Goal: Transaction & Acquisition: Purchase product/service

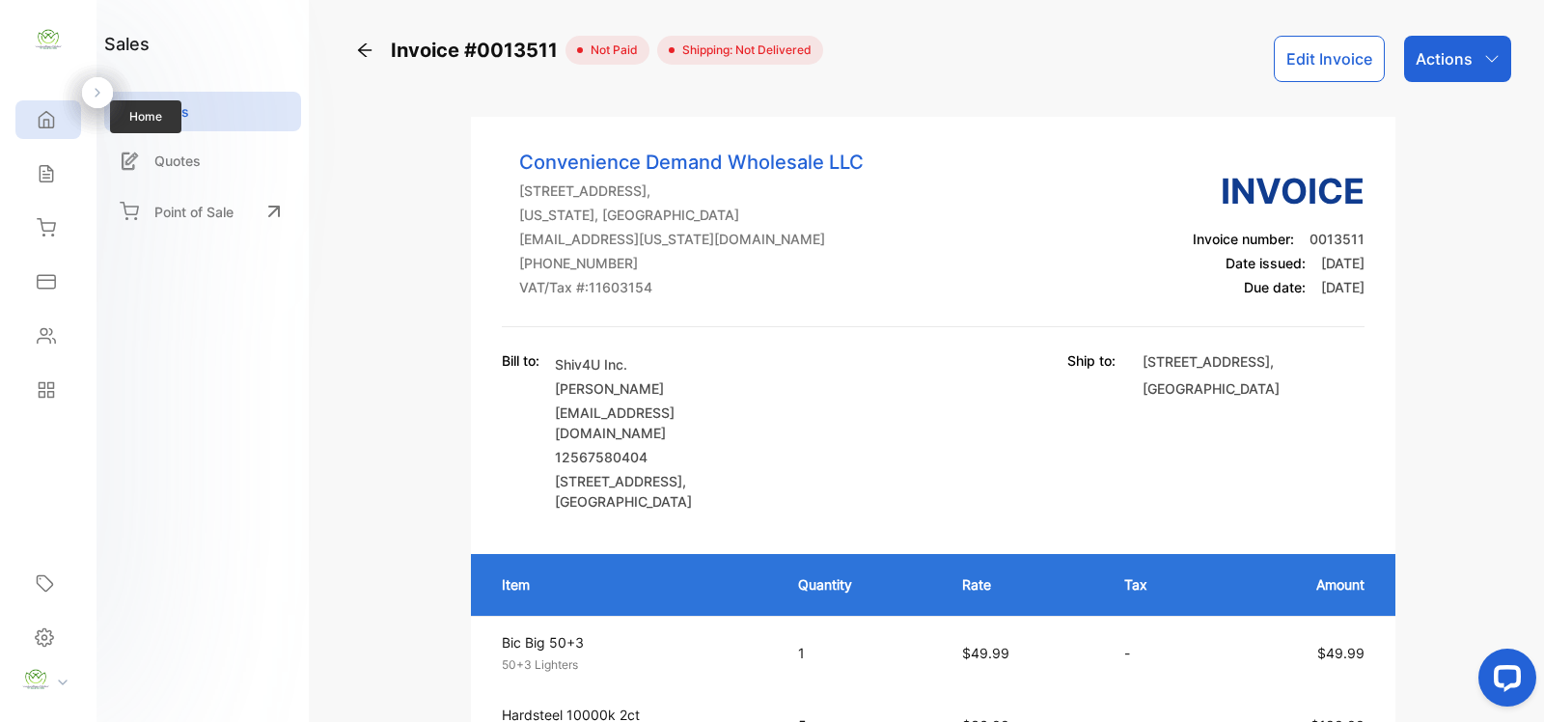
click at [50, 132] on div "Home" at bounding box center [48, 119] width 66 height 39
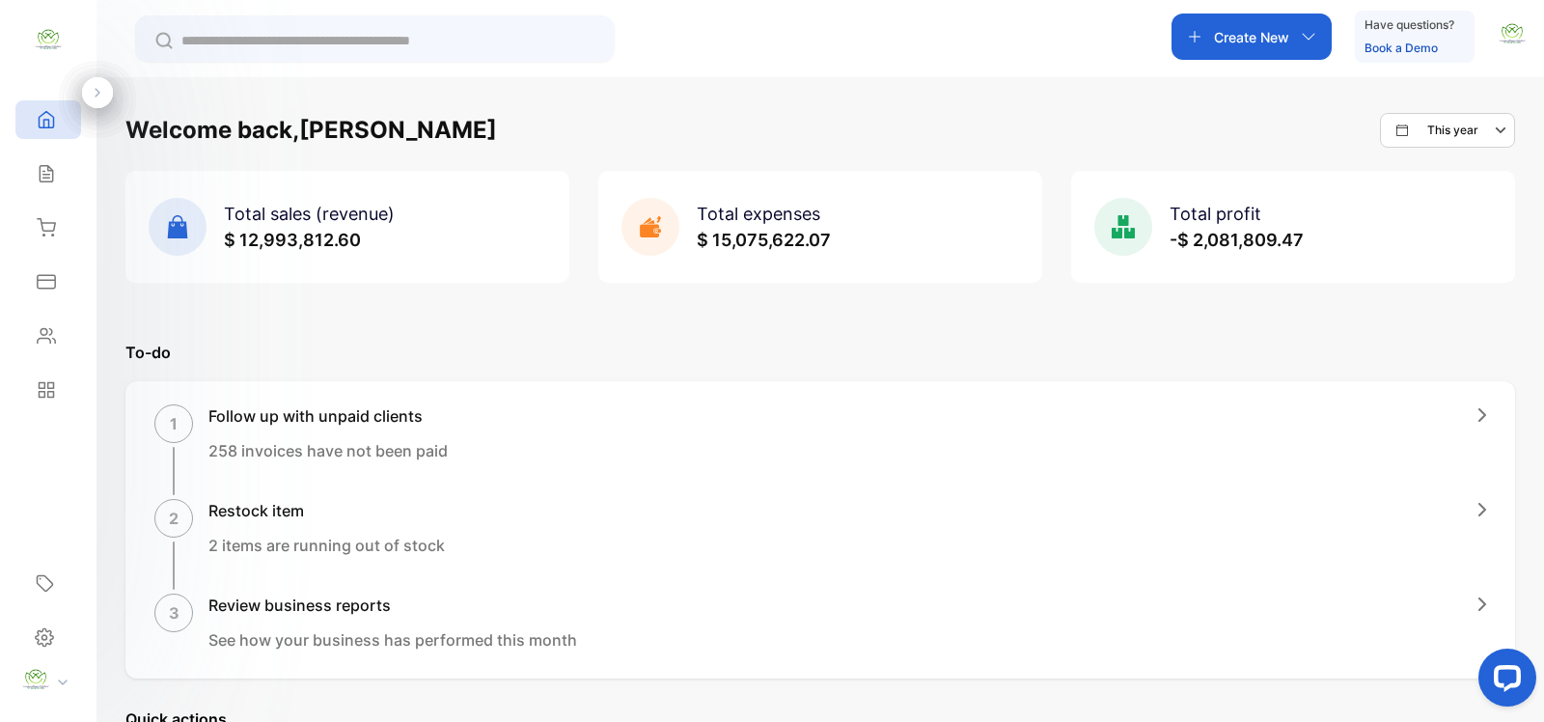
click at [1271, 53] on div "Create New" at bounding box center [1252, 37] width 160 height 46
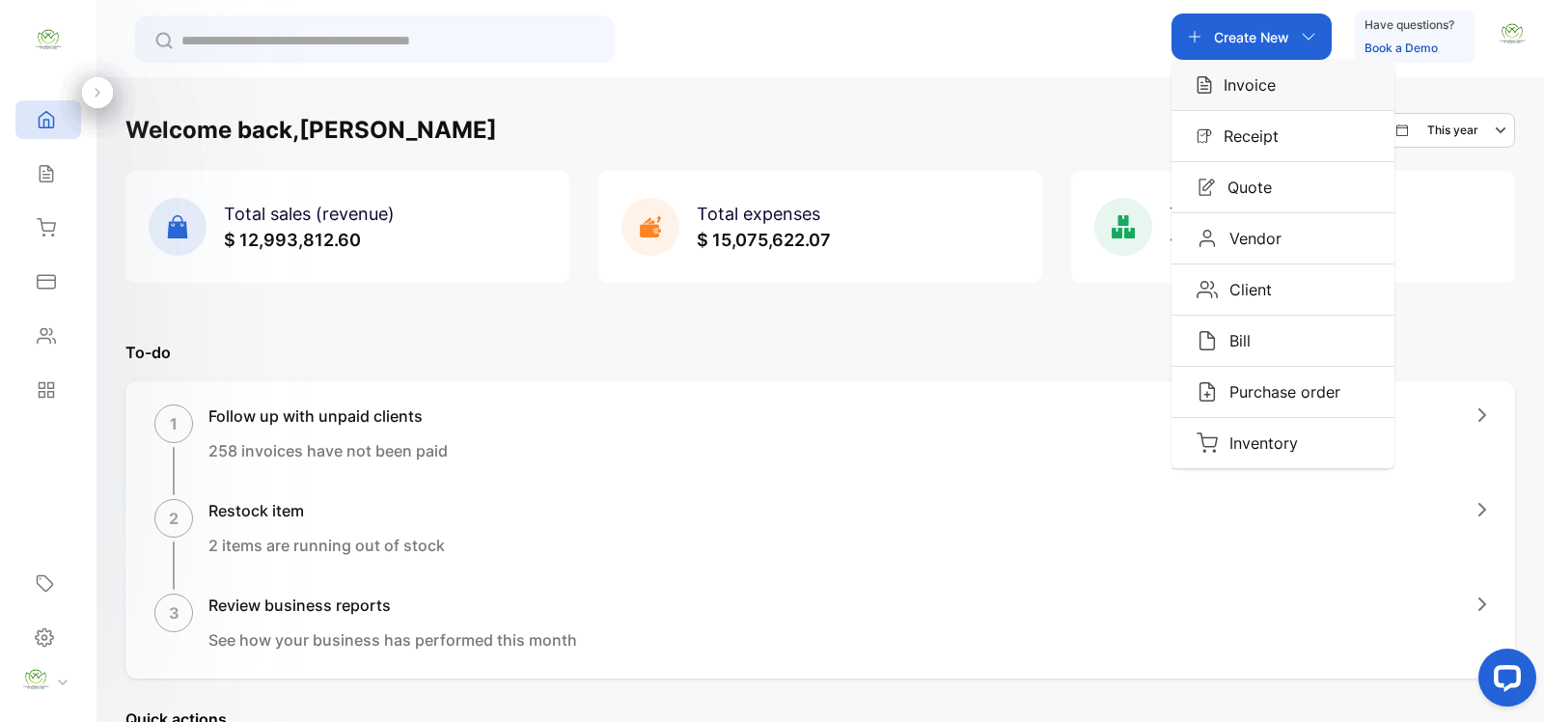
click at [1214, 108] on div "Invoice" at bounding box center [1283, 85] width 223 height 50
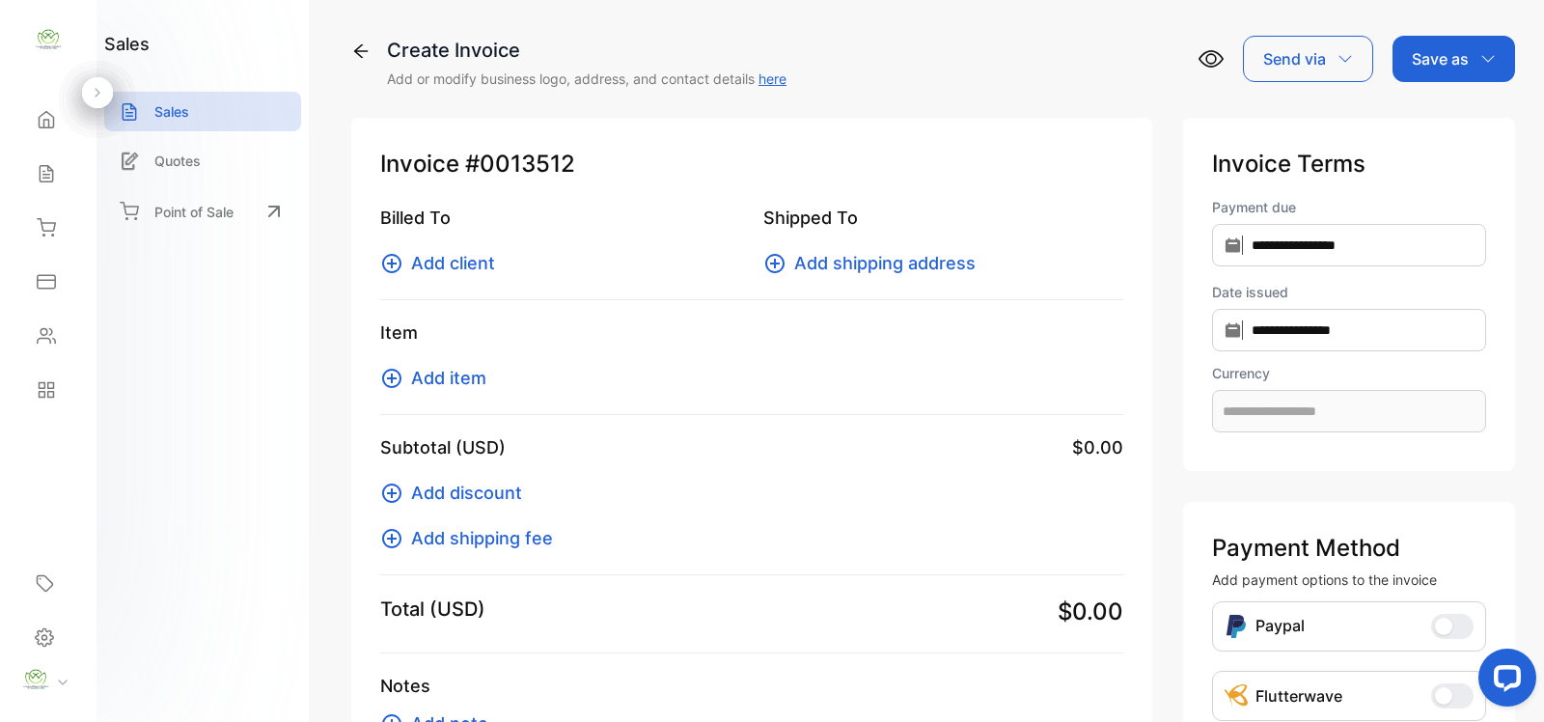
type input "**********"
click at [49, 123] on icon at bounding box center [46, 119] width 19 height 19
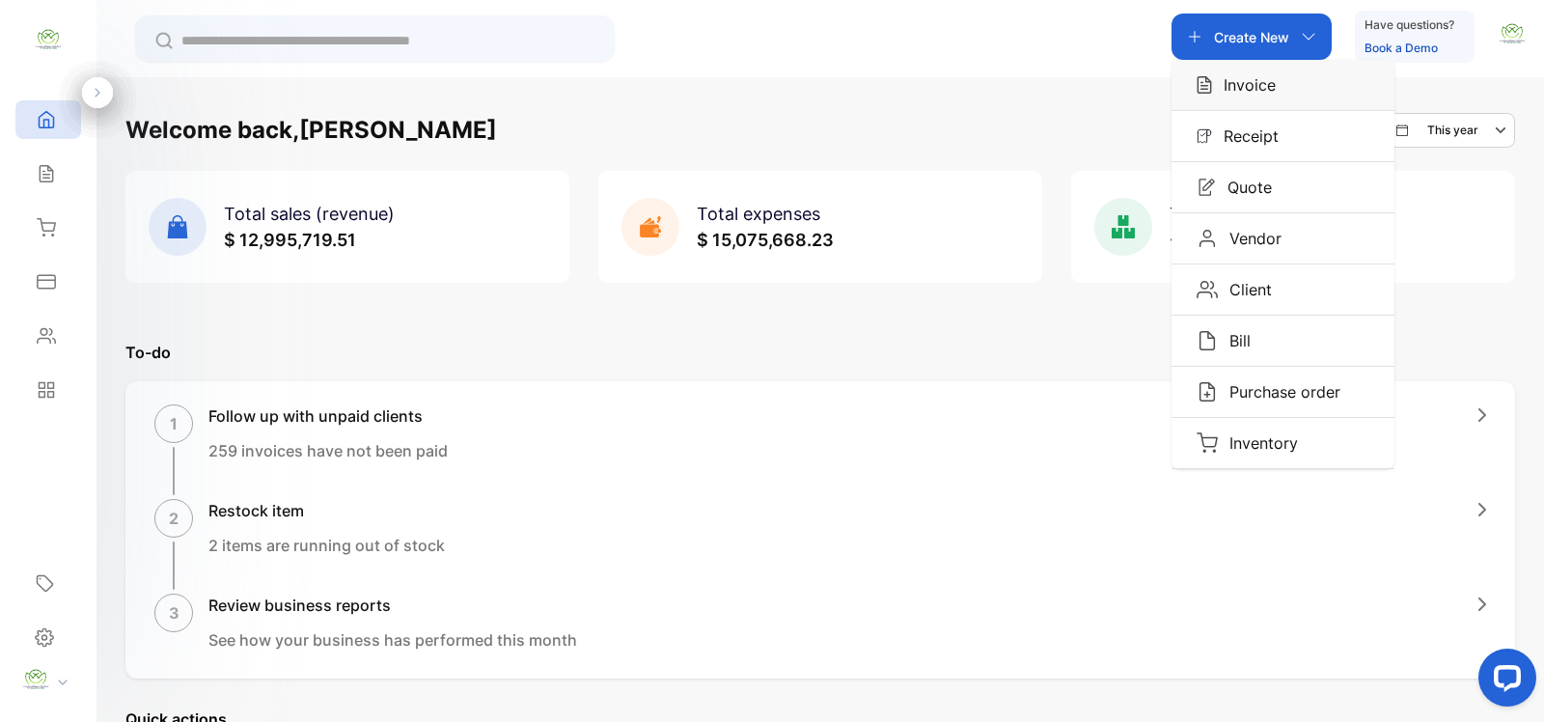
click at [1235, 82] on p "Invoice" at bounding box center [1244, 84] width 64 height 23
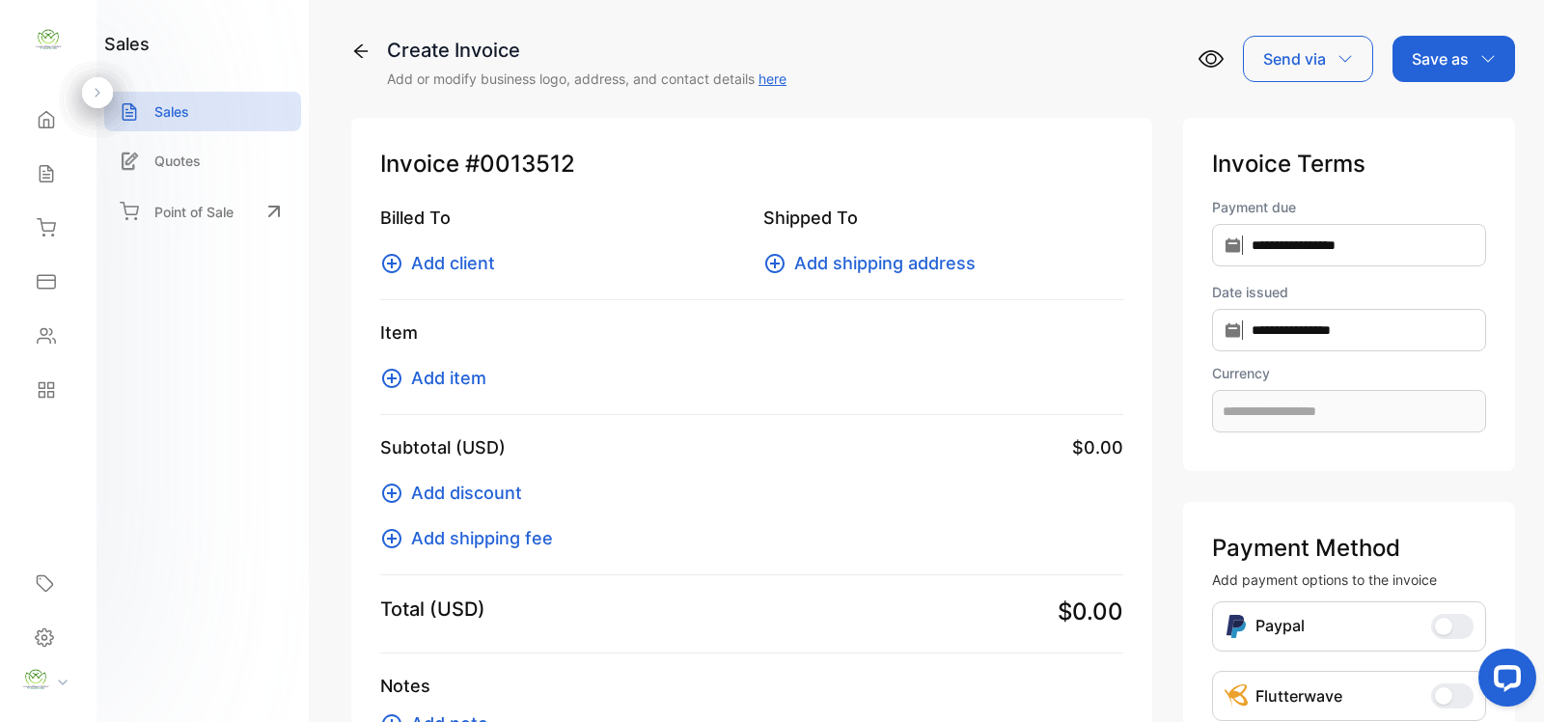
type input "**********"
click at [386, 256] on icon at bounding box center [391, 263] width 19 height 19
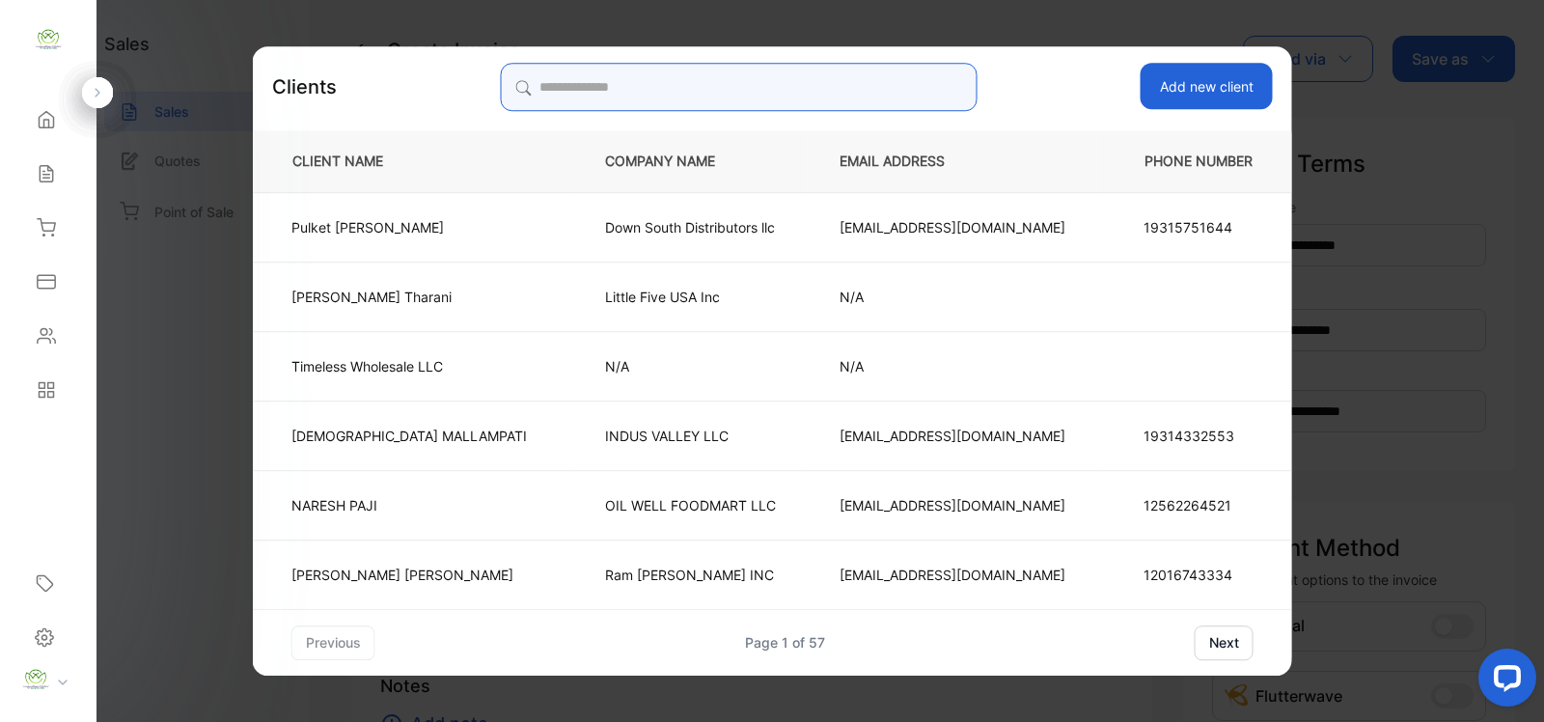
click at [661, 85] on input "search" at bounding box center [738, 87] width 477 height 48
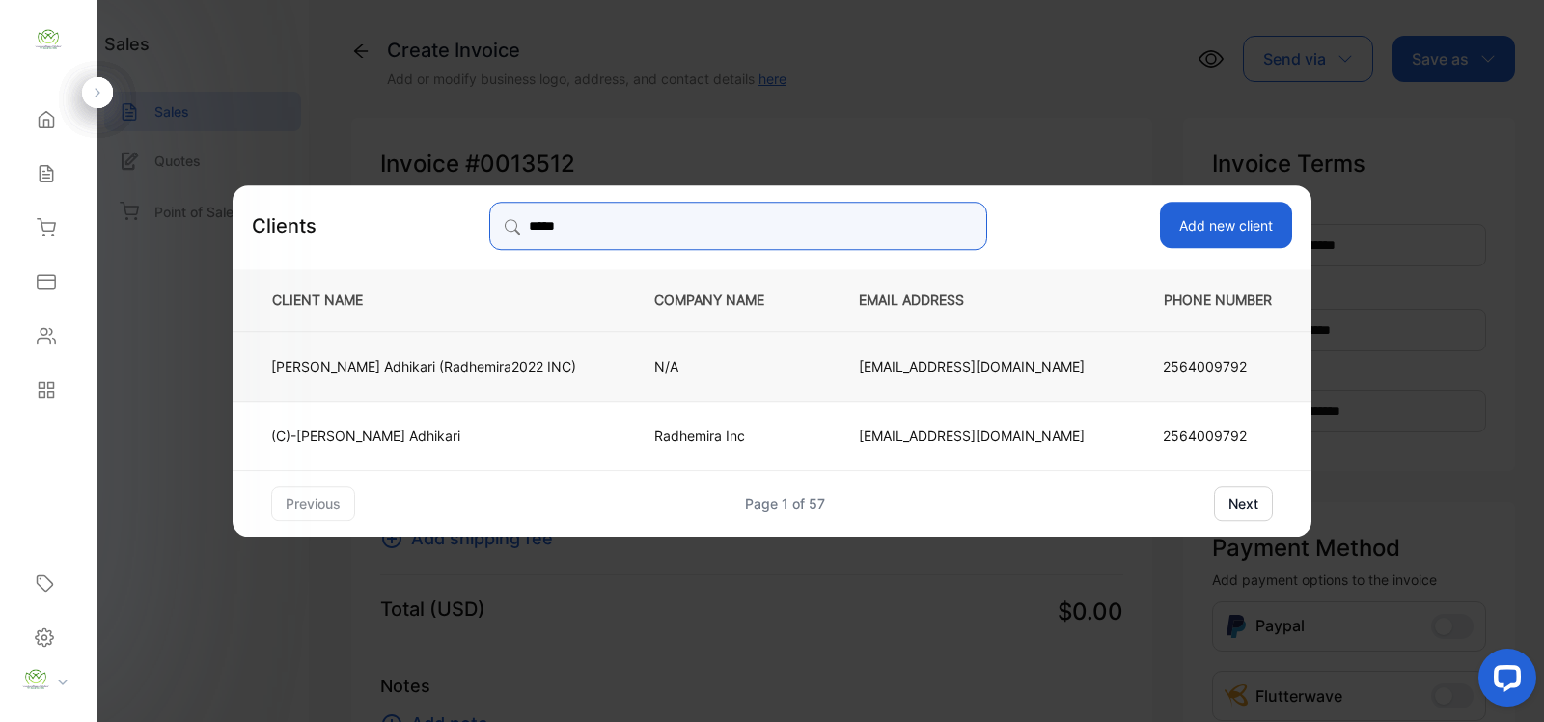
type input "*****"
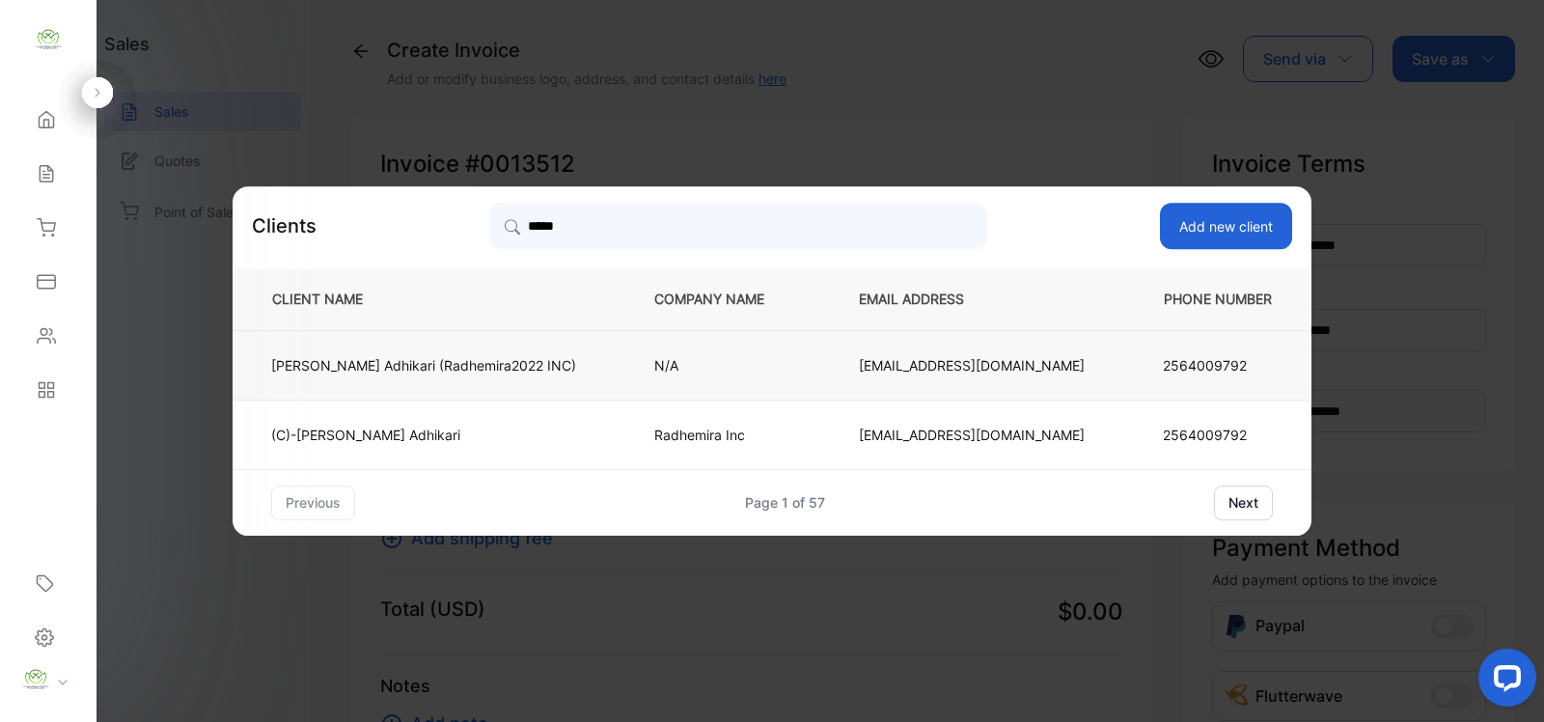
click at [827, 348] on td "[EMAIL_ADDRESS][DOMAIN_NAME]" at bounding box center [972, 364] width 290 height 69
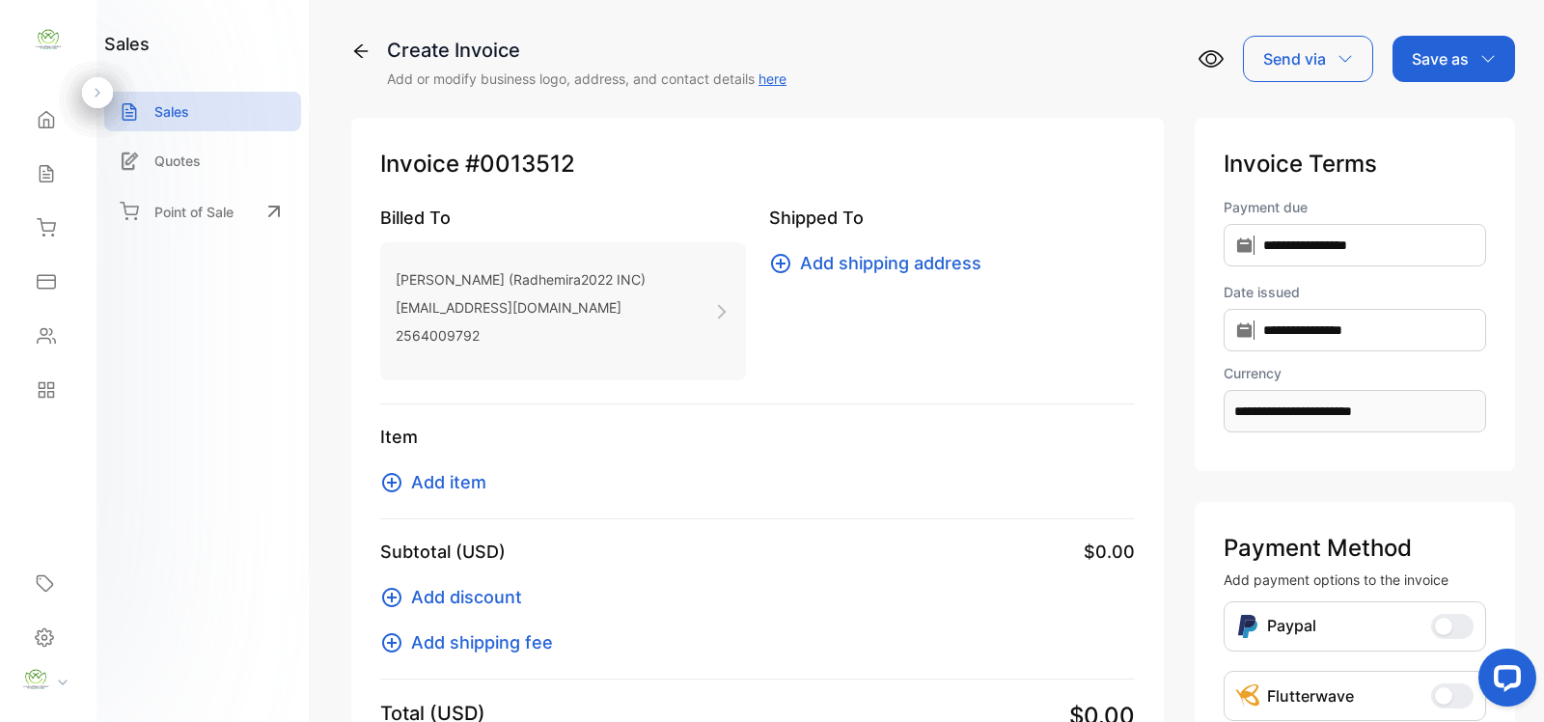
click at [397, 481] on icon at bounding box center [391, 482] width 23 height 23
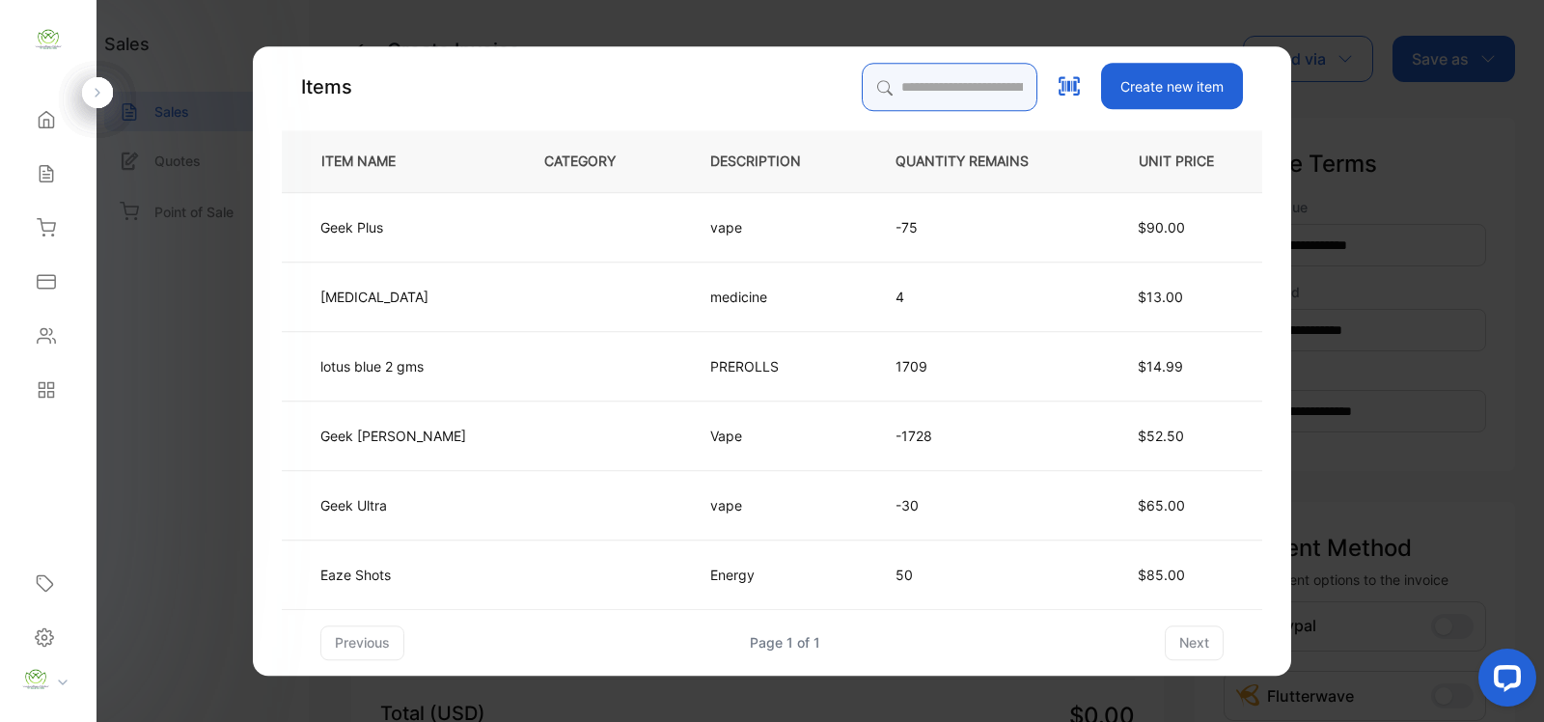
click at [948, 95] on input "search" at bounding box center [950, 87] width 176 height 48
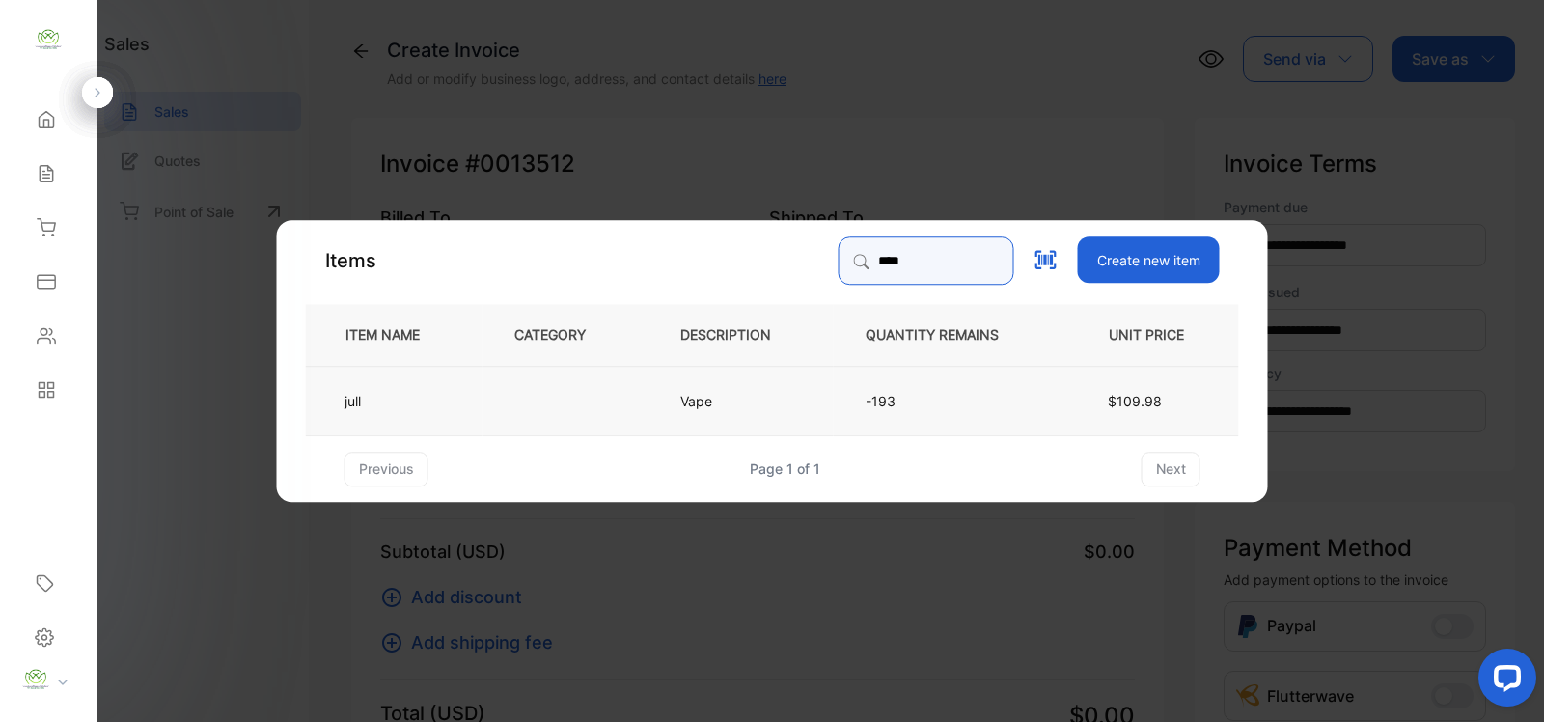
type input "****"
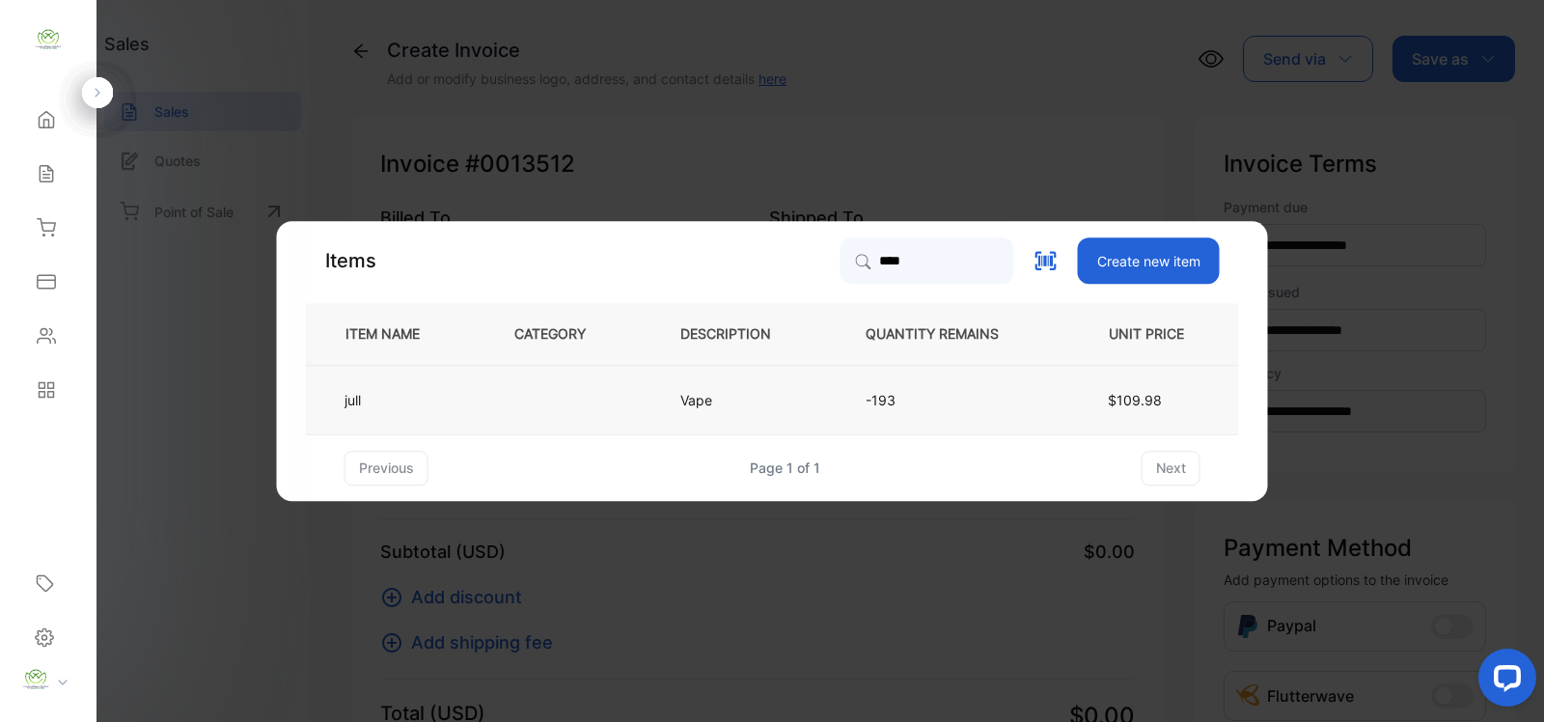
click at [615, 383] on td at bounding box center [566, 399] width 166 height 69
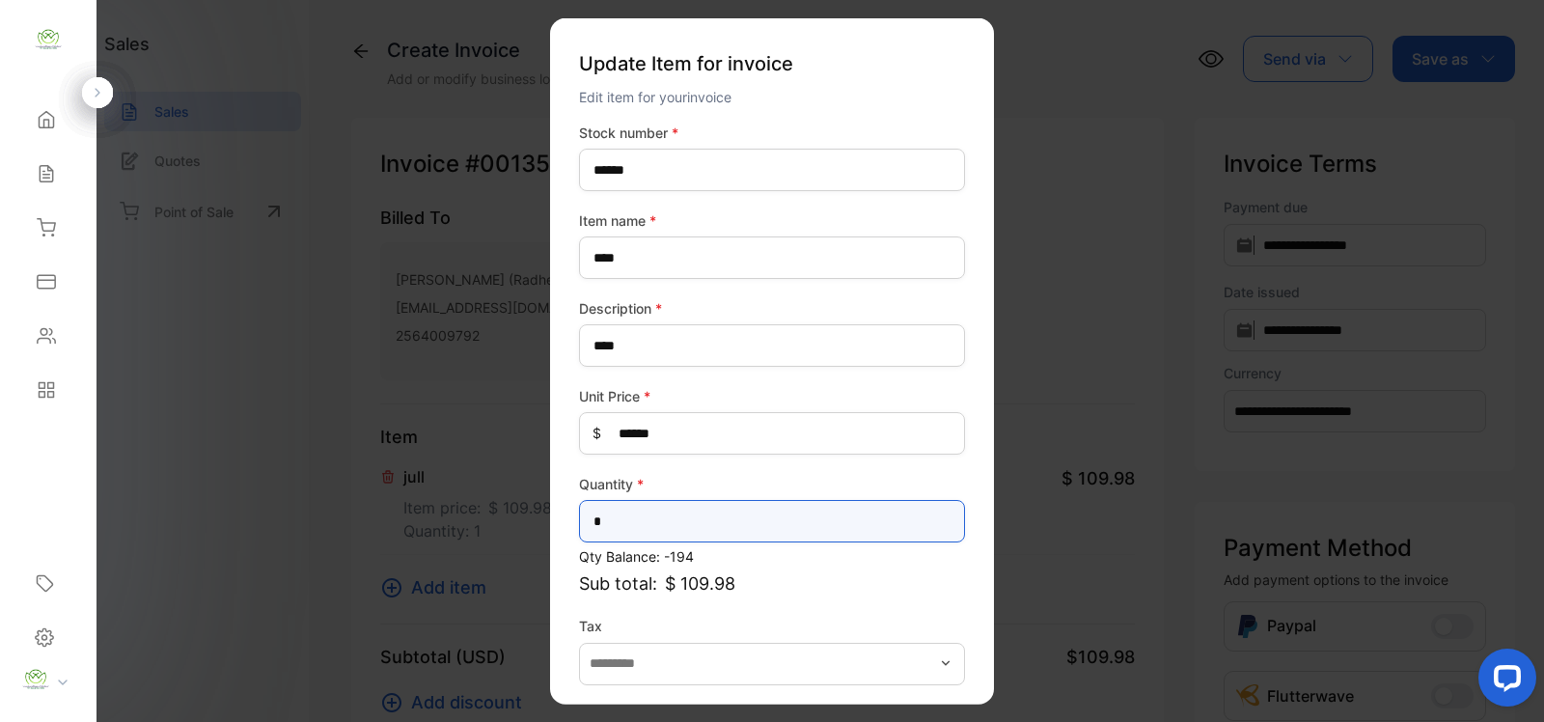
click at [686, 519] on input "*" at bounding box center [772, 521] width 386 height 42
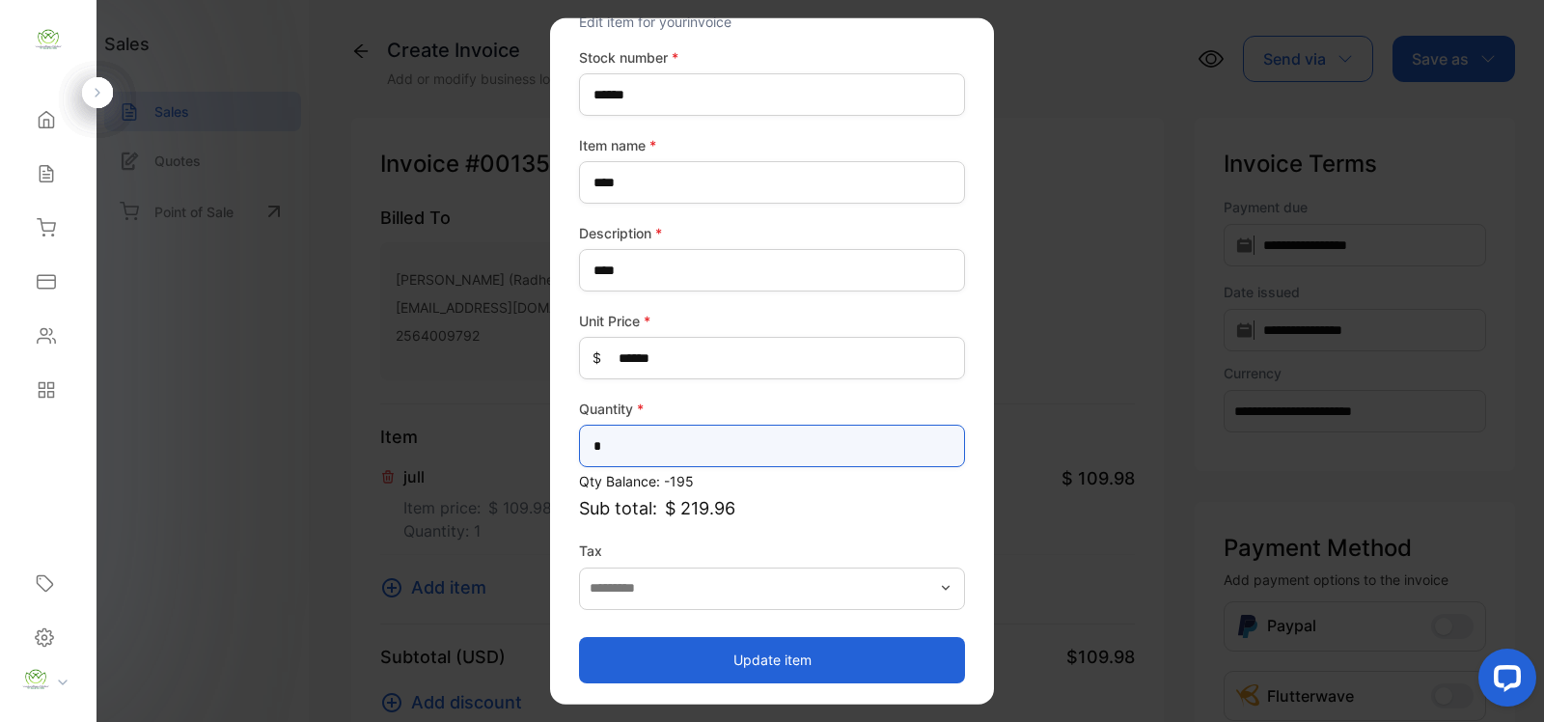
type input "*"
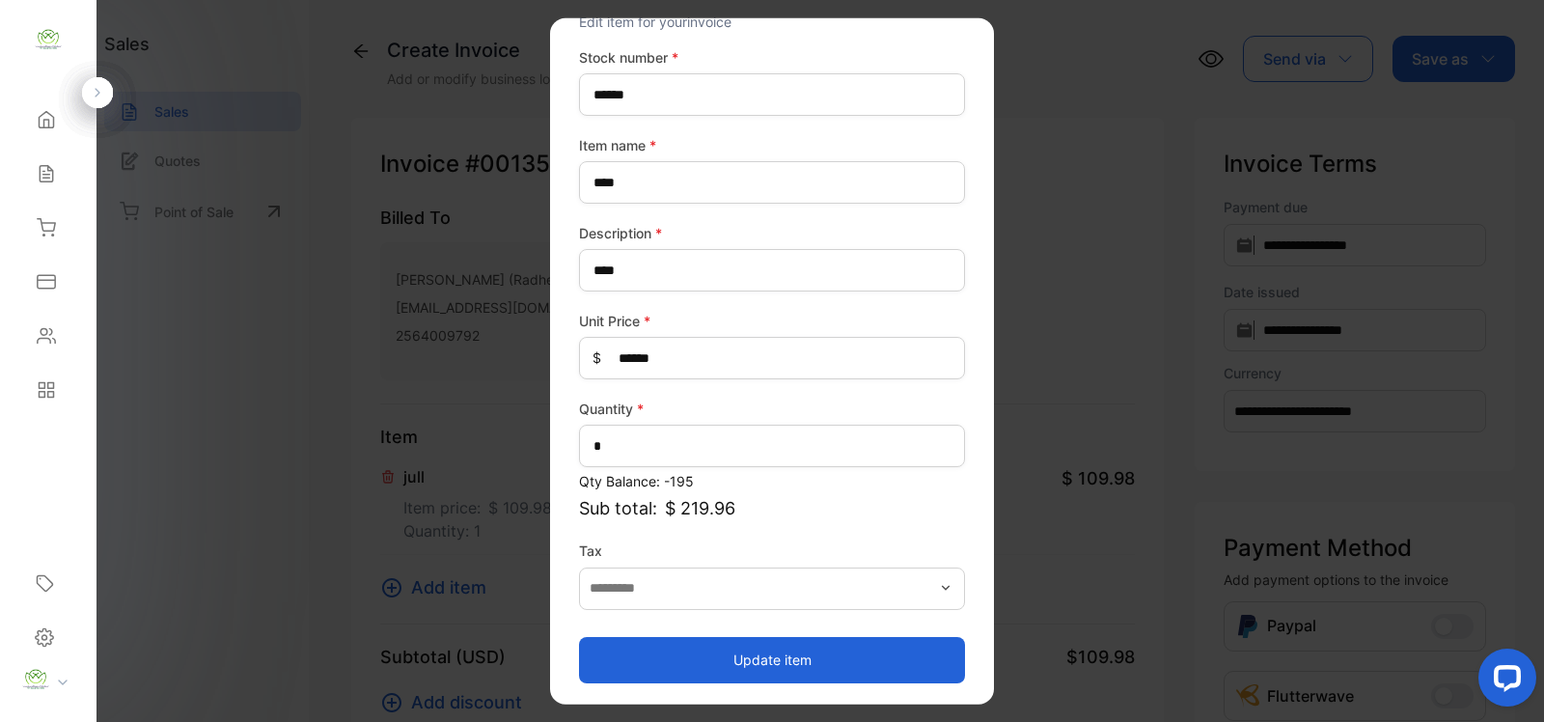
click at [726, 643] on button "Update item" at bounding box center [772, 659] width 386 height 46
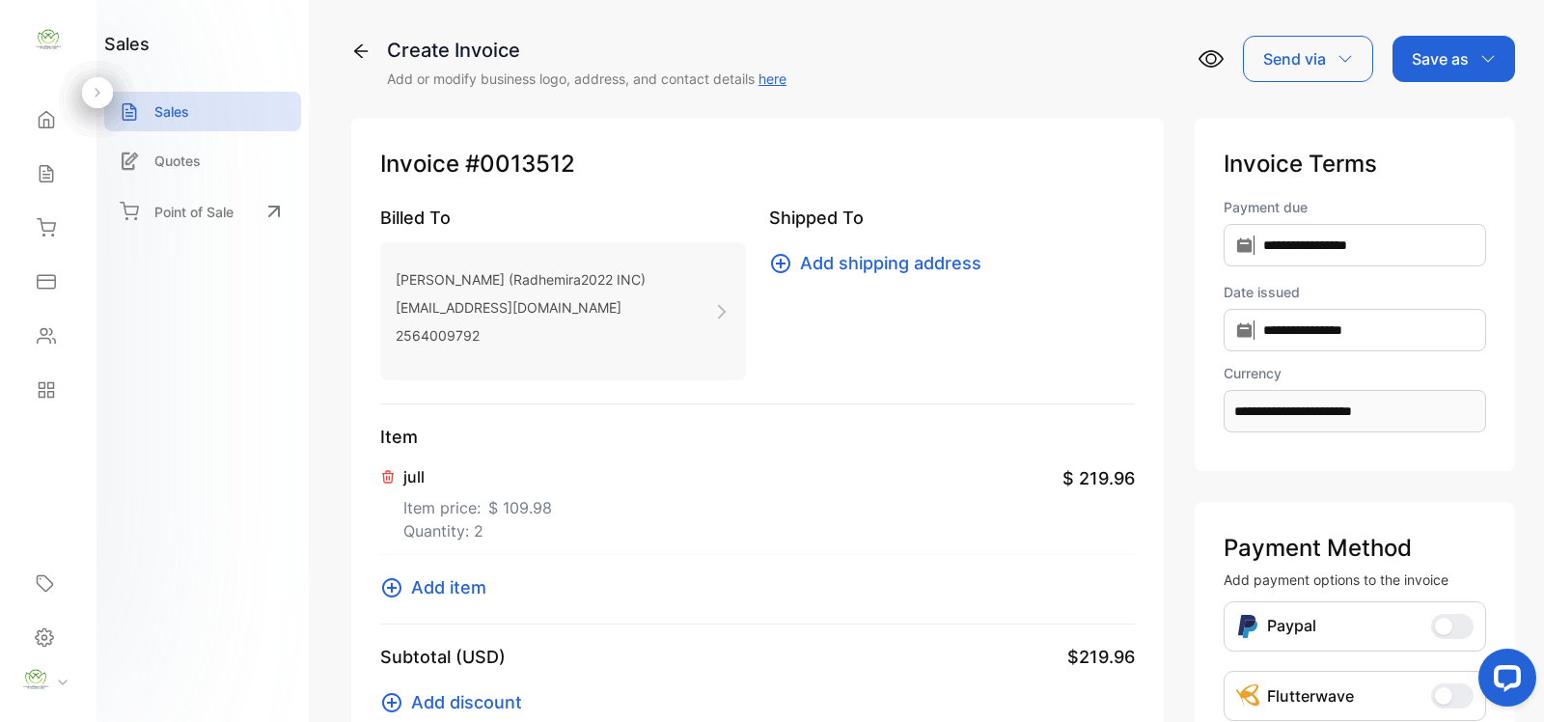
click at [405, 594] on button "Add item" at bounding box center [439, 587] width 118 height 26
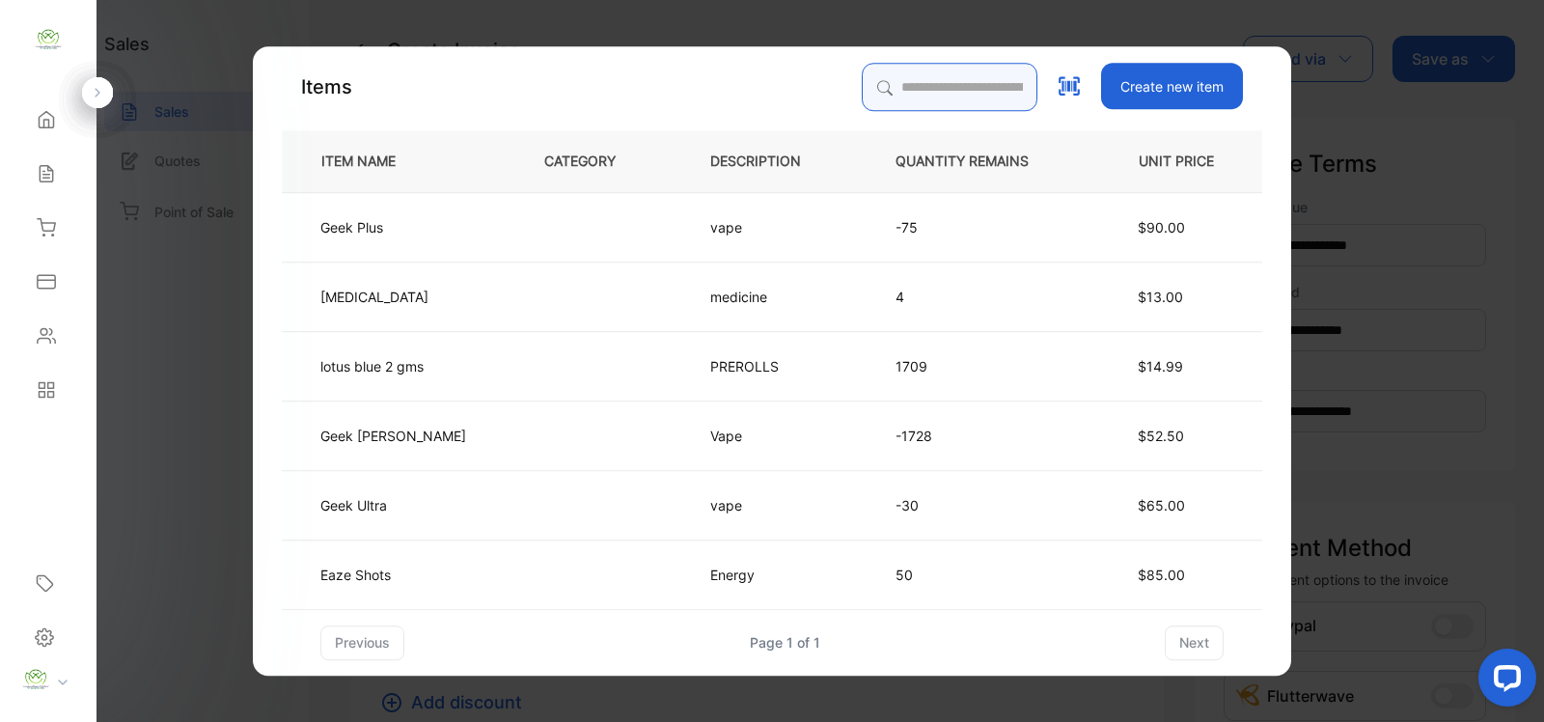
click at [937, 93] on input "search" at bounding box center [950, 87] width 176 height 48
type input "******"
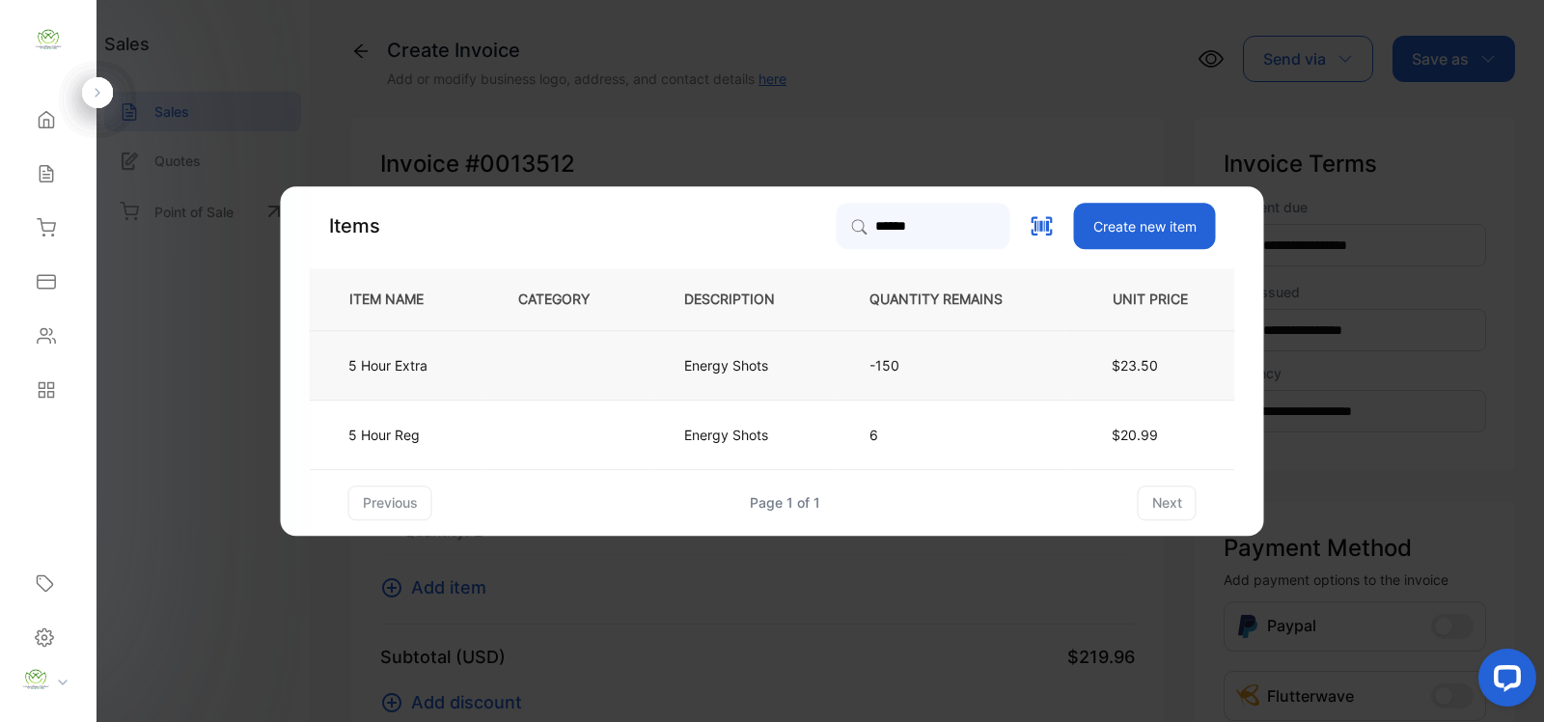
click at [603, 377] on td at bounding box center [569, 364] width 166 height 69
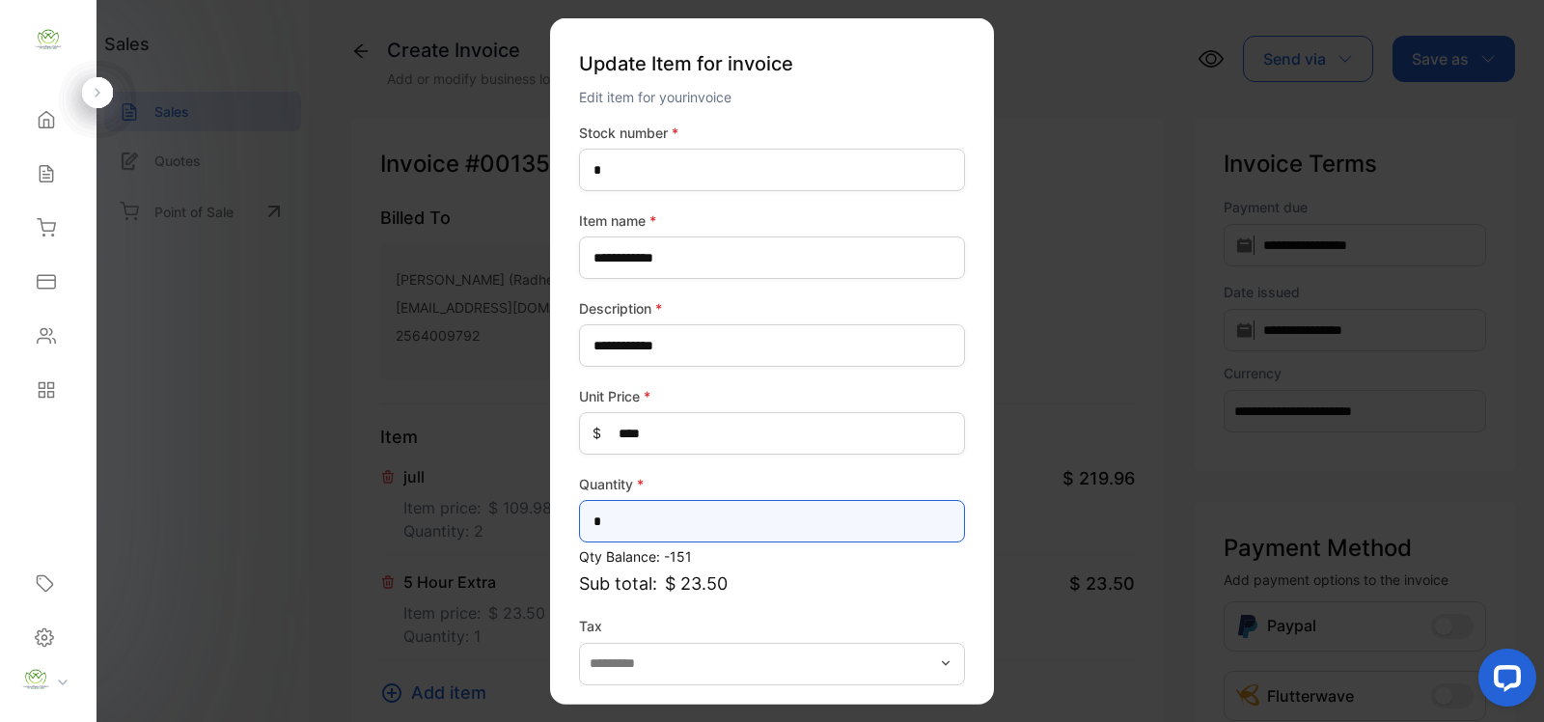
click at [722, 538] on input "*" at bounding box center [772, 521] width 386 height 42
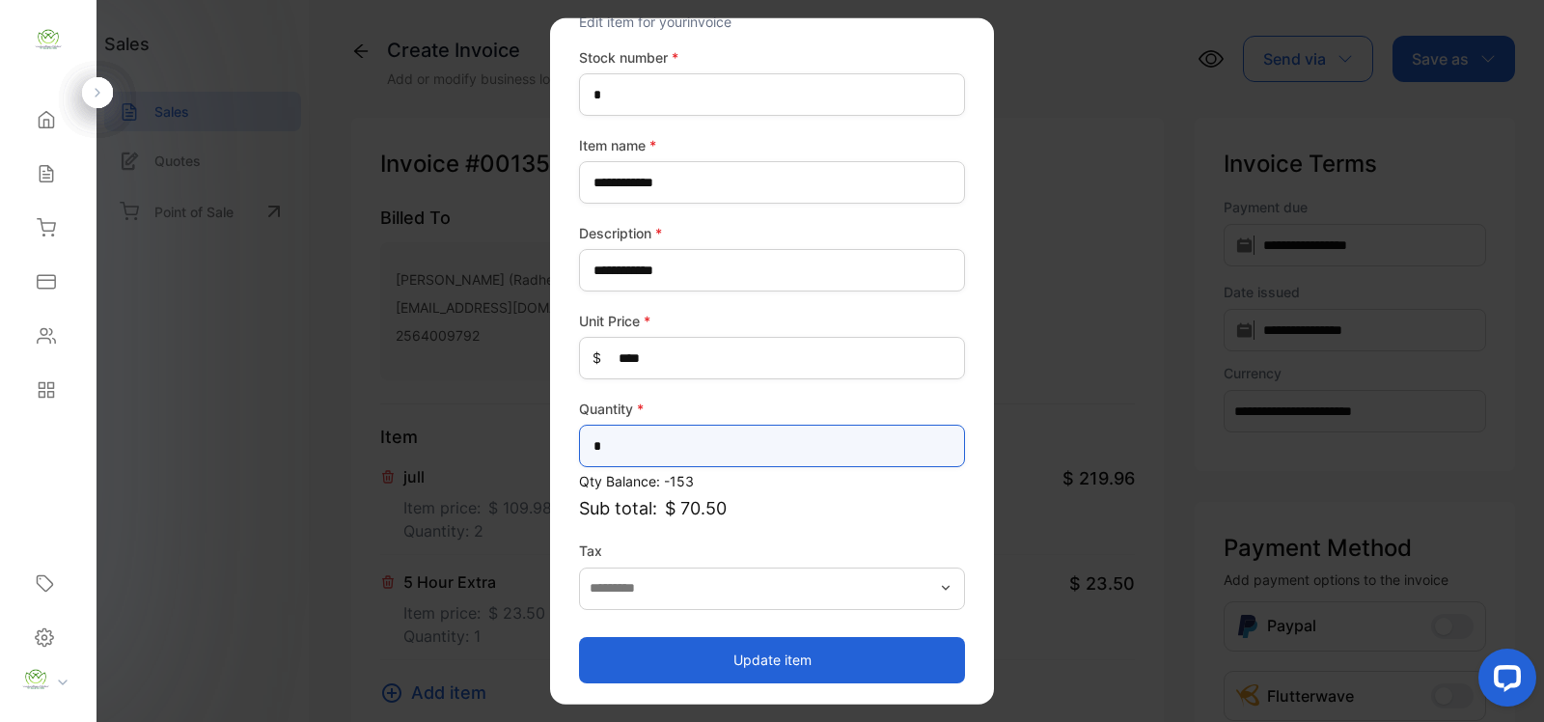
type input "*"
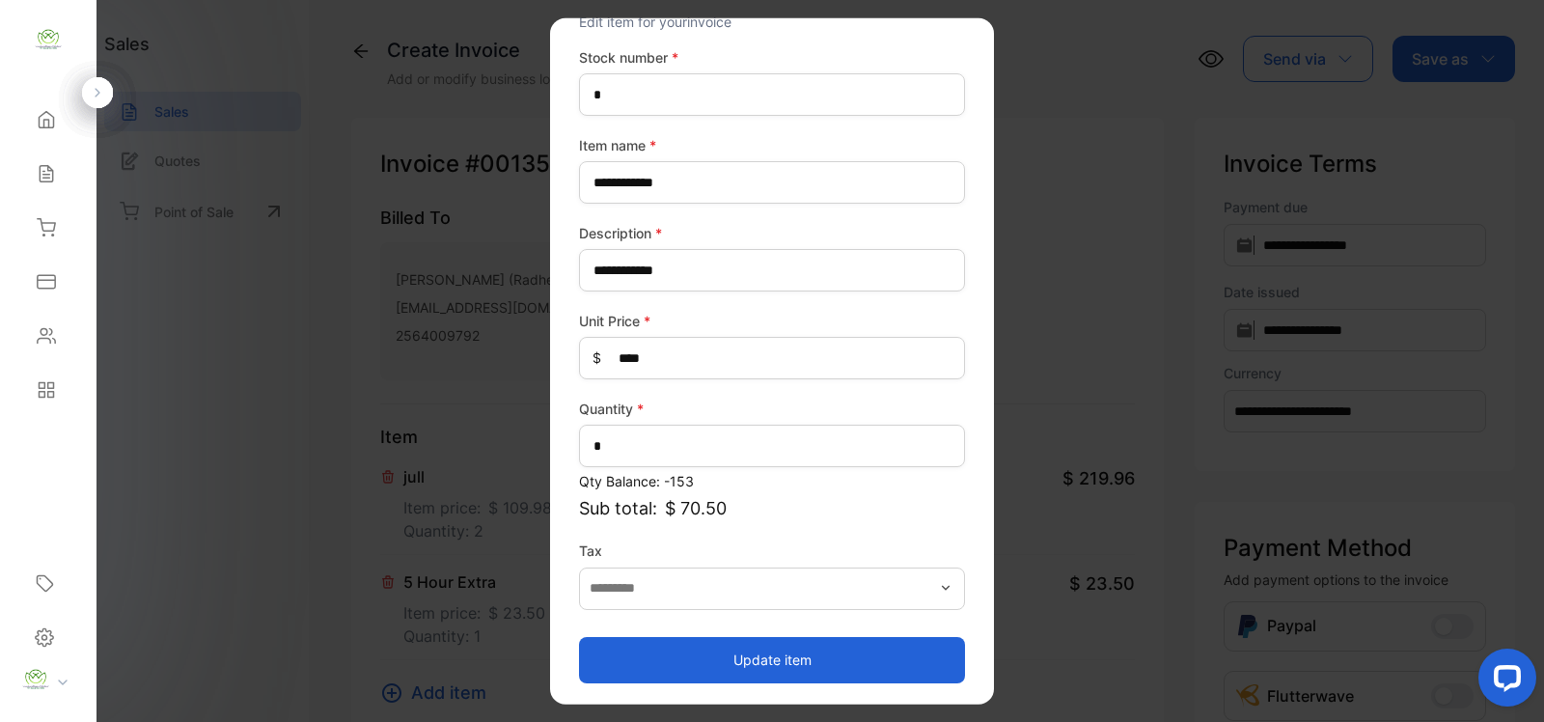
click at [707, 640] on button "Update item" at bounding box center [772, 659] width 386 height 46
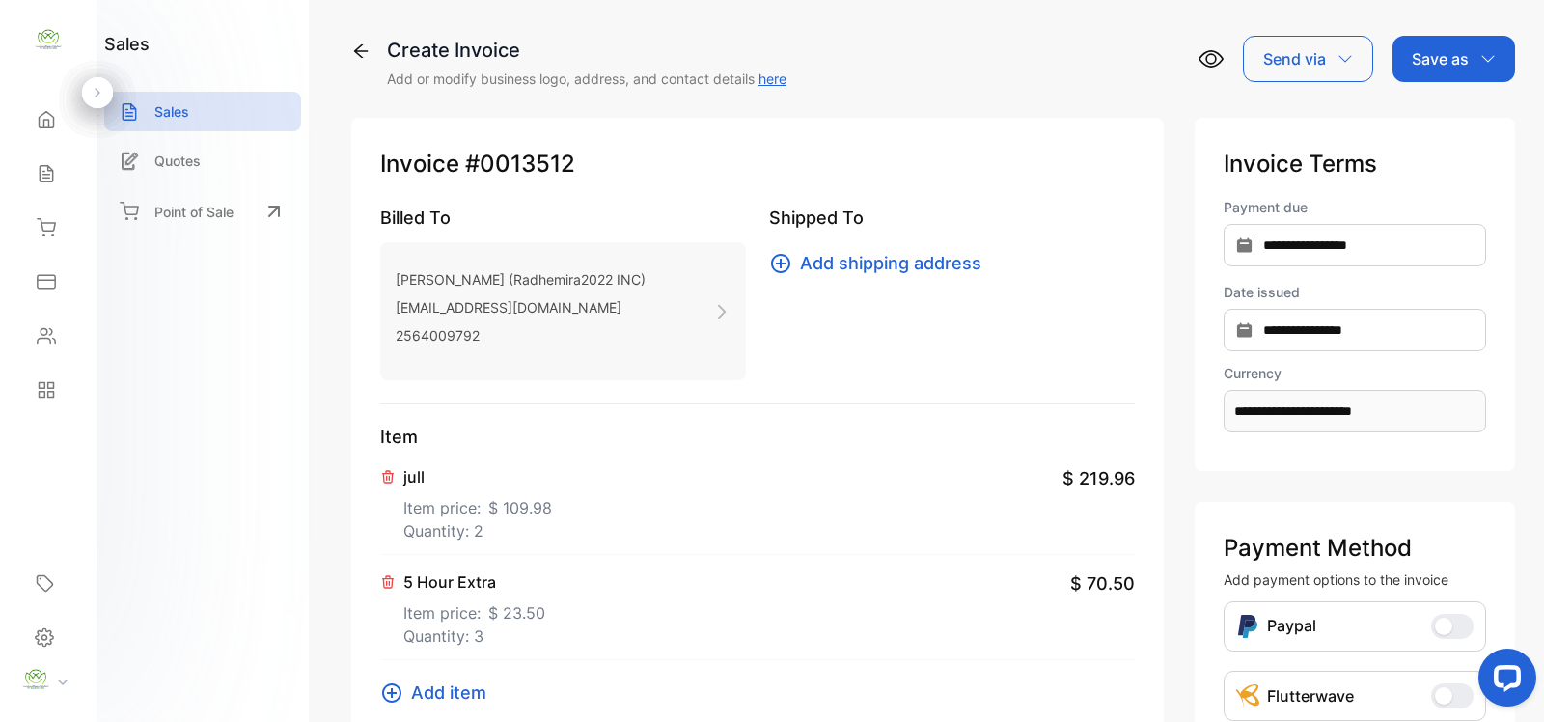
click at [401, 695] on icon at bounding box center [391, 692] width 23 height 23
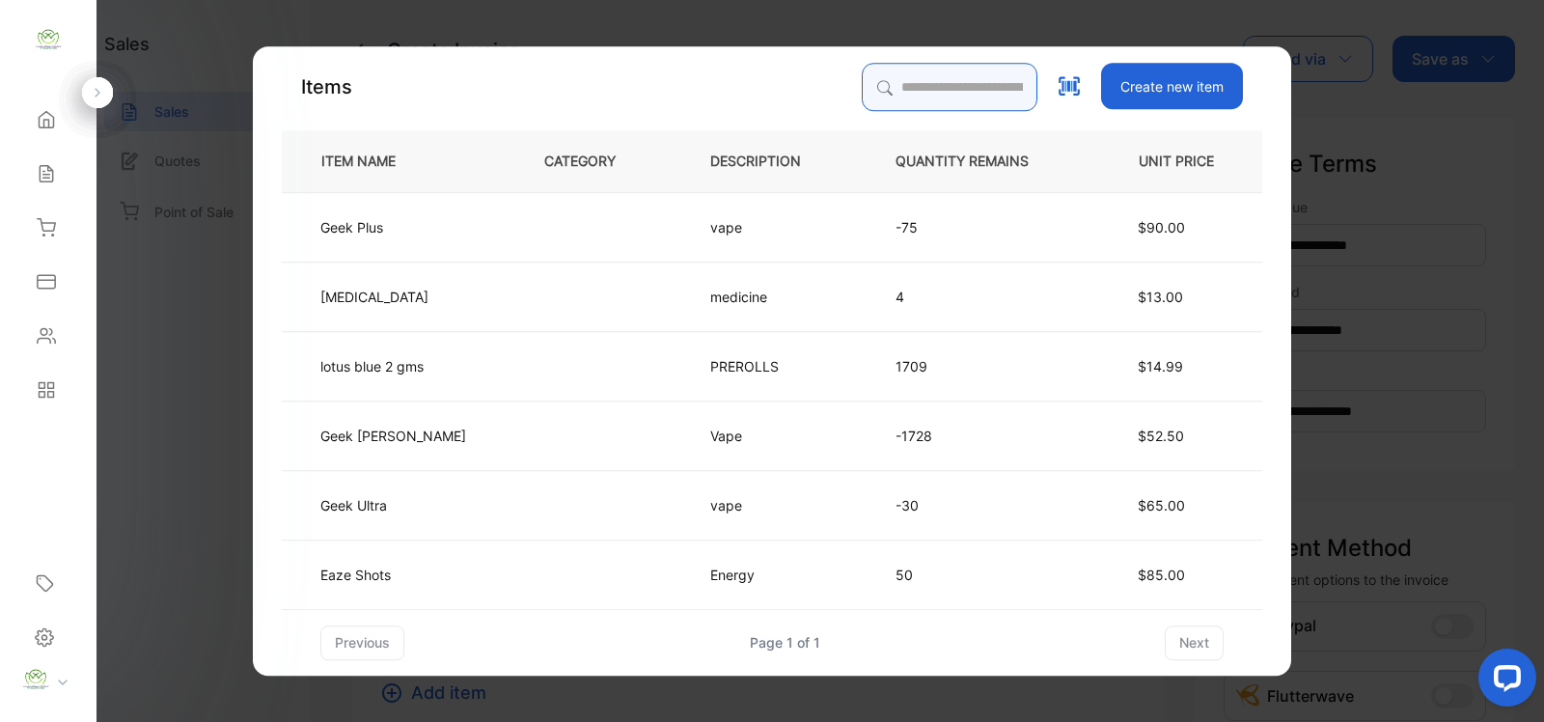
click at [889, 92] on input "search" at bounding box center [950, 87] width 176 height 48
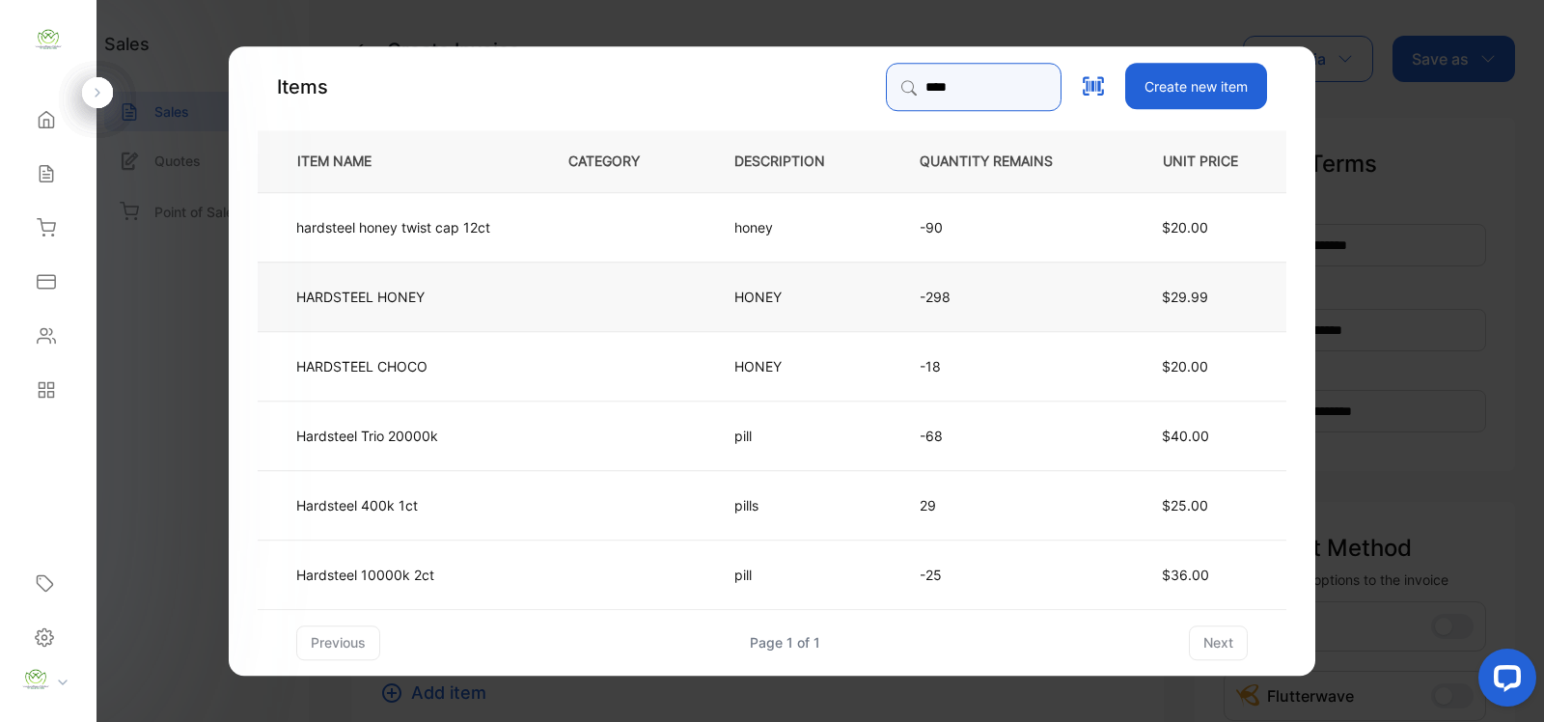
type input "****"
click at [512, 310] on td "HARDSTEEL HONEY" at bounding box center [397, 295] width 279 height 69
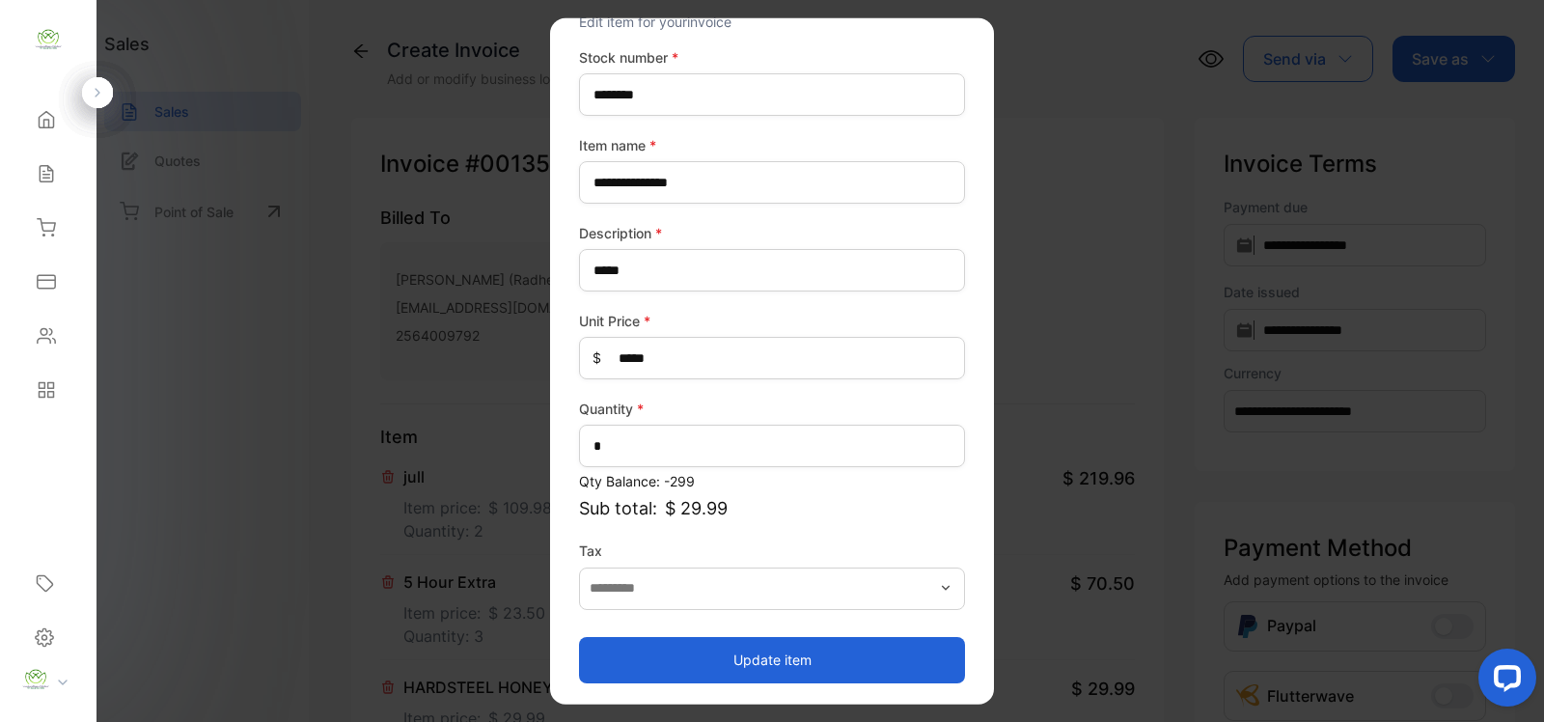
click at [809, 644] on button "Update item" at bounding box center [772, 659] width 386 height 46
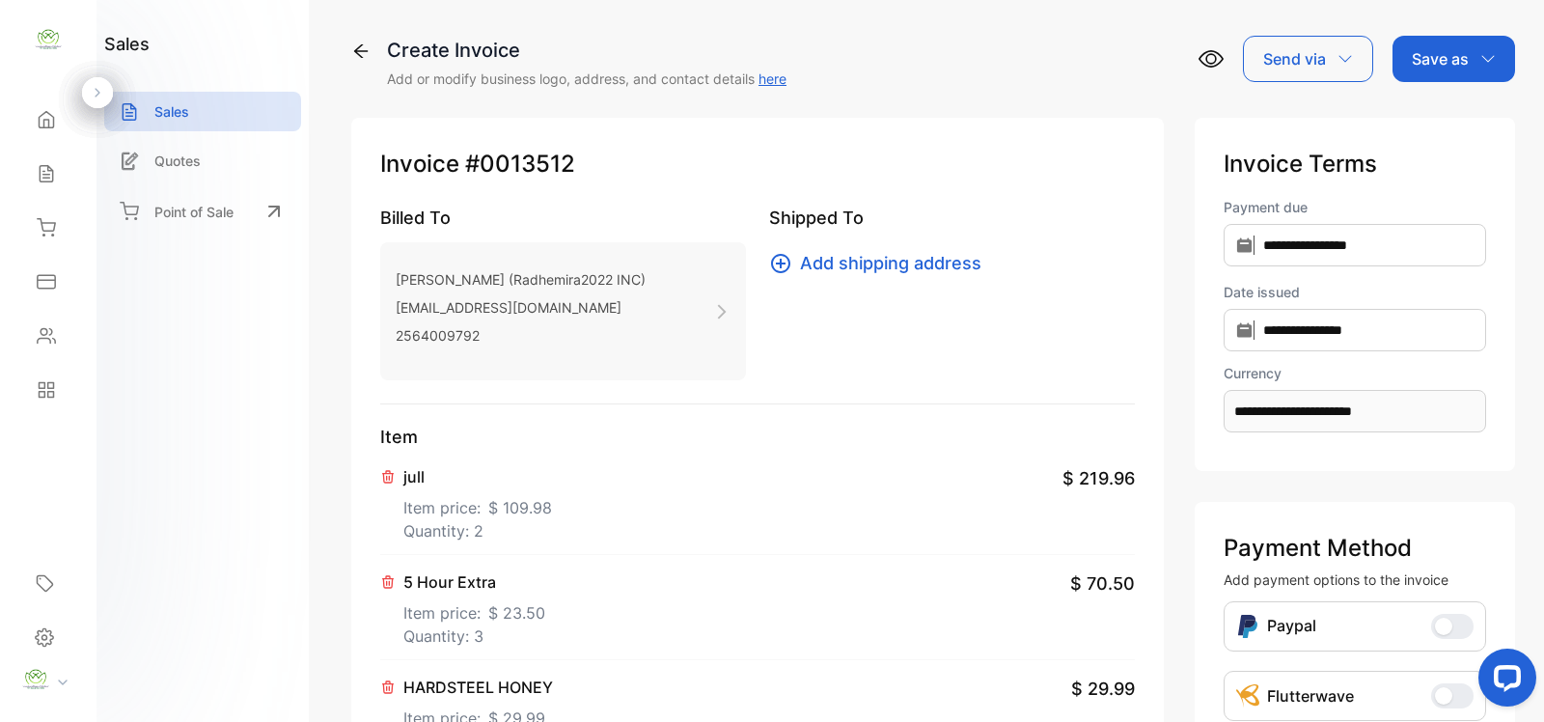
scroll to position [281, 0]
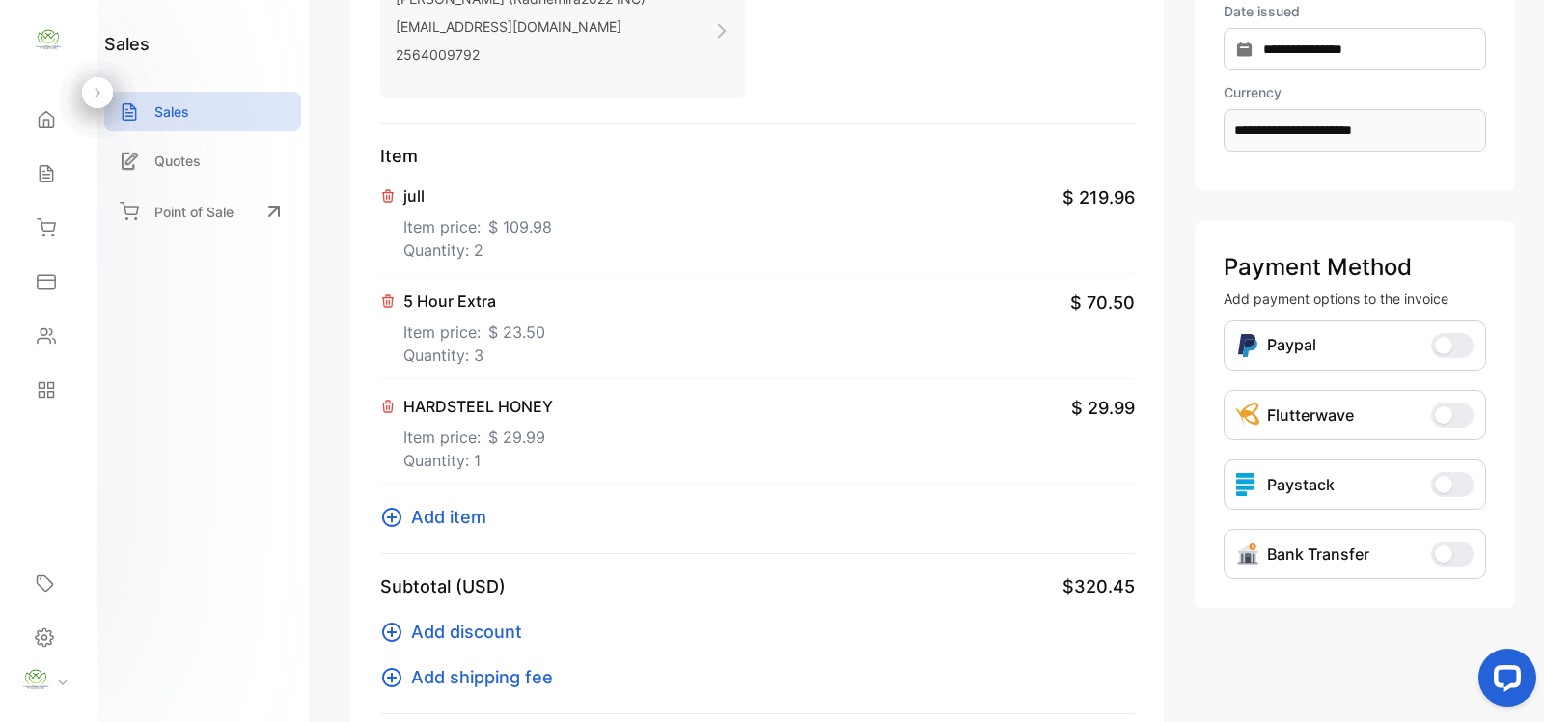
click at [384, 522] on icon at bounding box center [391, 517] width 19 height 19
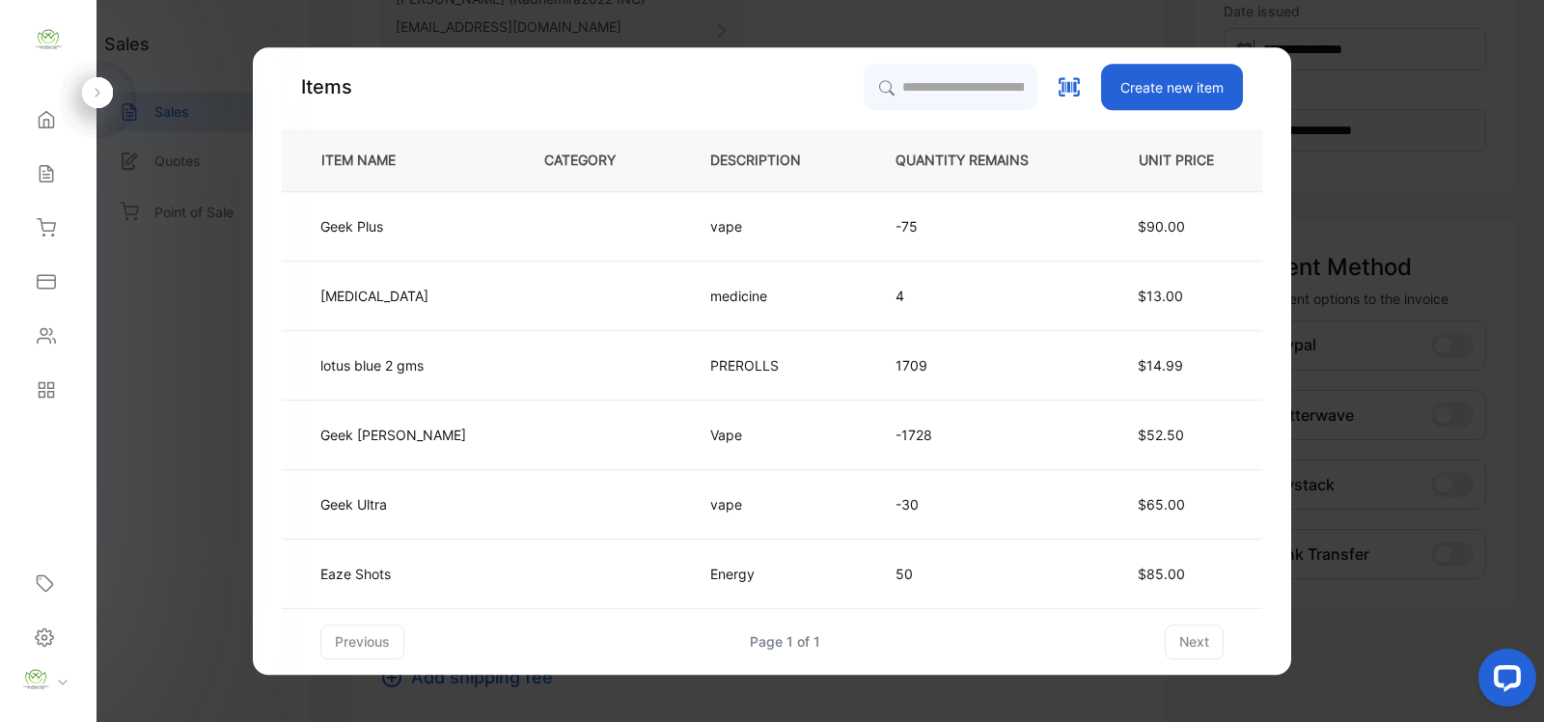
click at [915, 214] on td "-75" at bounding box center [978, 225] width 228 height 69
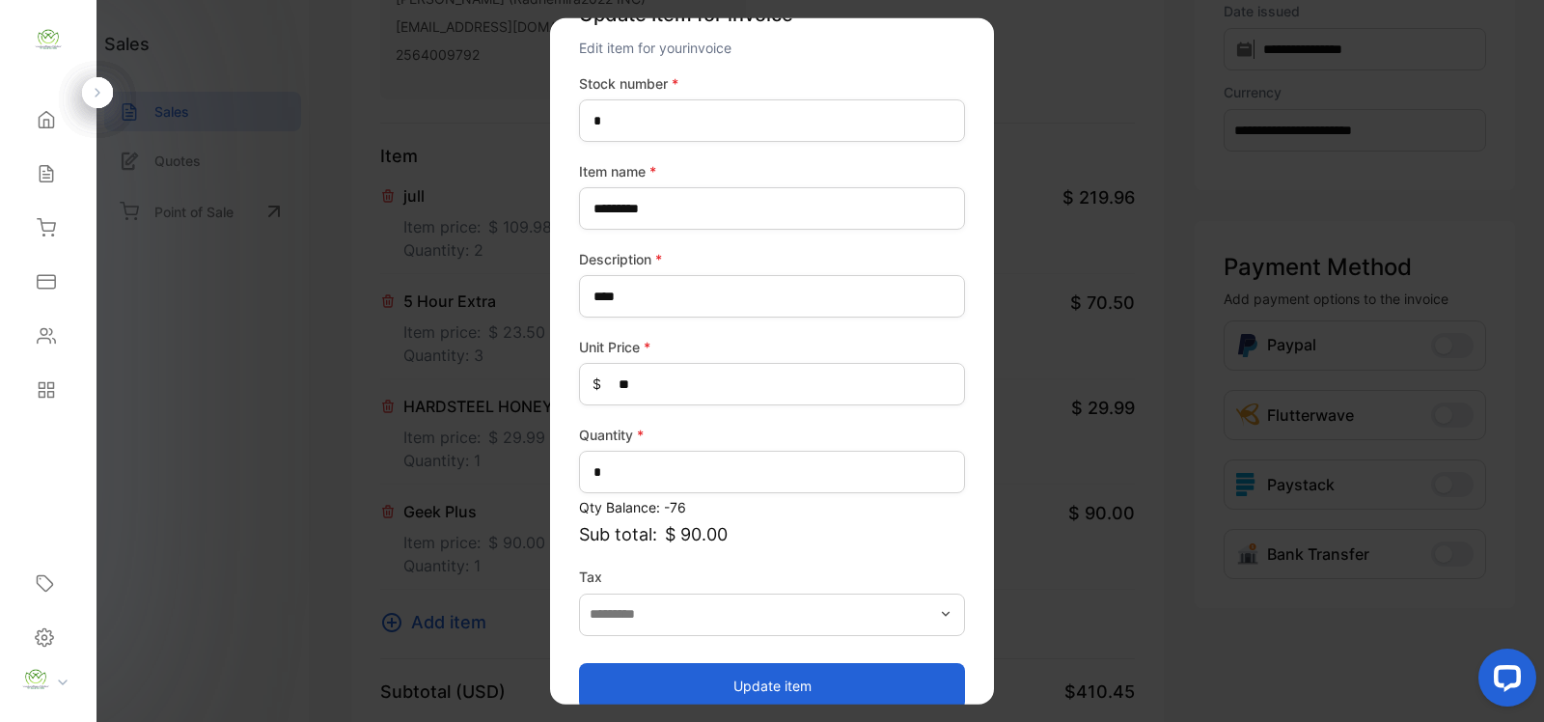
scroll to position [75, 0]
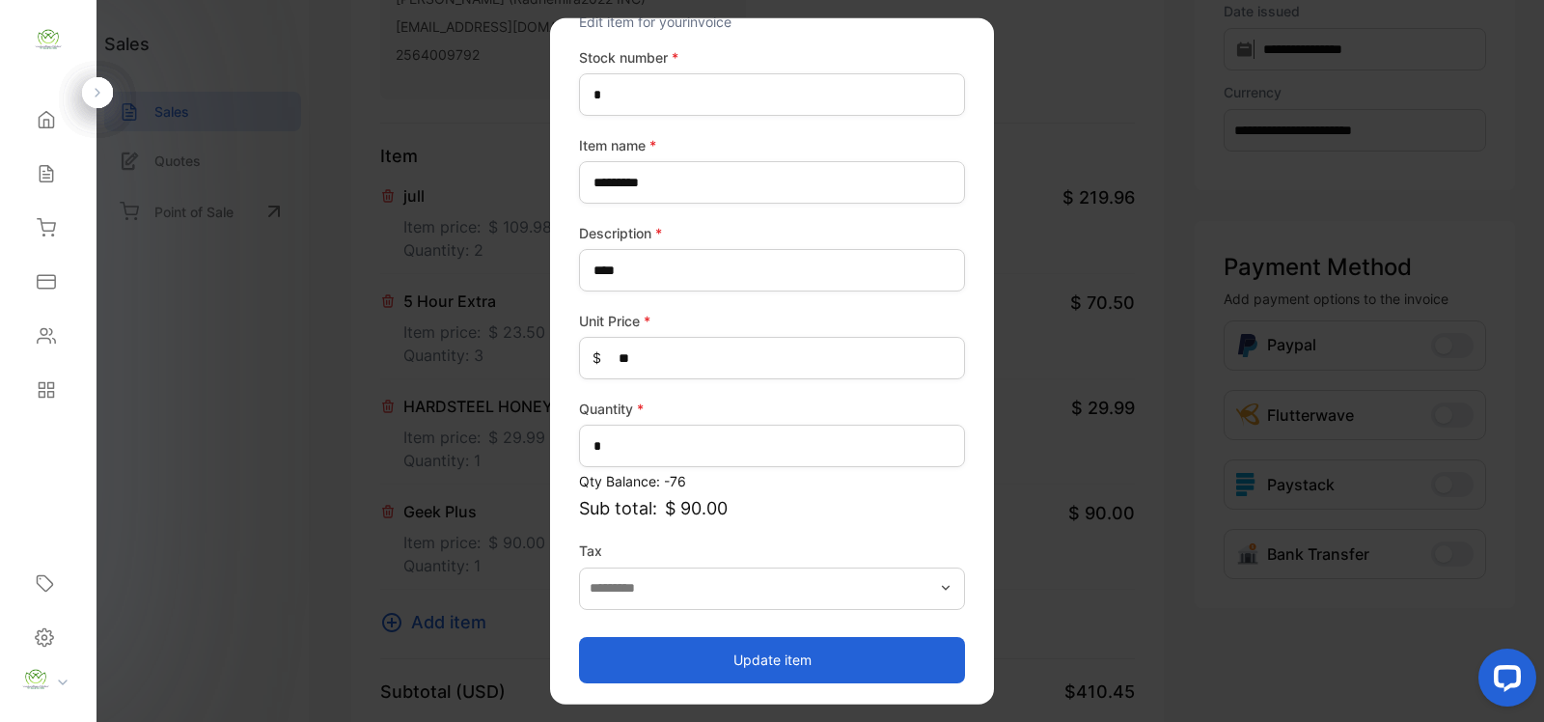
click at [773, 663] on button "Update item" at bounding box center [772, 659] width 386 height 46
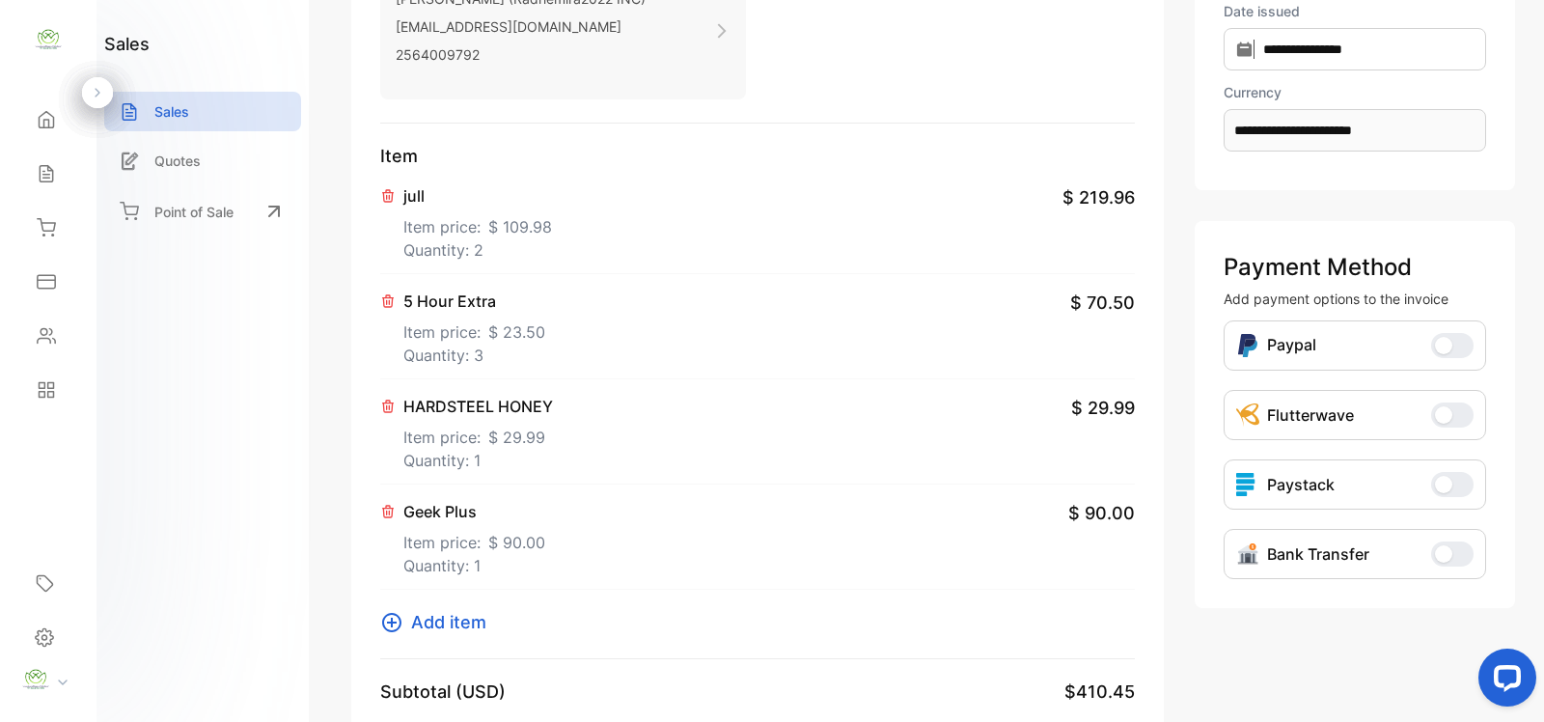
click at [388, 512] on icon at bounding box center [387, 511] width 15 height 15
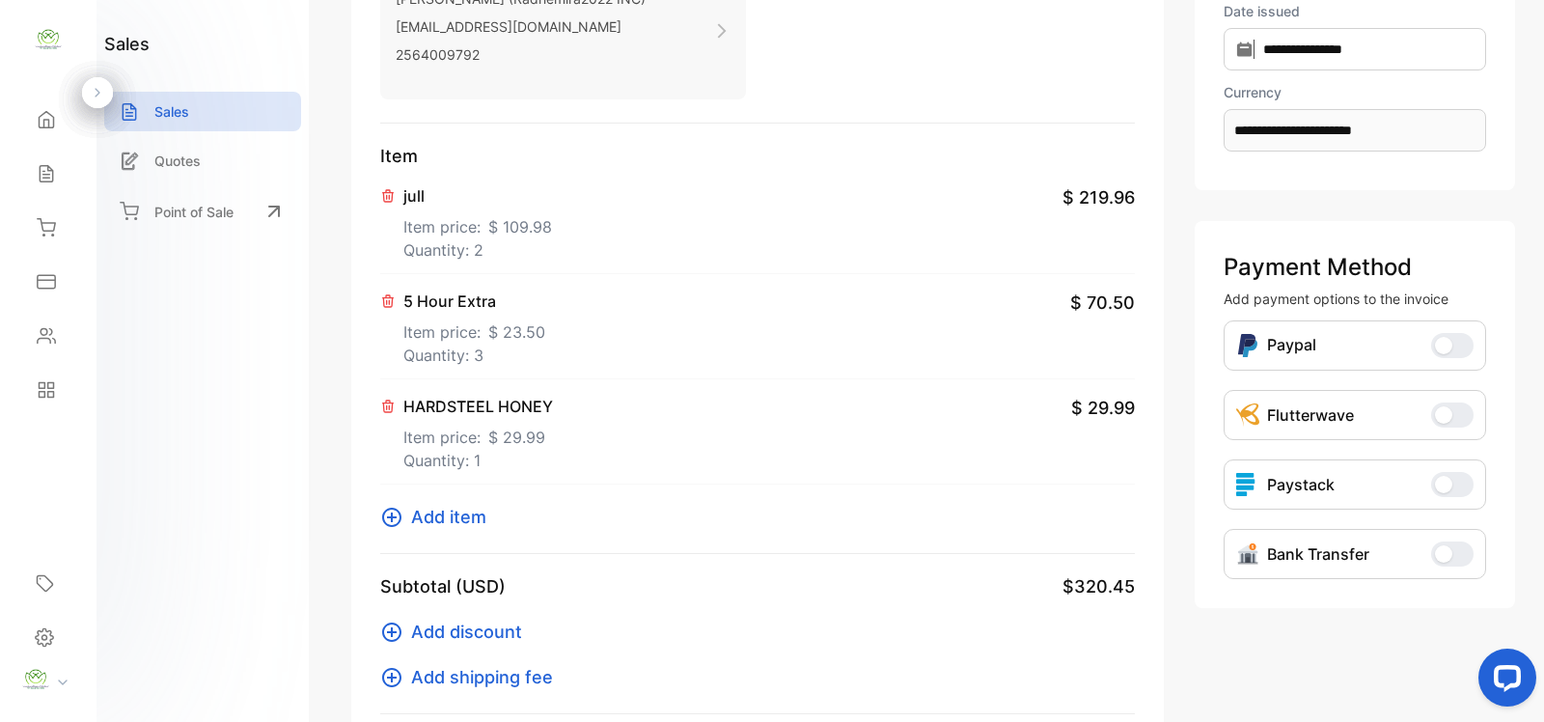
click at [392, 508] on icon at bounding box center [391, 517] width 19 height 19
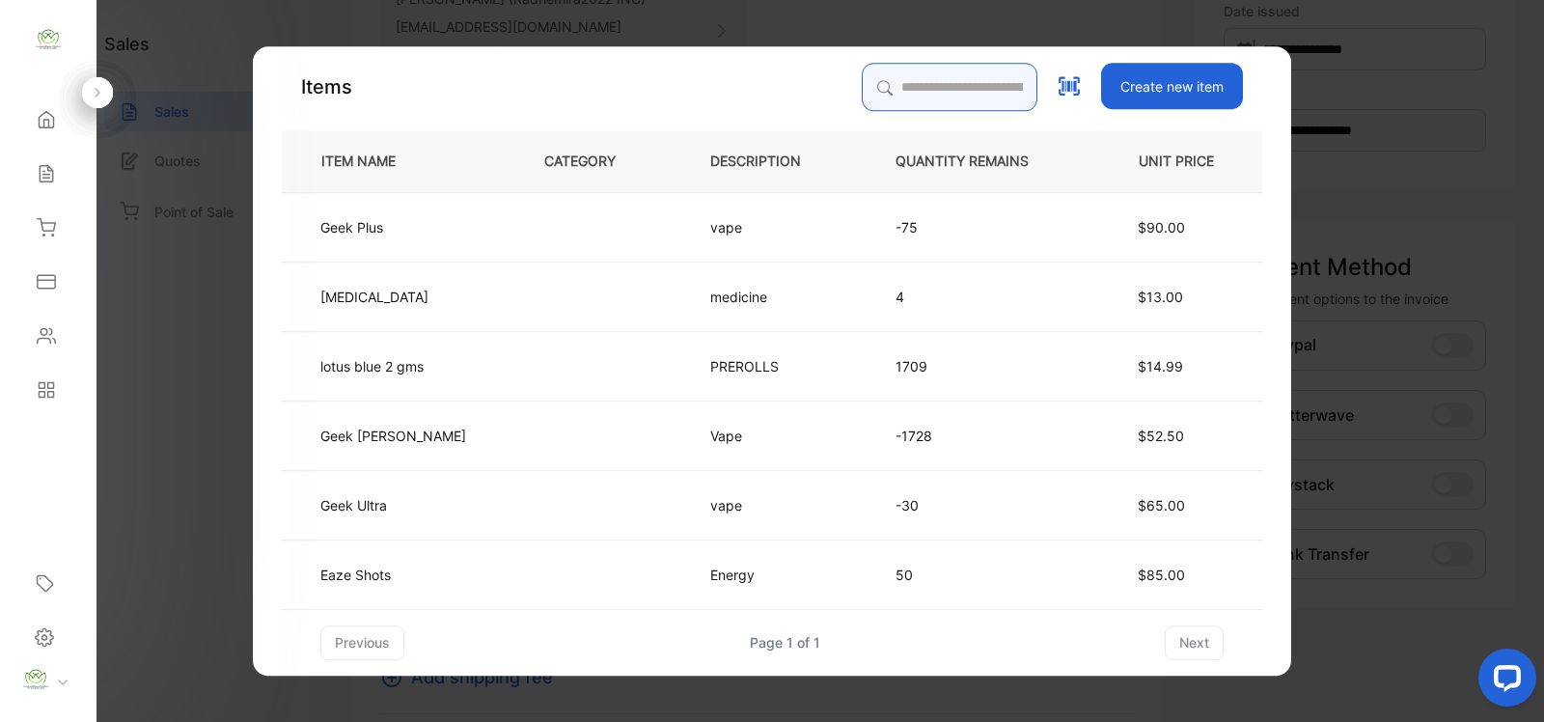
click at [924, 97] on input "search" at bounding box center [950, 87] width 176 height 48
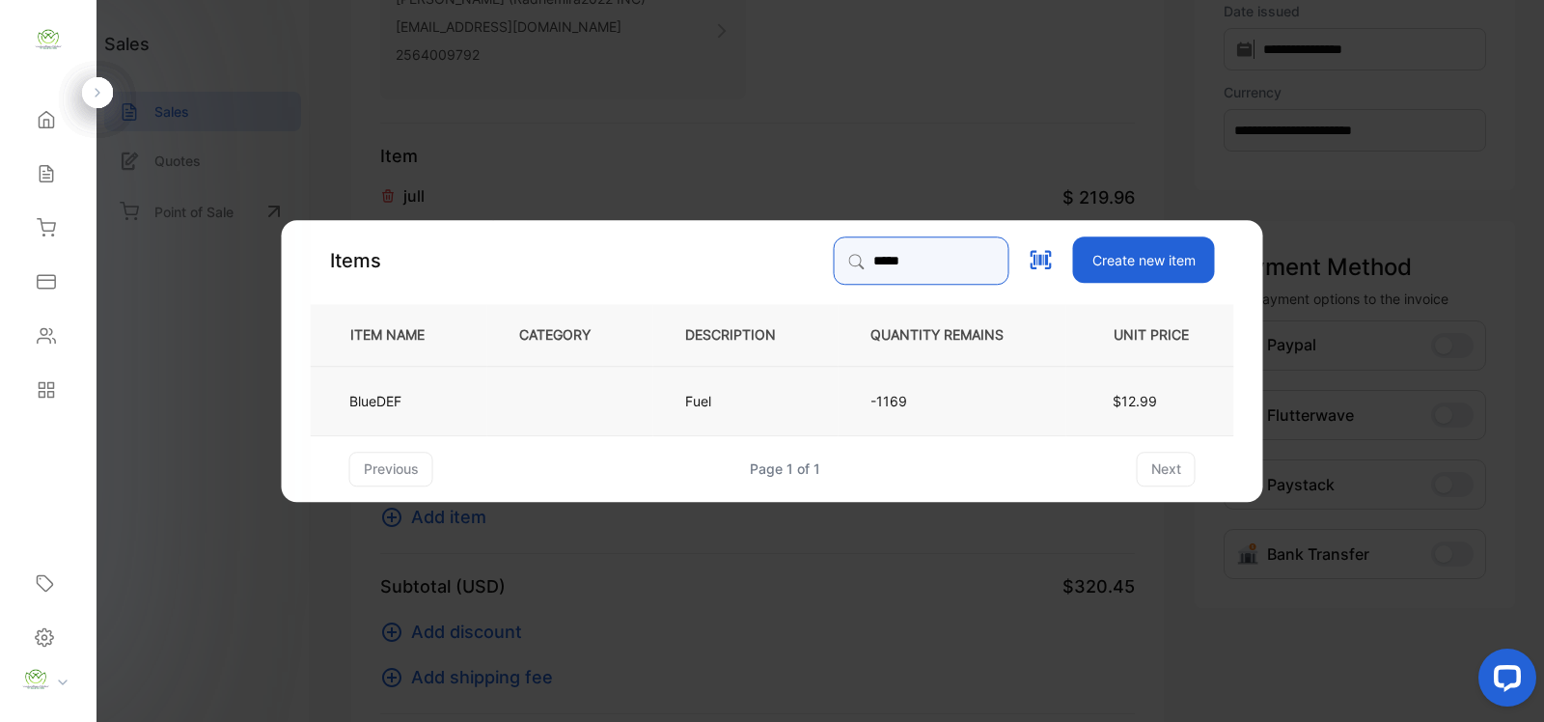
type input "*****"
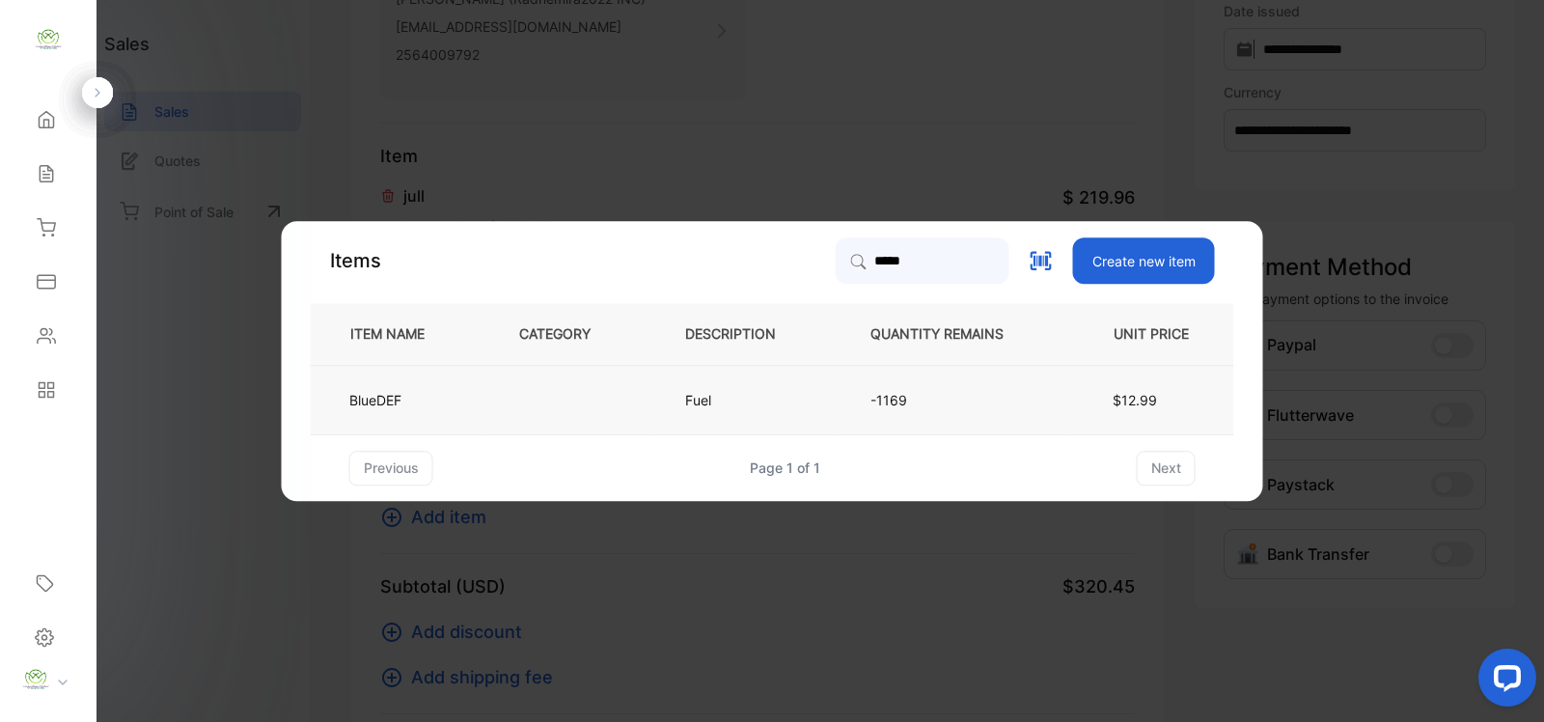
click at [658, 402] on td "Fuel" at bounding box center [745, 399] width 185 height 69
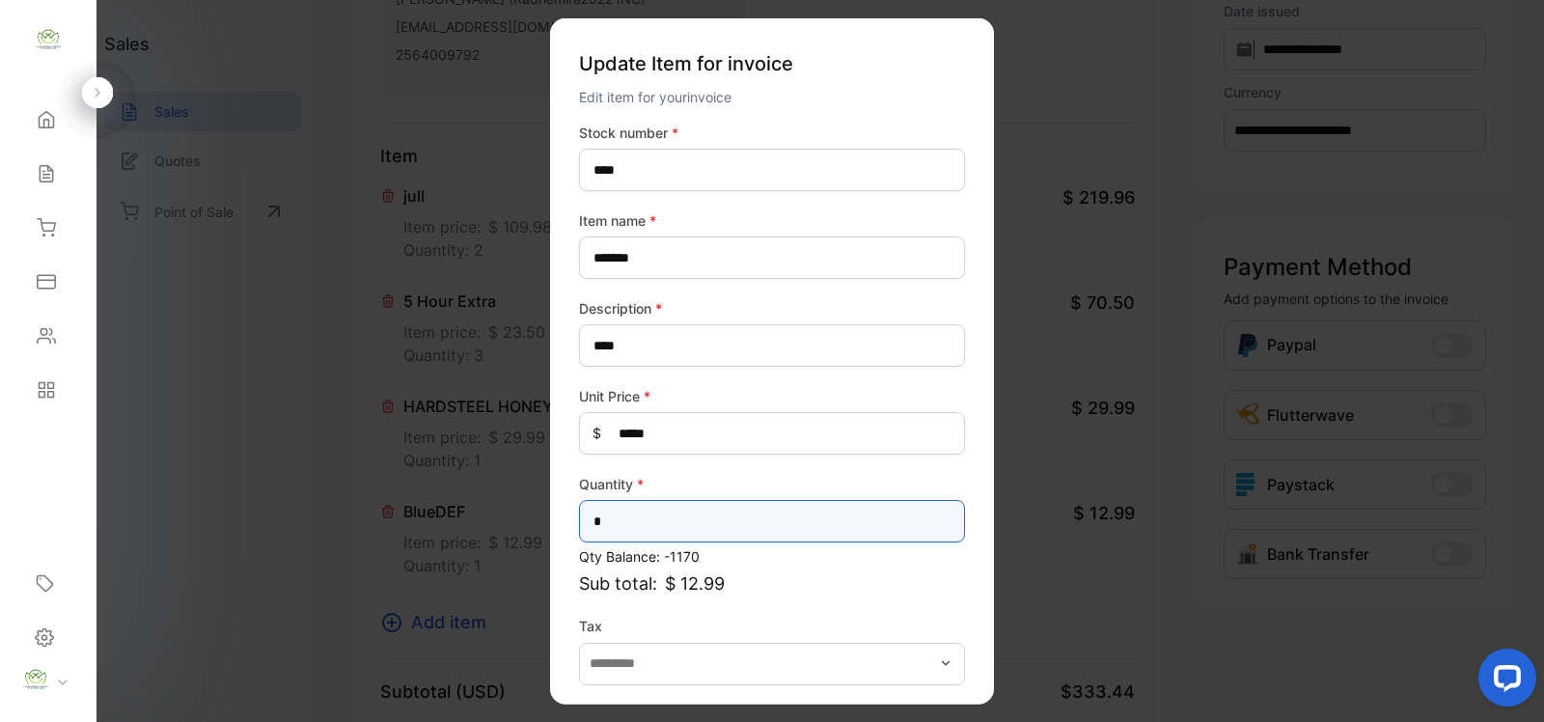
click at [661, 532] on input "*" at bounding box center [772, 521] width 386 height 42
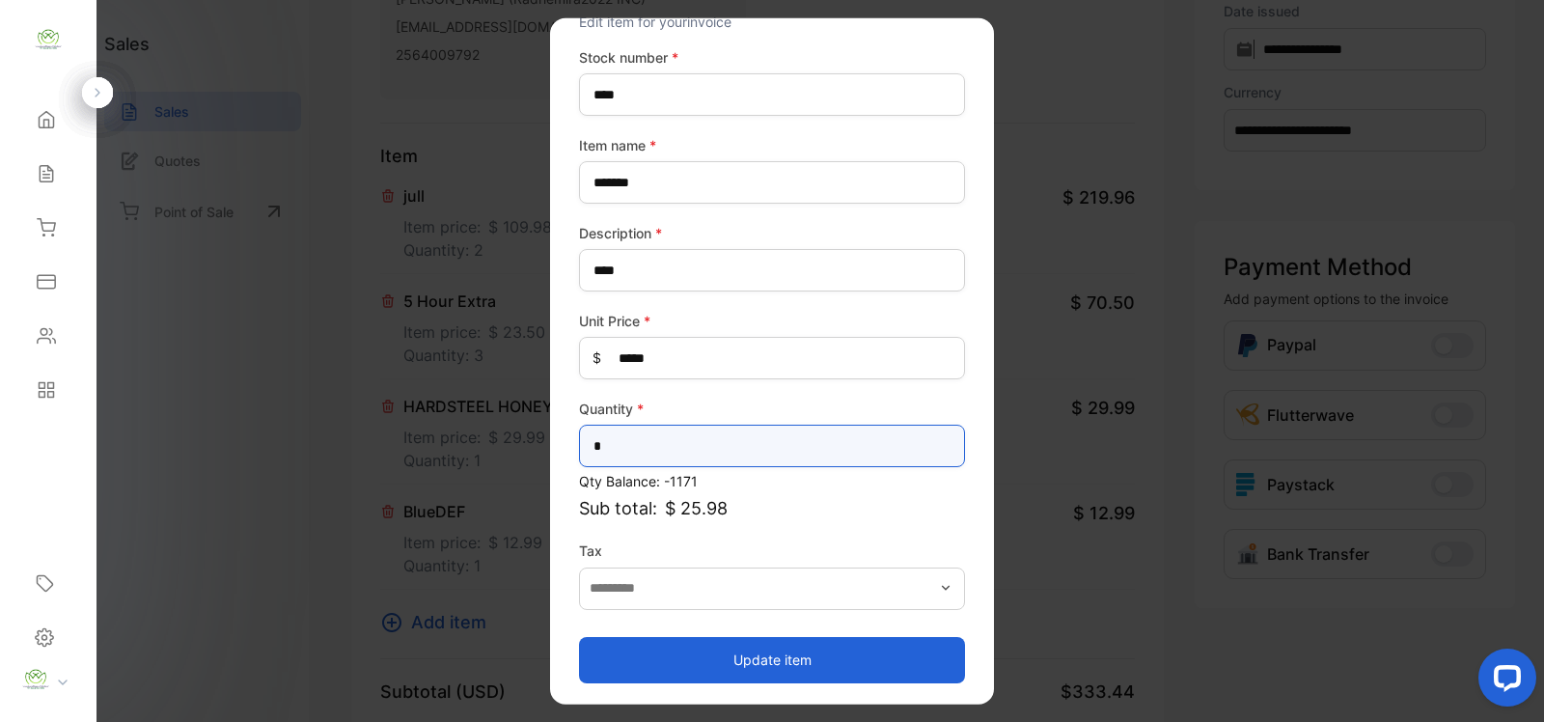
type input "*"
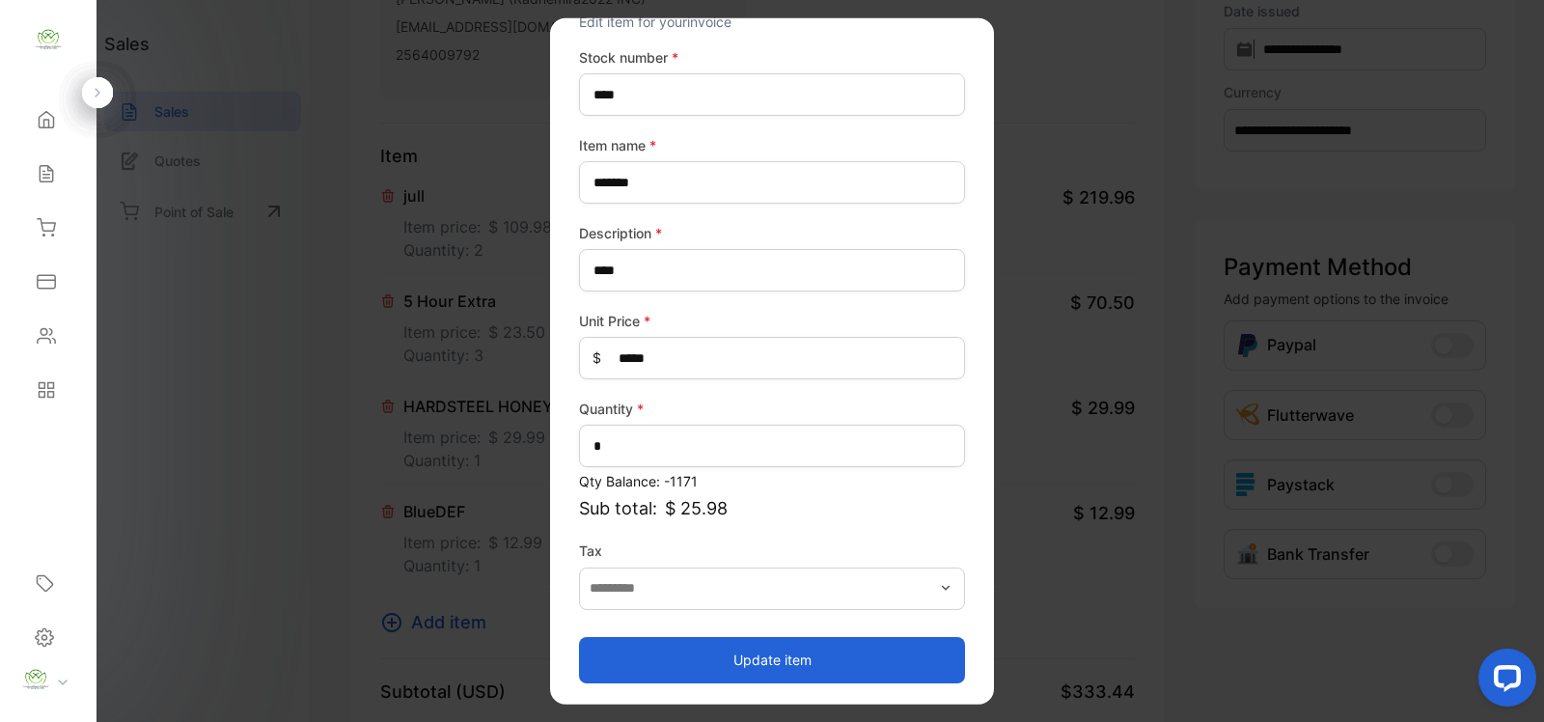
click at [762, 644] on button "Update item" at bounding box center [772, 659] width 386 height 46
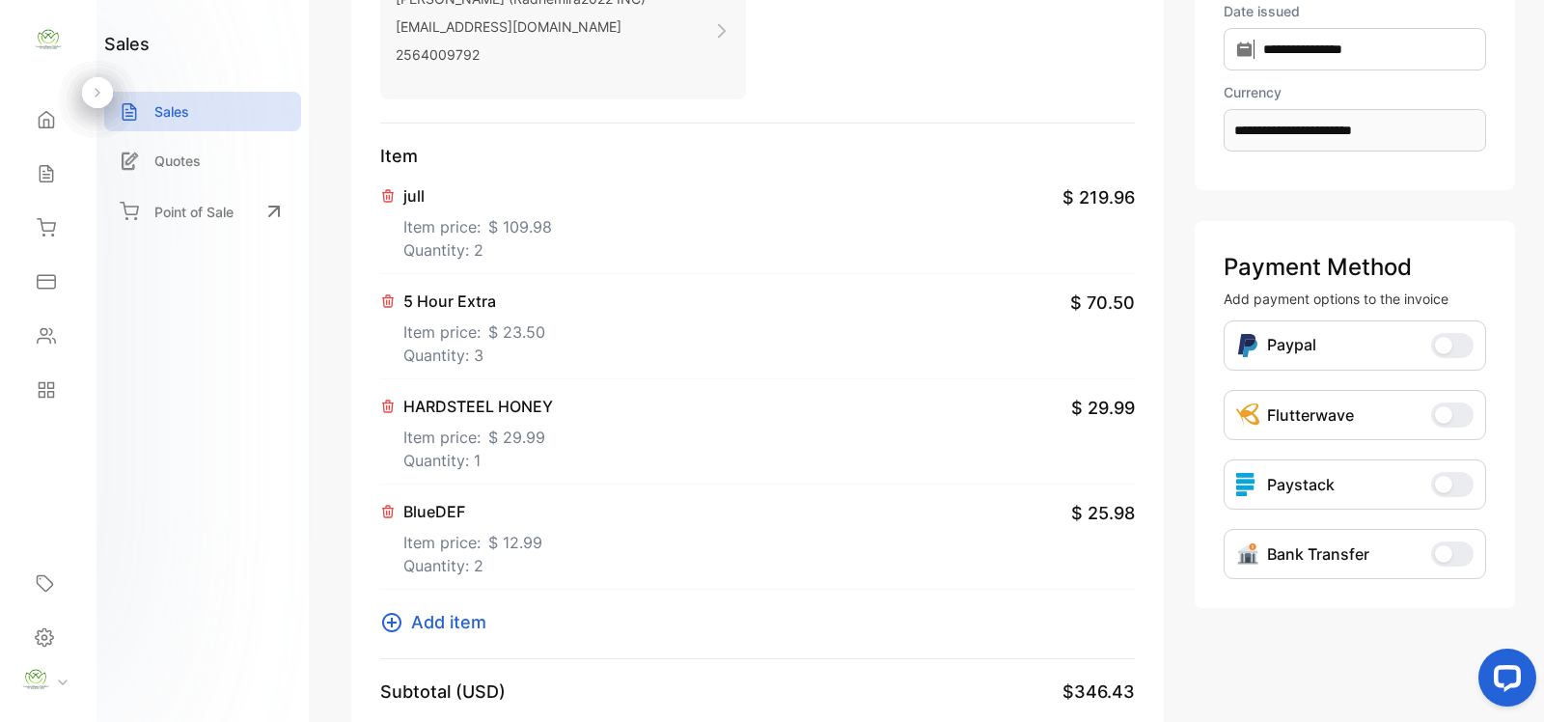
click at [384, 621] on icon at bounding box center [391, 622] width 23 height 23
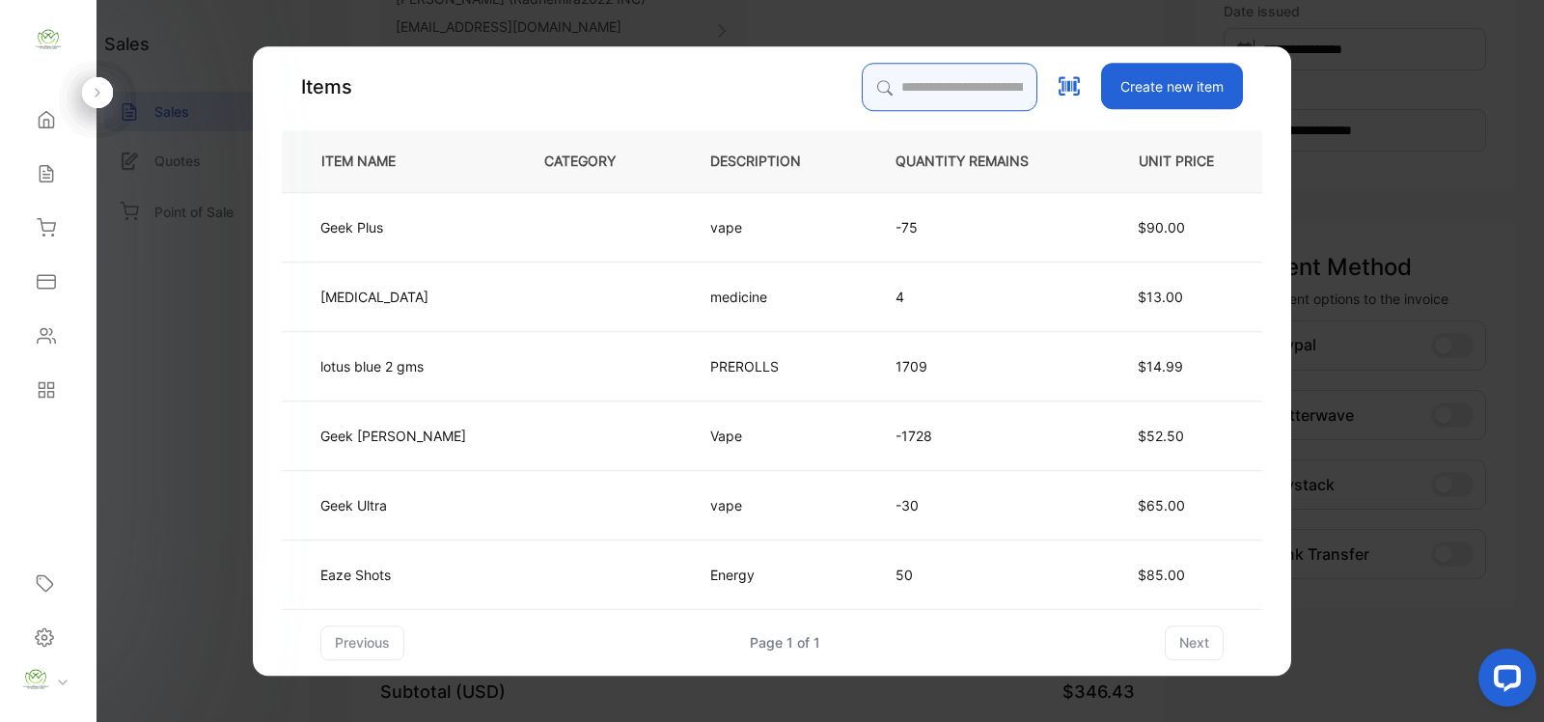
click at [920, 87] on input "search" at bounding box center [950, 87] width 176 height 48
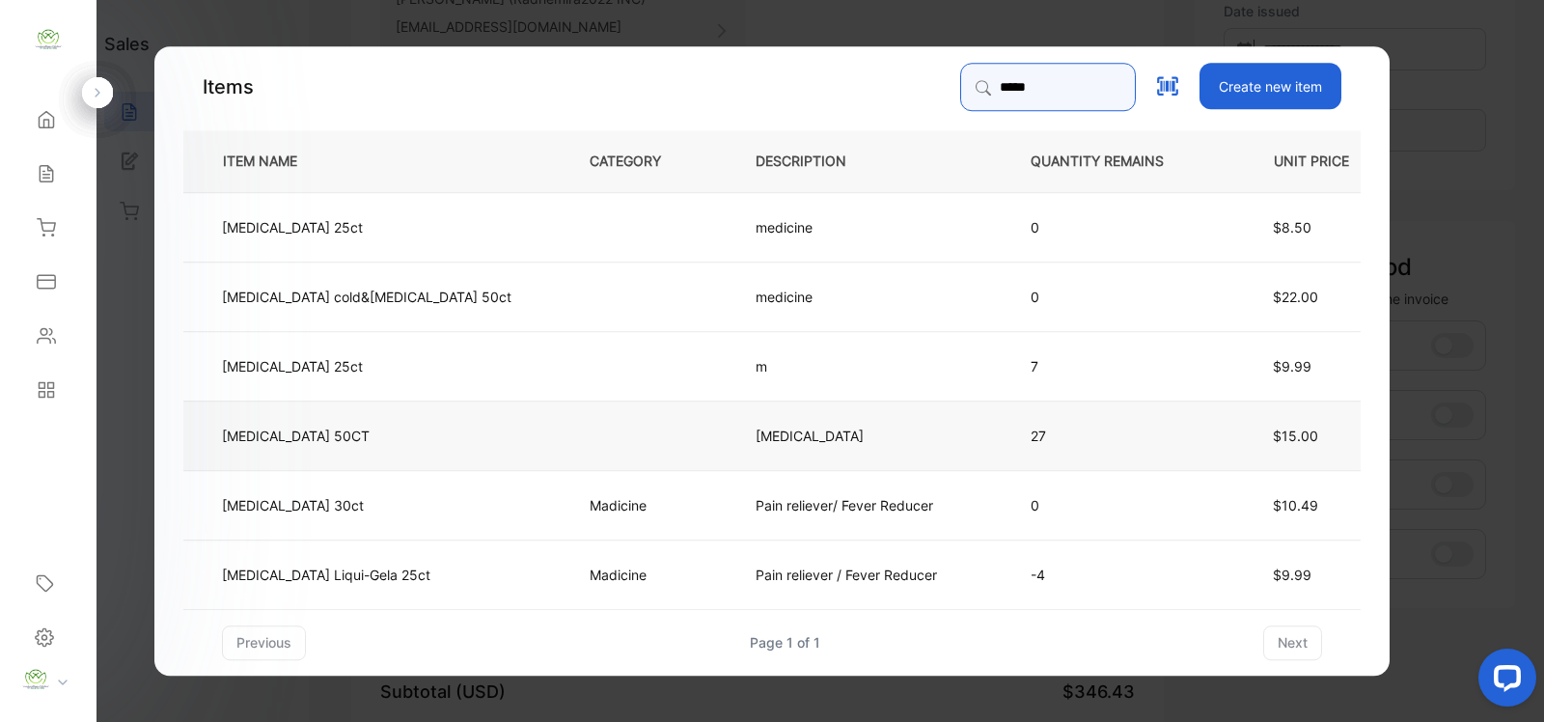
type input "*****"
click at [561, 441] on td at bounding box center [641, 434] width 166 height 69
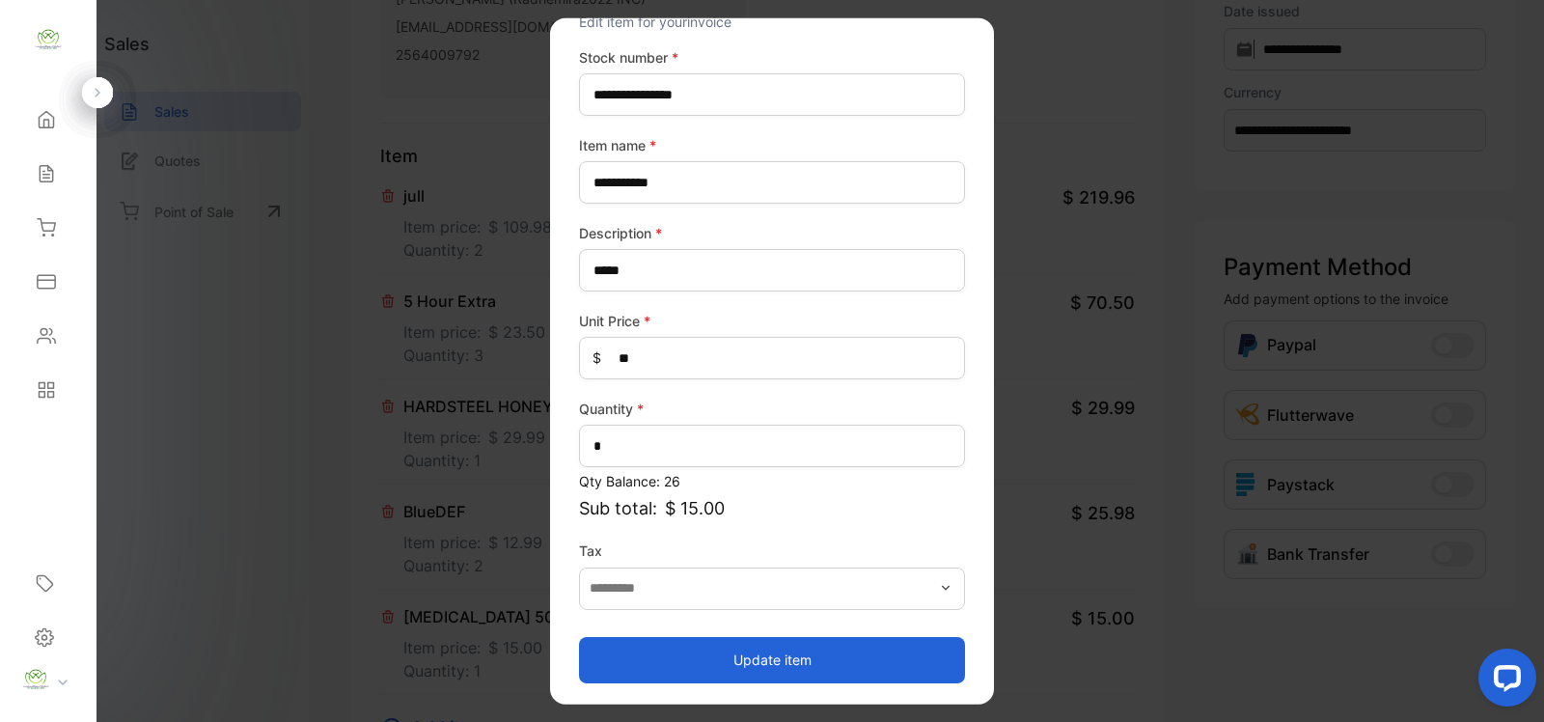
click at [683, 633] on div "Update item" at bounding box center [772, 650] width 386 height 66
click at [676, 650] on button "Update item" at bounding box center [772, 659] width 386 height 46
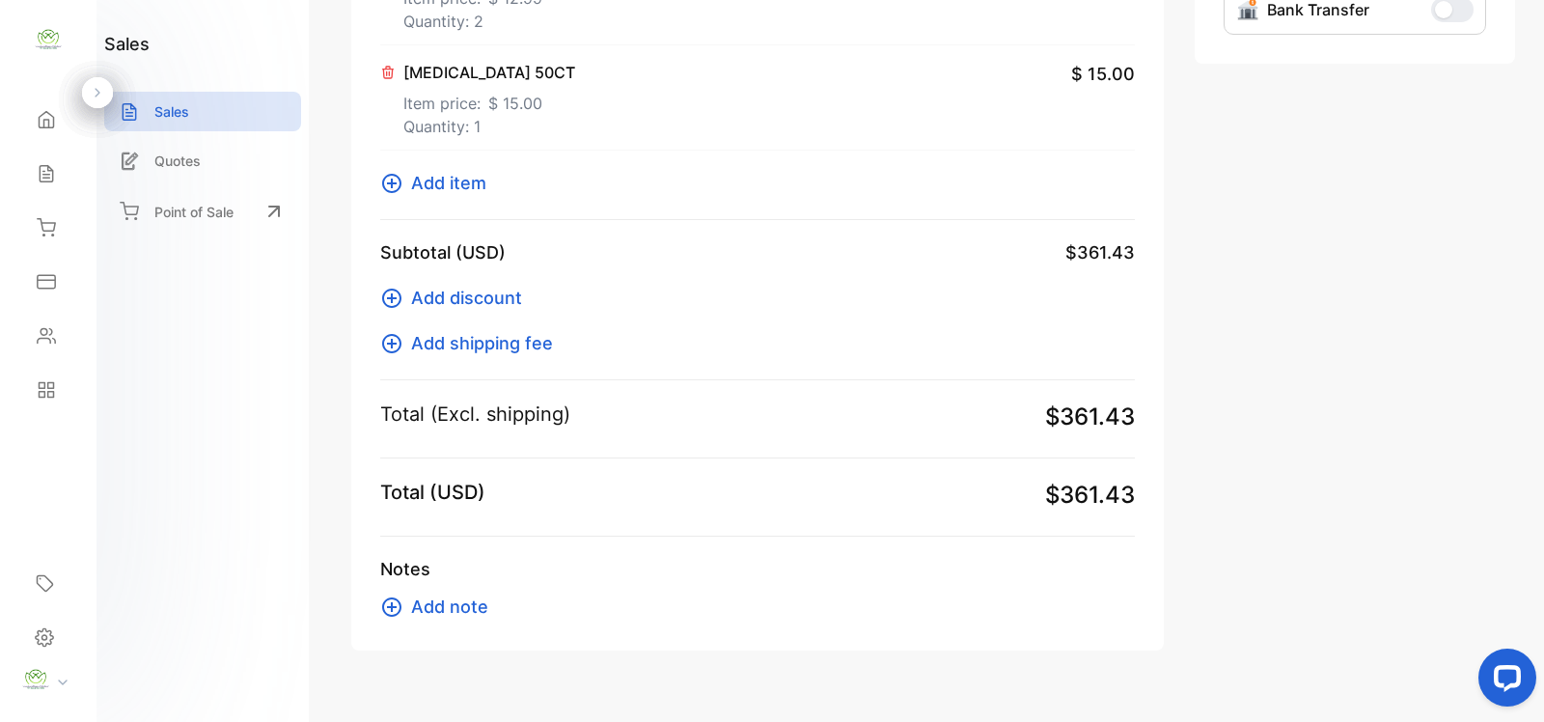
scroll to position [844, 0]
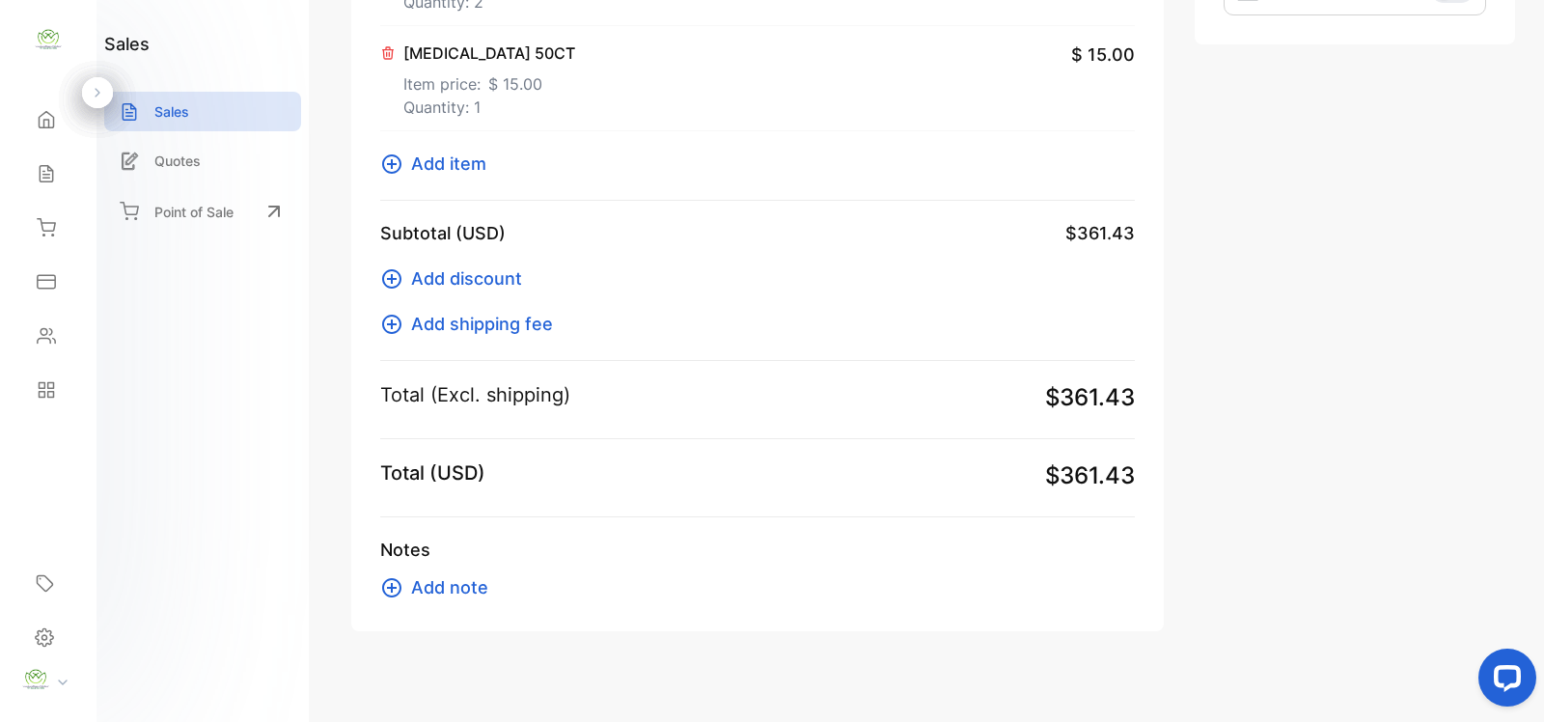
click at [381, 164] on icon at bounding box center [391, 163] width 23 height 23
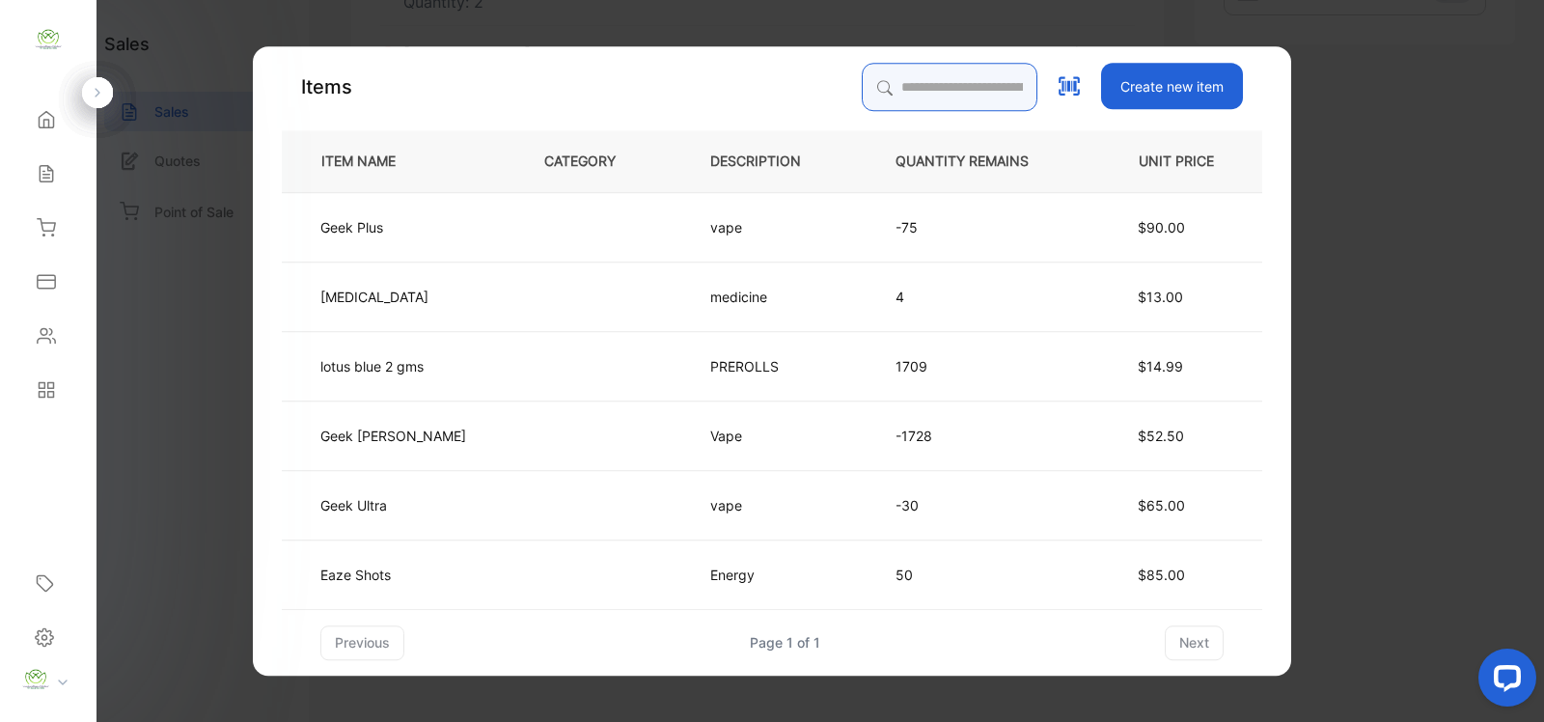
click at [900, 94] on input "search" at bounding box center [950, 87] width 176 height 48
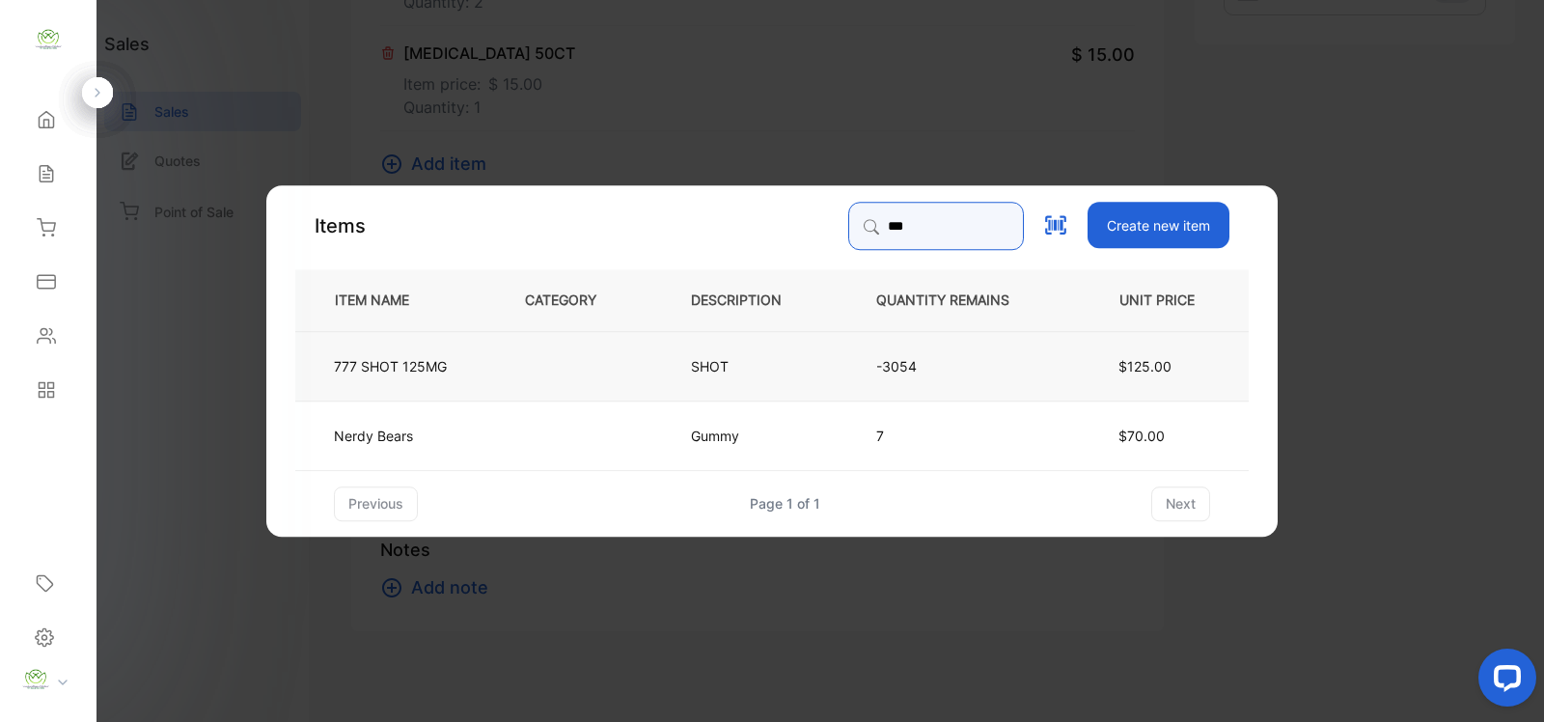
type input "***"
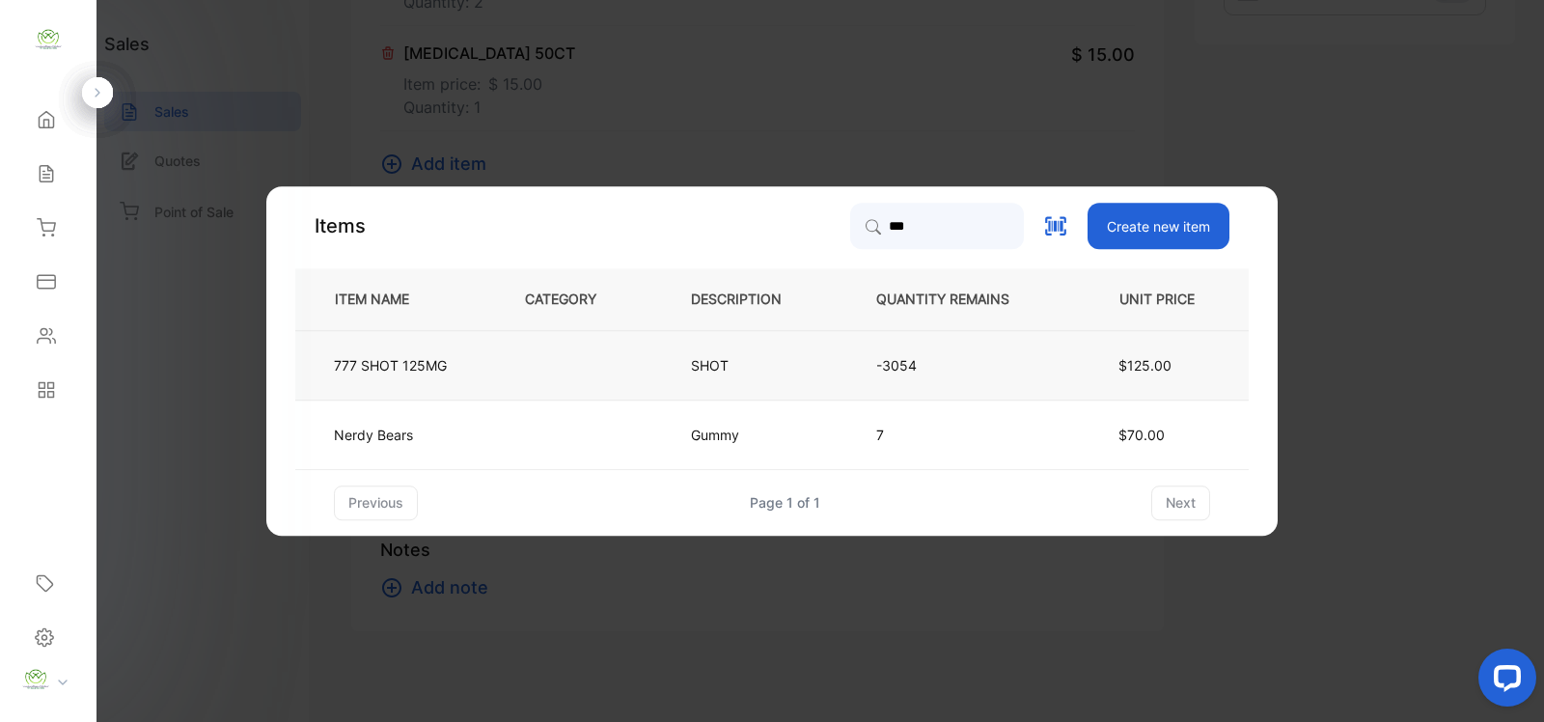
click at [508, 358] on td at bounding box center [576, 364] width 166 height 69
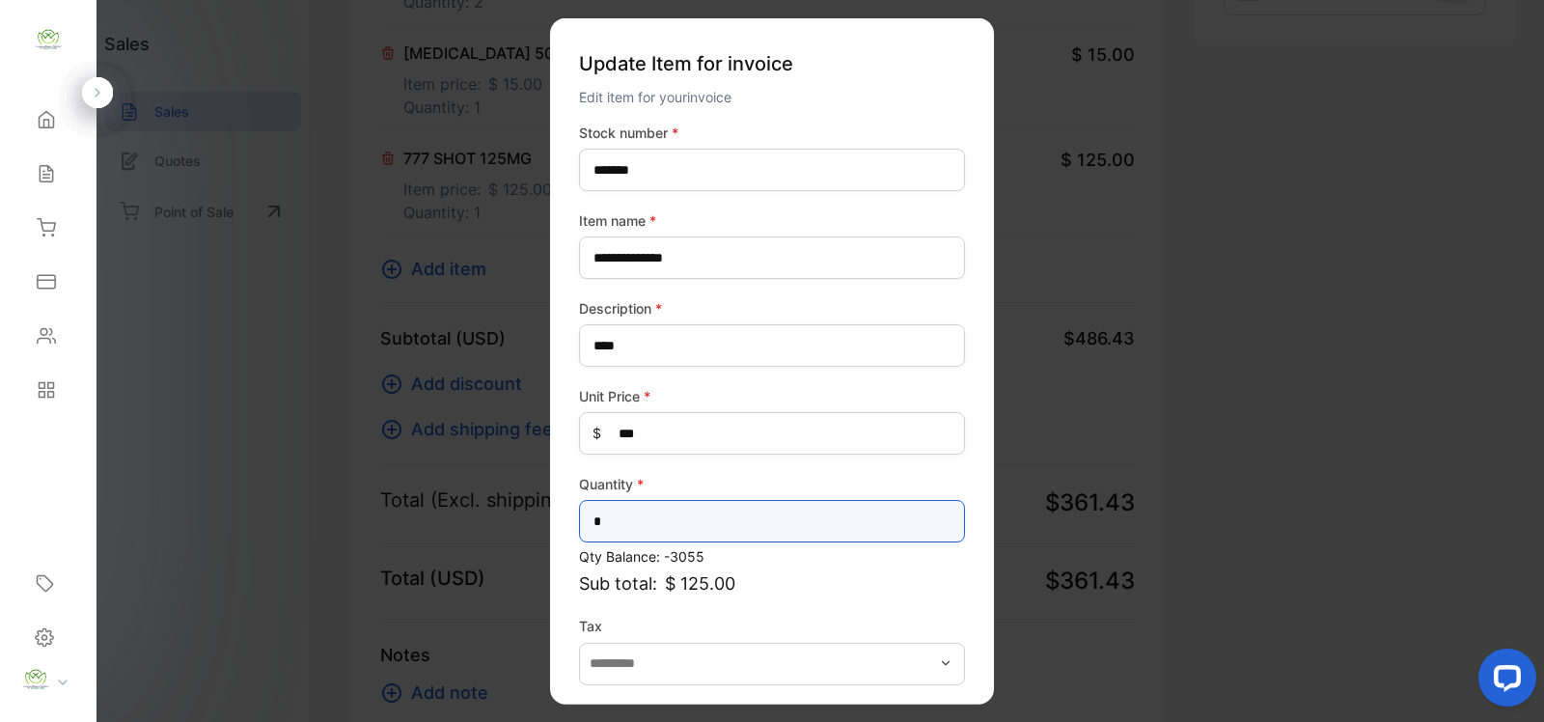
click at [705, 536] on input "*" at bounding box center [772, 521] width 386 height 42
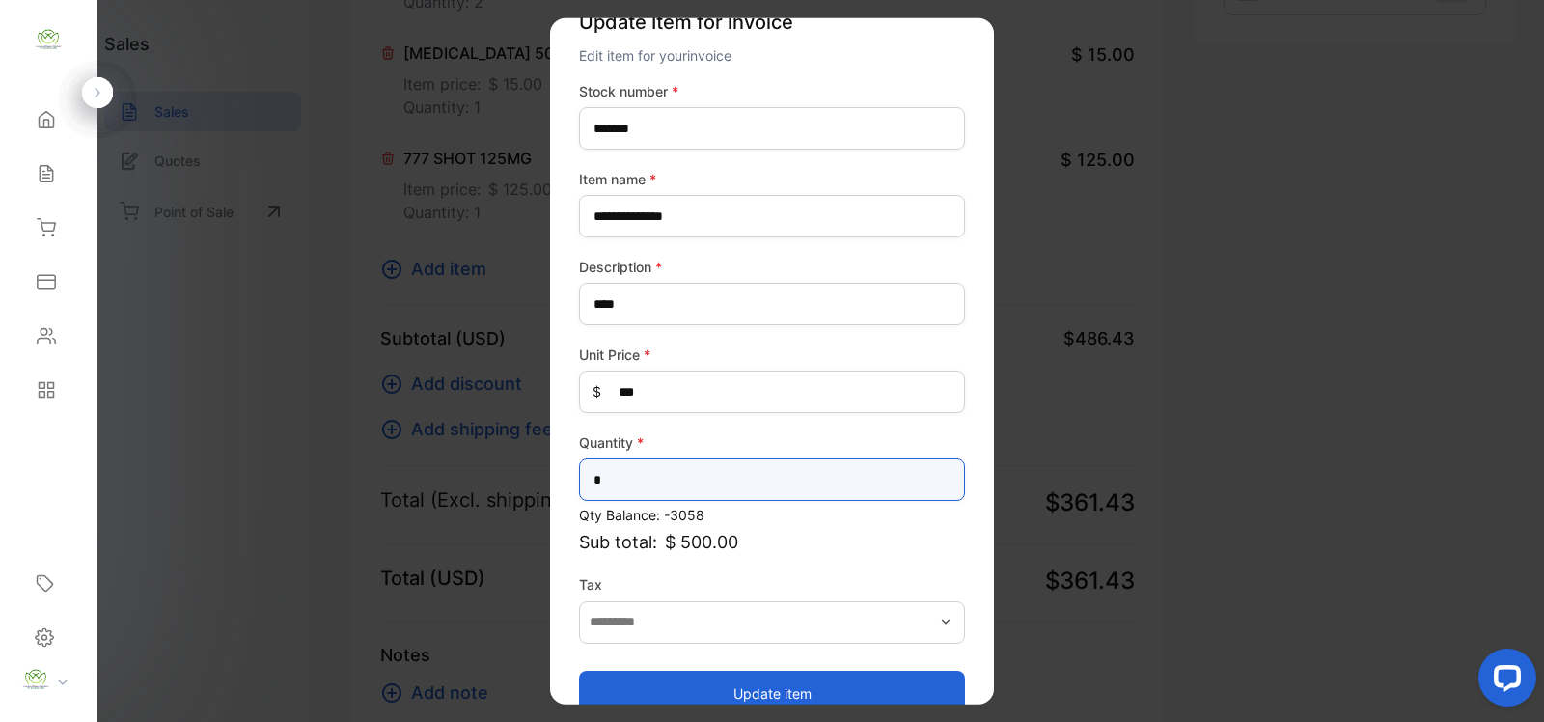
scroll to position [75, 0]
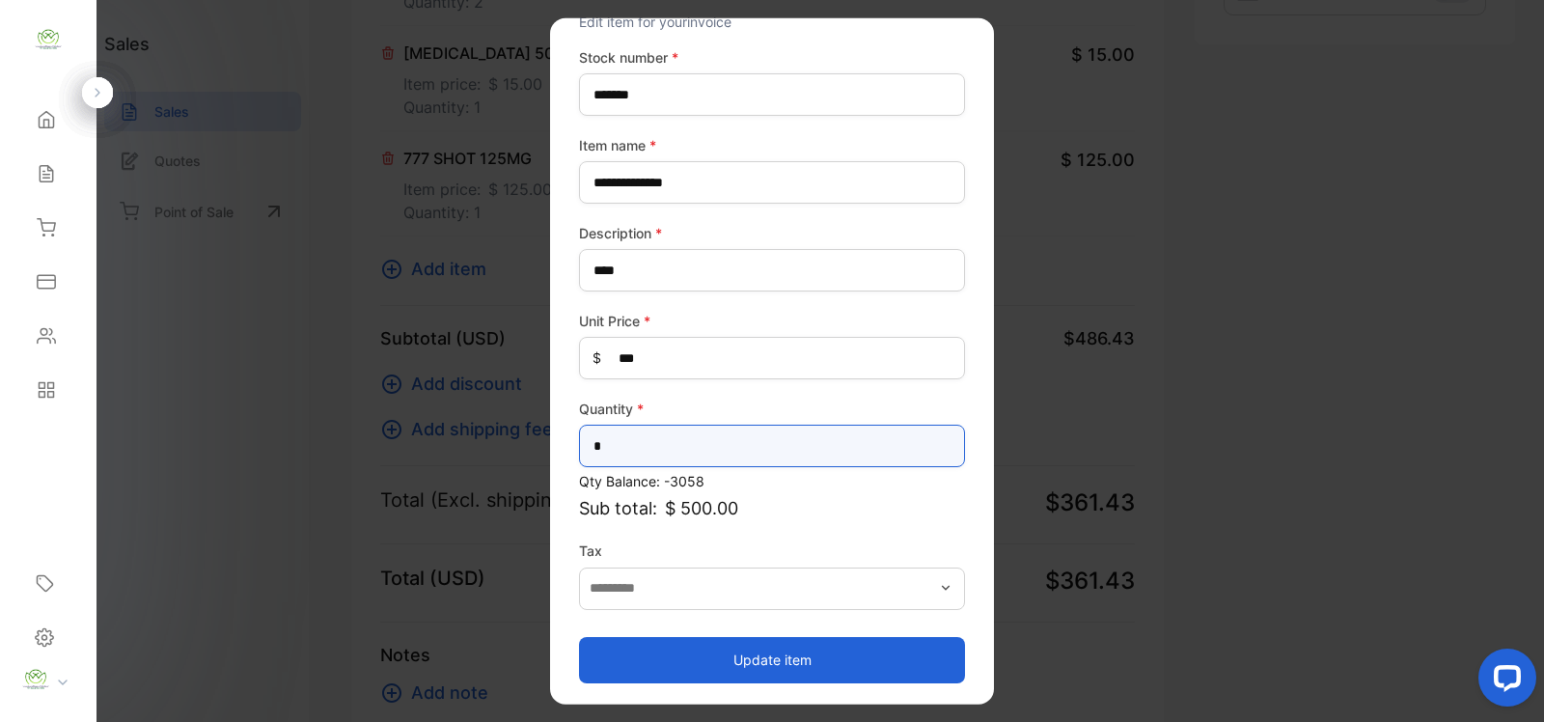
type input "*"
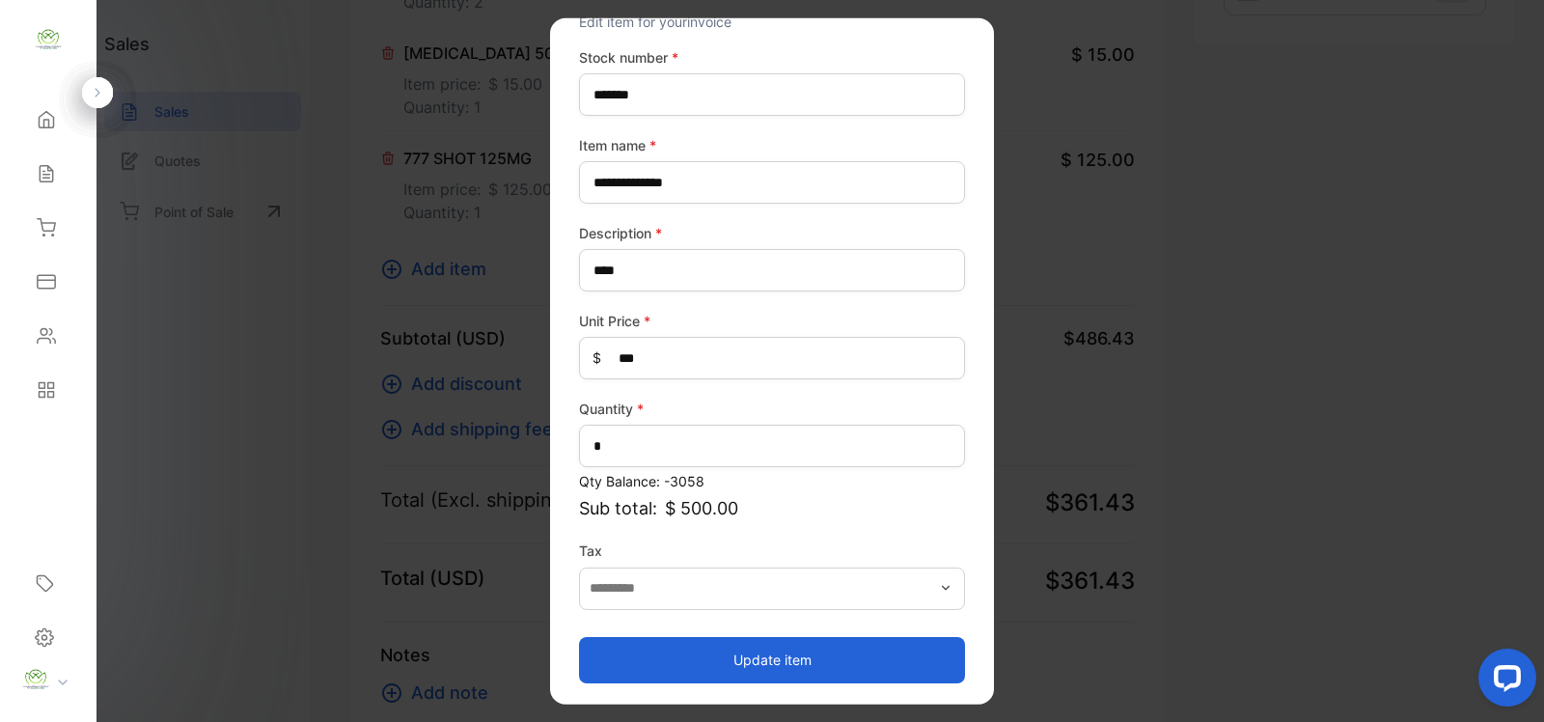
click at [783, 656] on button "Update item" at bounding box center [772, 659] width 386 height 46
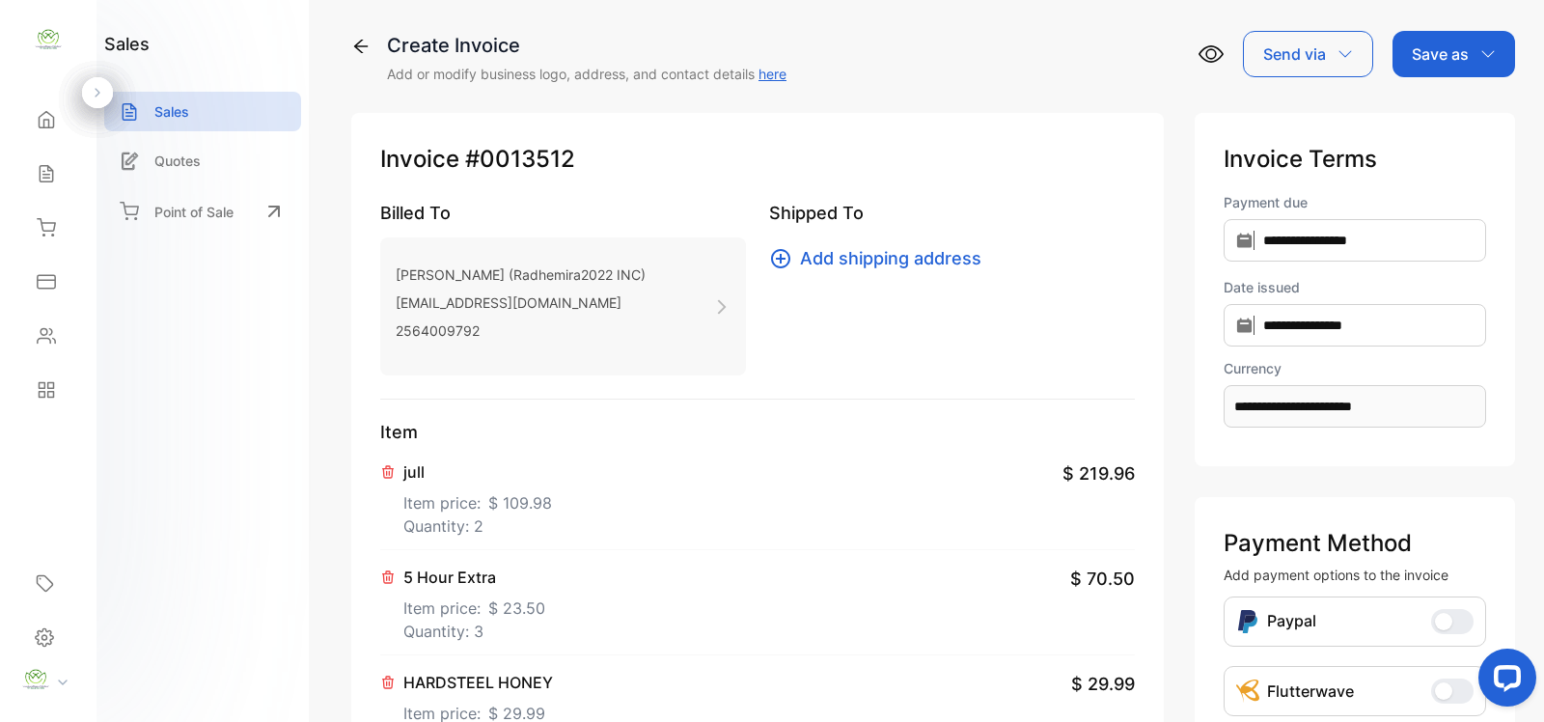
scroll to position [0, 0]
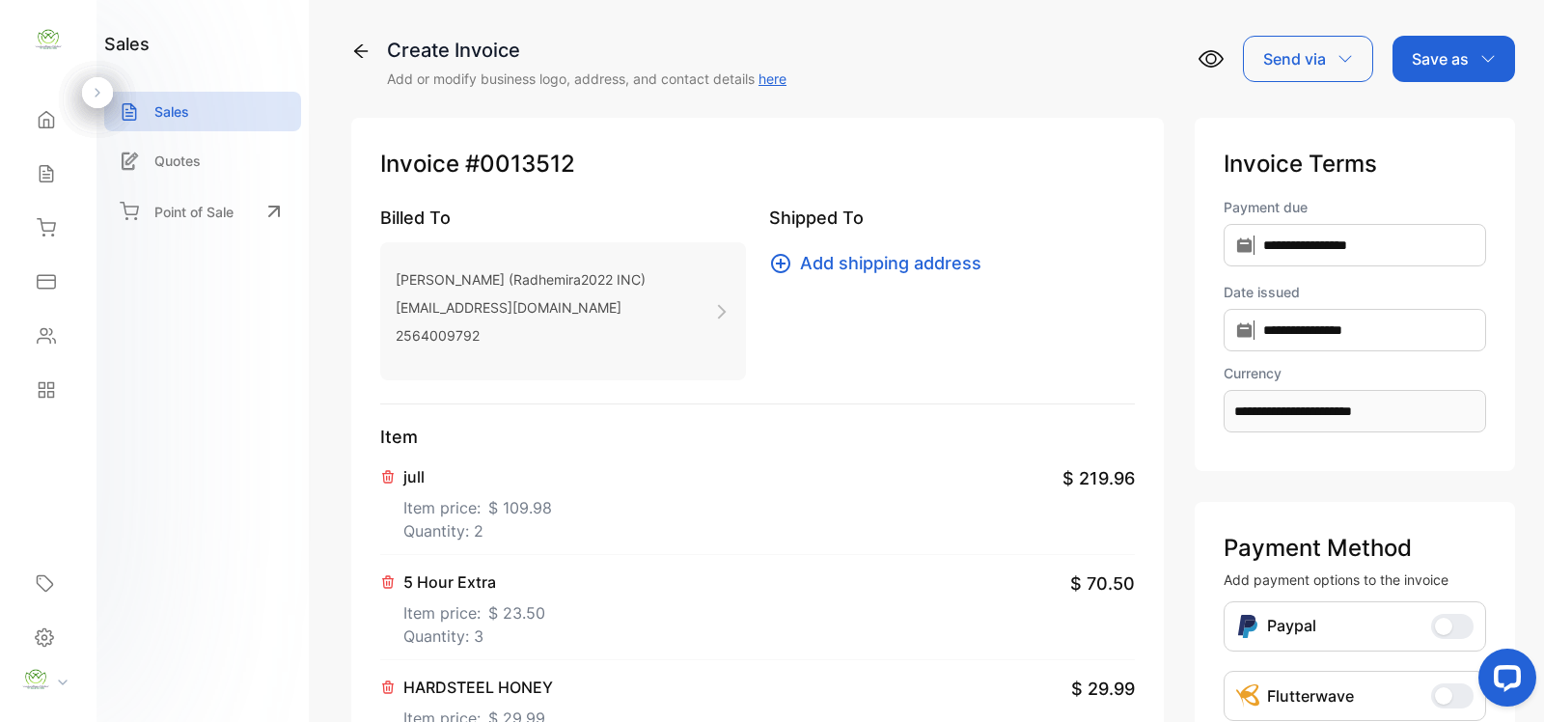
click at [1488, 63] on icon "button" at bounding box center [1488, 58] width 15 height 15
click at [954, 78] on div "Create Invoice Add or modify business logo, address, and contact details here S…" at bounding box center [933, 62] width 1164 height 53
click at [1481, 54] on icon "button" at bounding box center [1488, 58] width 15 height 15
click at [1422, 130] on div "Invoice" at bounding box center [1449, 122] width 111 height 39
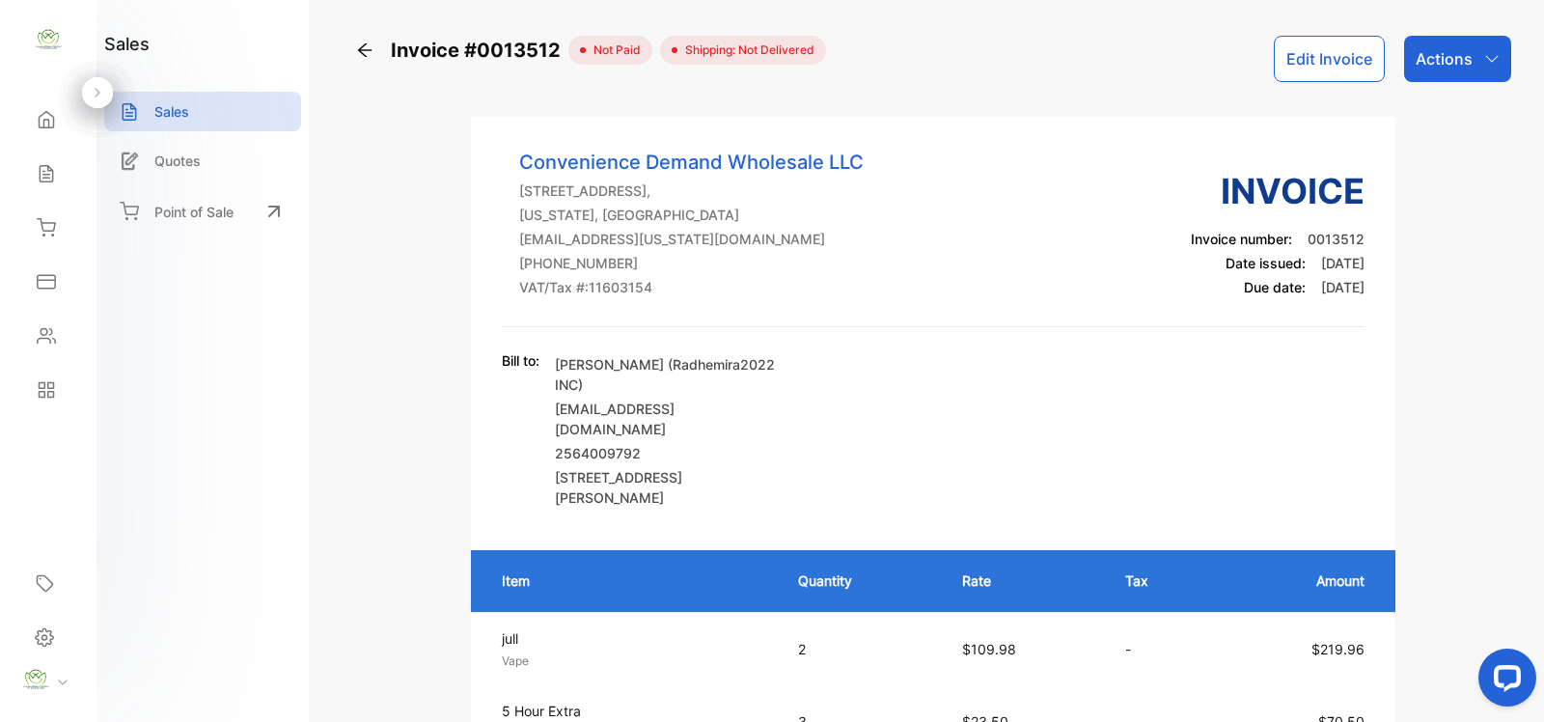
click at [1472, 58] on div "Actions" at bounding box center [1457, 59] width 107 height 46
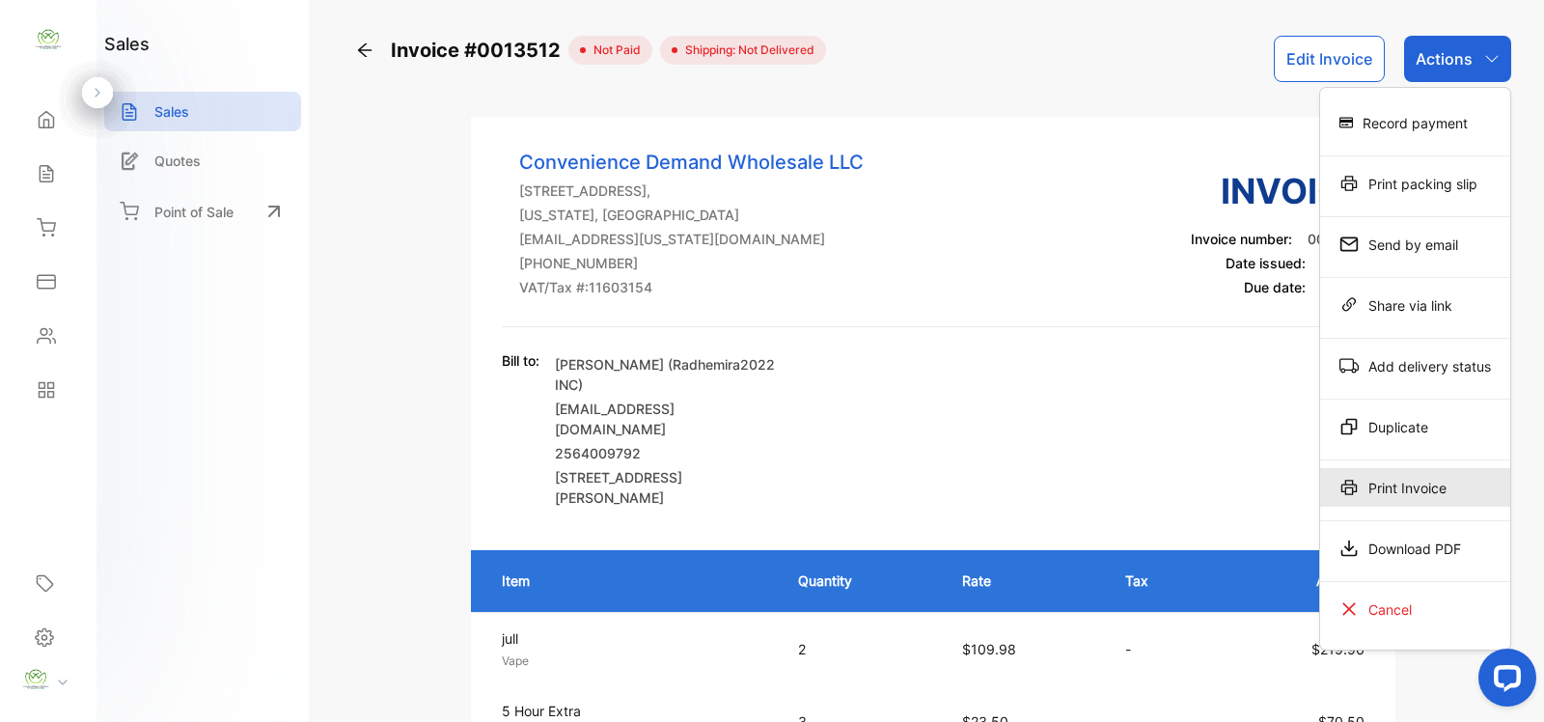
click at [1414, 487] on div "Print Invoice" at bounding box center [1415, 487] width 190 height 39
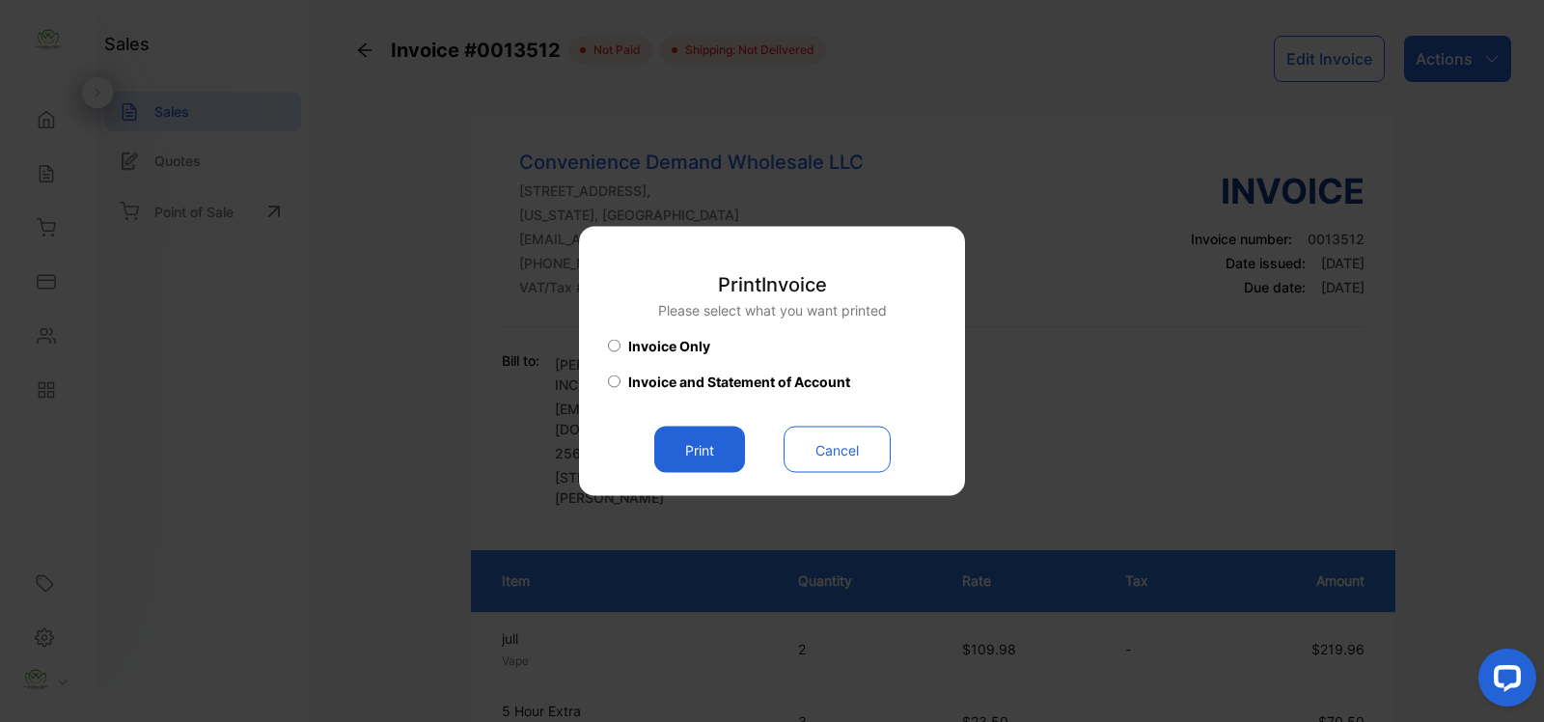
click at [727, 459] on button "Print" at bounding box center [699, 450] width 91 height 46
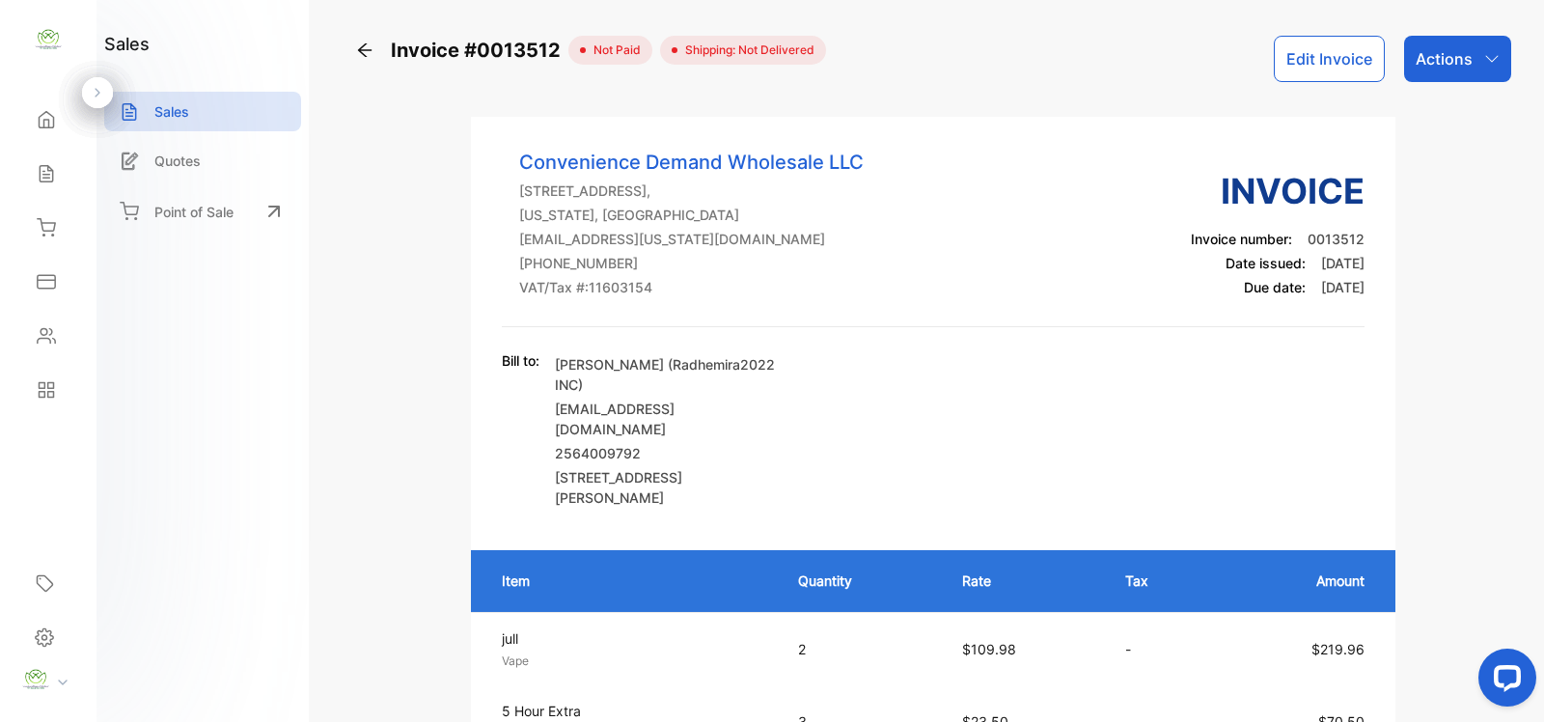
click at [50, 230] on icon at bounding box center [46, 227] width 17 height 16
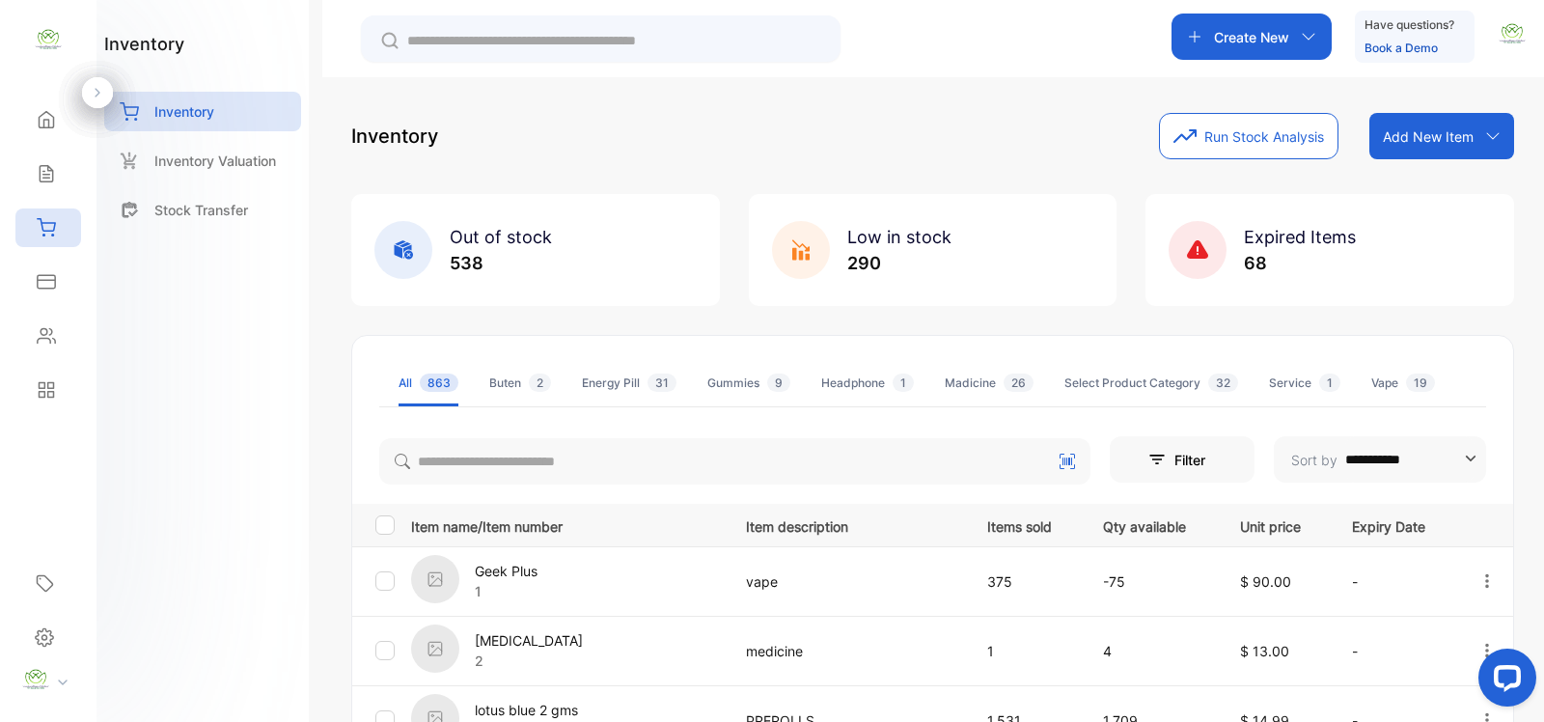
click at [63, 167] on div "Sales" at bounding box center [48, 173] width 66 height 39
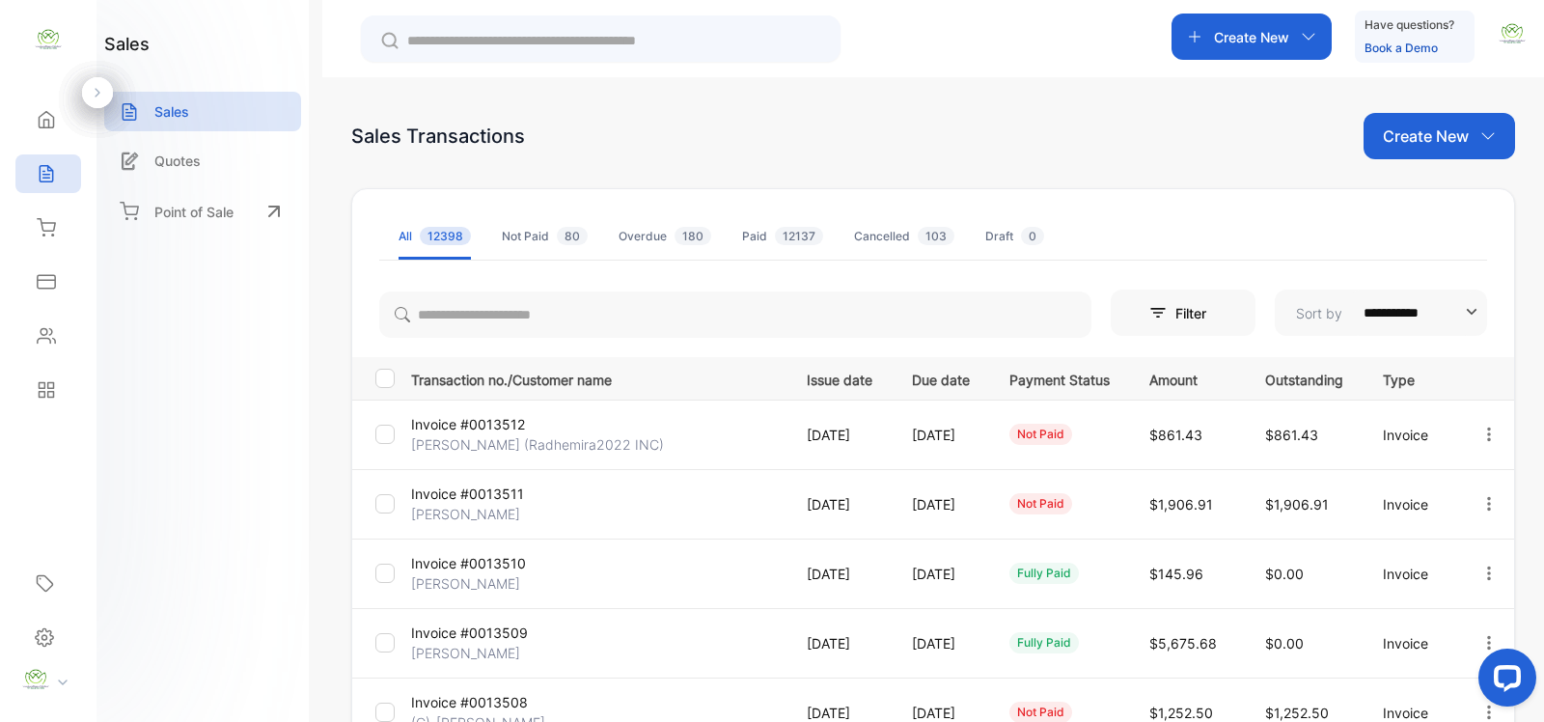
click at [26, 222] on div "Inventory" at bounding box center [48, 227] width 66 height 39
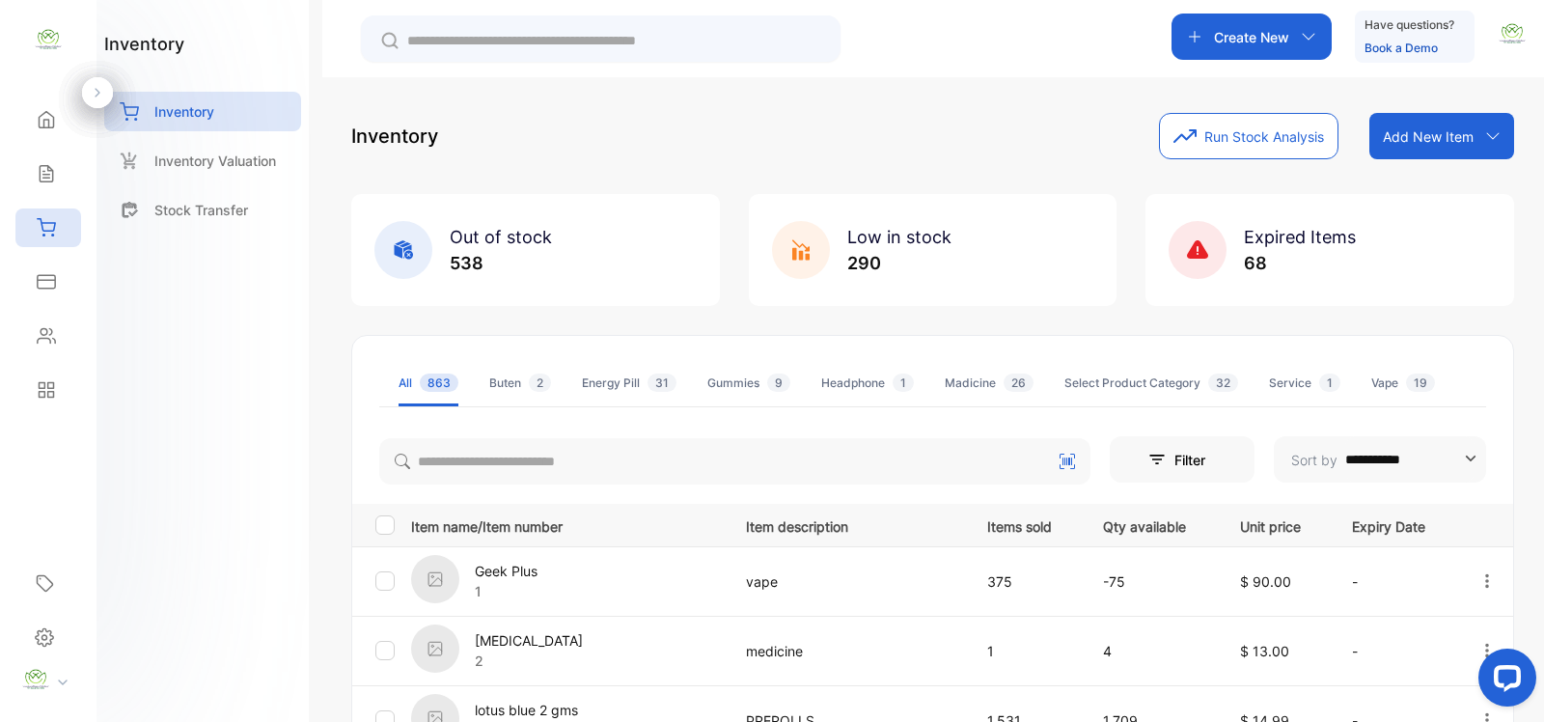
click at [547, 34] on input "text" at bounding box center [614, 41] width 414 height 20
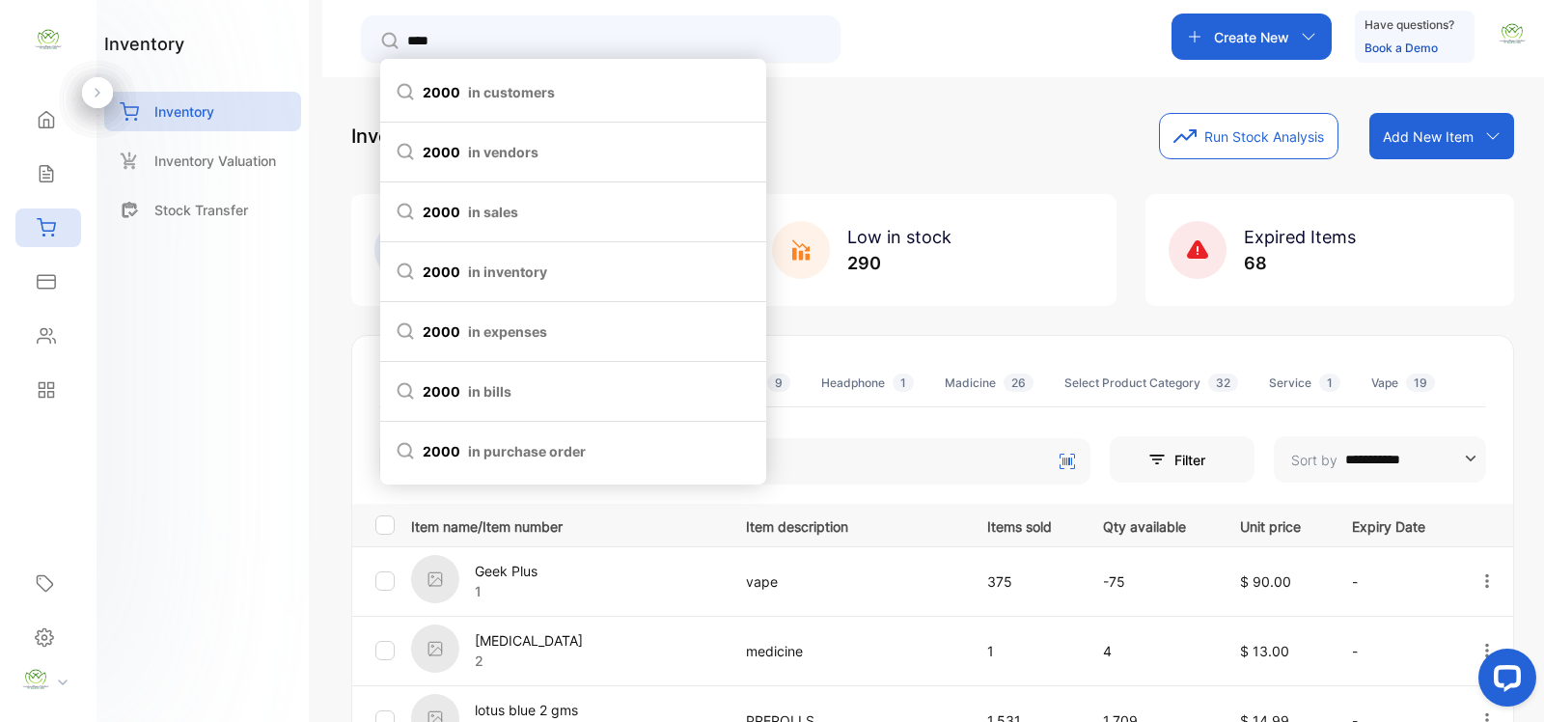
type input "****"
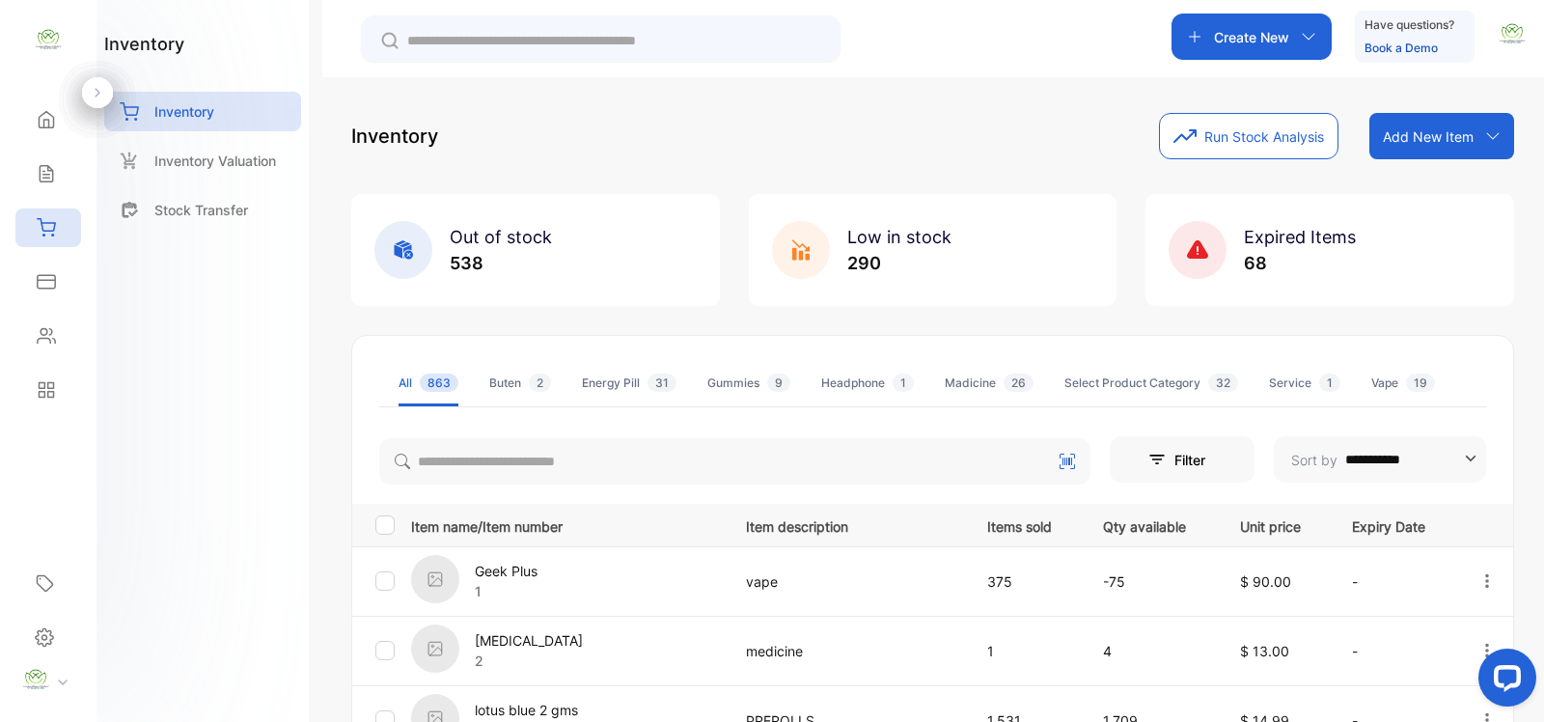
click at [1094, 146] on div "Inventory Run Stock Analysis Add New Item Add item manually Import item Scan ba…" at bounding box center [932, 136] width 1163 height 46
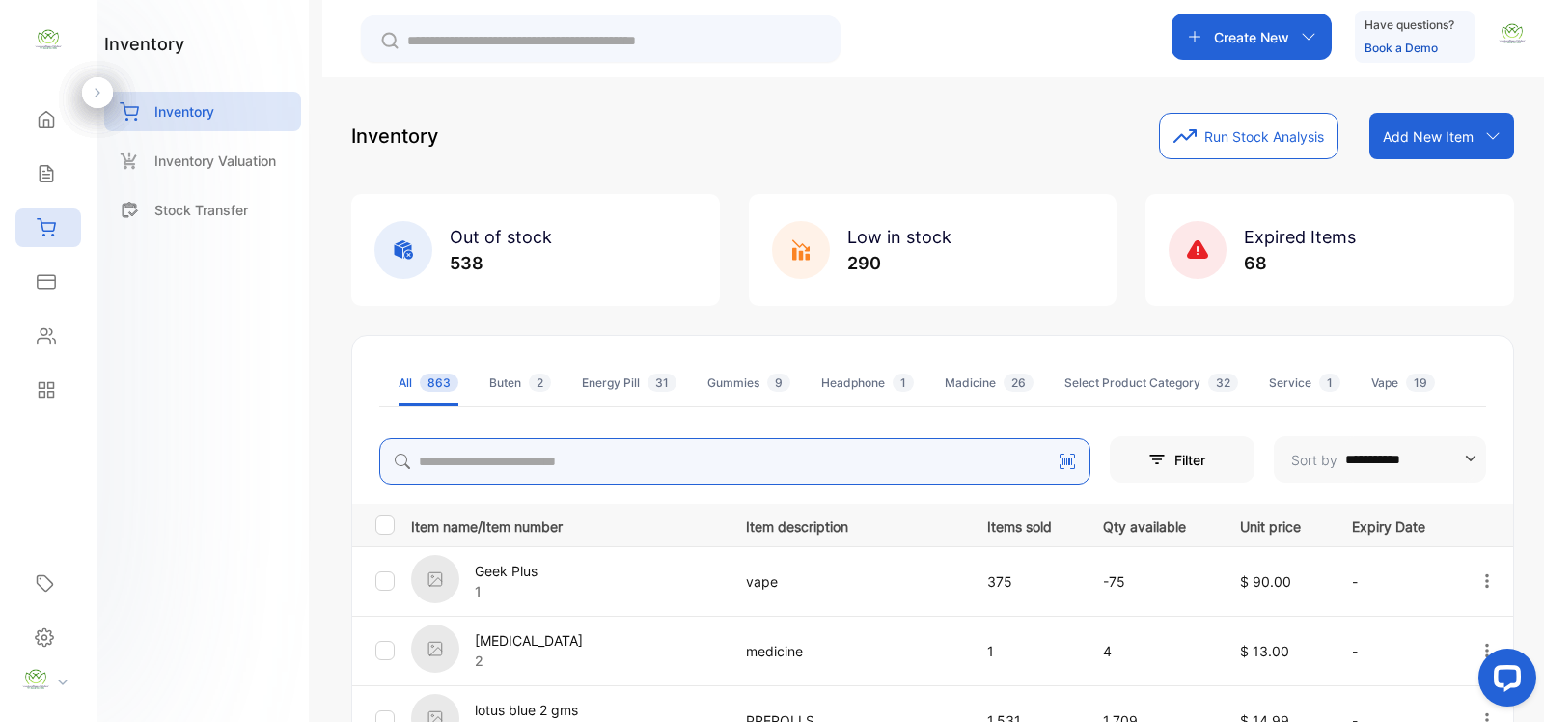
click at [455, 469] on input "search" at bounding box center [734, 461] width 711 height 46
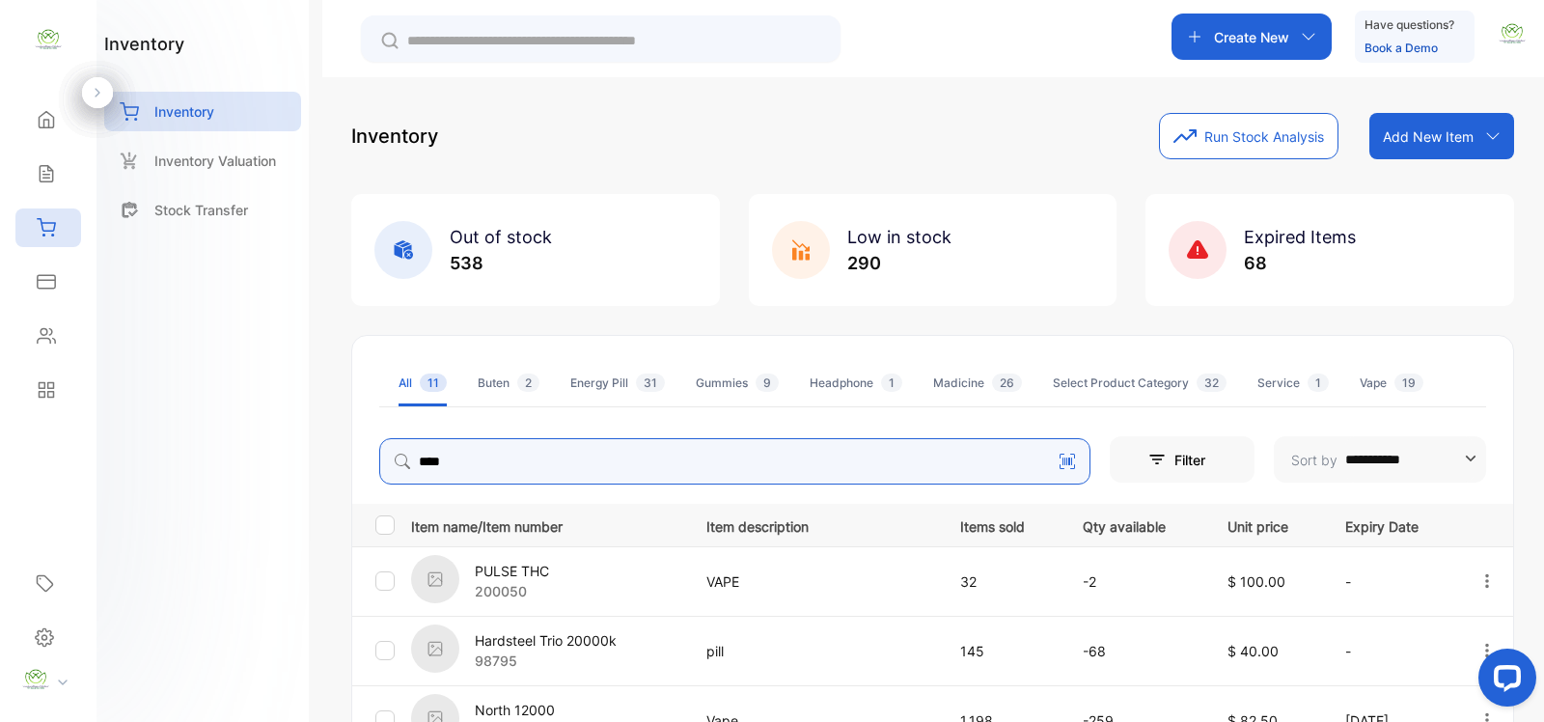
scroll to position [281, 0]
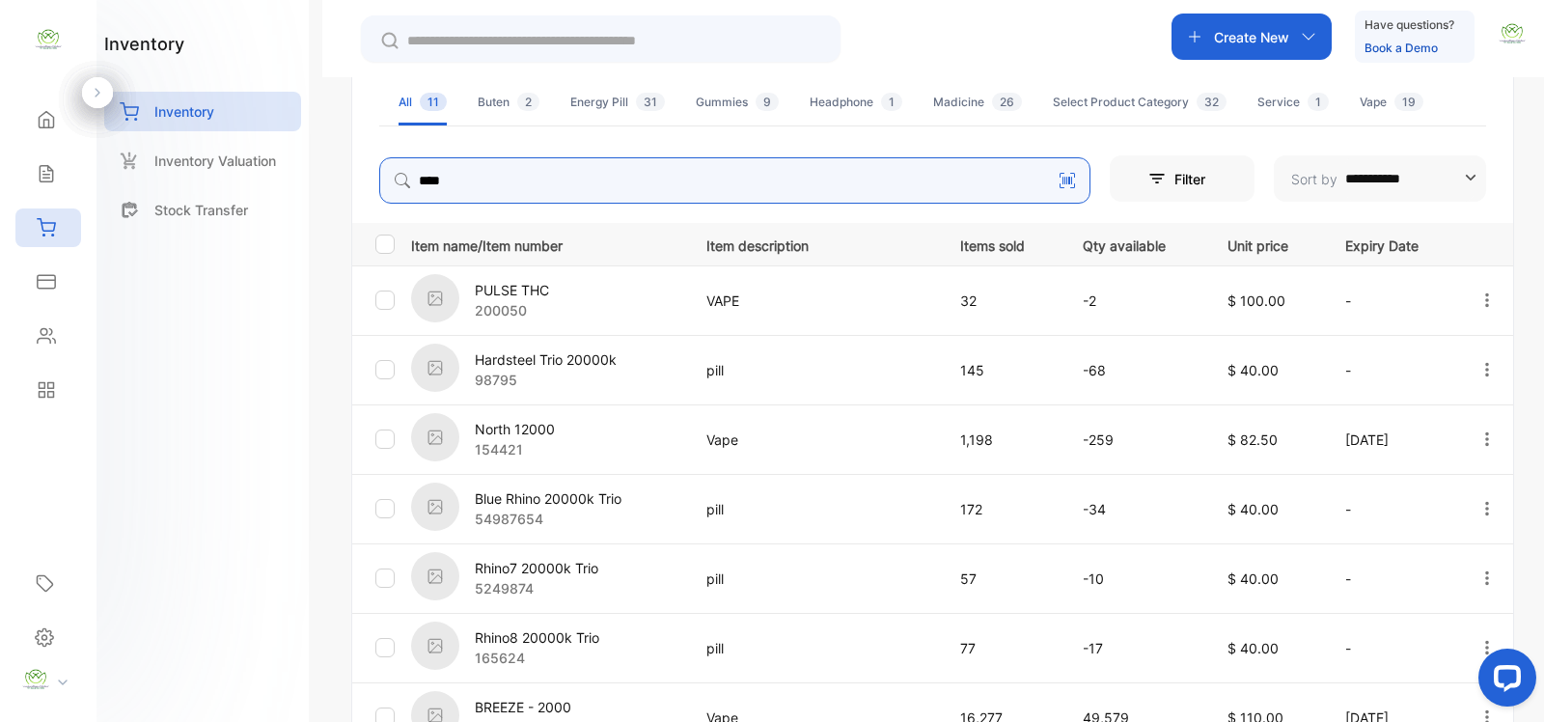
type input "*****"
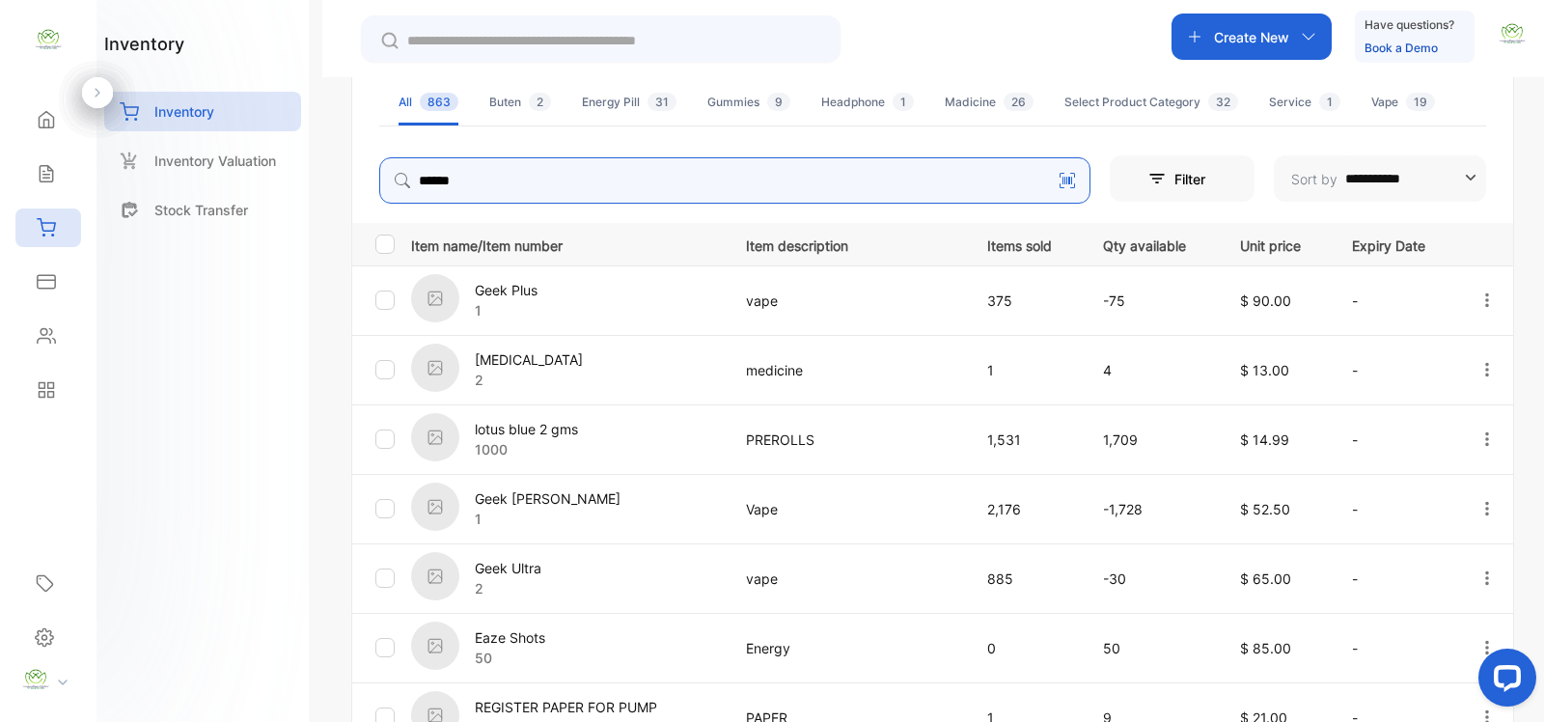
type input "**********"
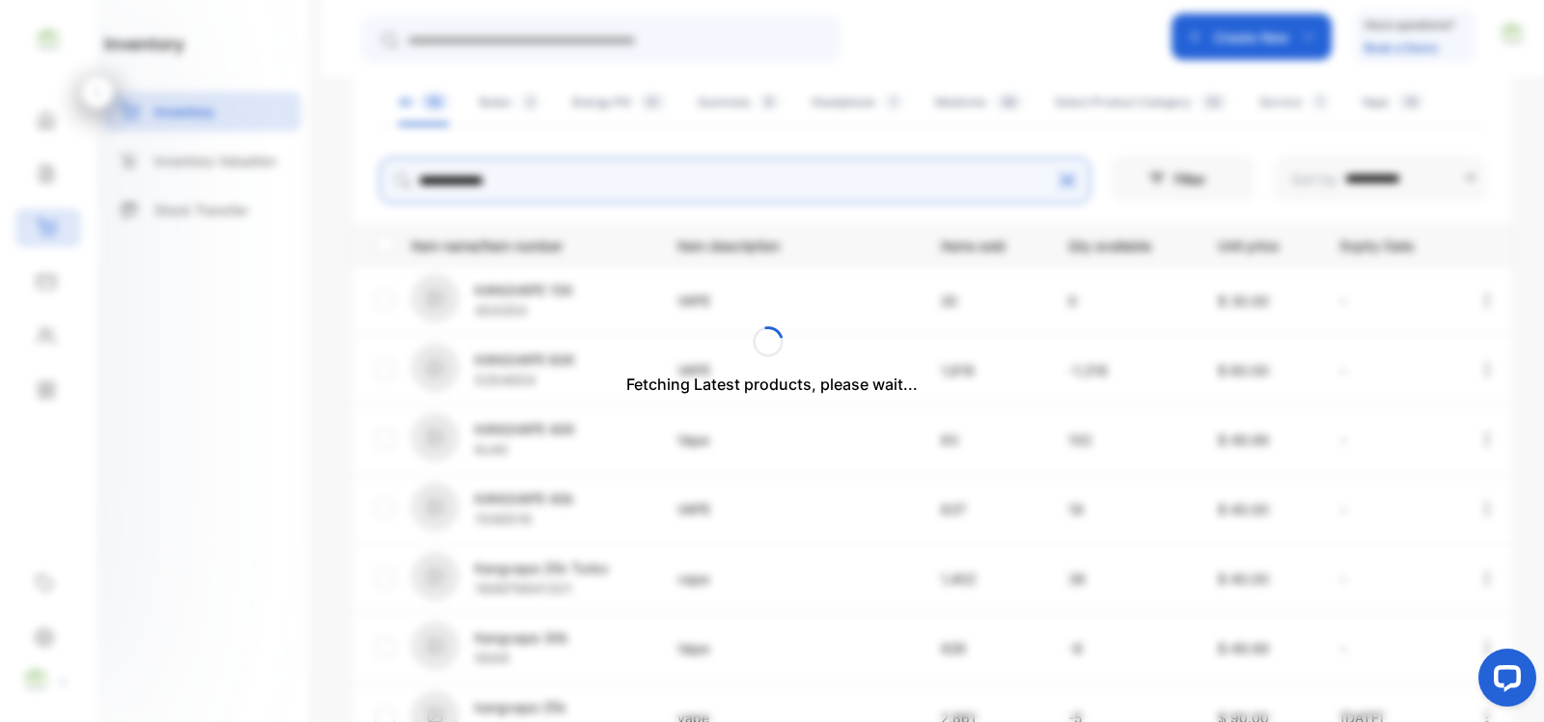
scroll to position [56, 0]
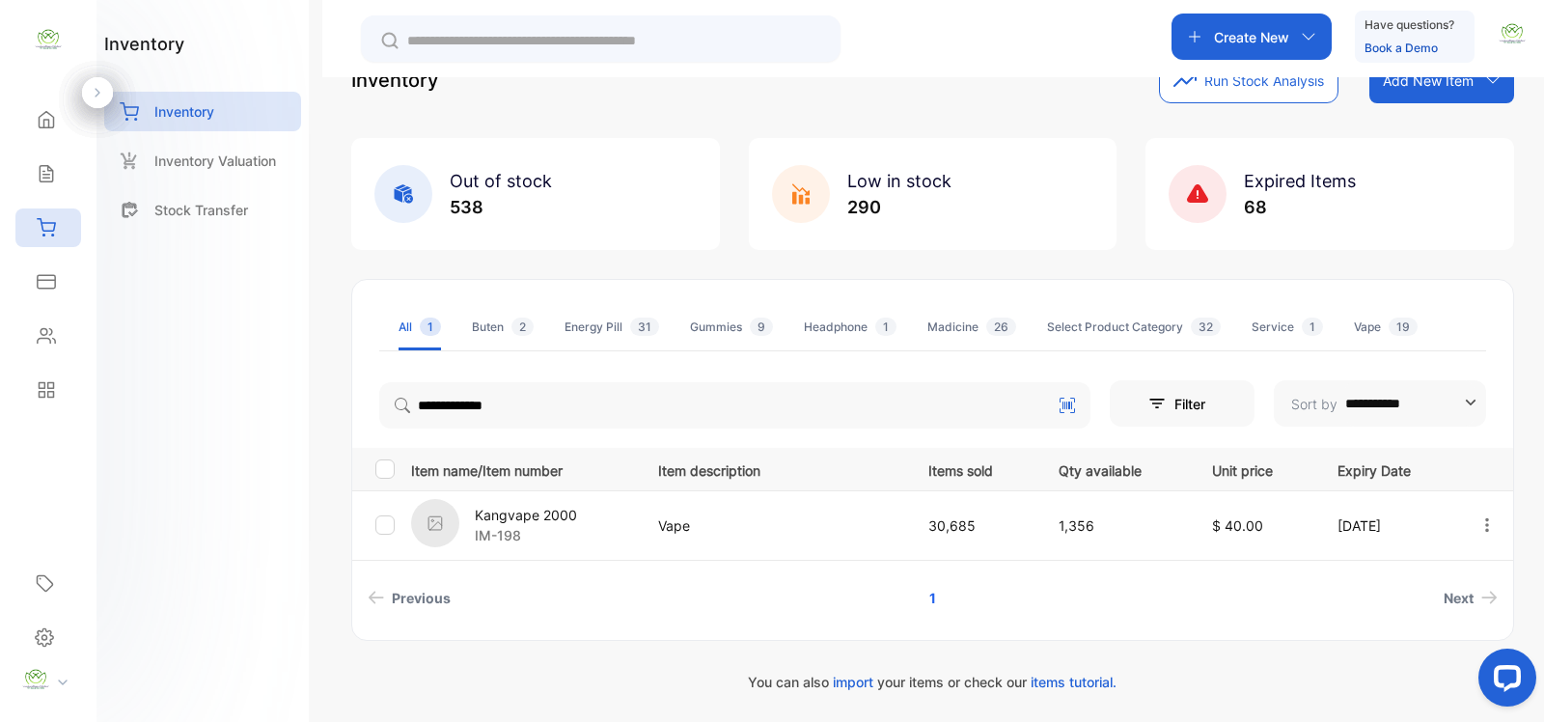
click at [72, 185] on div "Sales" at bounding box center [48, 173] width 66 height 39
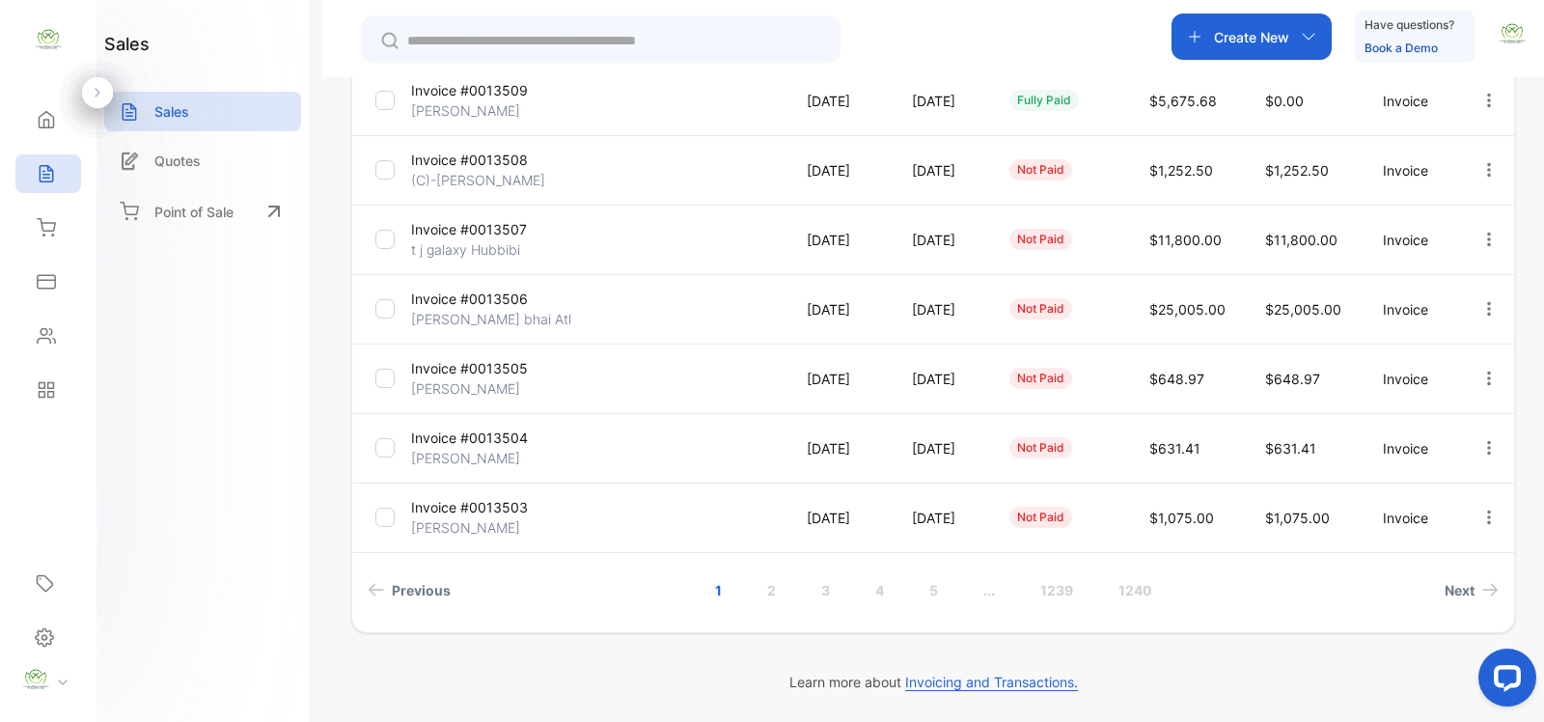
scroll to position [262, 0]
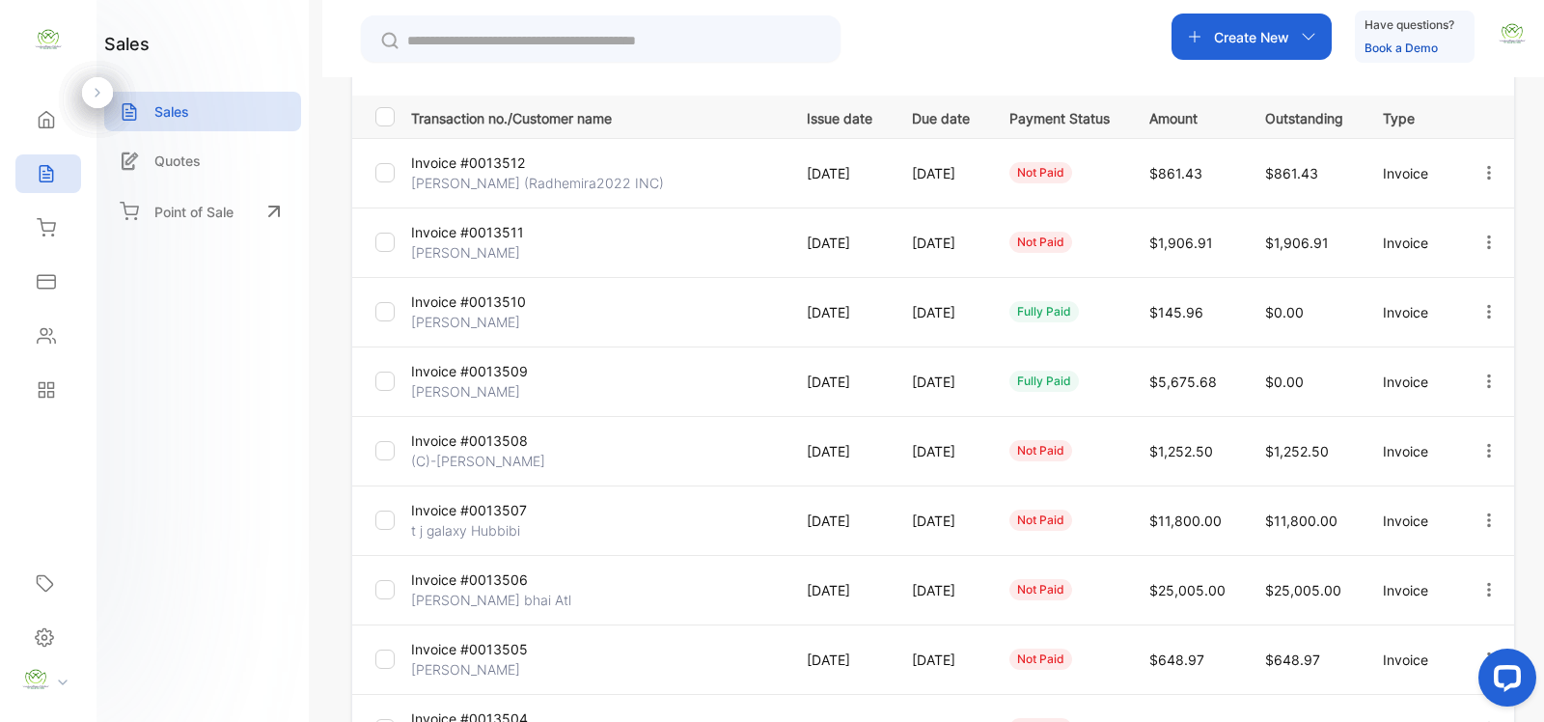
click at [72, 157] on div "Sales" at bounding box center [48, 173] width 66 height 39
click at [223, 114] on div "Sales" at bounding box center [202, 112] width 197 height 40
click at [59, 180] on div "Sales" at bounding box center [48, 173] width 66 height 39
click at [1252, 32] on p "Create New" at bounding box center [1251, 37] width 75 height 20
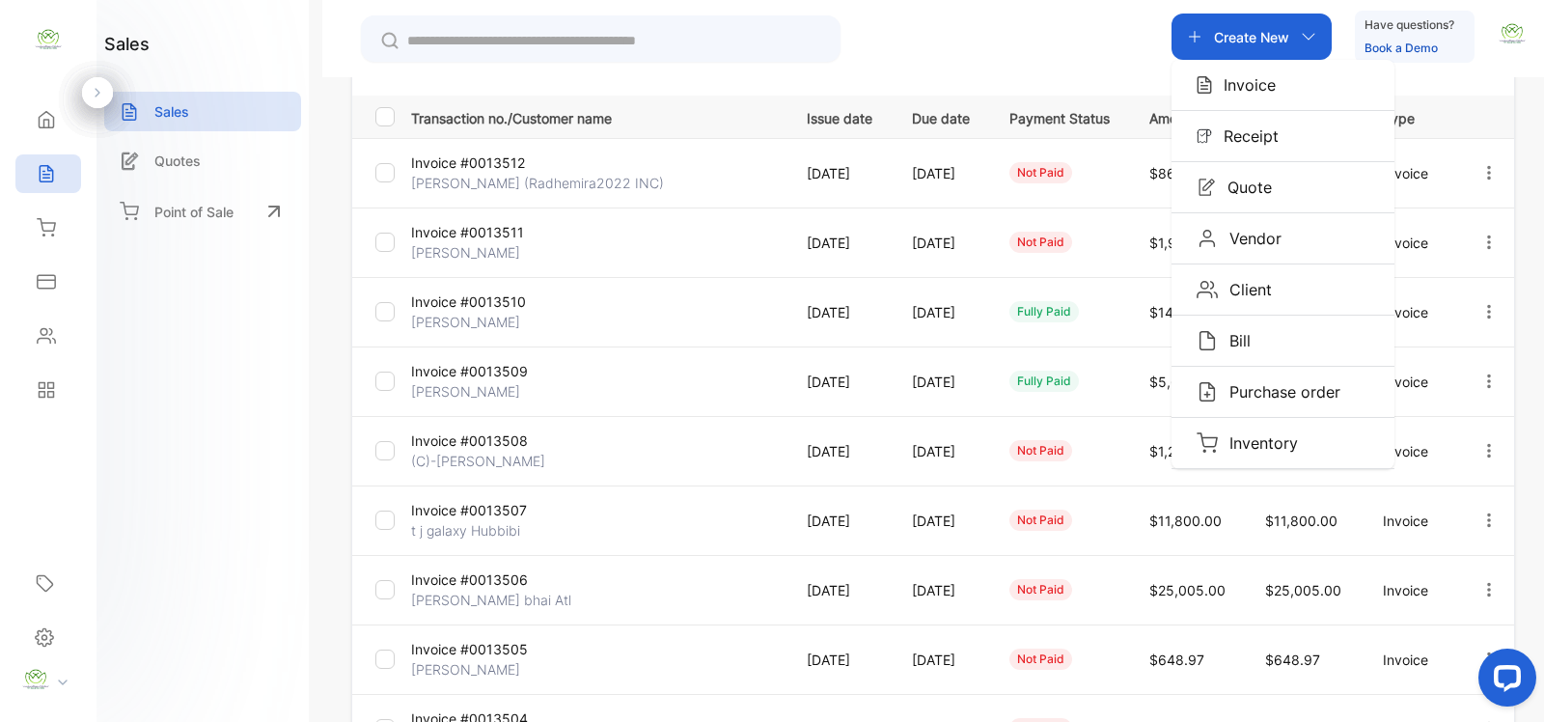
click at [1212, 92] on p "Invoice" at bounding box center [1244, 84] width 64 height 23
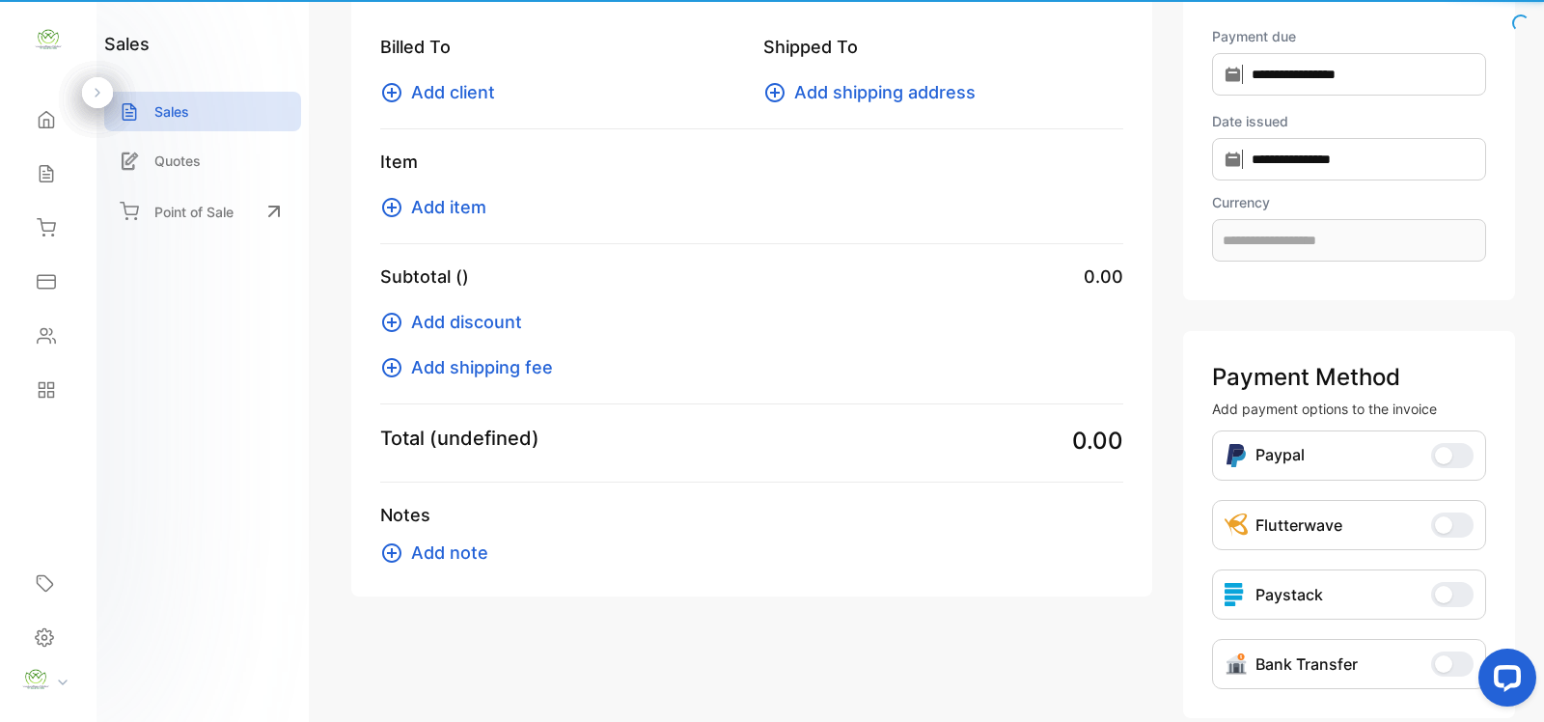
type input "**********"
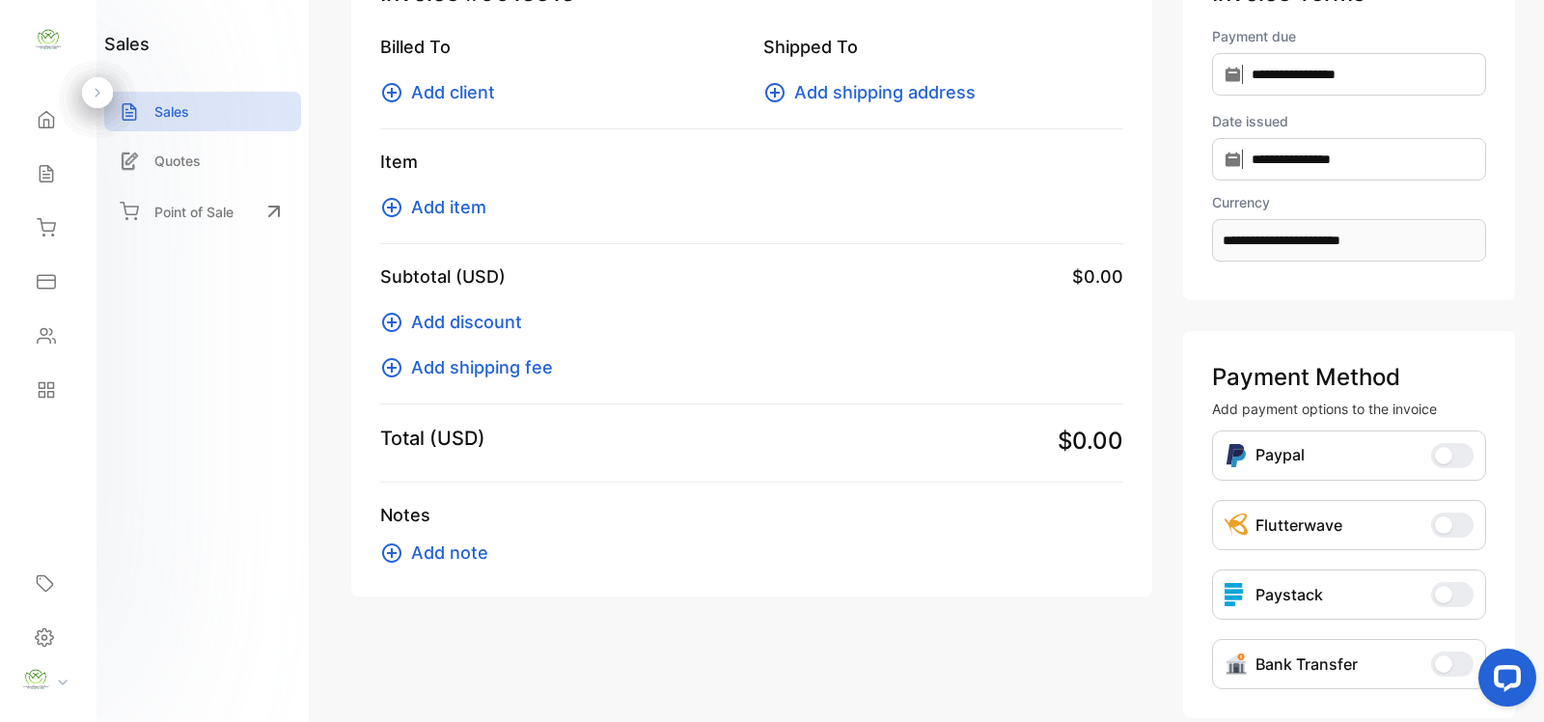
click at [401, 208] on icon at bounding box center [391, 207] width 23 height 23
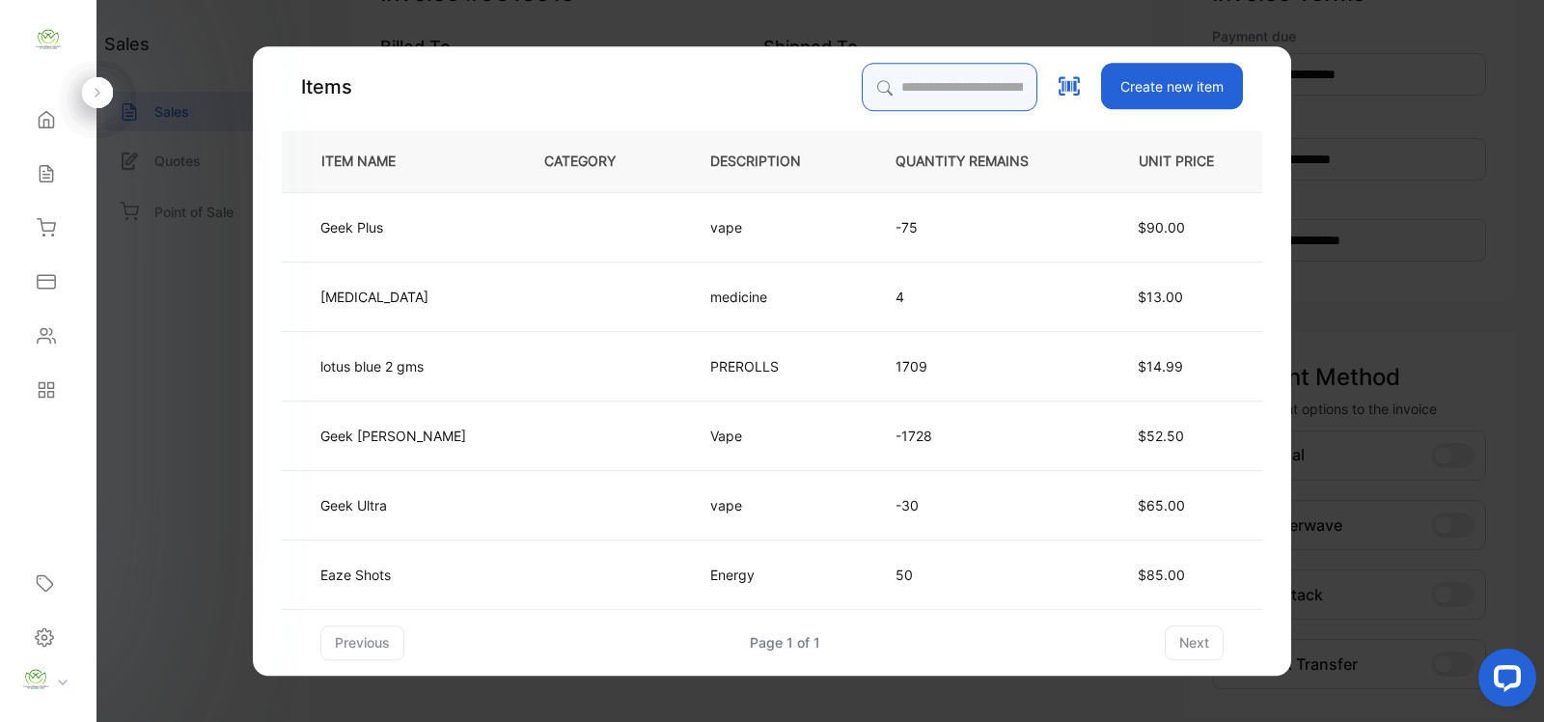
click at [941, 94] on input "search" at bounding box center [950, 87] width 176 height 48
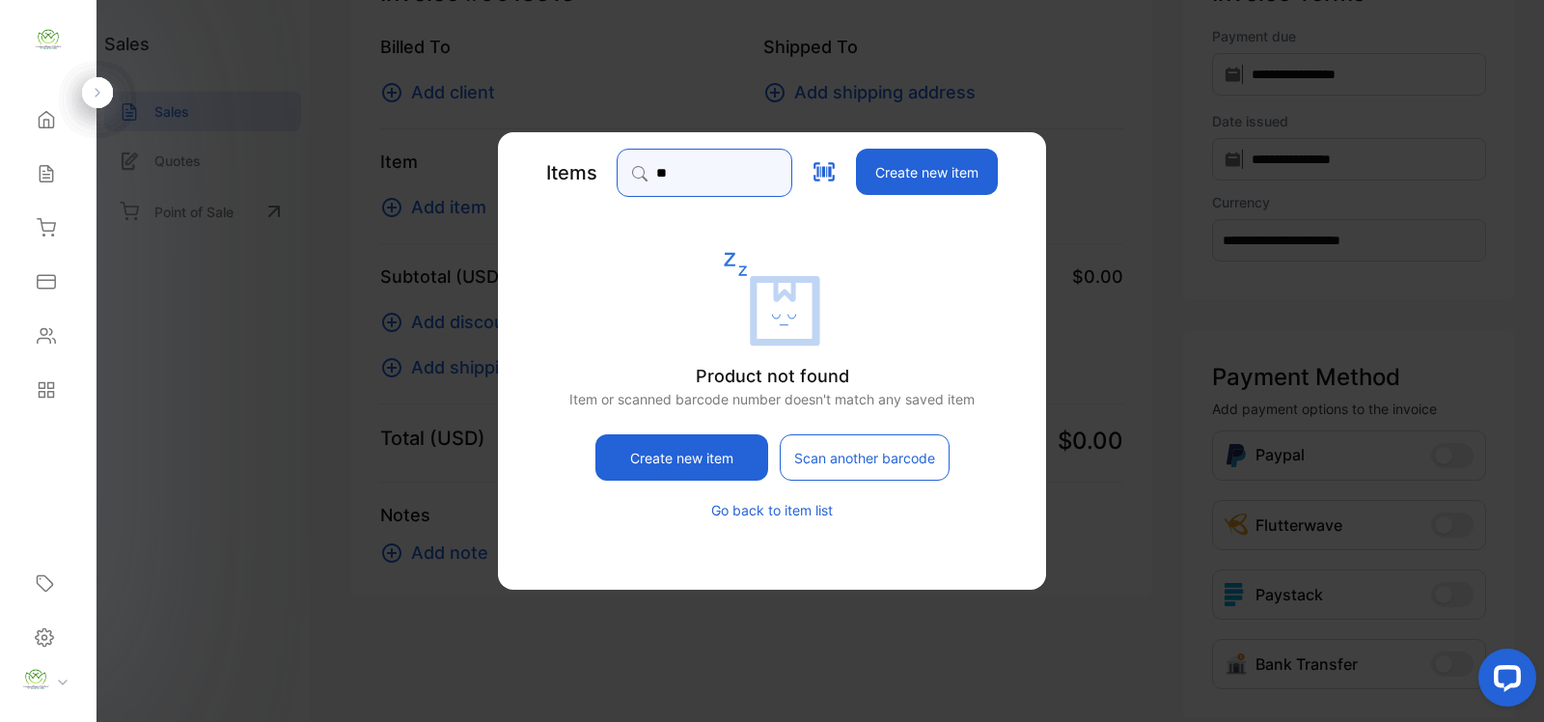
type input "*"
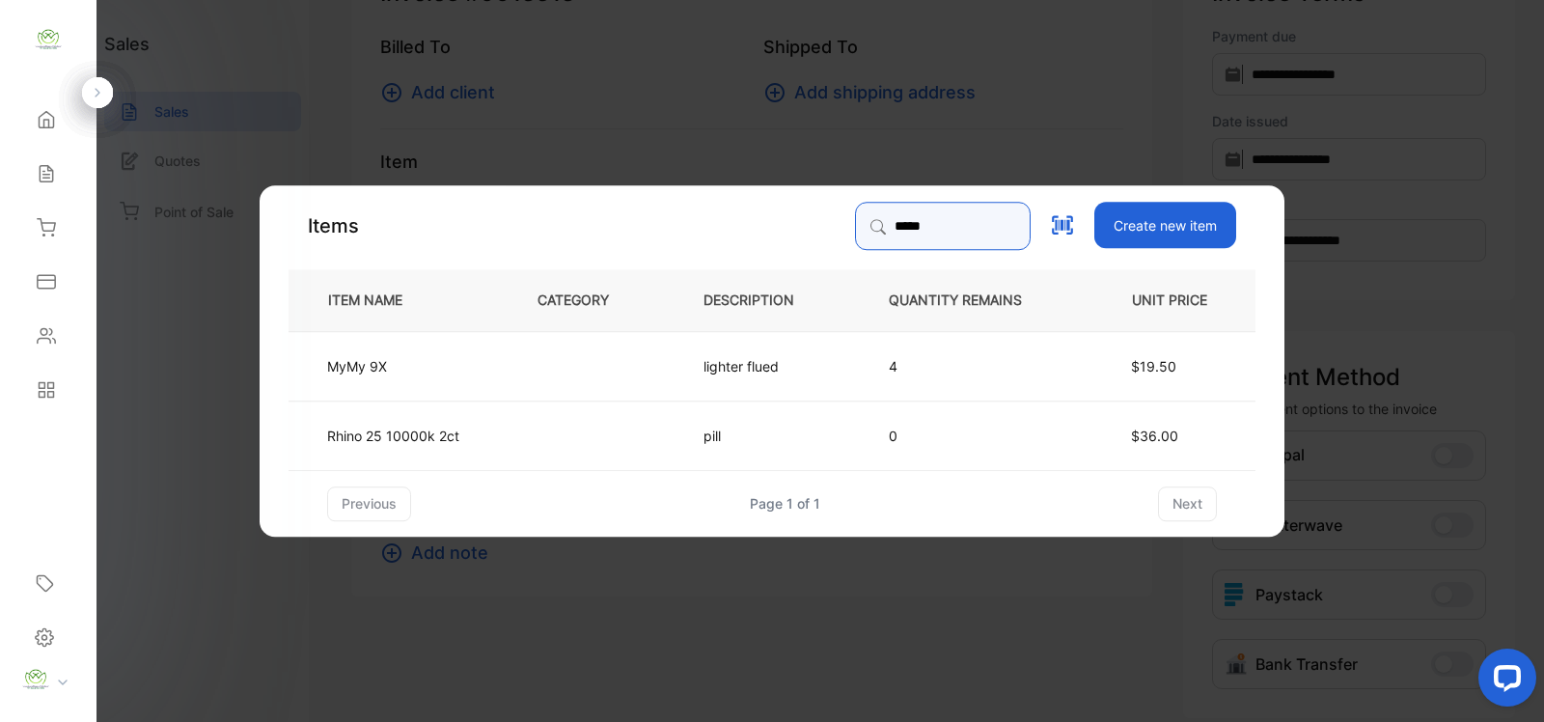
type input "******"
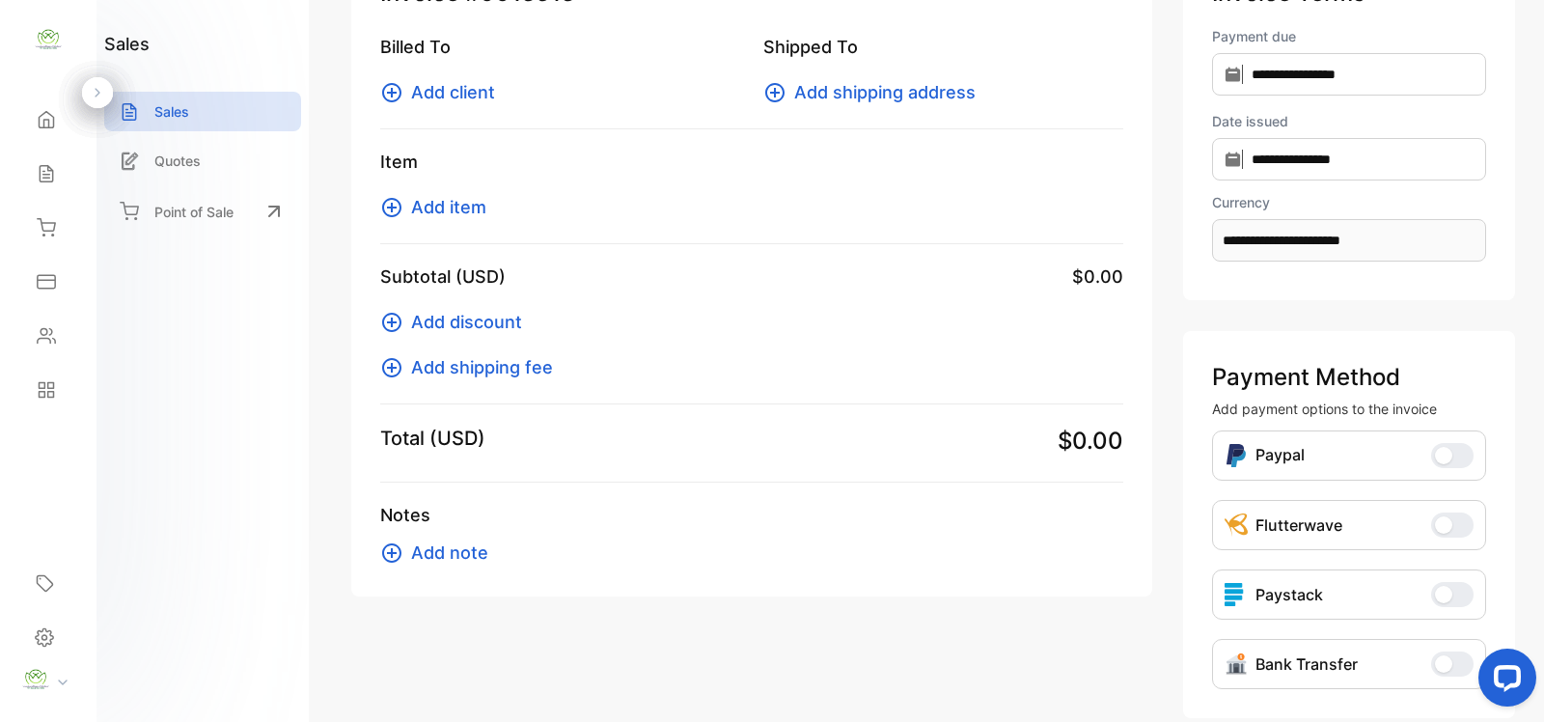
click at [391, 97] on icon at bounding box center [391, 92] width 23 height 23
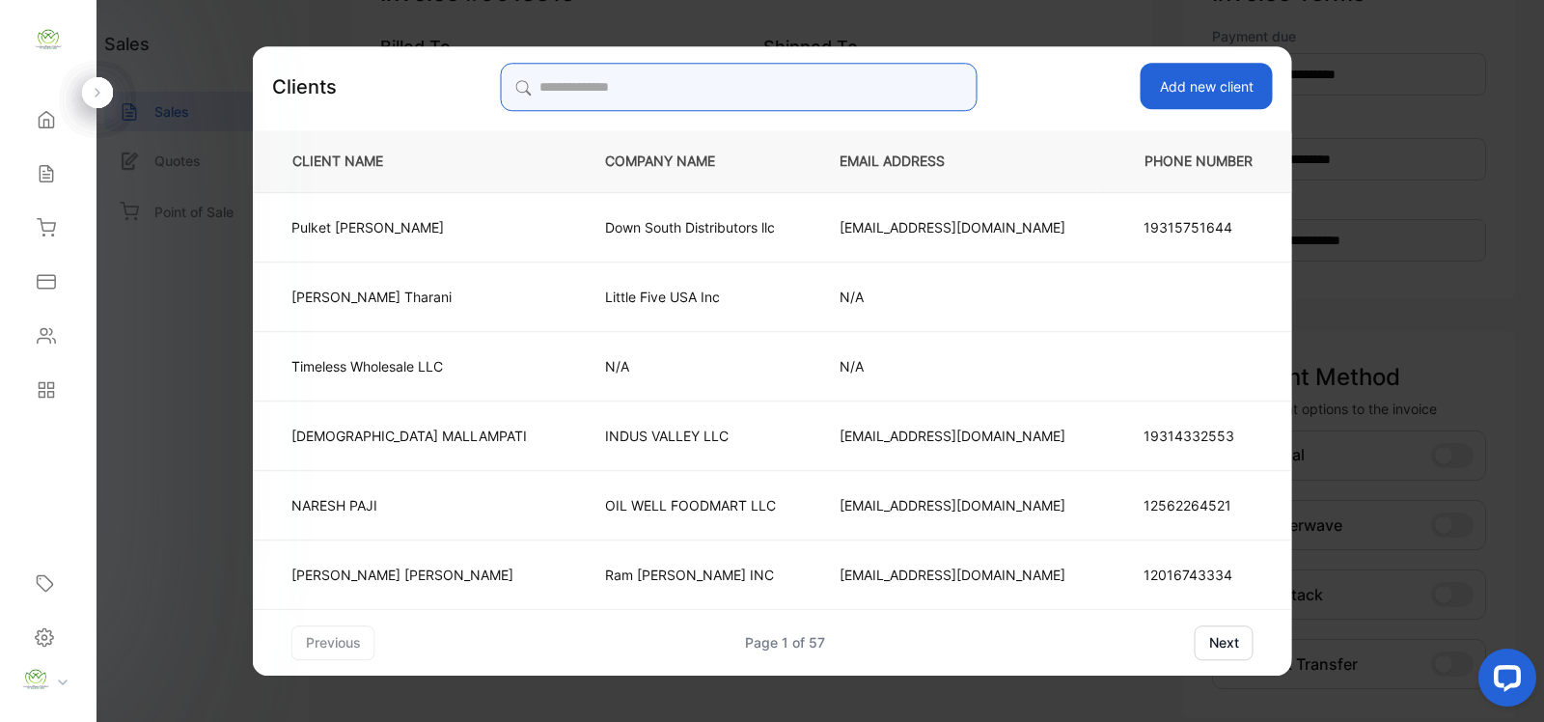
click at [649, 87] on input "search" at bounding box center [738, 87] width 477 height 48
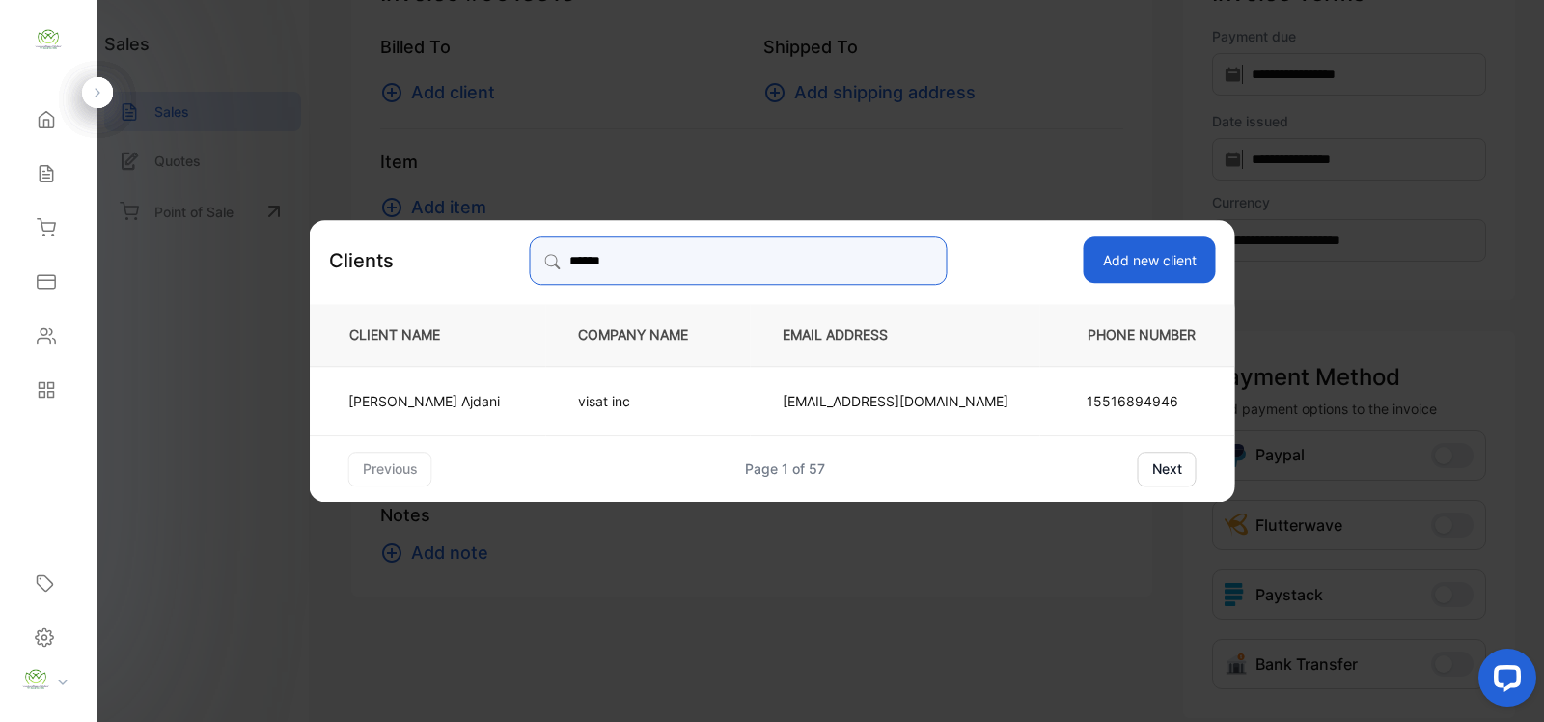
type input "******"
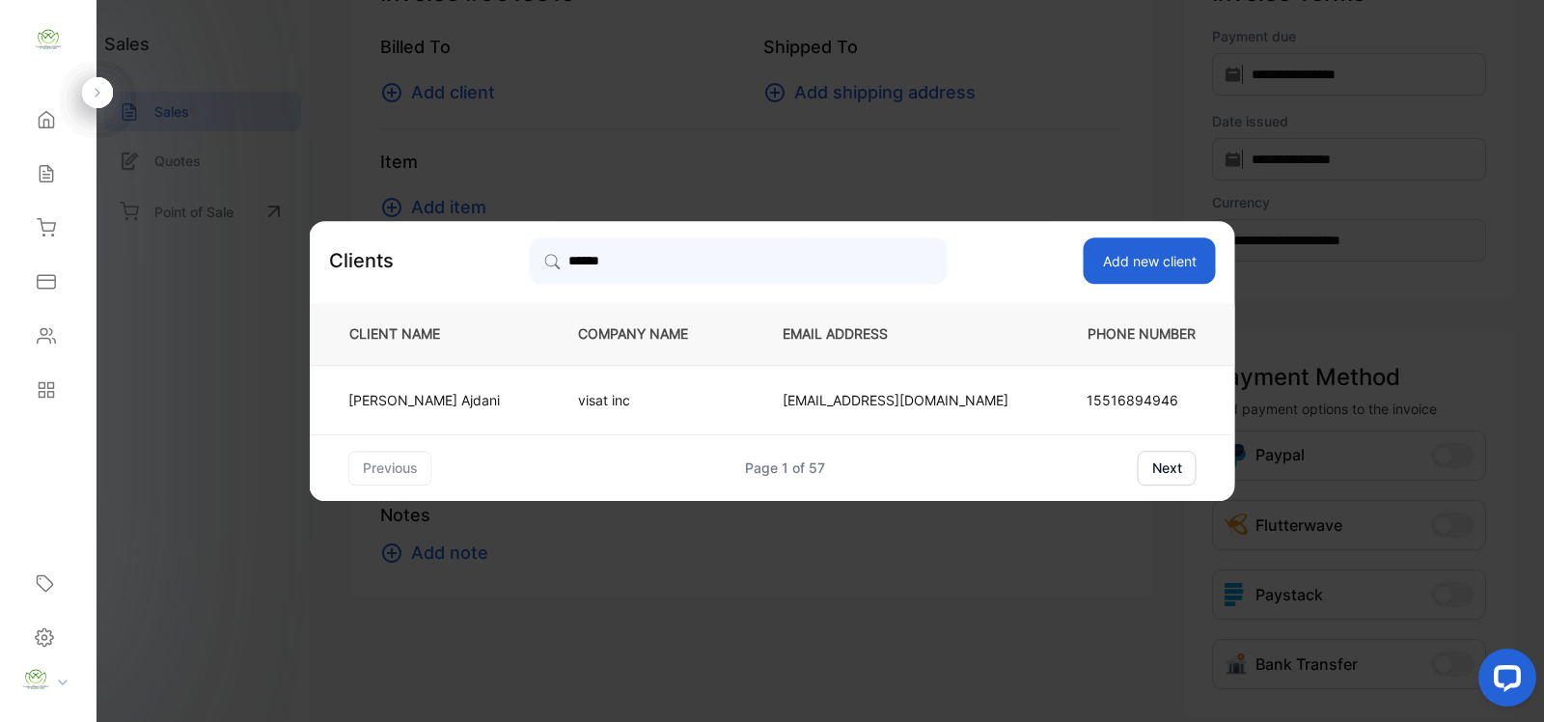
click at [687, 397] on p "visat inc" at bounding box center [648, 400] width 141 height 20
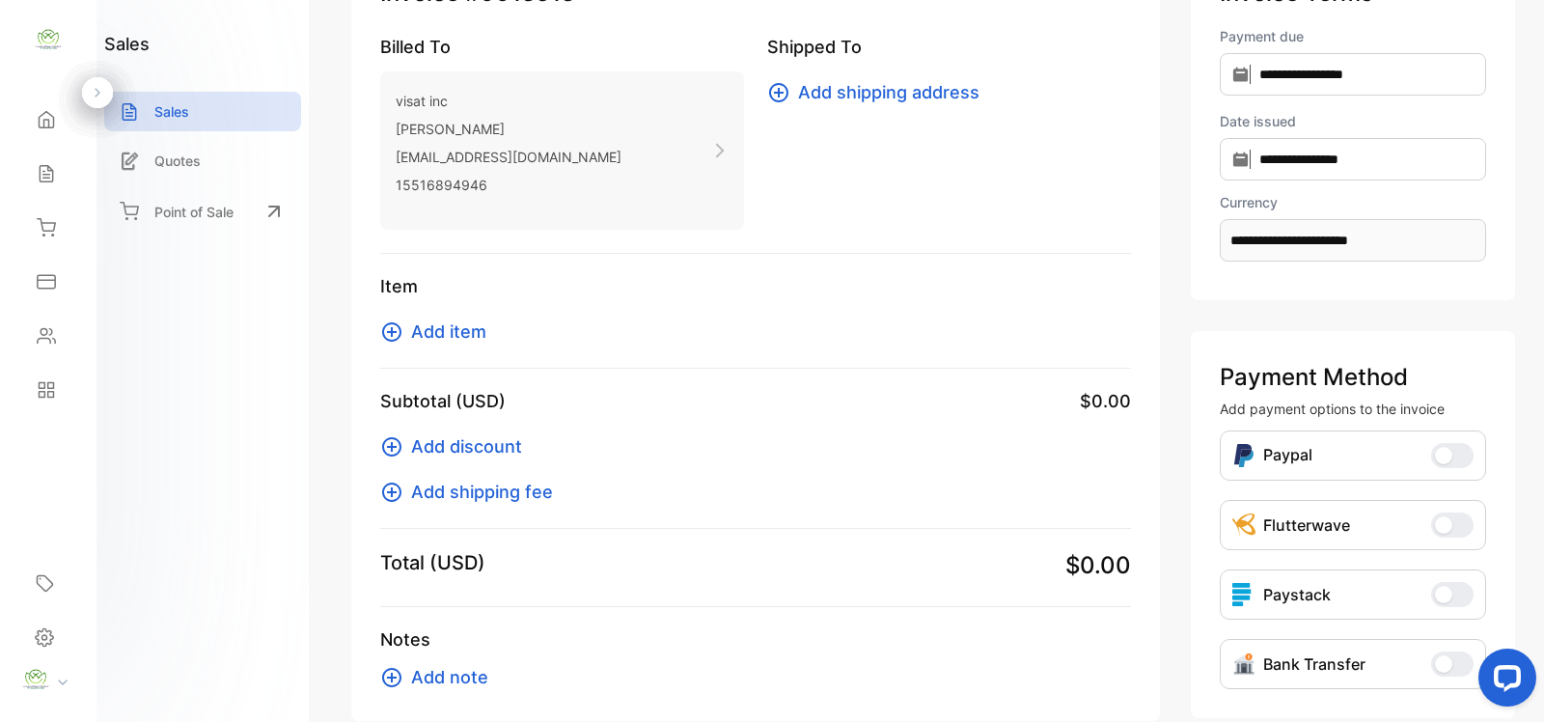
click at [405, 334] on button "Add item" at bounding box center [439, 331] width 118 height 26
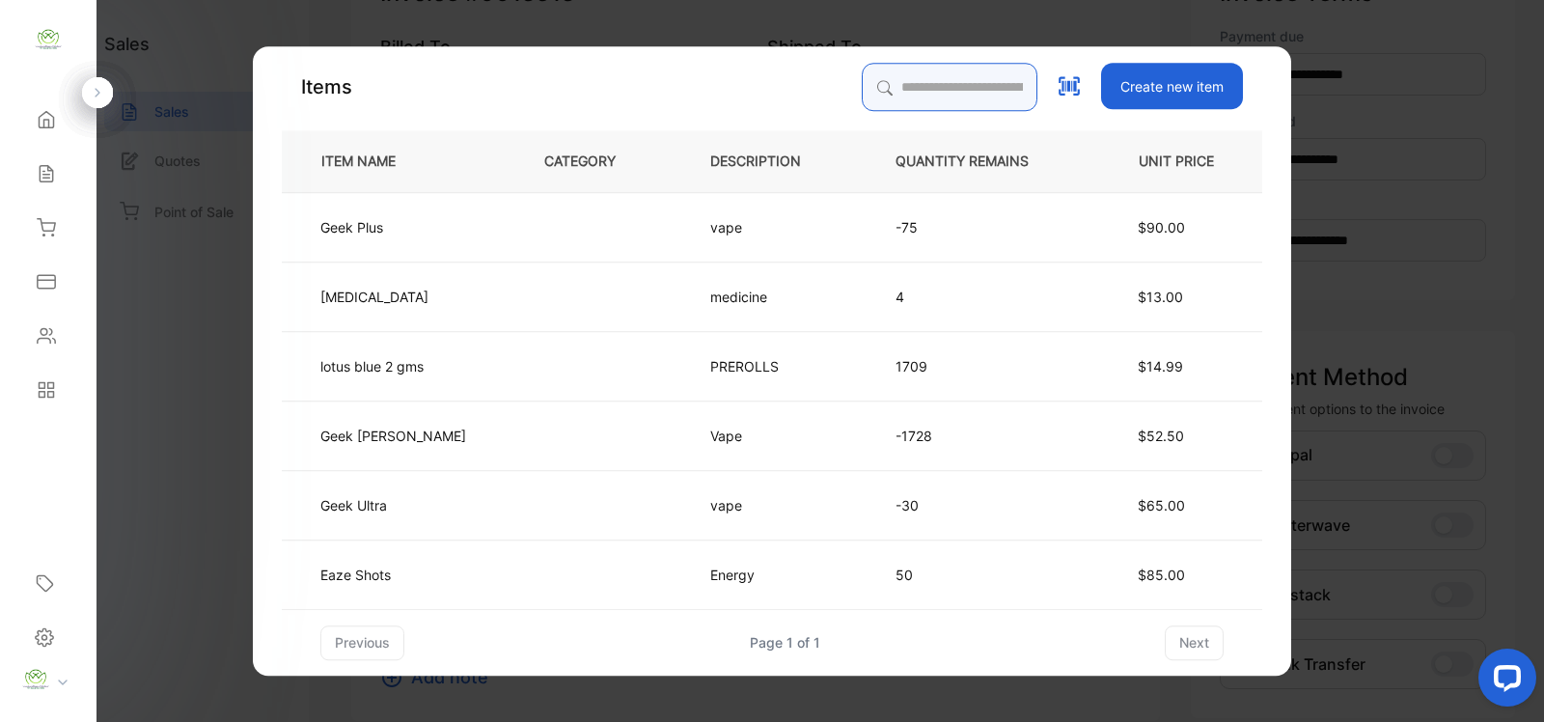
click at [876, 74] on input "search" at bounding box center [950, 87] width 176 height 48
type input "******"
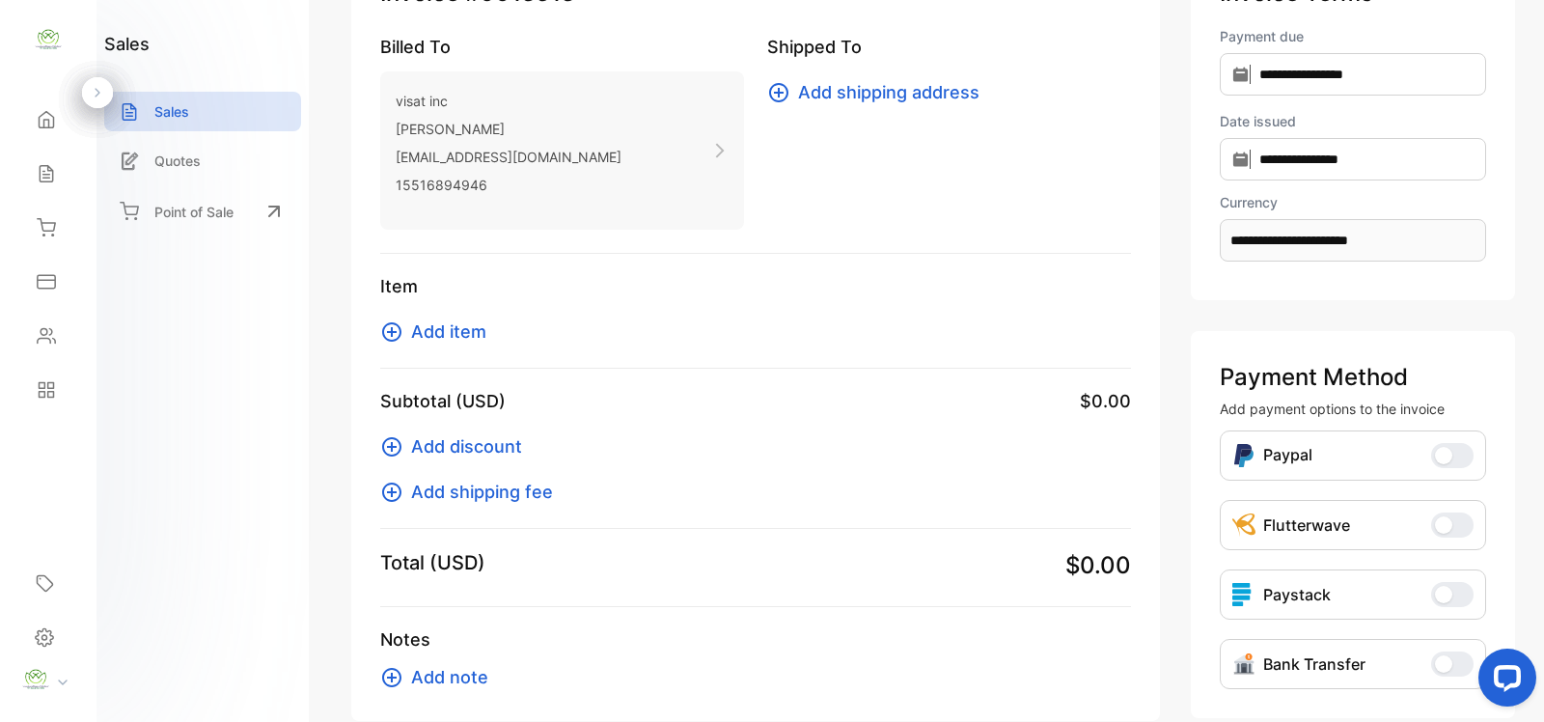
click at [396, 325] on icon at bounding box center [391, 331] width 23 height 23
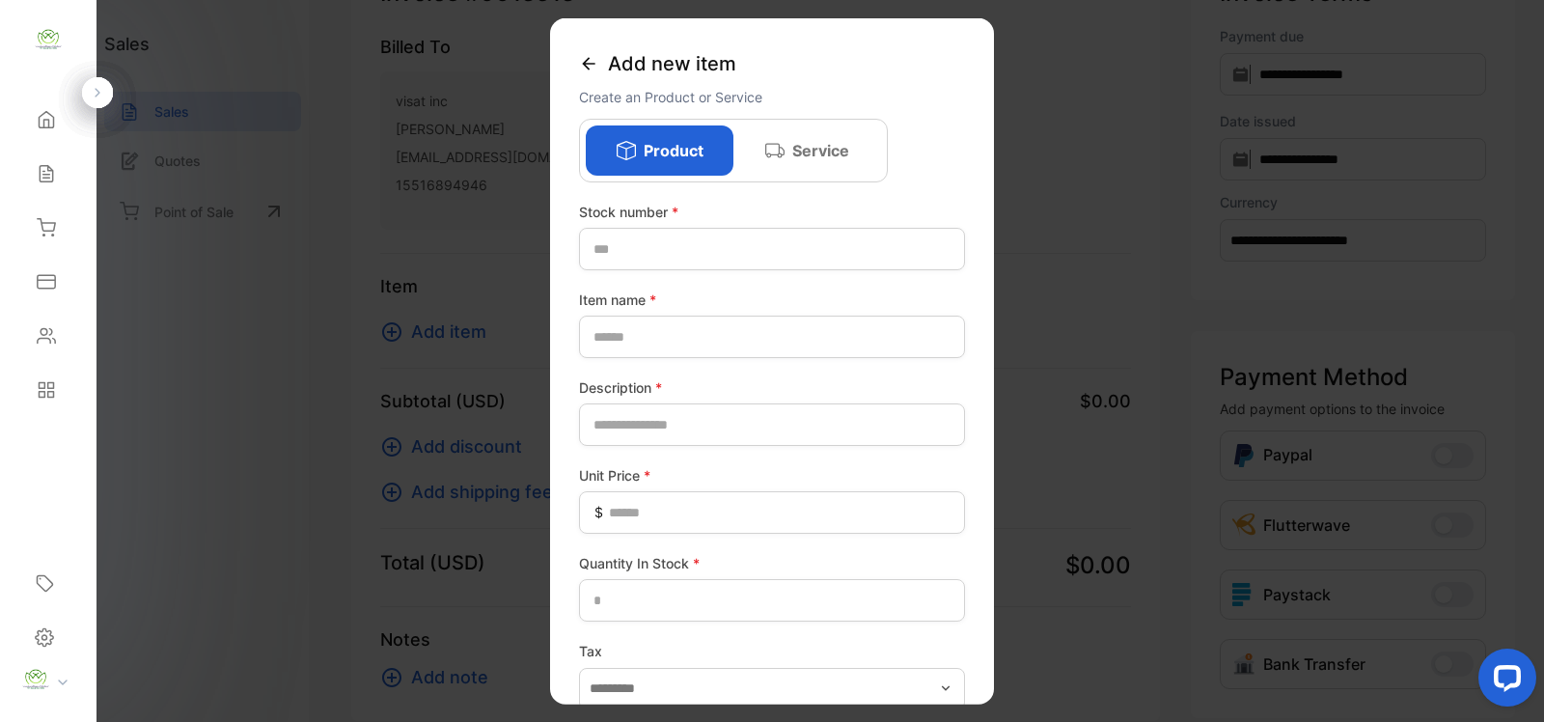
click at [579, 66] on icon at bounding box center [588, 63] width 19 height 19
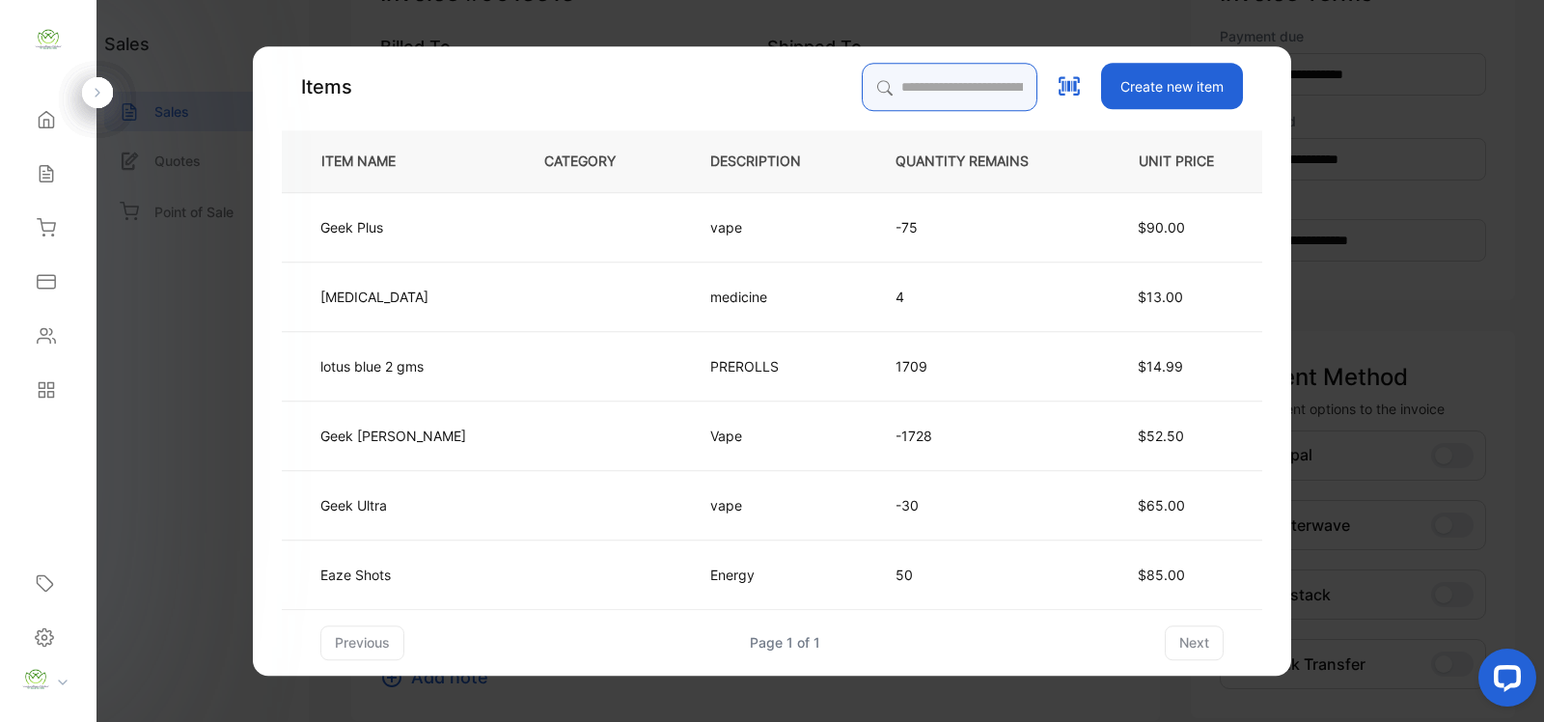
click at [866, 99] on input "search" at bounding box center [950, 87] width 176 height 48
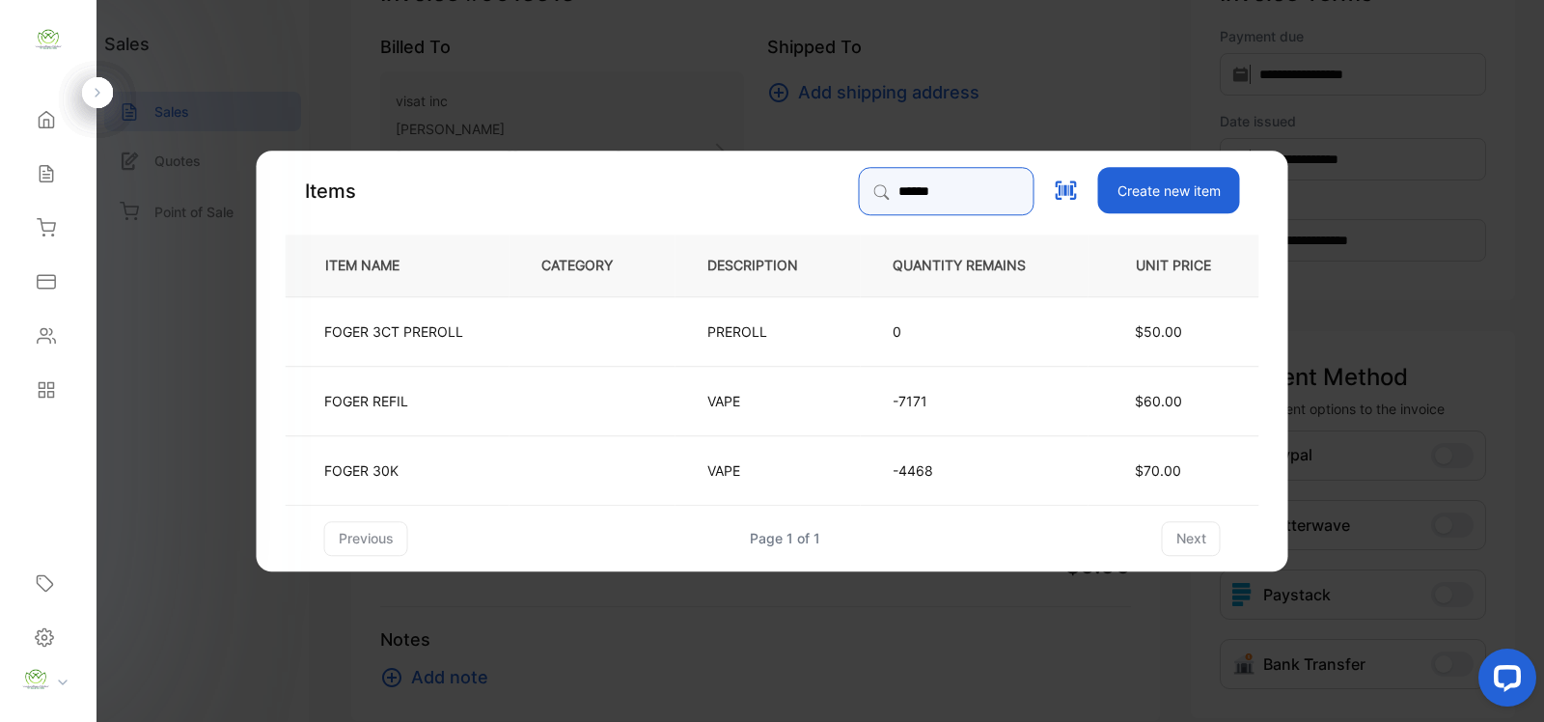
type input "*****"
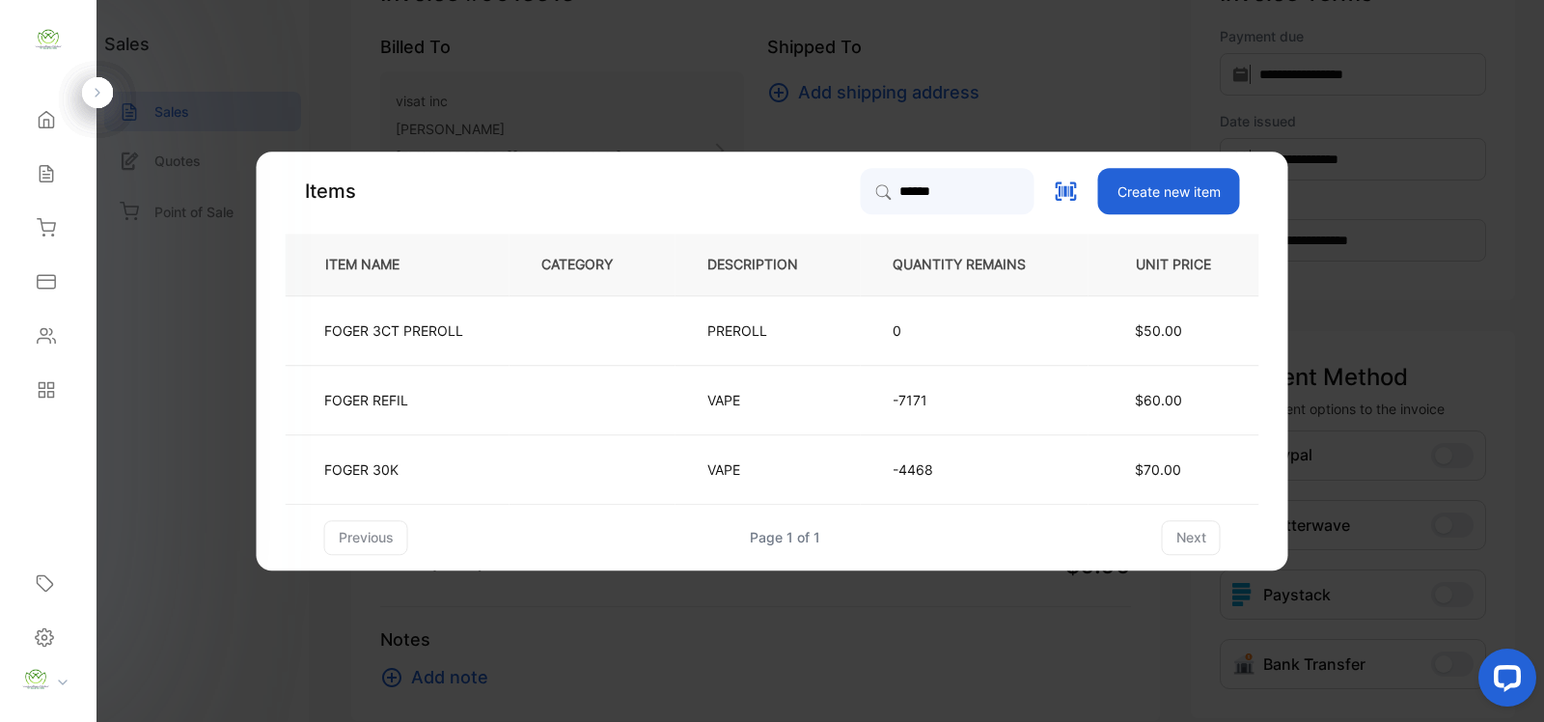
click at [592, 393] on td at bounding box center [593, 399] width 166 height 69
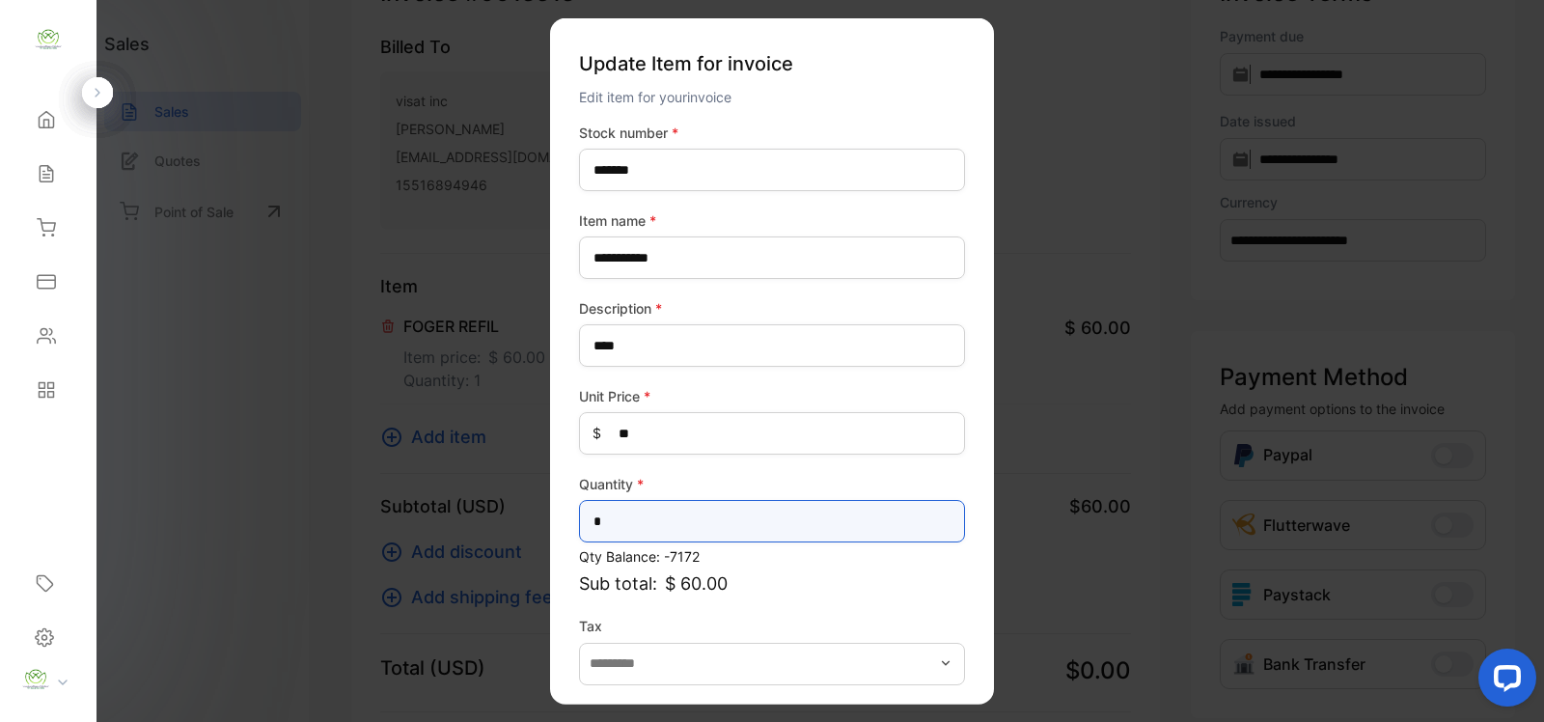
click at [662, 526] on input "*" at bounding box center [772, 521] width 386 height 42
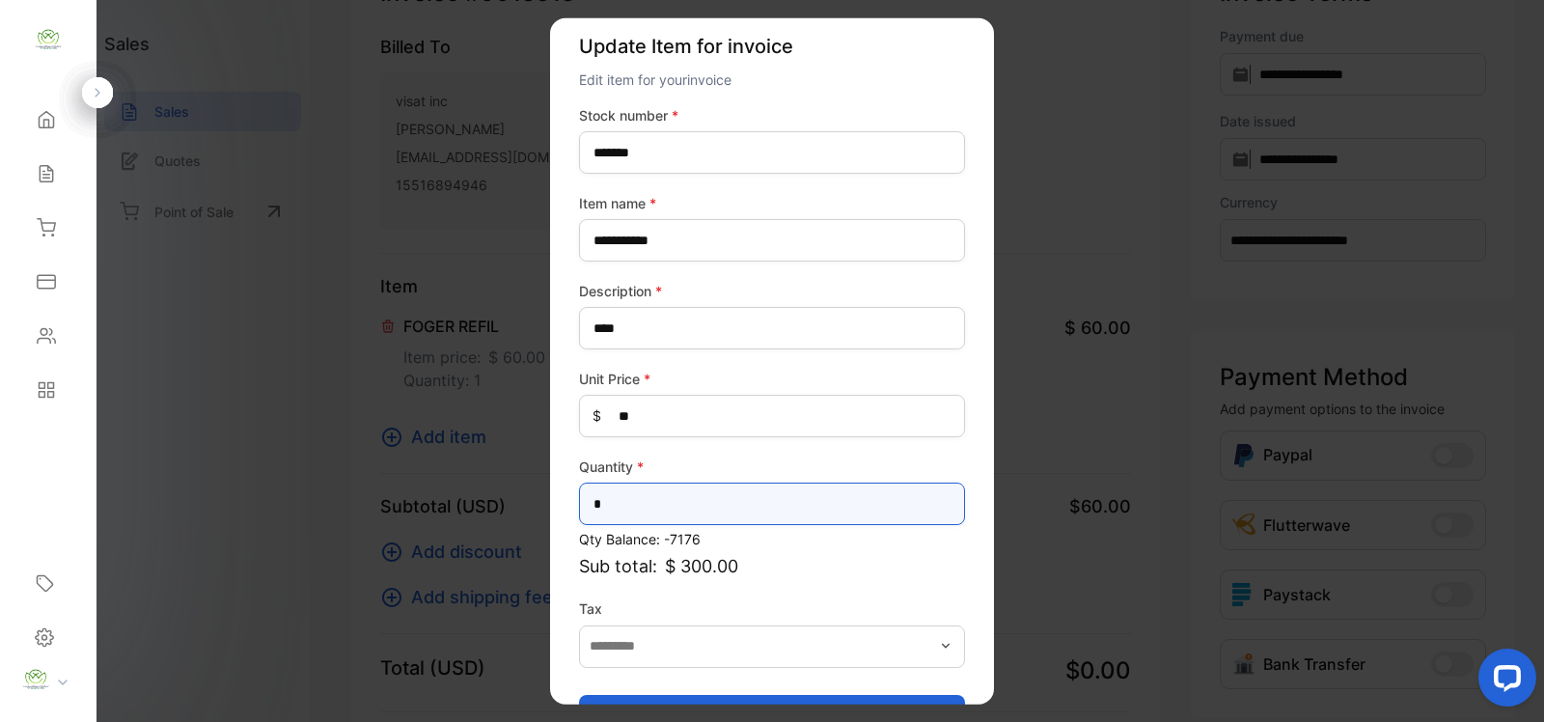
scroll to position [75, 0]
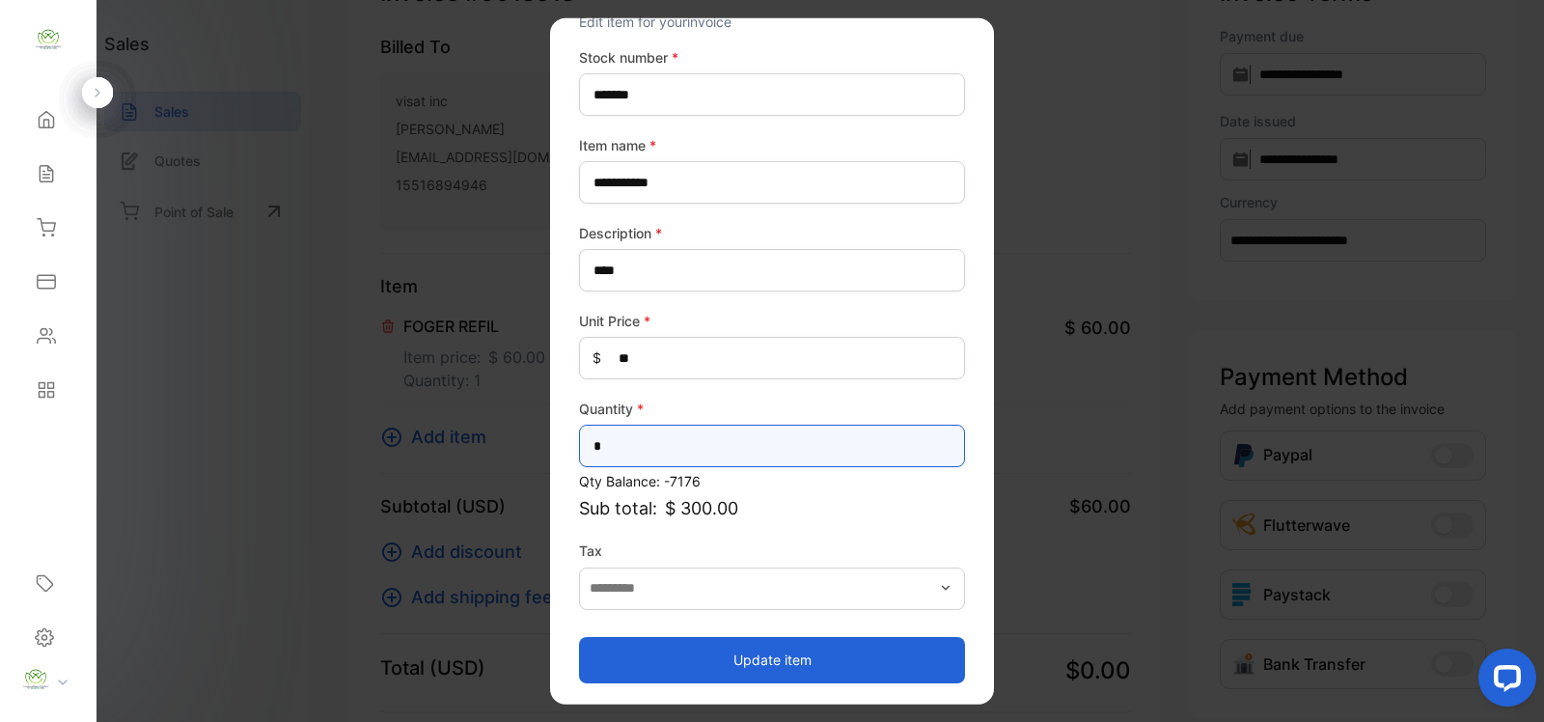
type input "*"
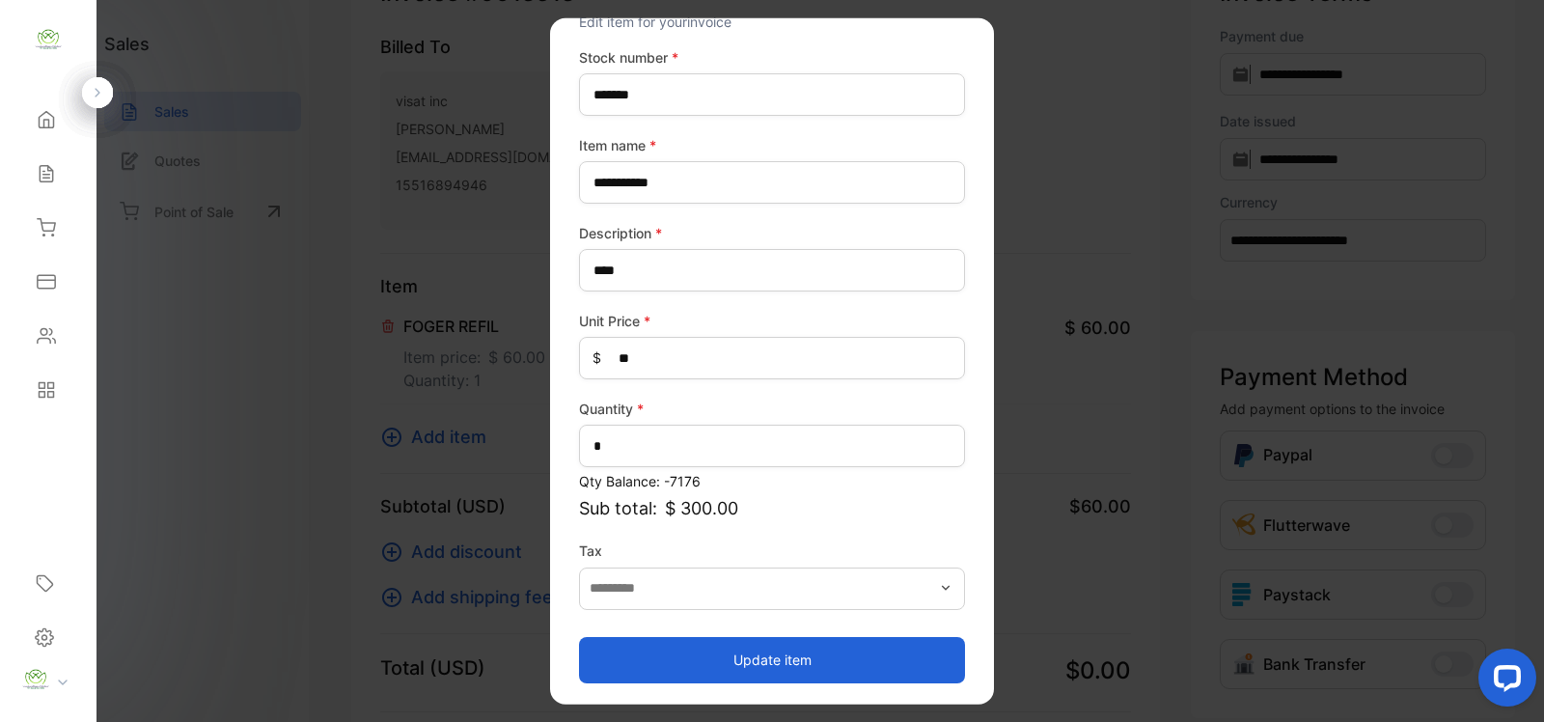
click at [774, 659] on button "Update item" at bounding box center [772, 659] width 386 height 46
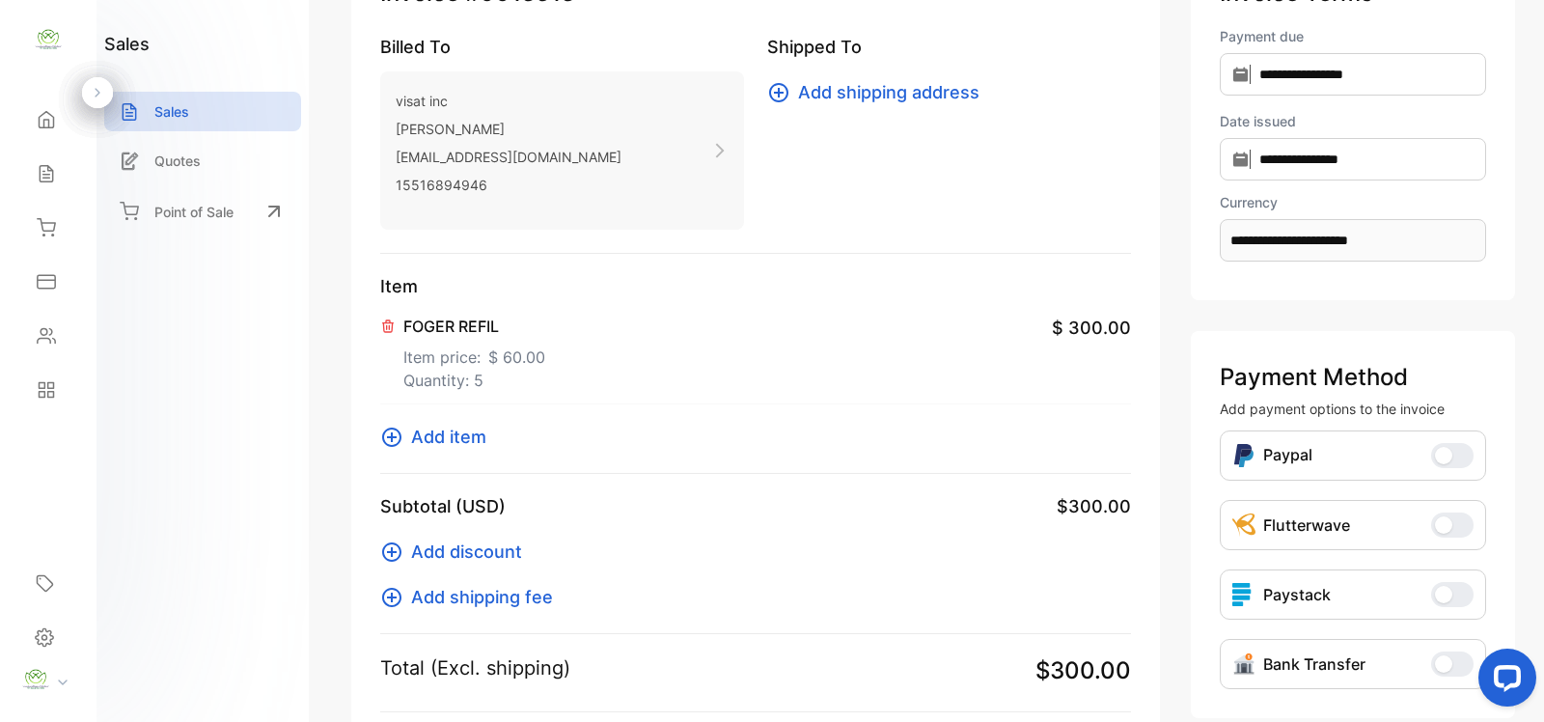
click at [386, 441] on icon at bounding box center [391, 437] width 19 height 19
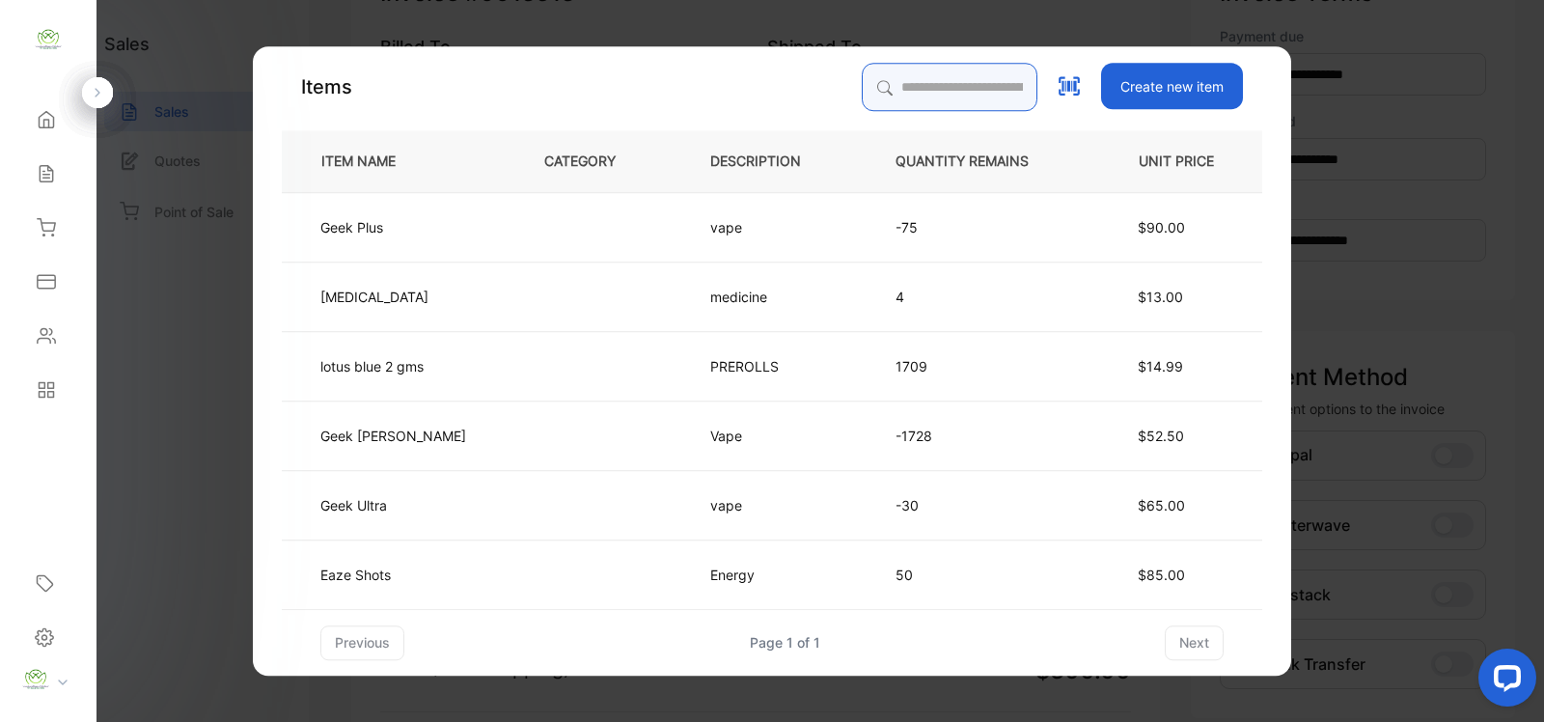
click at [907, 65] on input "search" at bounding box center [950, 87] width 176 height 48
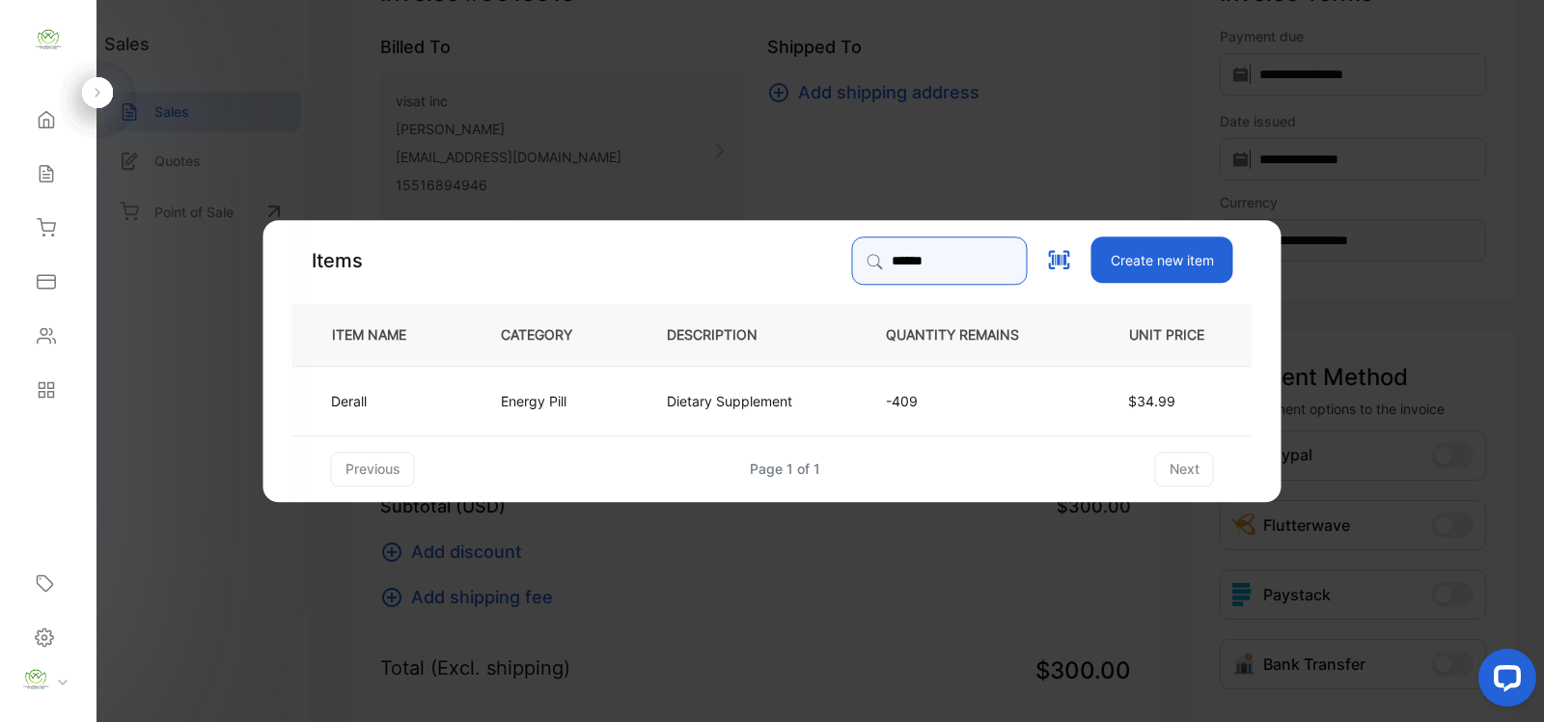
type input "******"
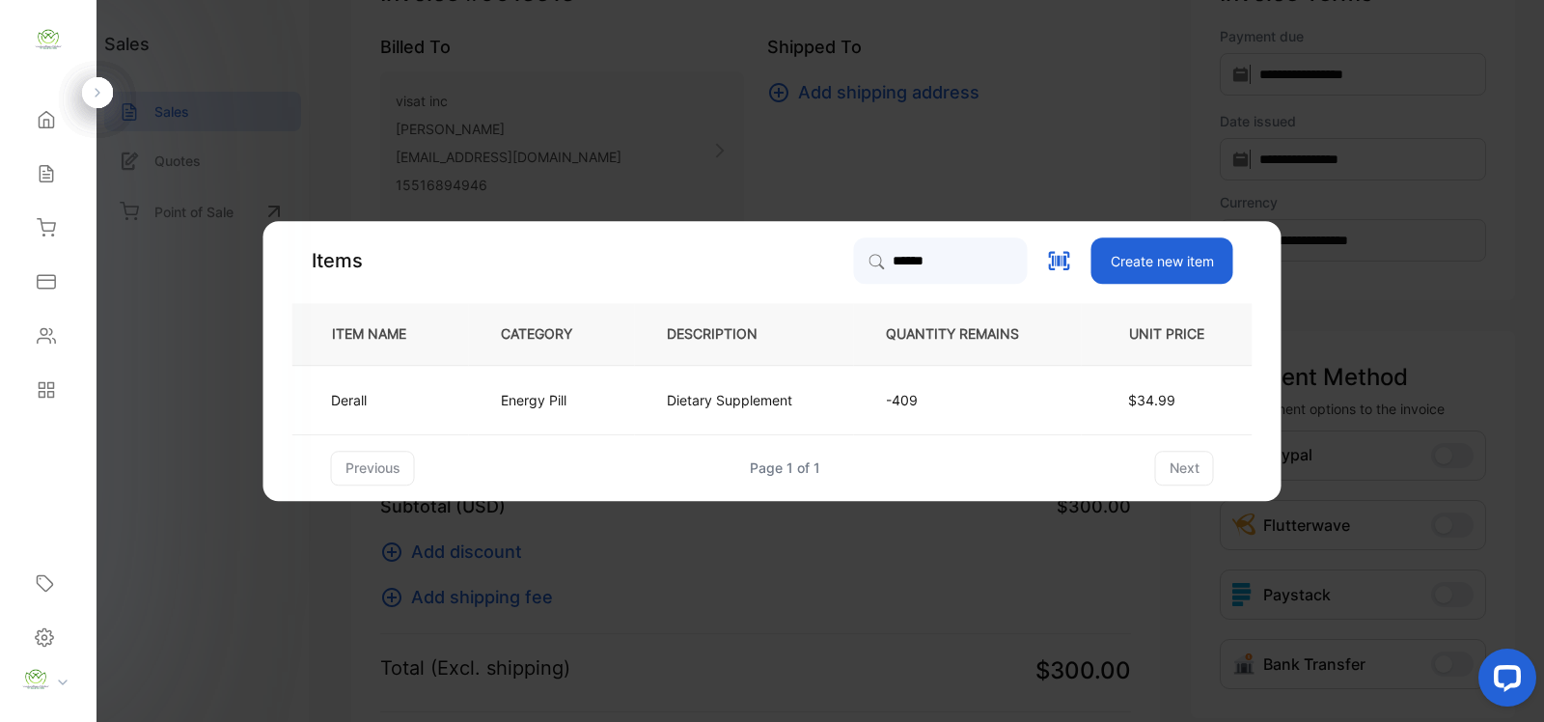
click at [758, 408] on p "Dietary Supplement" at bounding box center [729, 400] width 125 height 20
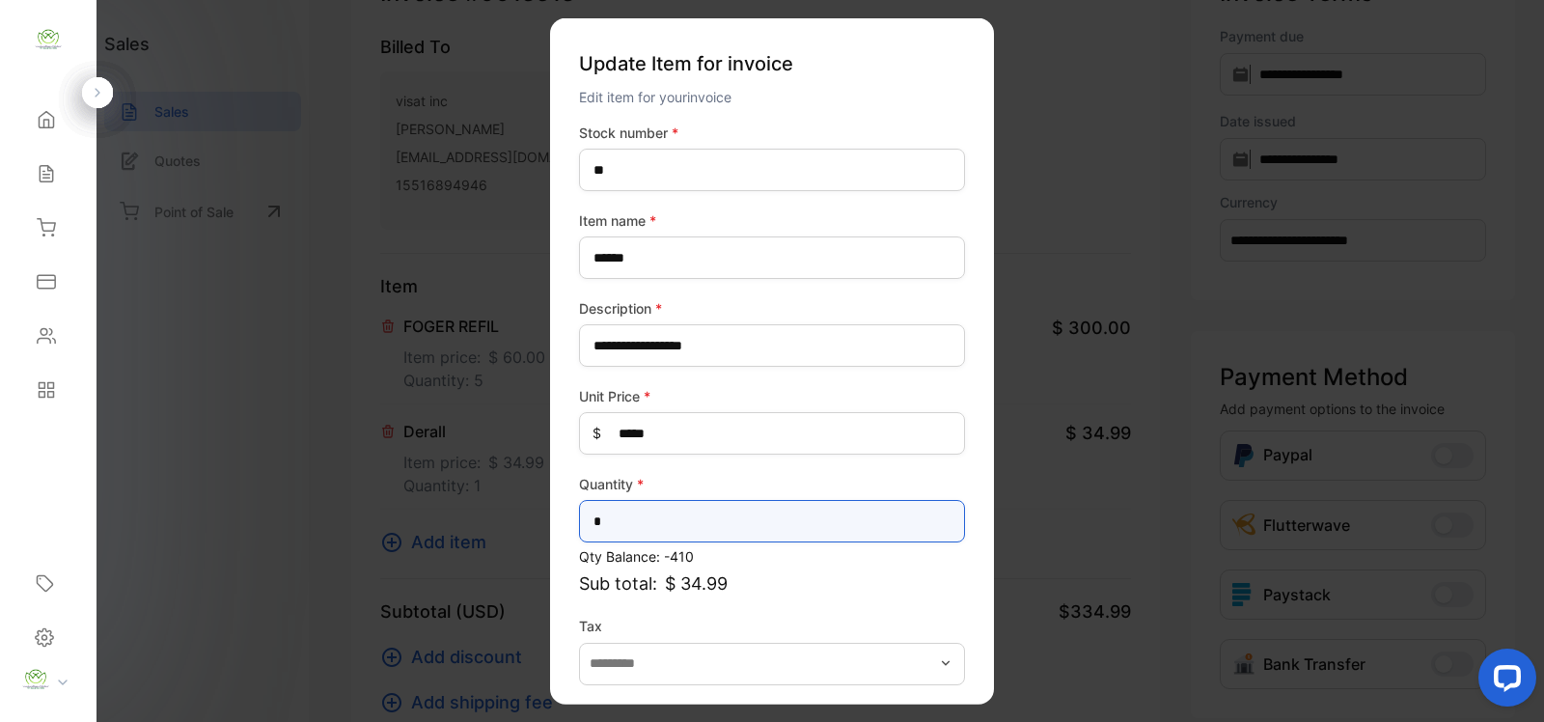
click at [671, 514] on input "*" at bounding box center [772, 521] width 386 height 42
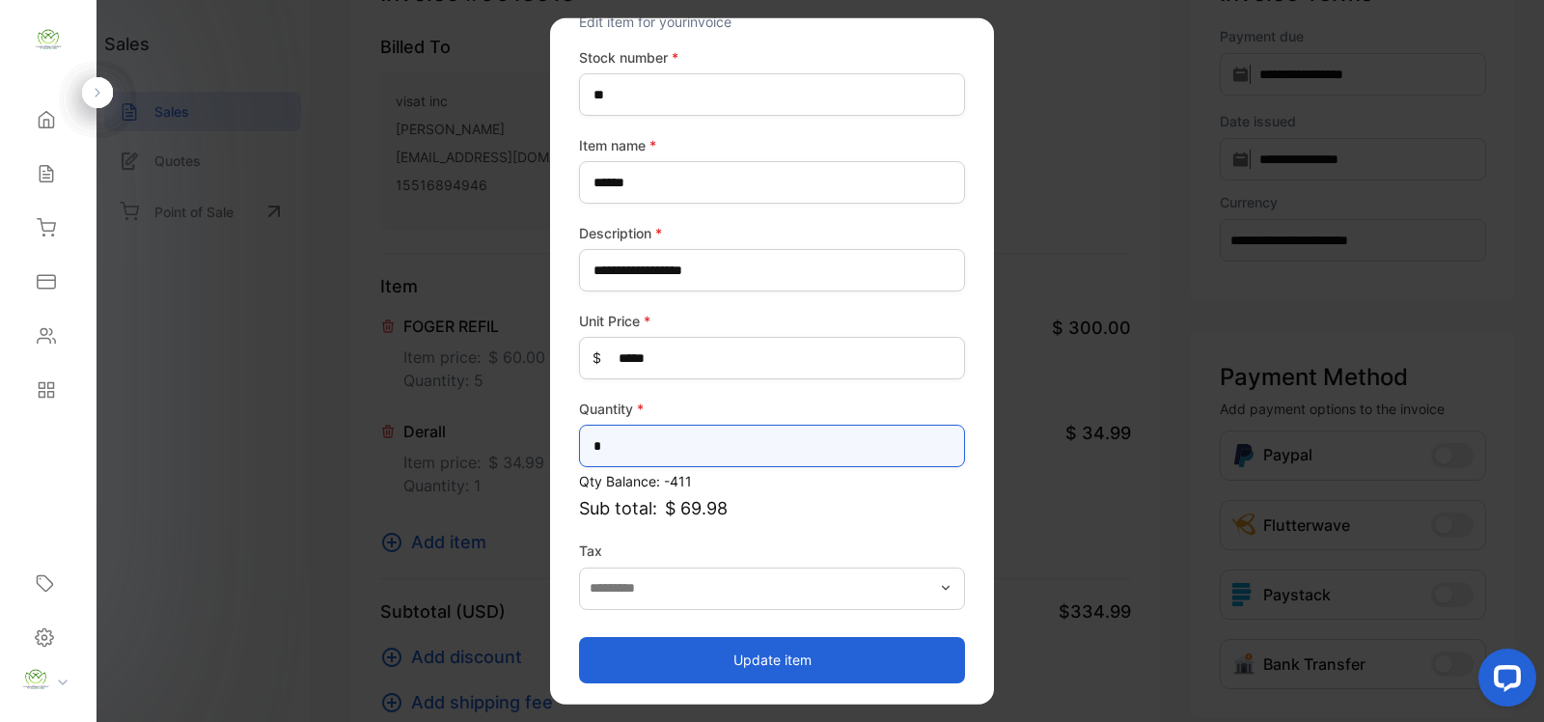
type input "*"
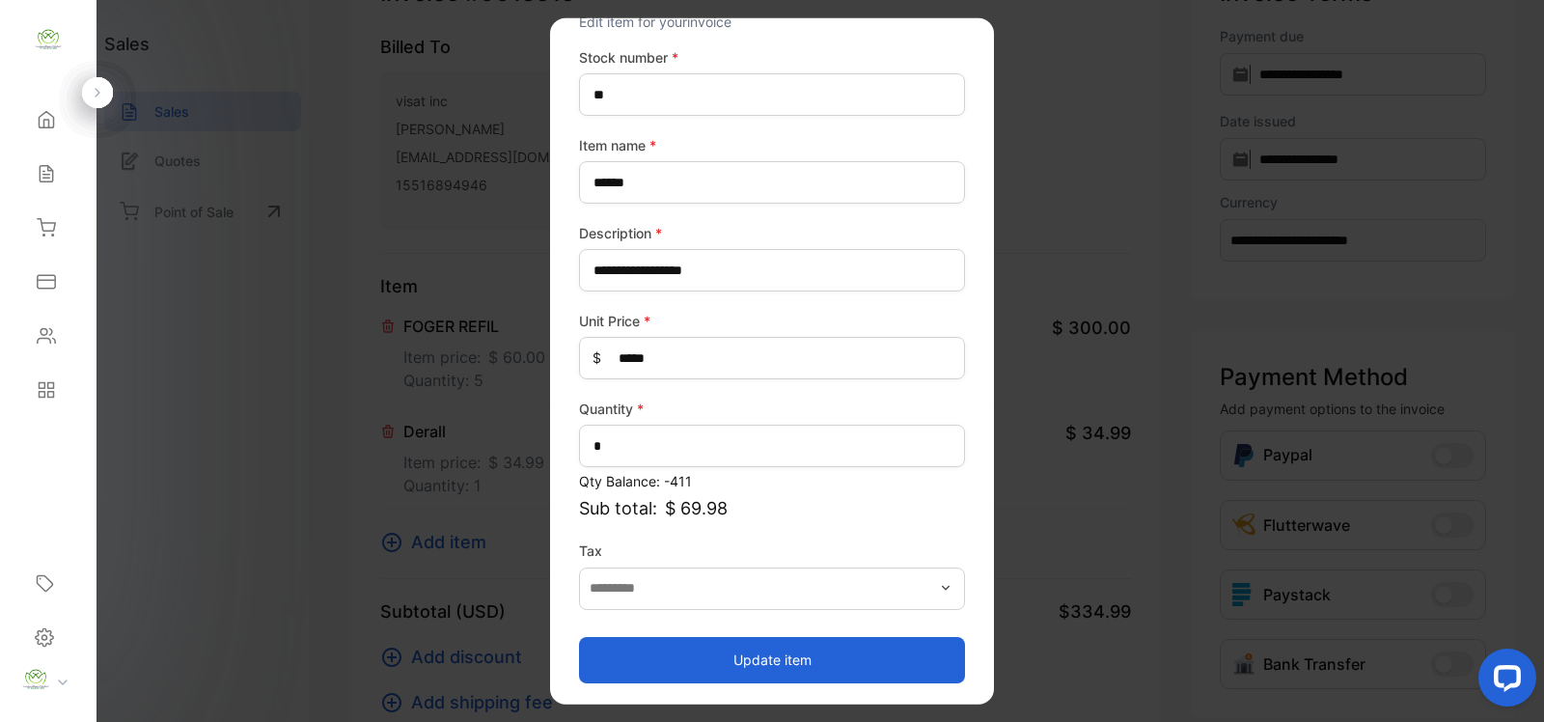
click at [706, 668] on button "Update item" at bounding box center [772, 659] width 386 height 46
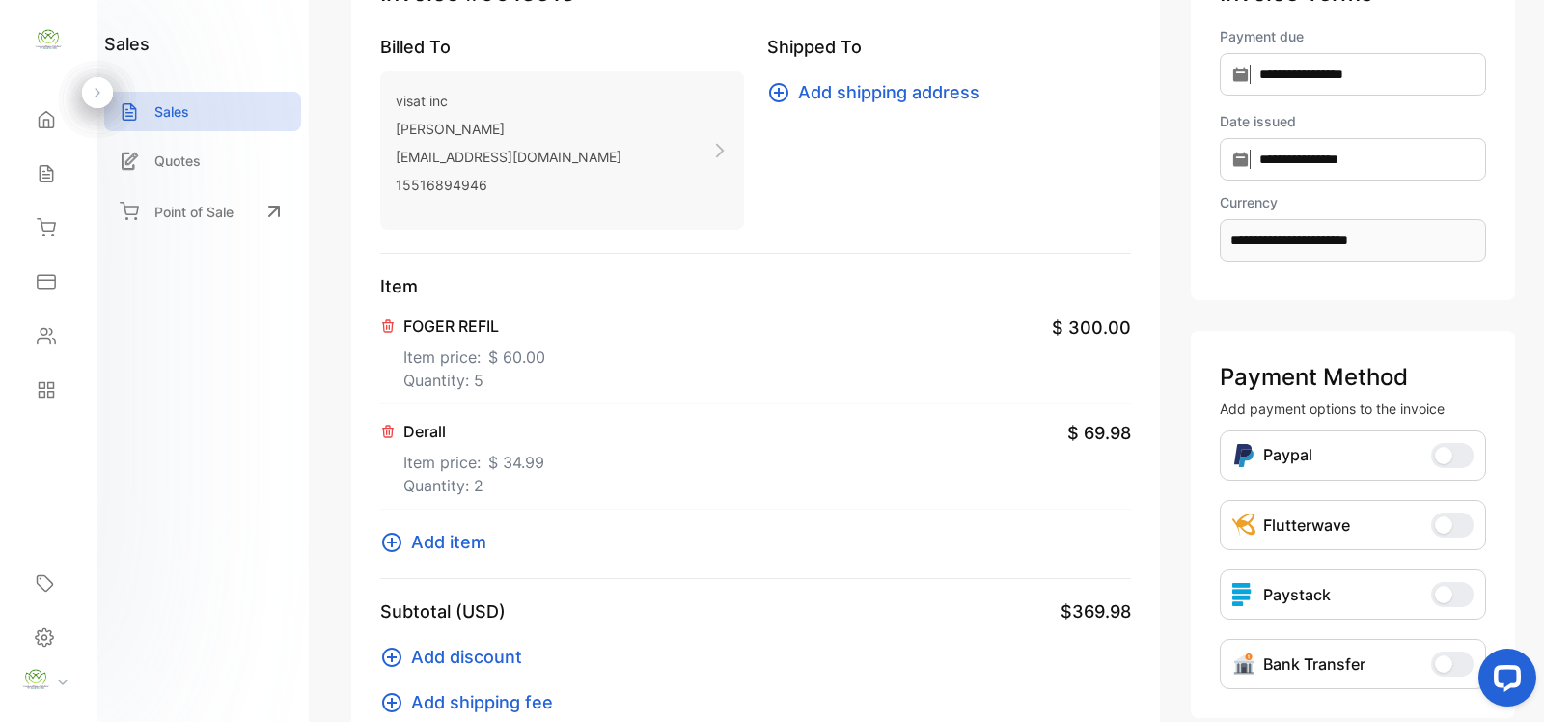
click at [397, 547] on icon at bounding box center [391, 542] width 19 height 19
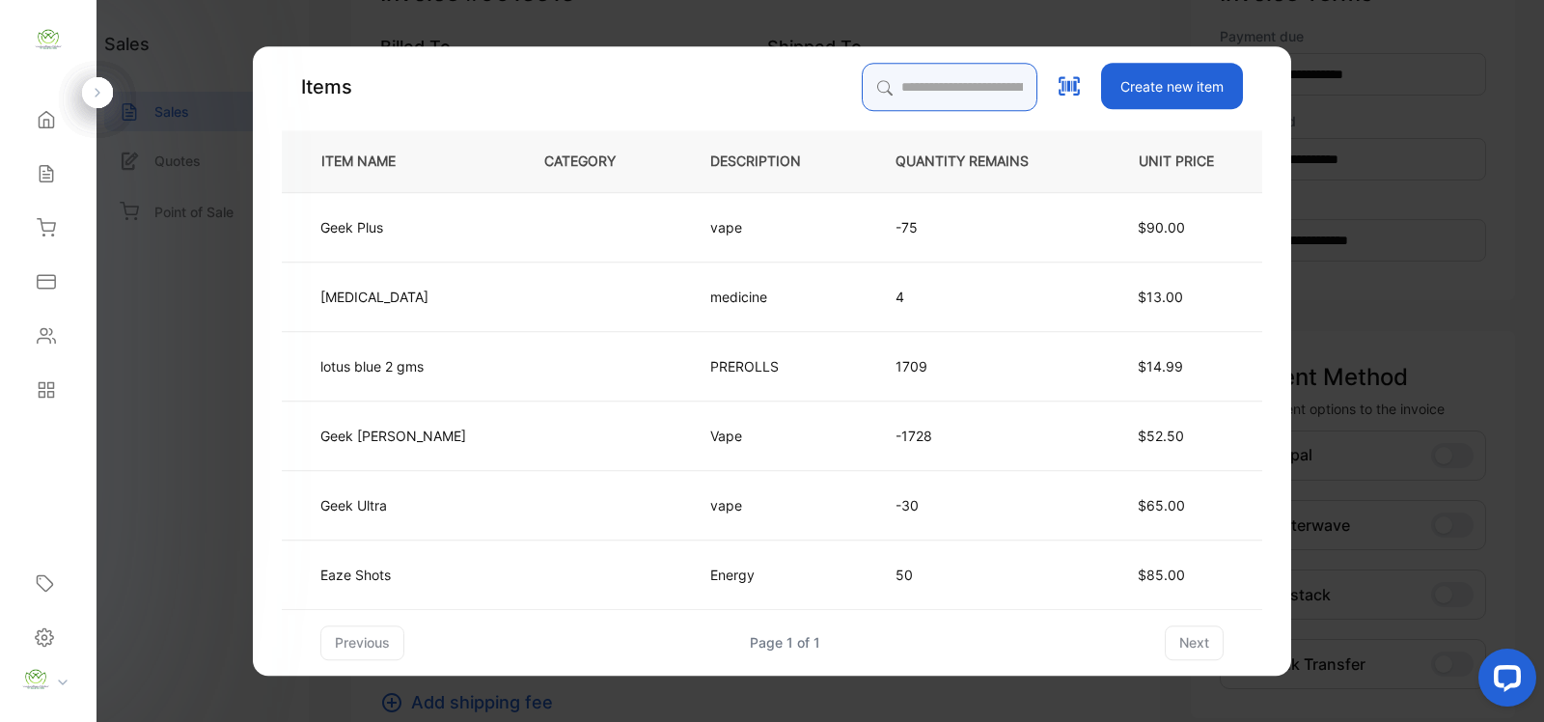
click at [925, 92] on input "search" at bounding box center [950, 87] width 176 height 48
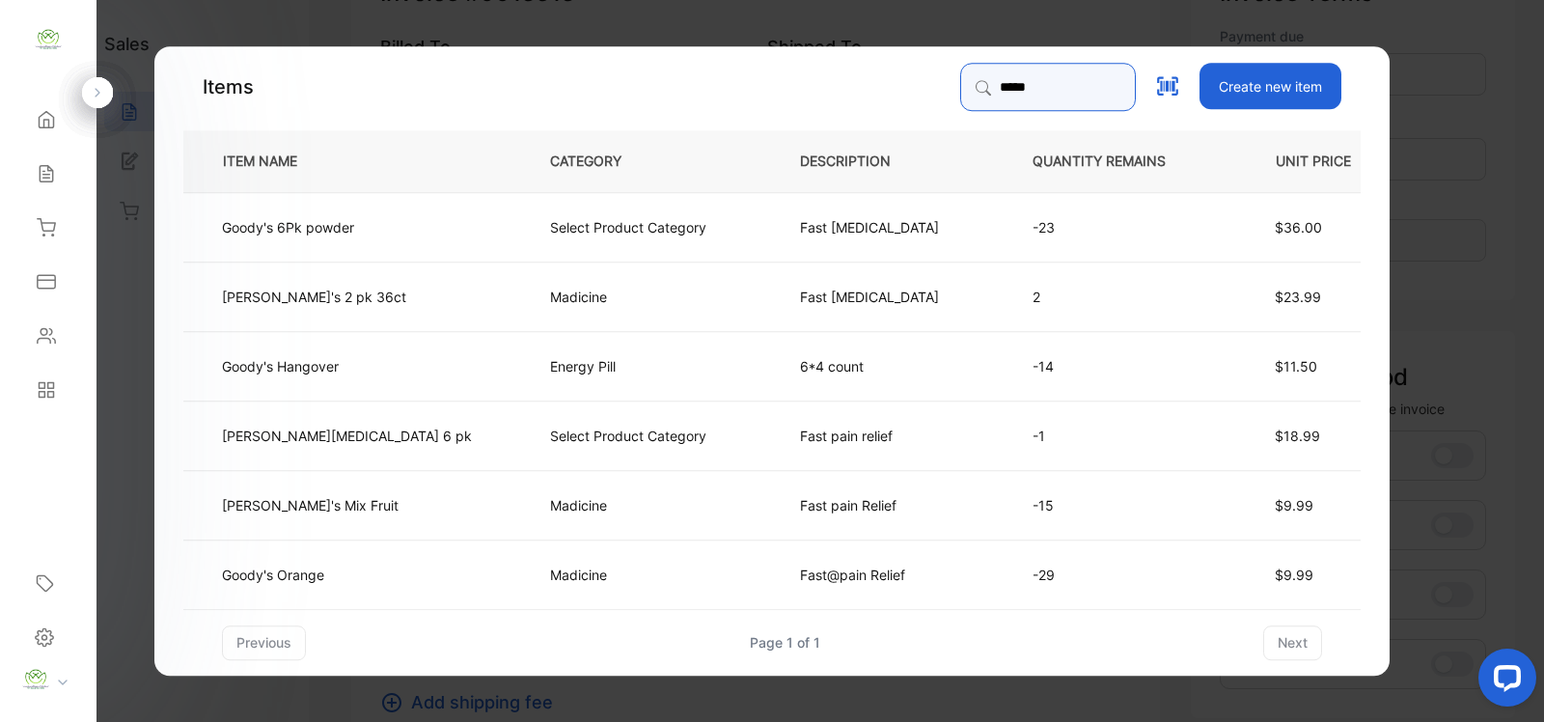
type input "*****"
click at [518, 239] on td "Select Product Category" at bounding box center [643, 225] width 250 height 69
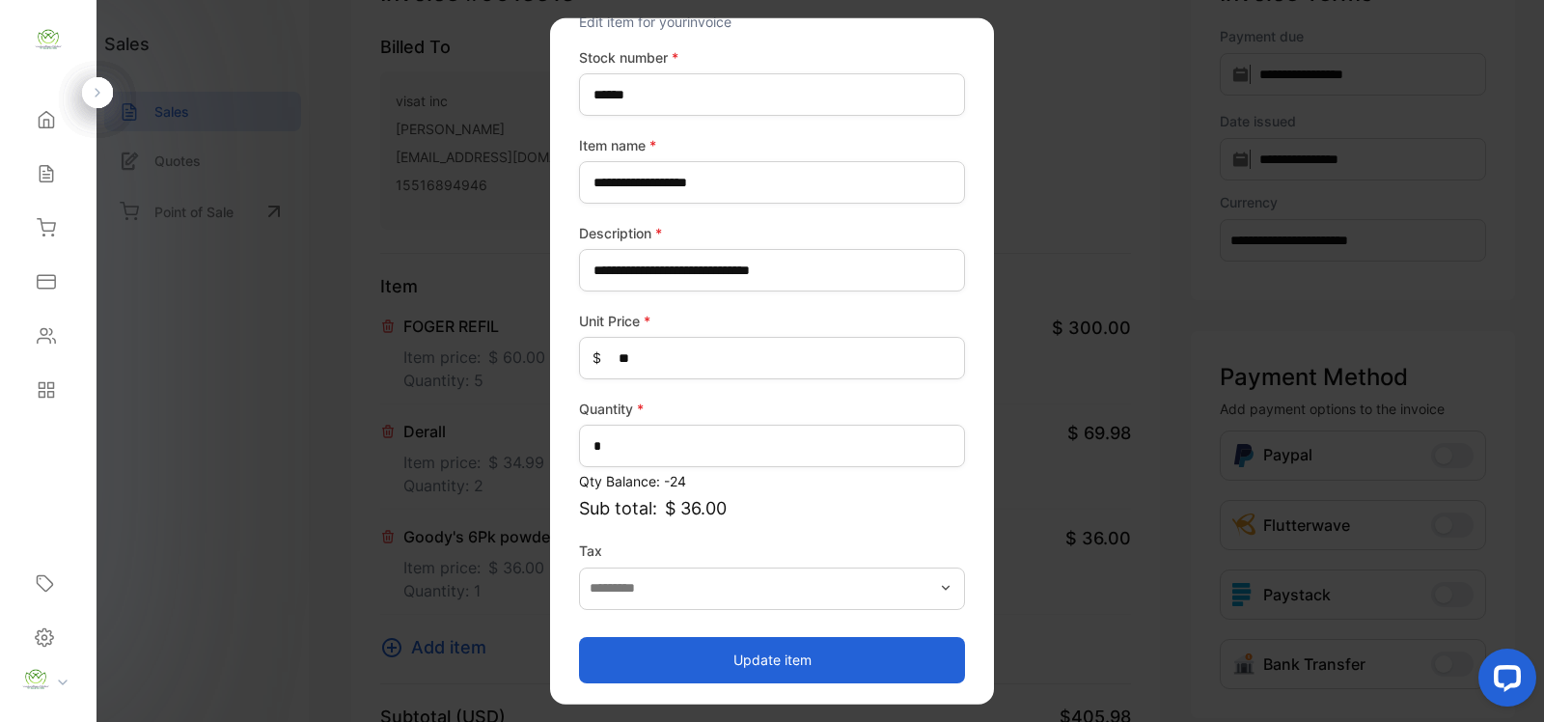
click at [833, 642] on button "Update item" at bounding box center [772, 659] width 386 height 46
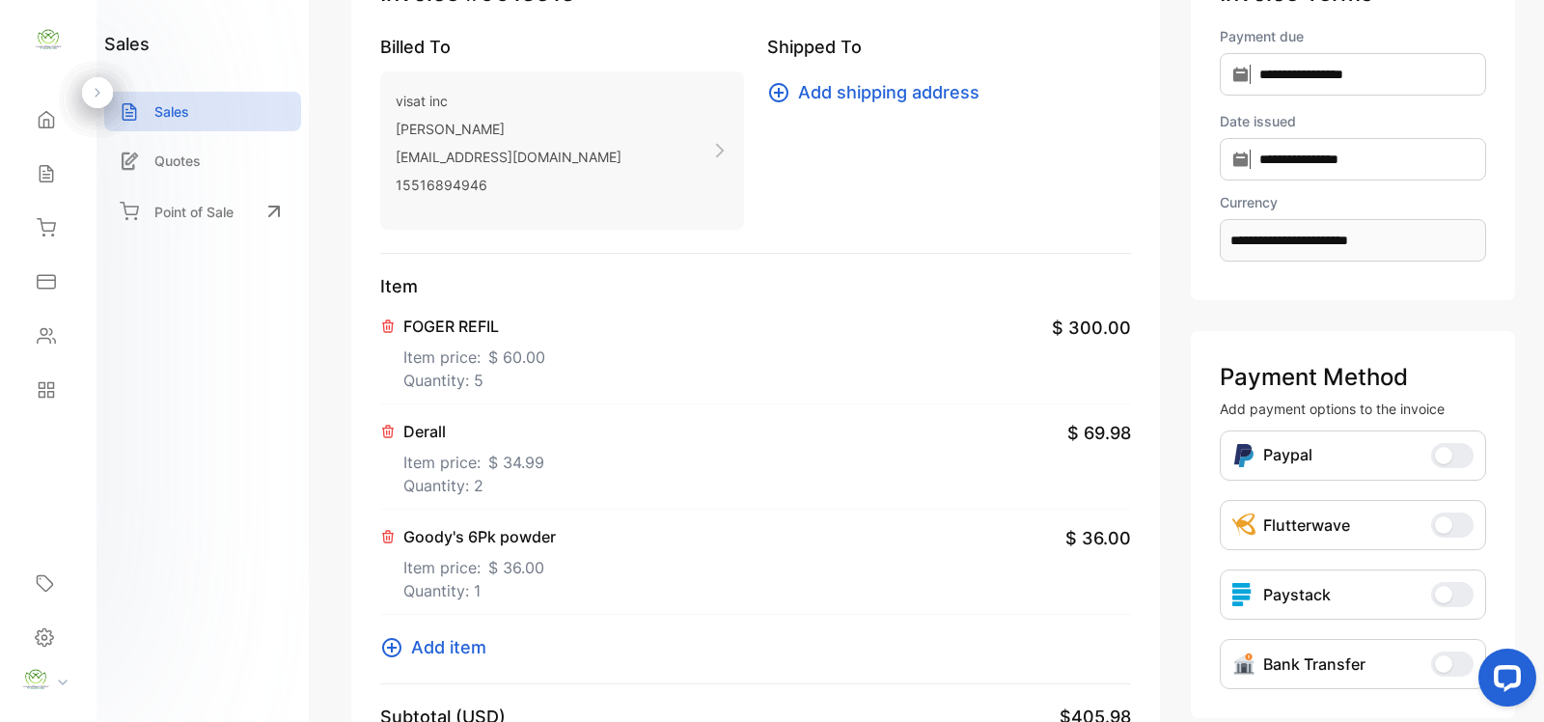
click at [388, 656] on icon at bounding box center [391, 647] width 23 height 23
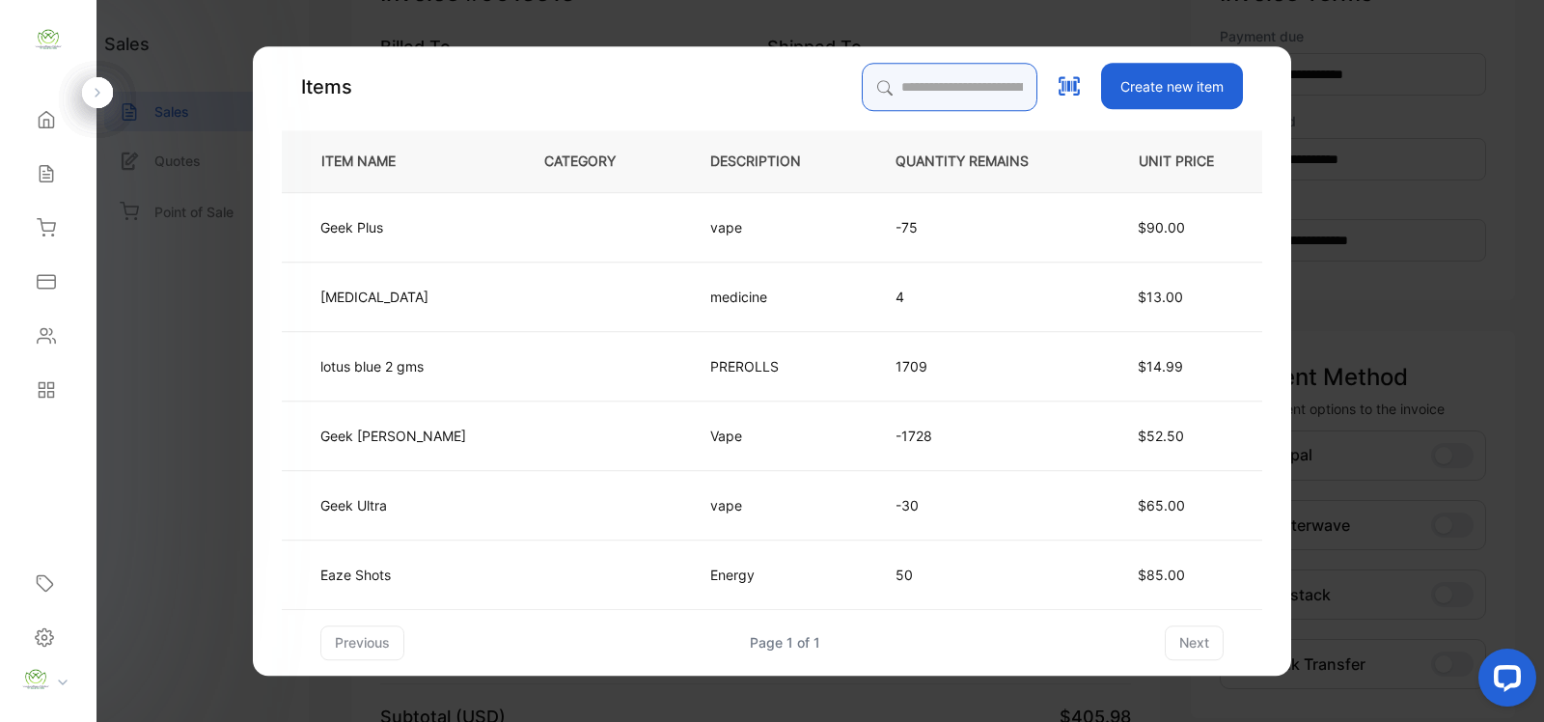
click at [869, 82] on input "search" at bounding box center [950, 87] width 176 height 48
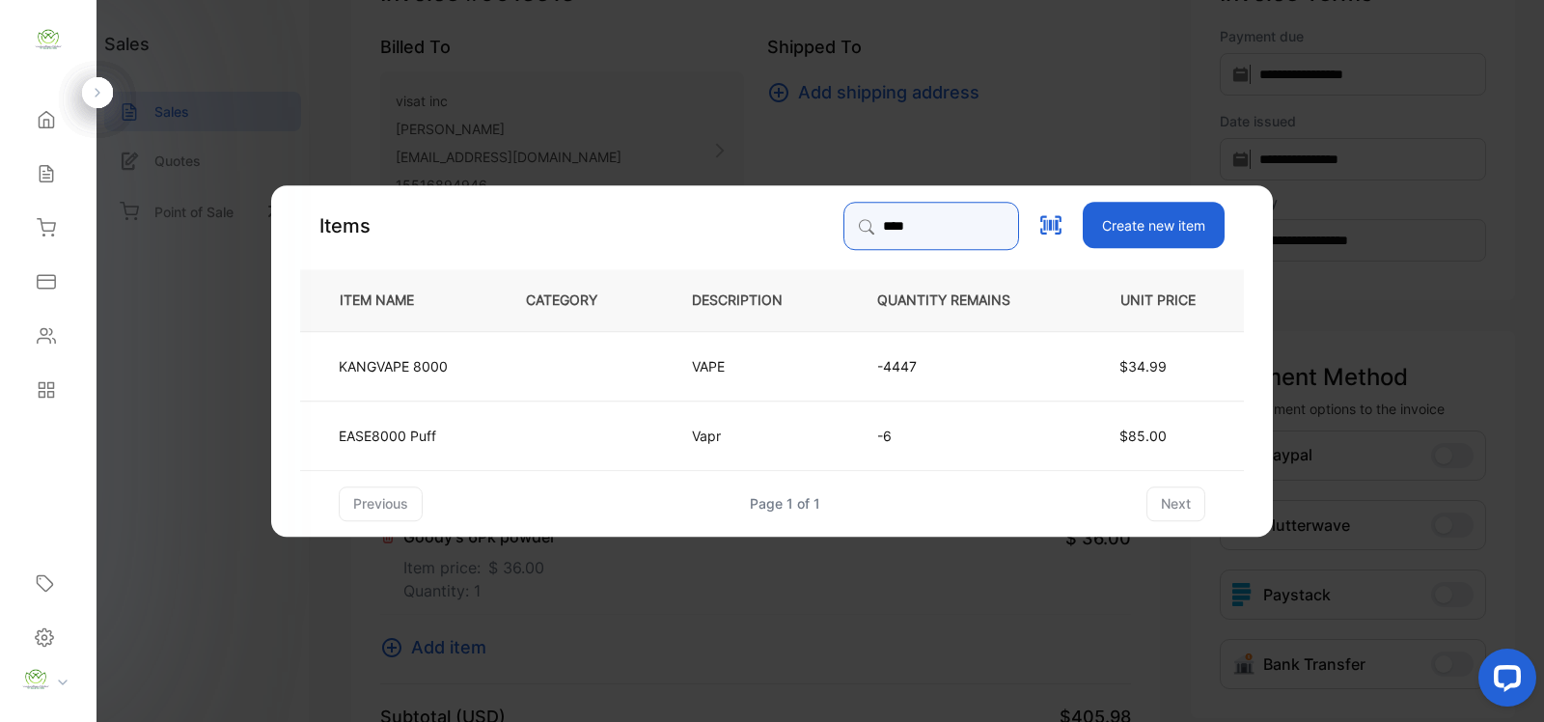
type input "****"
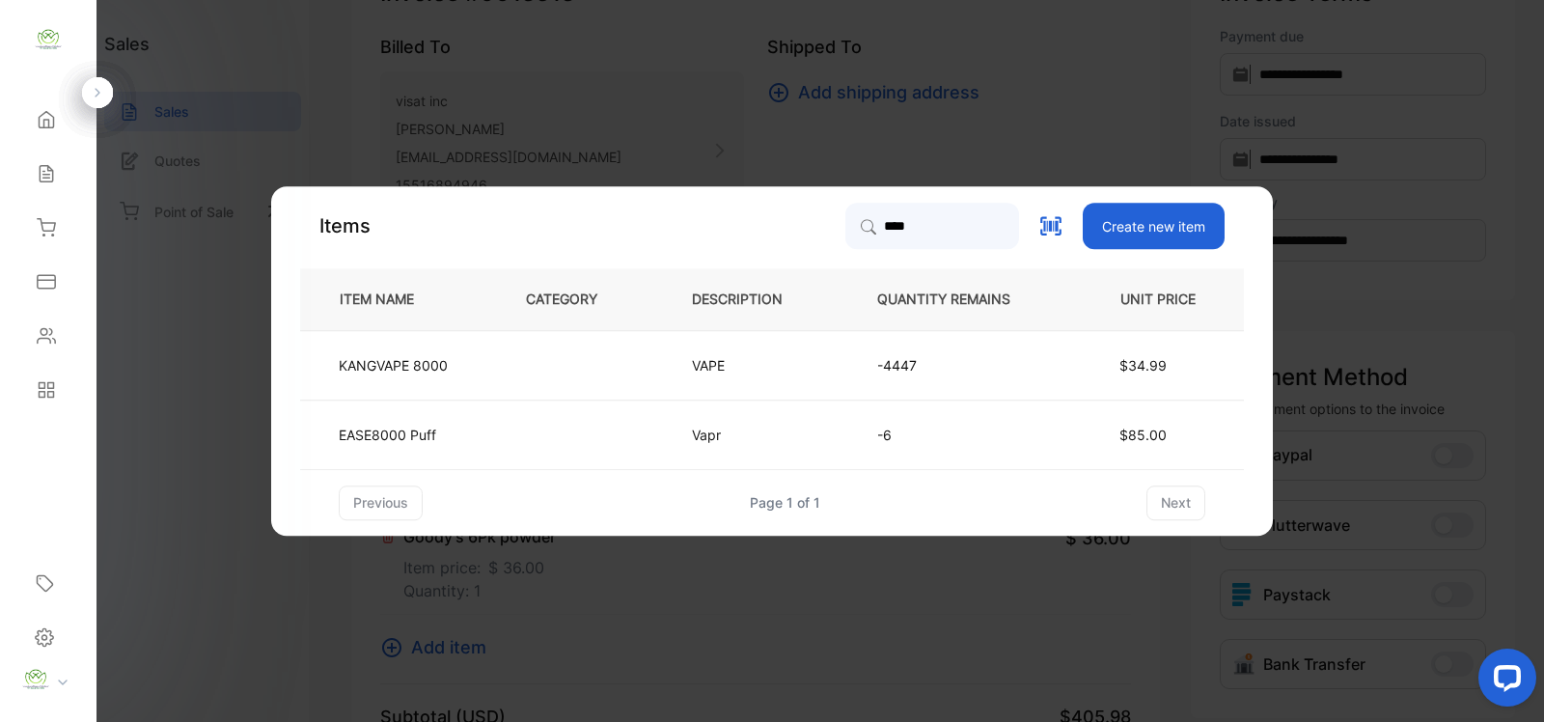
click at [662, 377] on td "VAPE" at bounding box center [752, 364] width 185 height 69
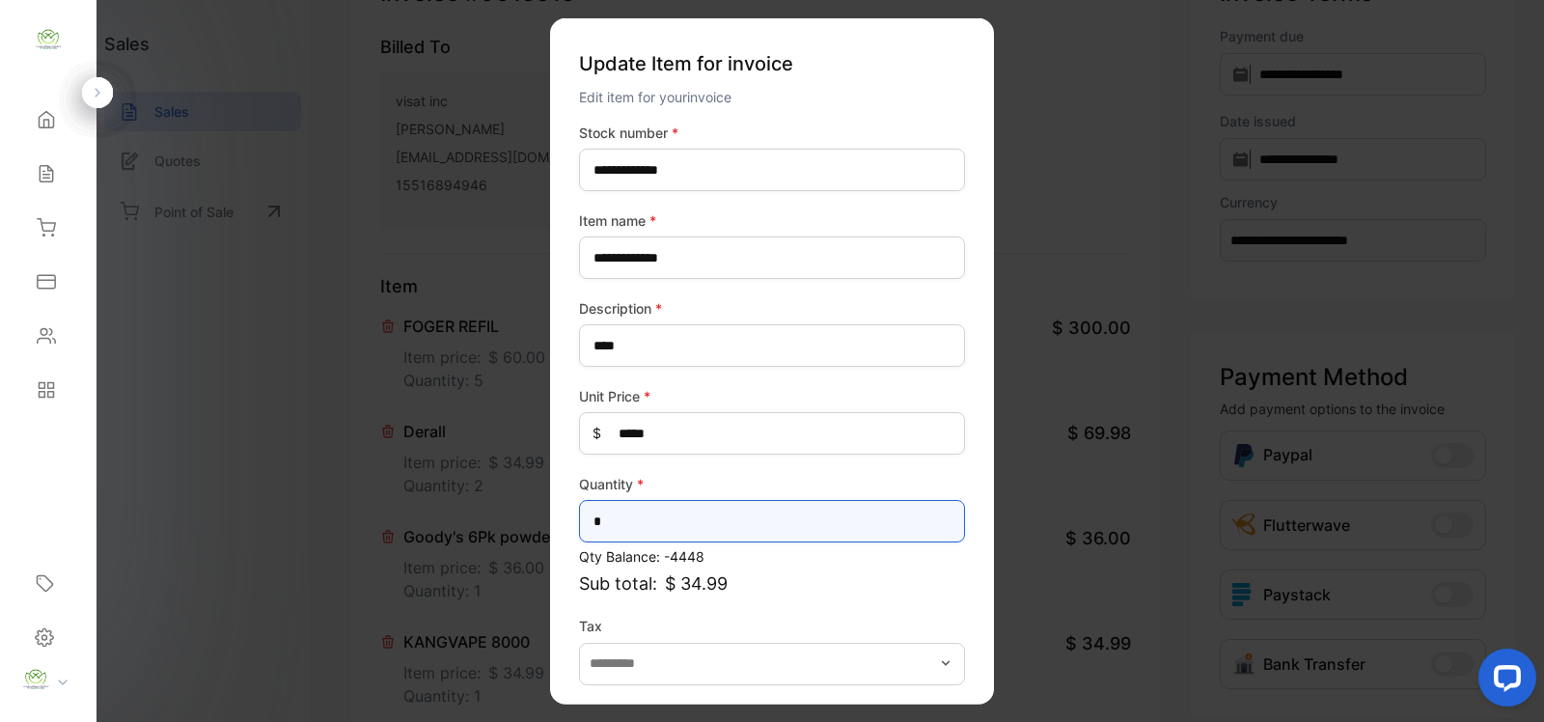
click at [700, 513] on input "*" at bounding box center [772, 521] width 386 height 42
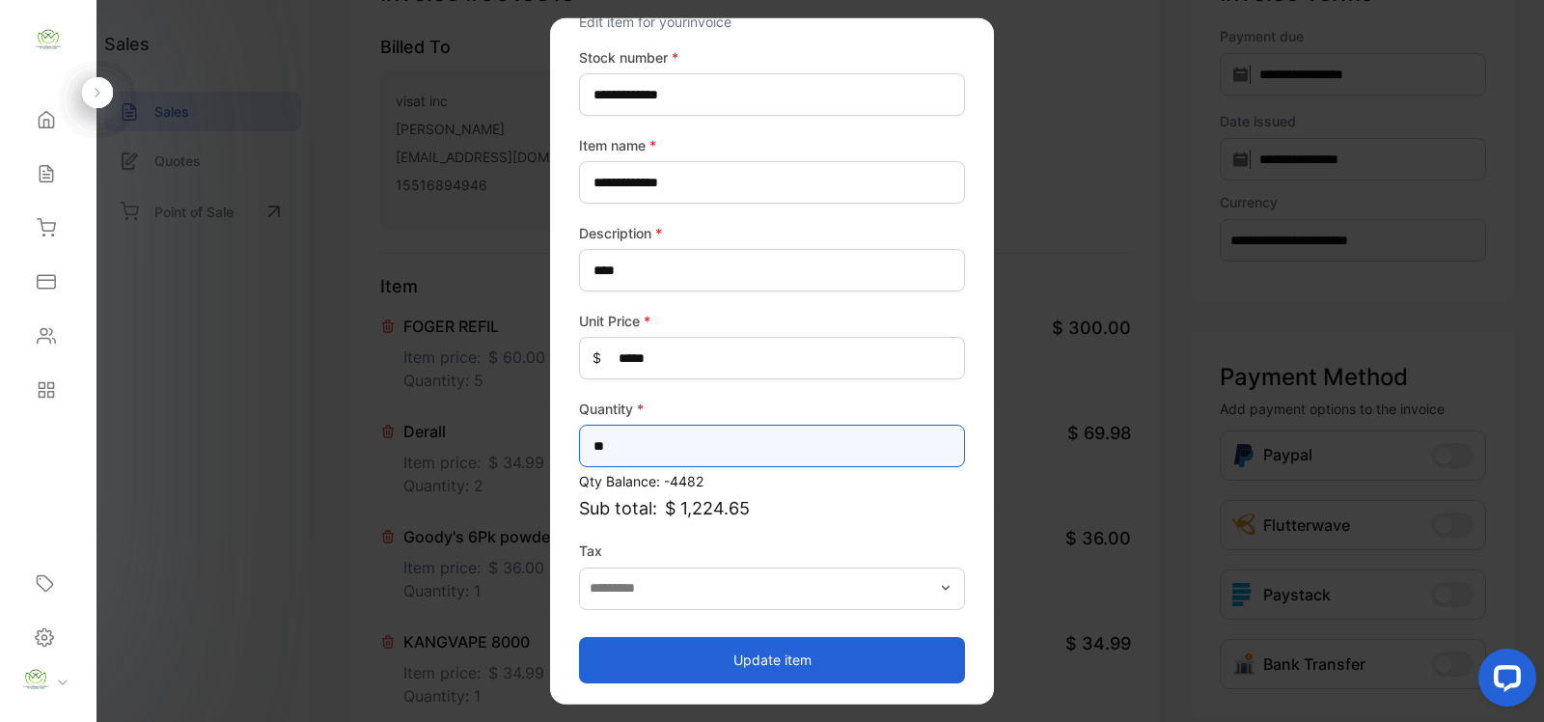
type input "**"
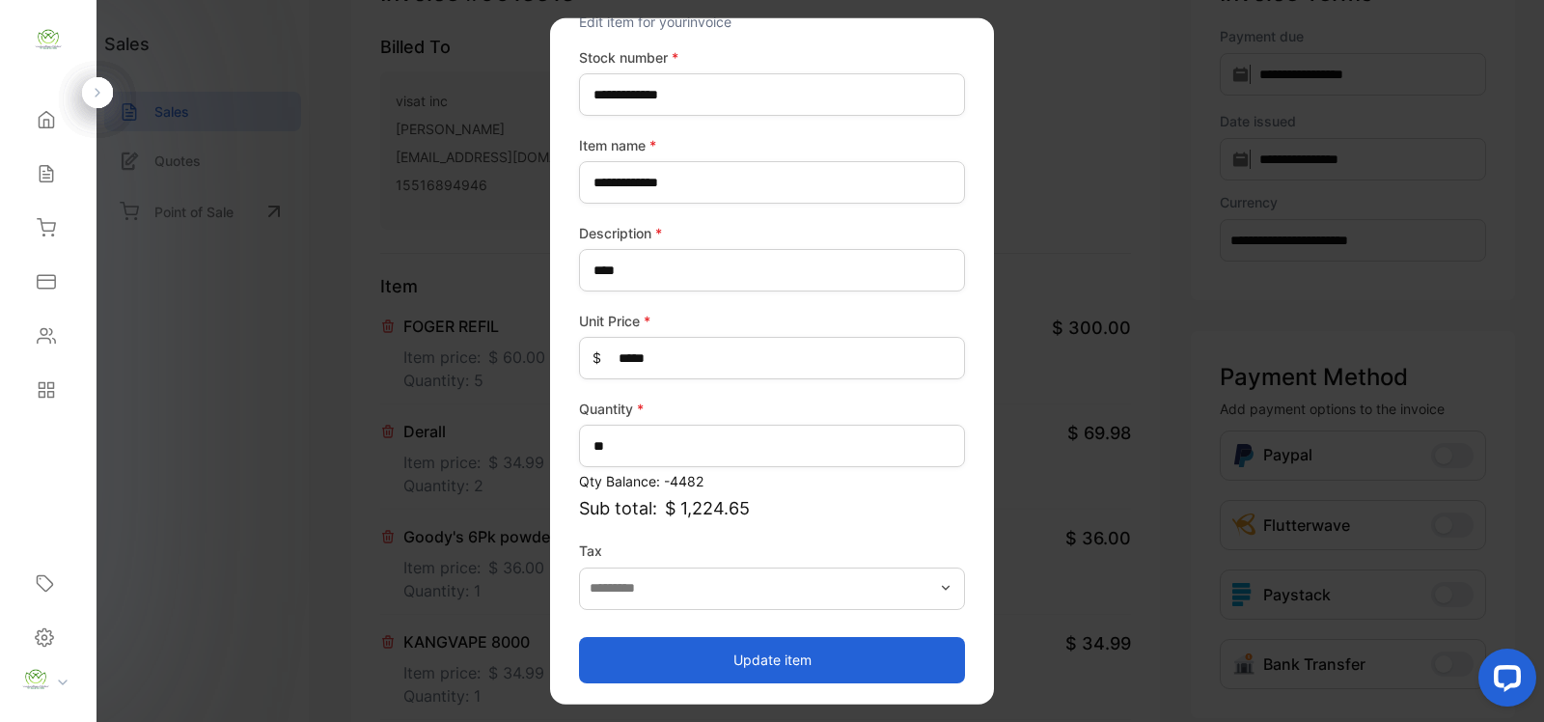
click at [774, 656] on button "Update item" at bounding box center [772, 659] width 386 height 46
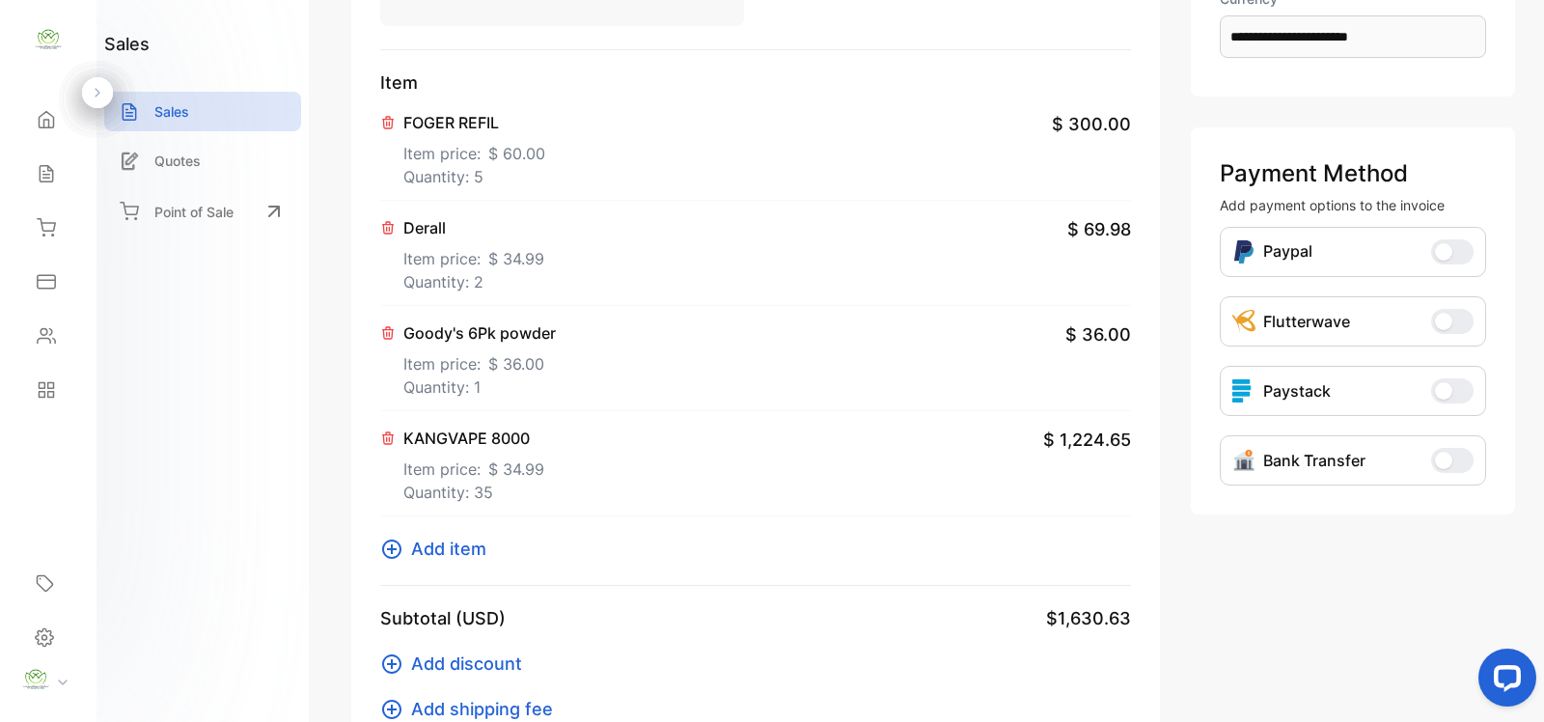
scroll to position [452, 0]
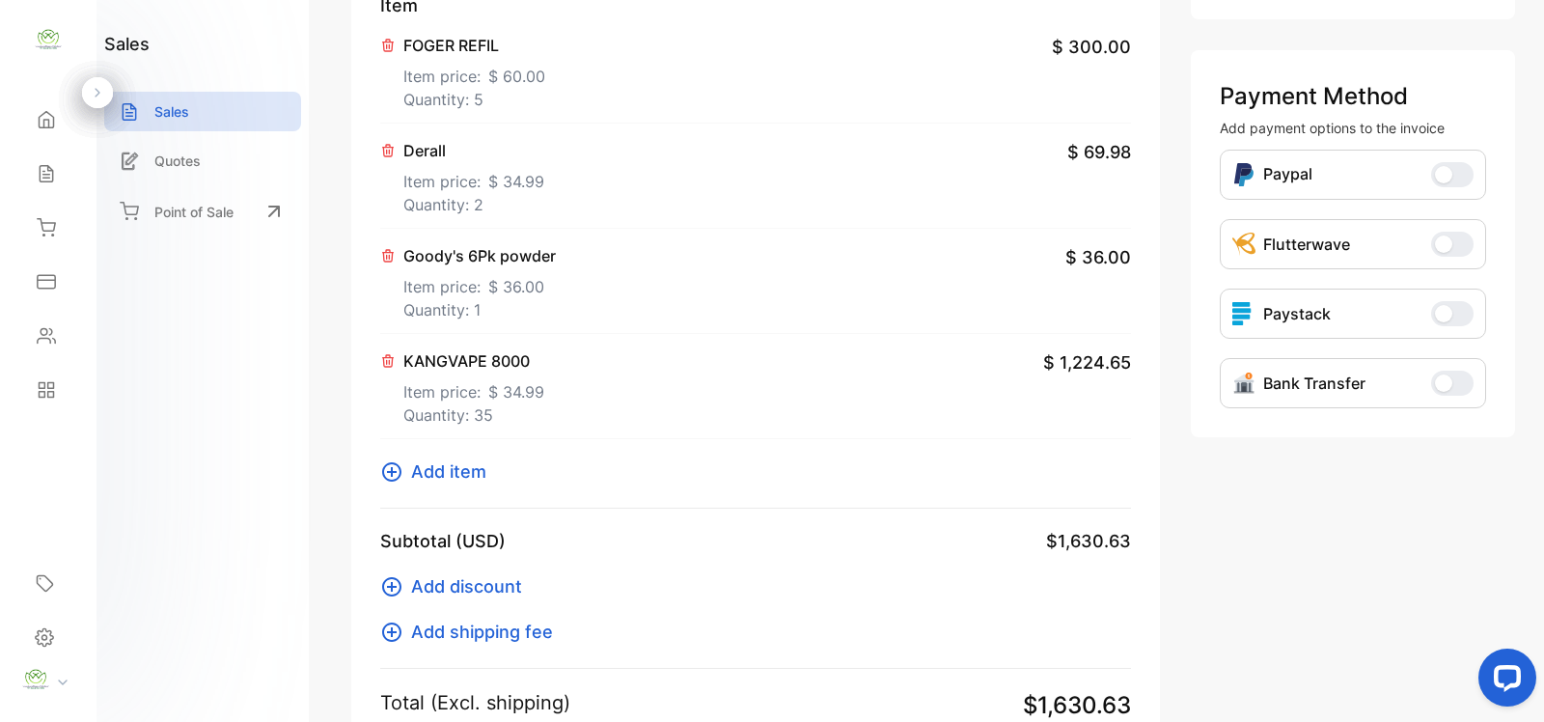
click at [383, 473] on icon at bounding box center [391, 471] width 19 height 19
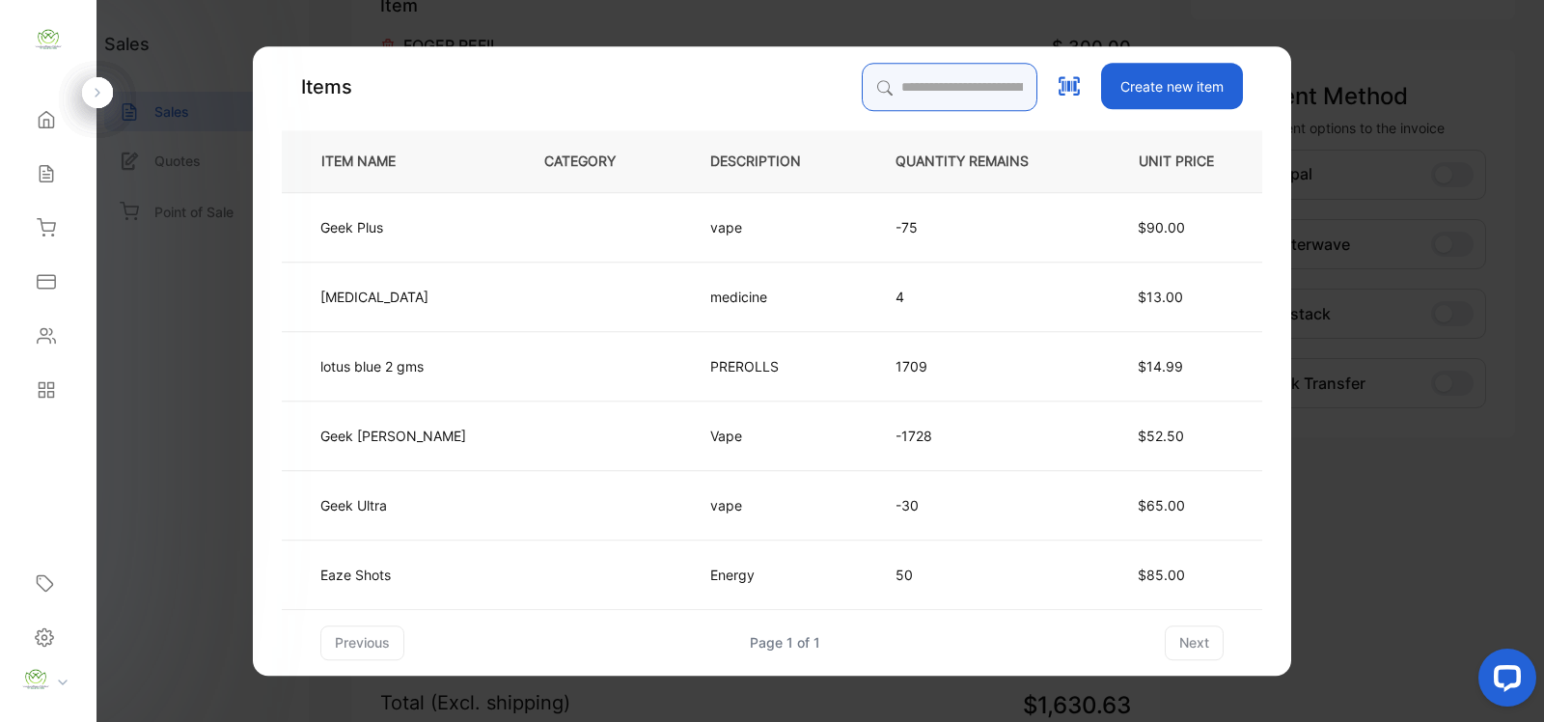
click at [902, 85] on input "search" at bounding box center [950, 87] width 176 height 48
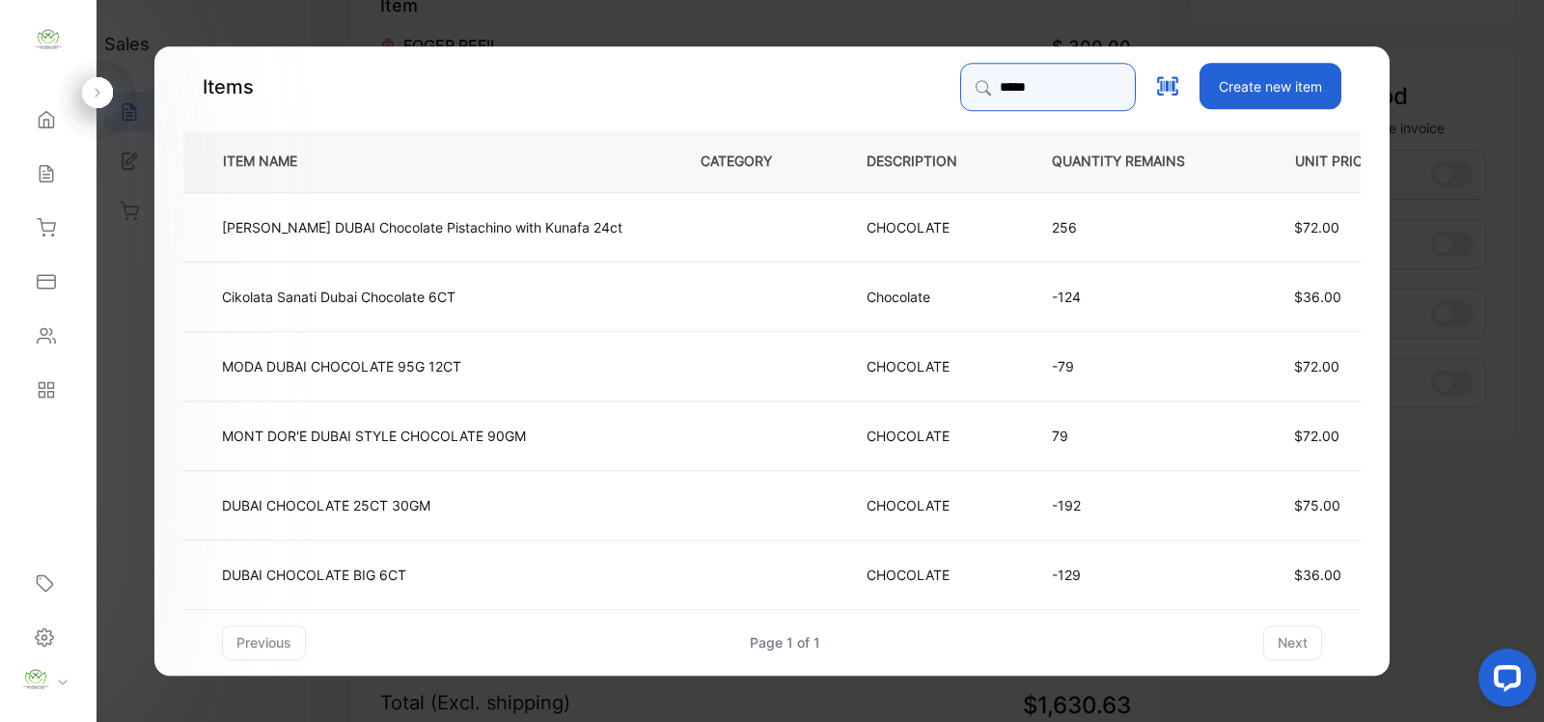
type input "*****"
click at [1248, 555] on td "$36.00" at bounding box center [1333, 573] width 171 height 69
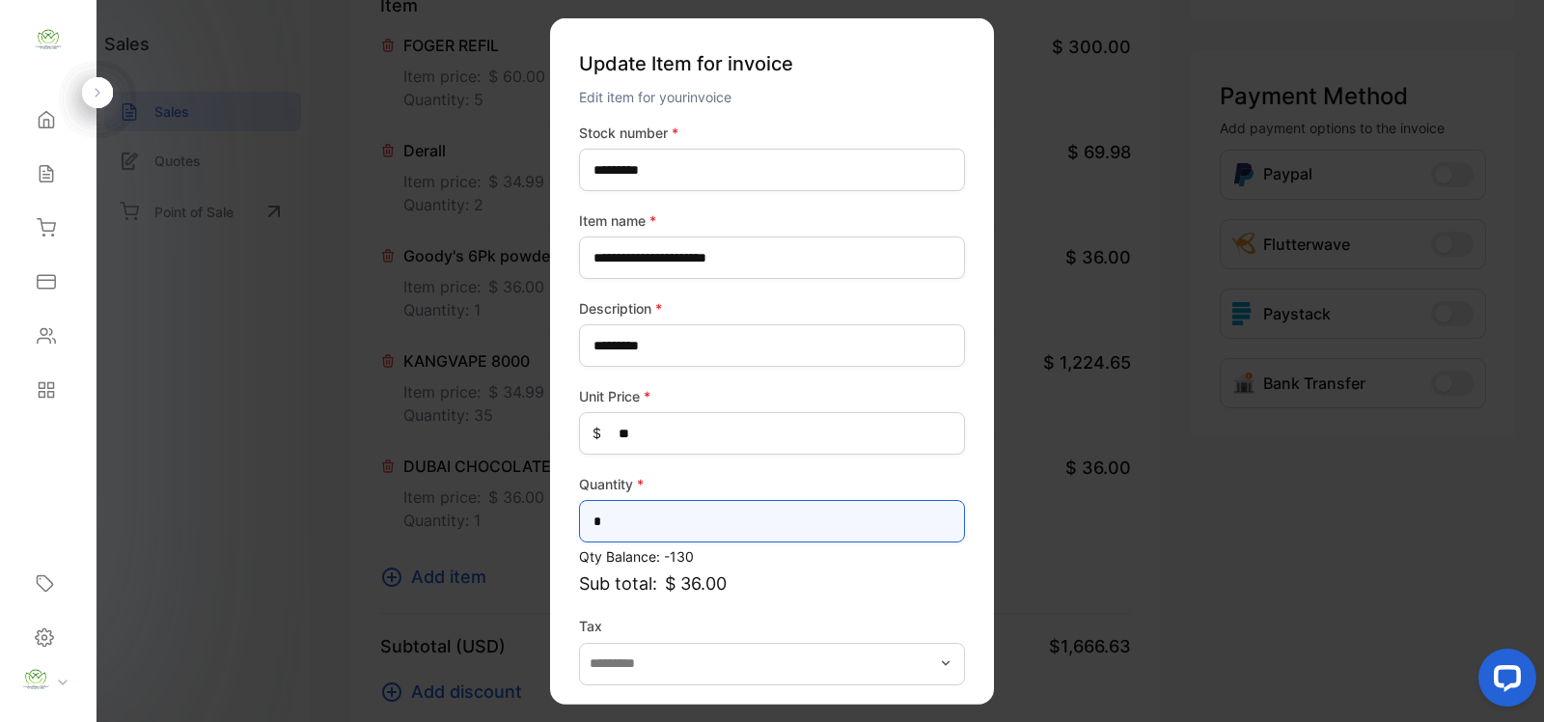
click at [661, 502] on input "*" at bounding box center [772, 521] width 386 height 42
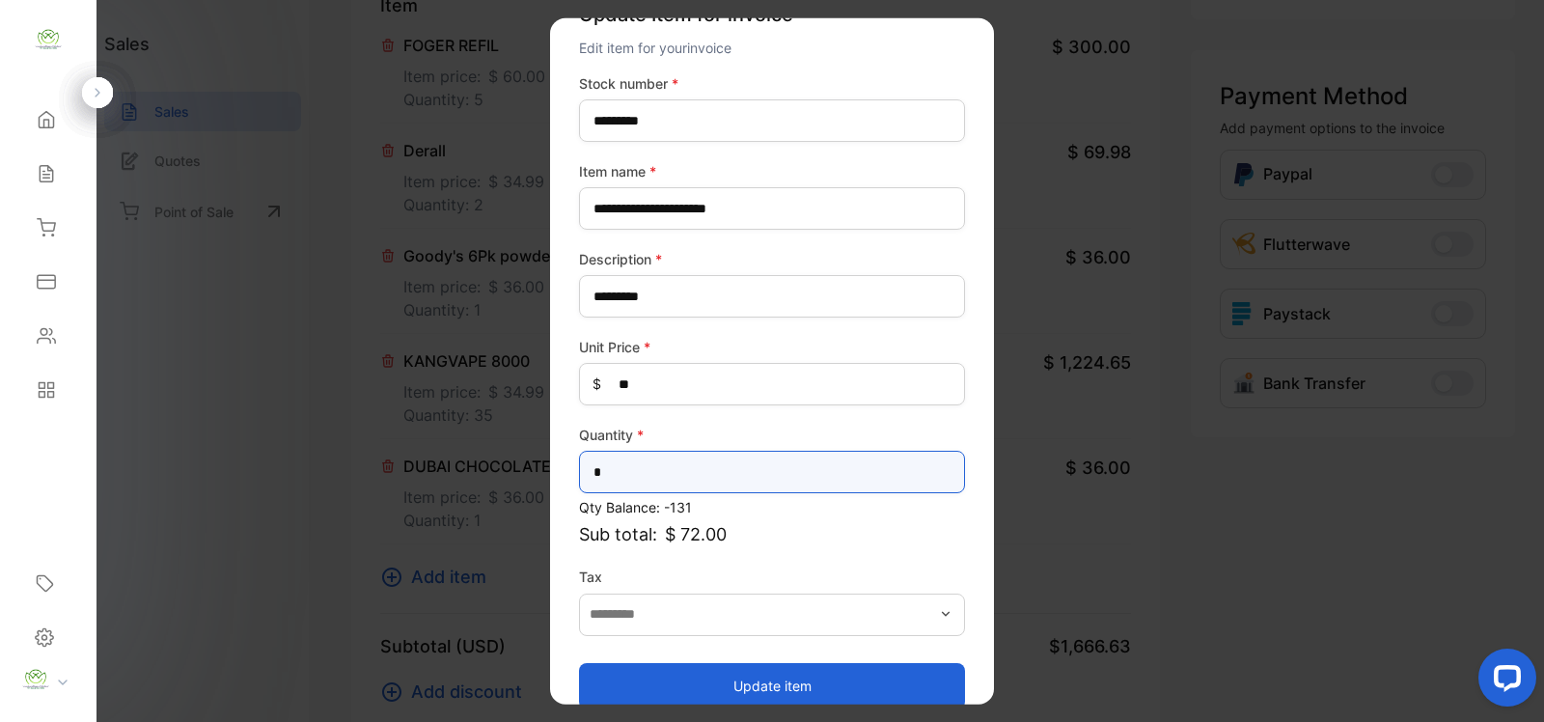
scroll to position [75, 0]
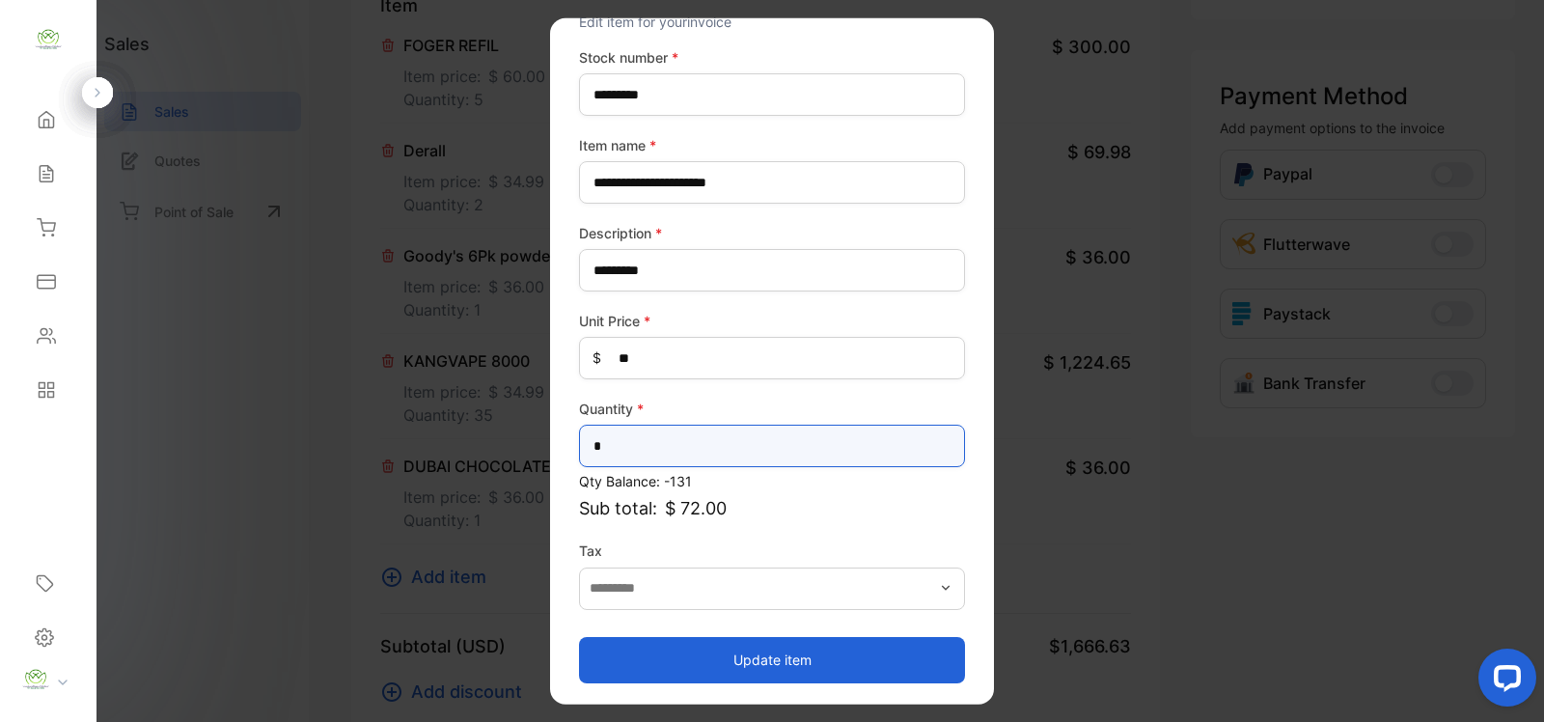
type input "*"
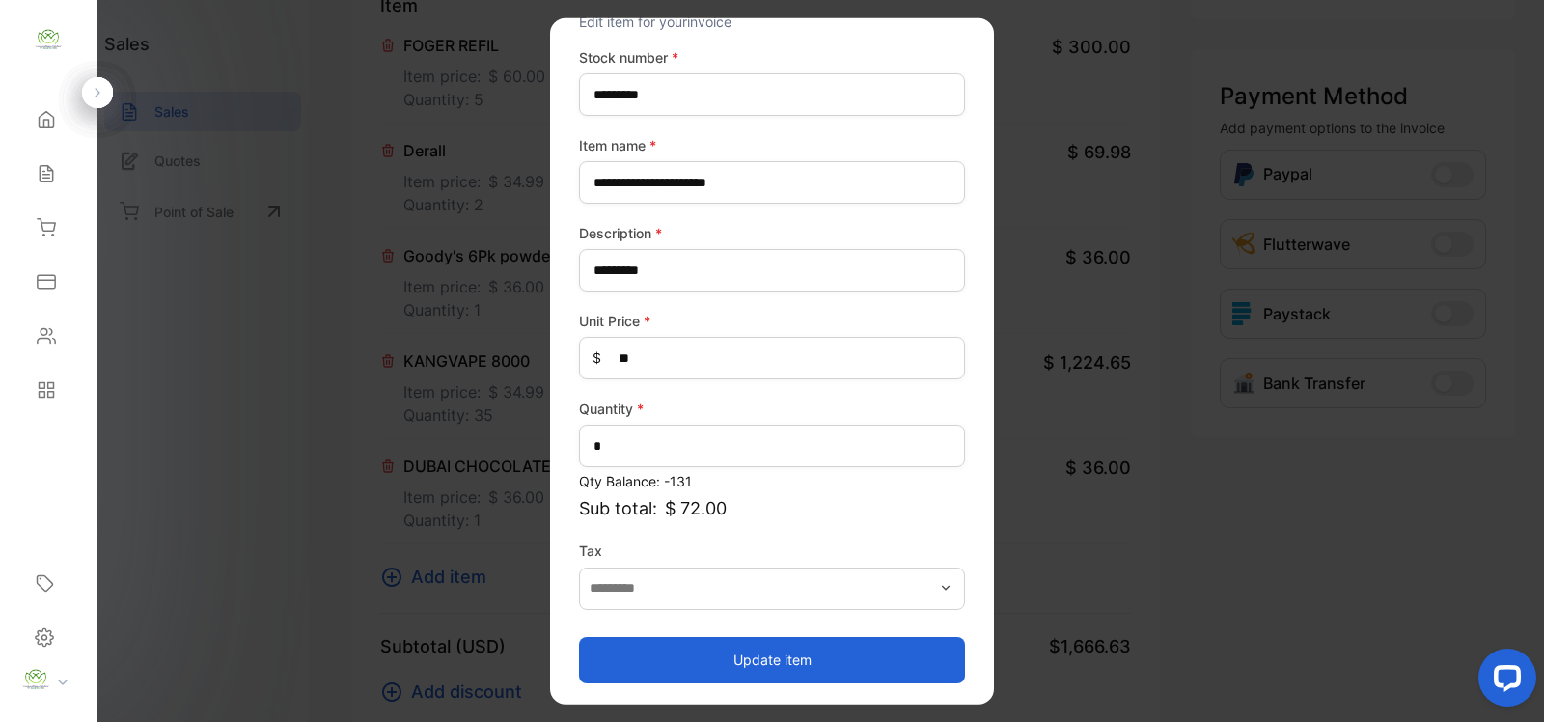
click at [764, 643] on button "Update item" at bounding box center [772, 659] width 386 height 46
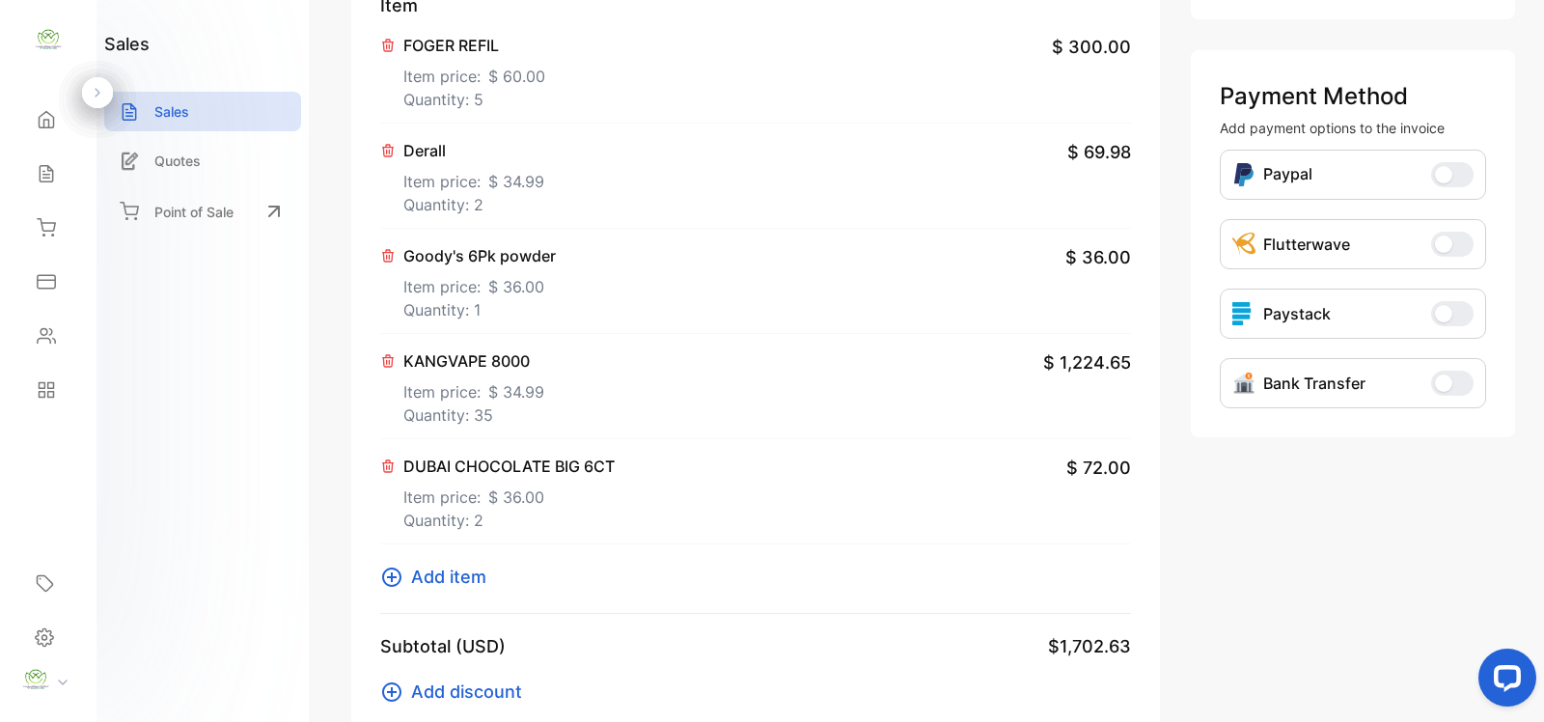
click at [403, 584] on button "Add item" at bounding box center [439, 577] width 118 height 26
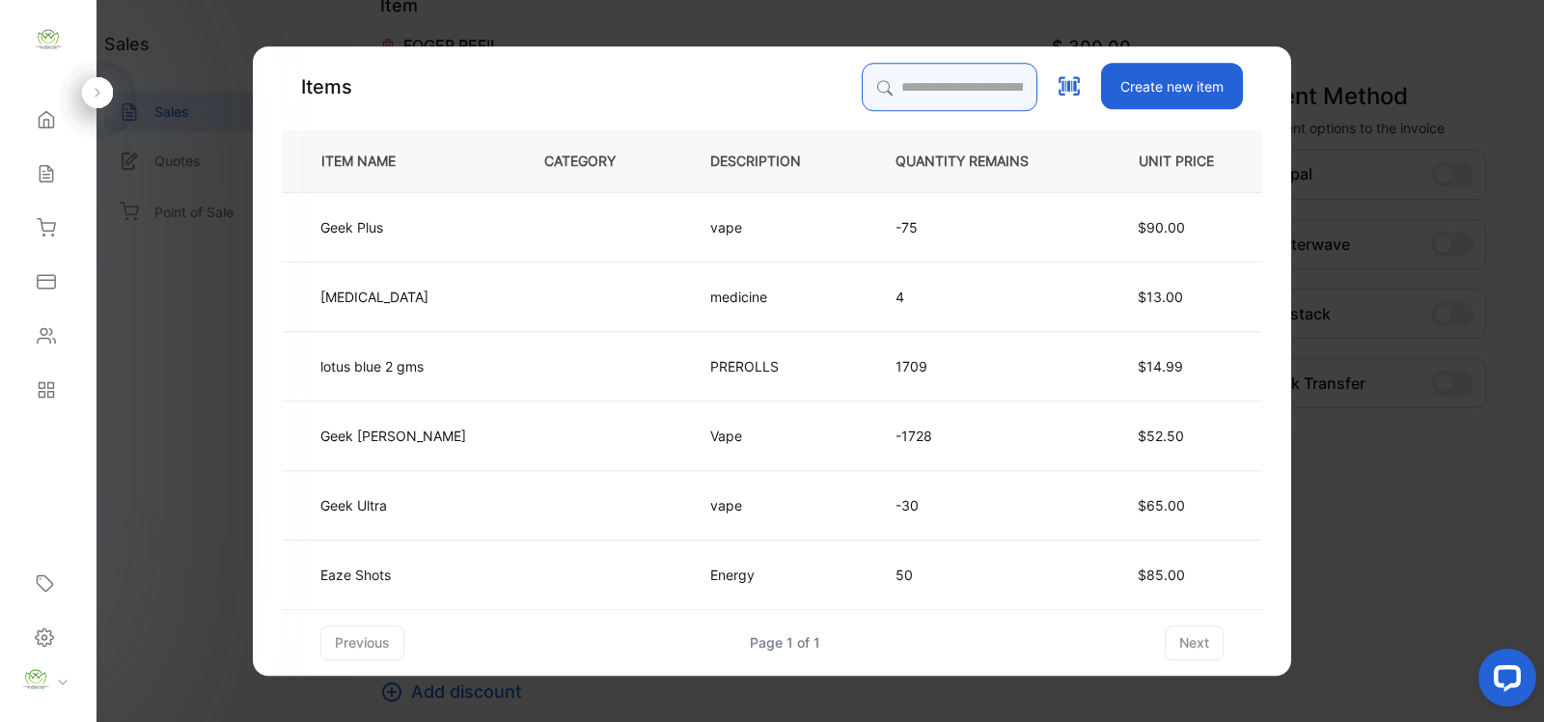
click at [915, 95] on input "search" at bounding box center [950, 87] width 176 height 48
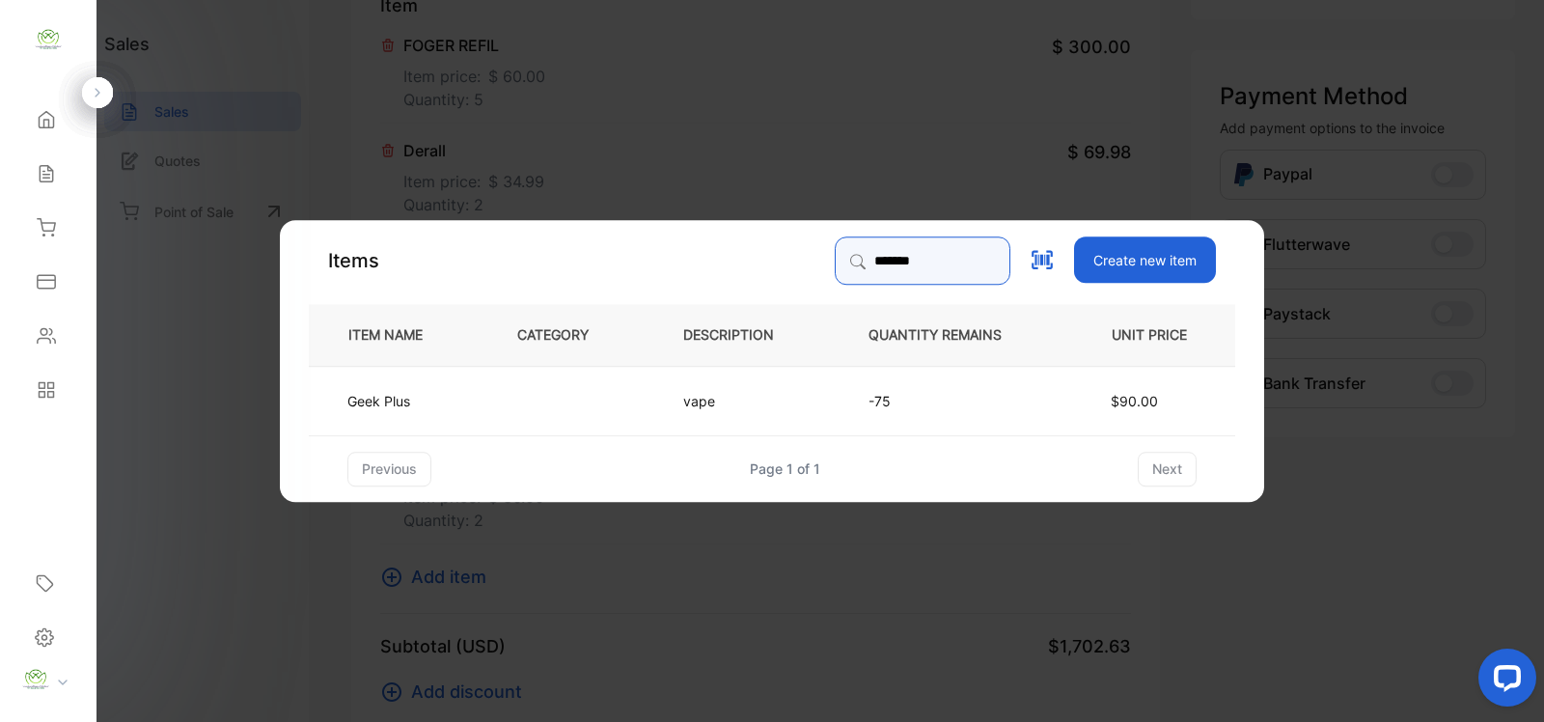
type input "*******"
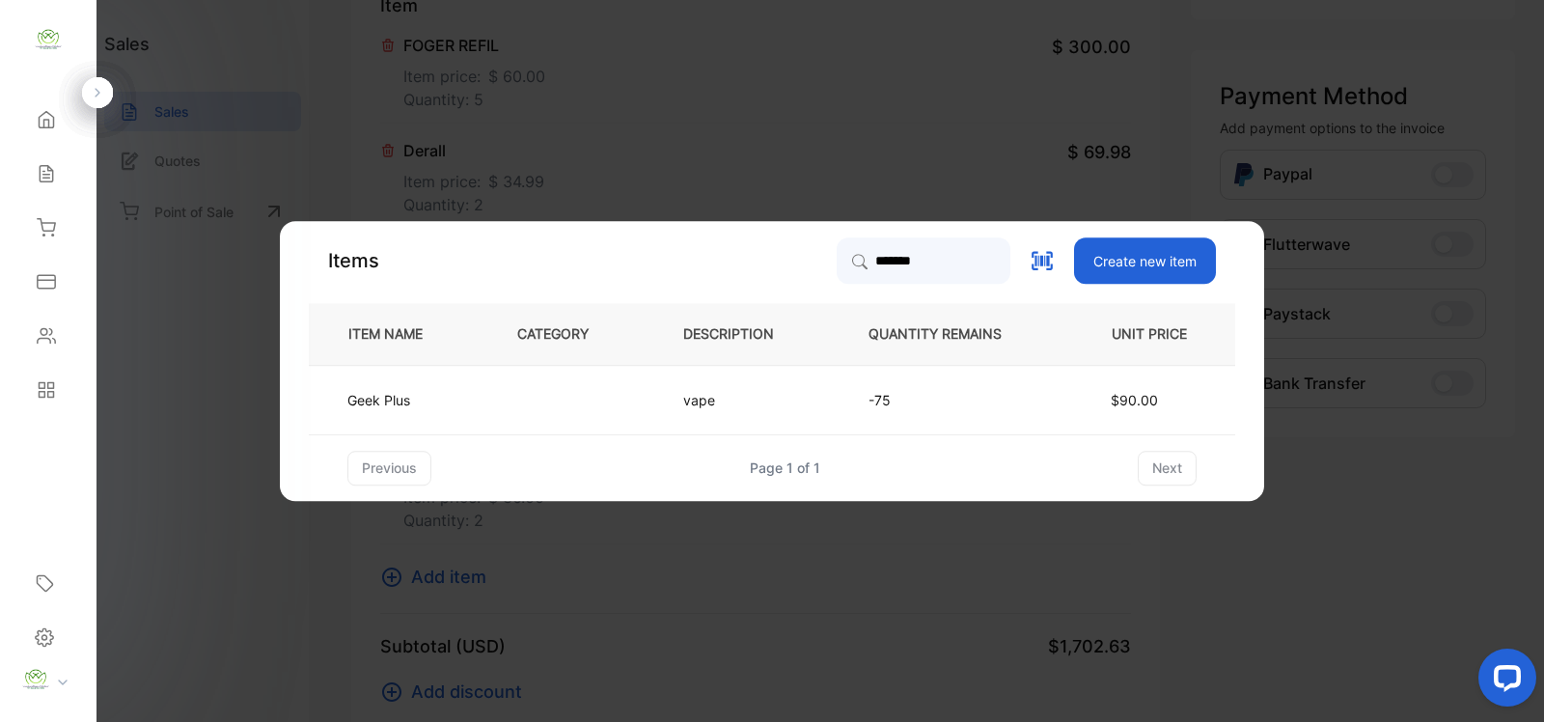
click at [720, 407] on p "vape" at bounding box center [708, 400] width 51 height 20
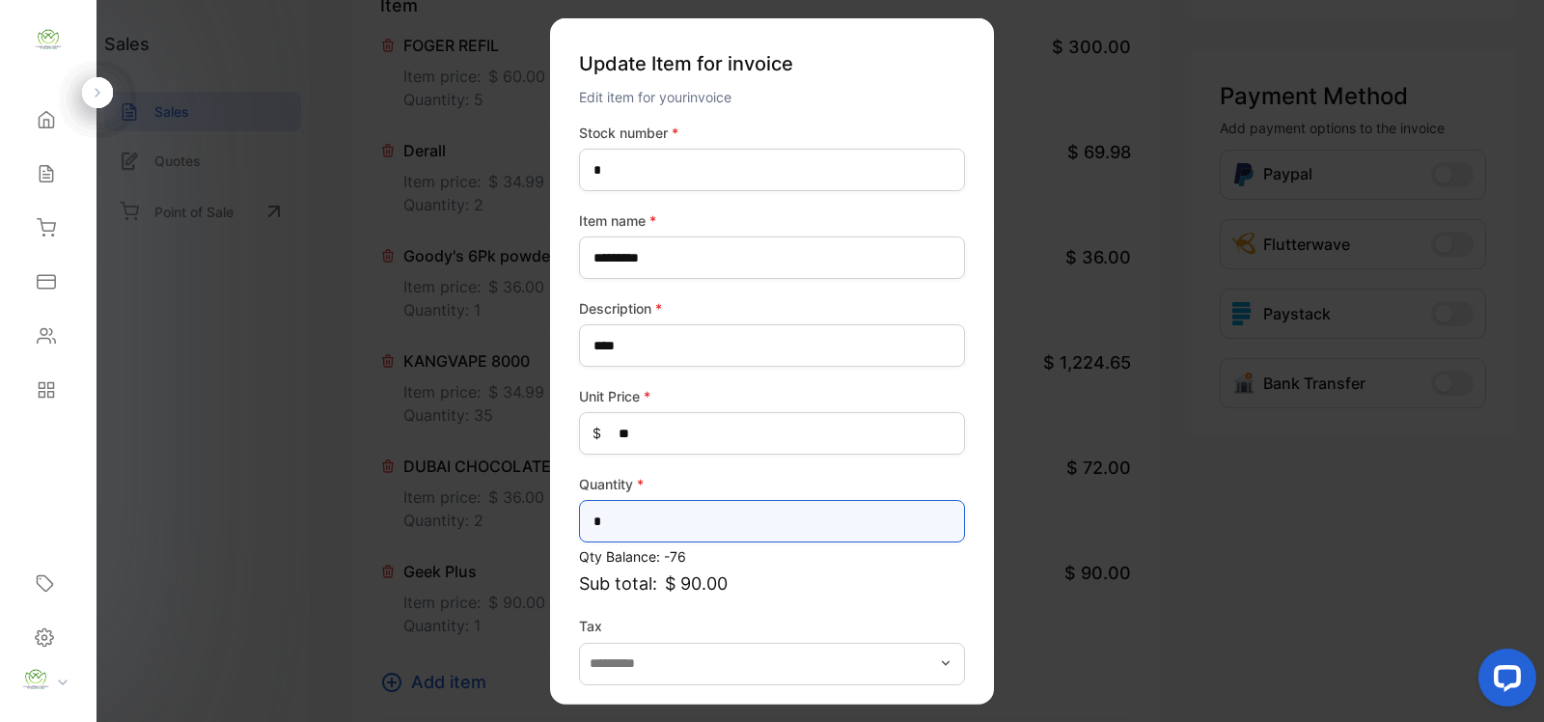
click at [677, 533] on input "*" at bounding box center [772, 521] width 386 height 42
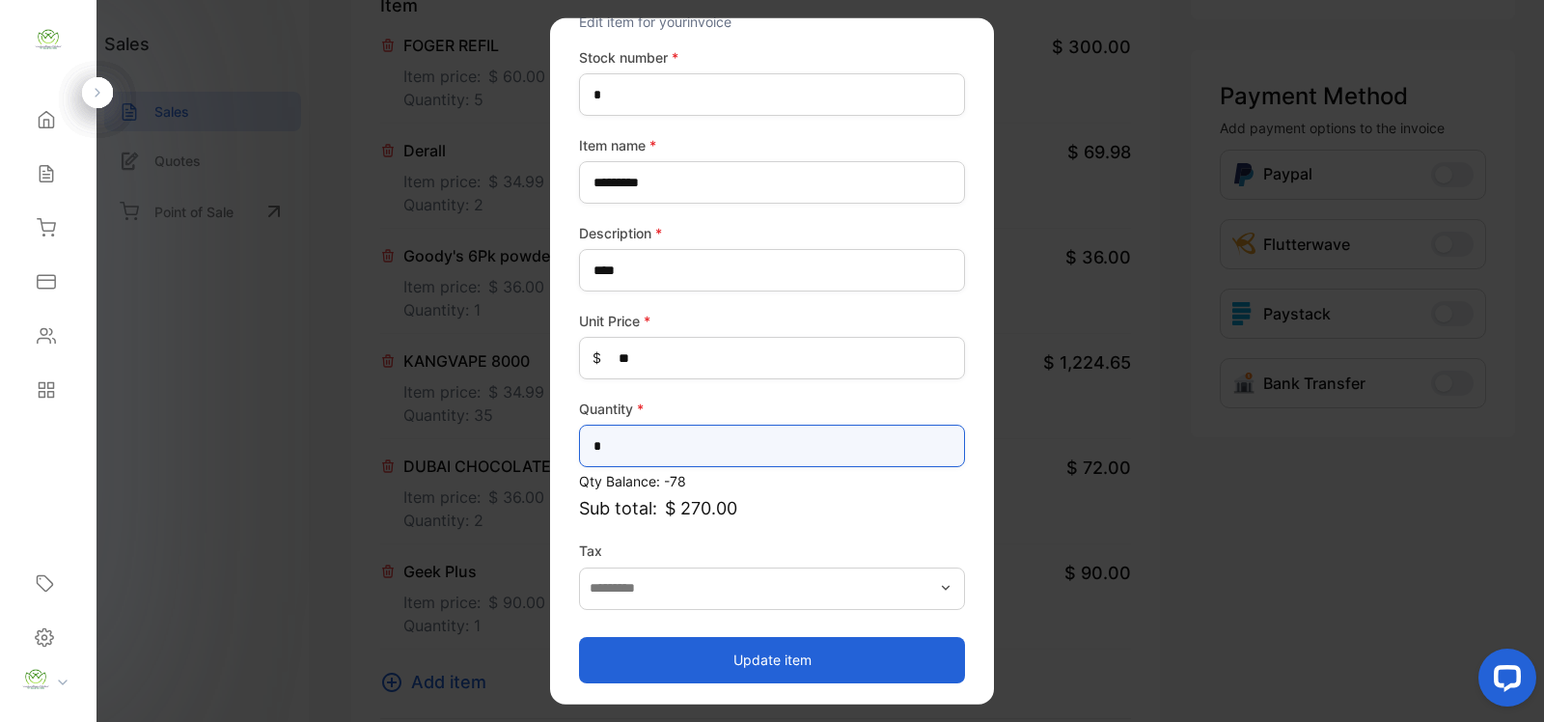
type input "*"
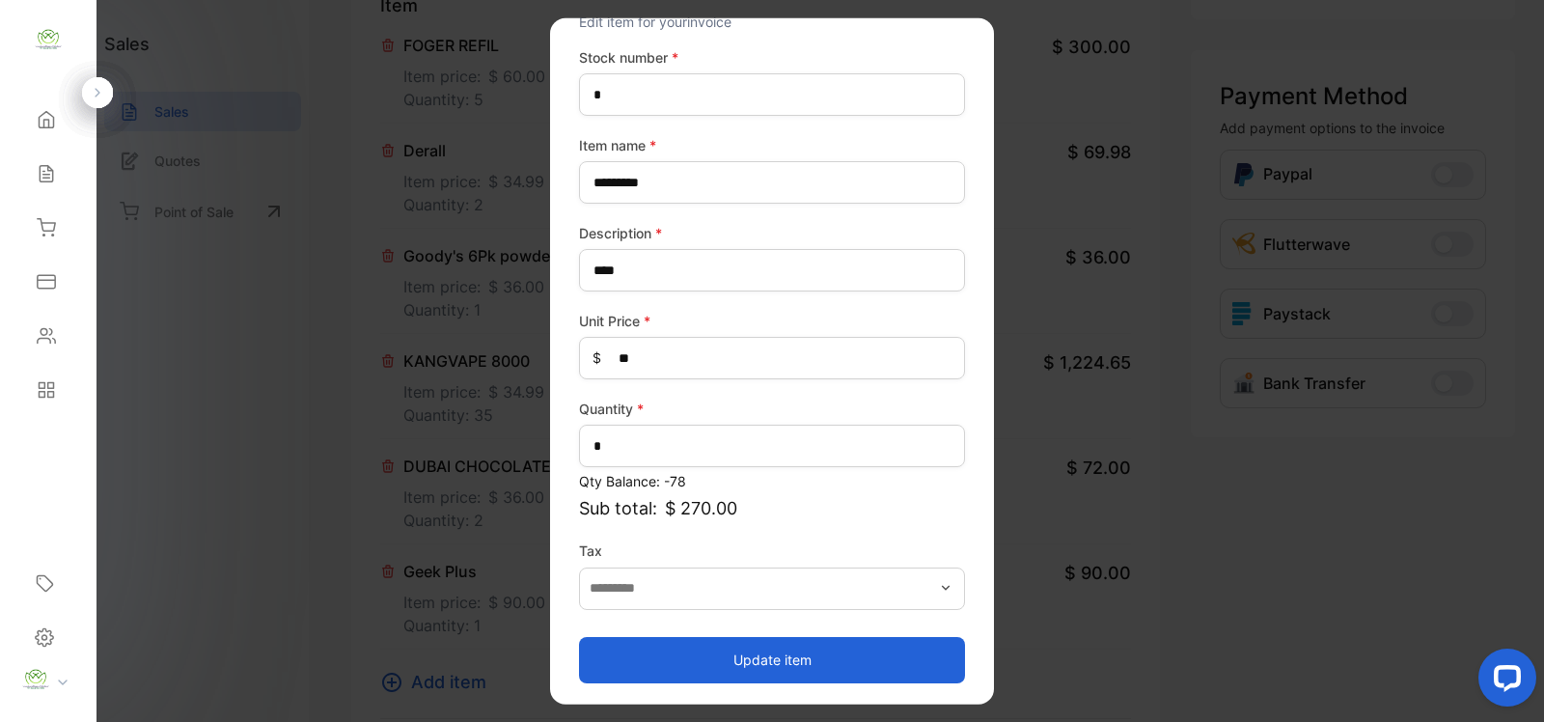
click at [783, 659] on button "Update item" at bounding box center [772, 659] width 386 height 46
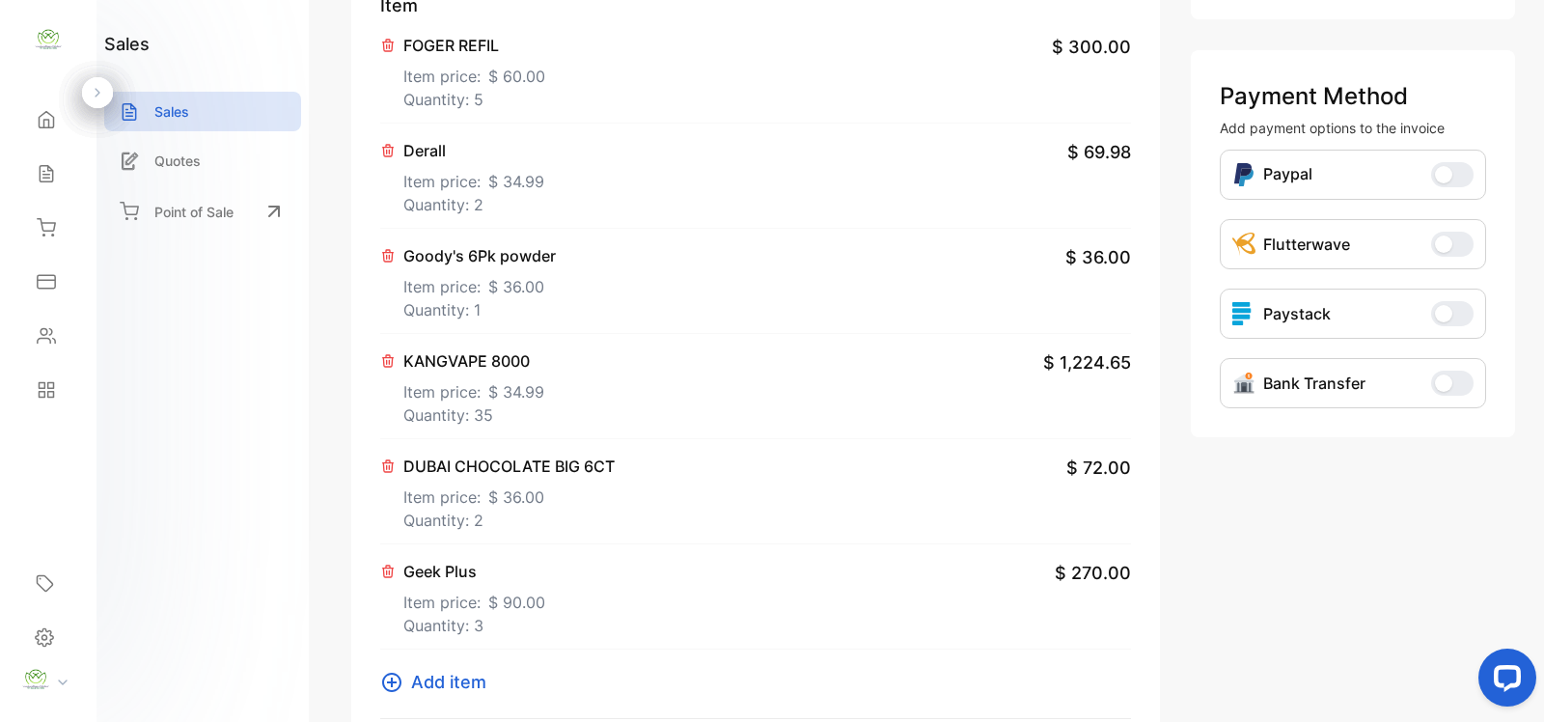
click at [396, 682] on icon at bounding box center [391, 682] width 19 height 19
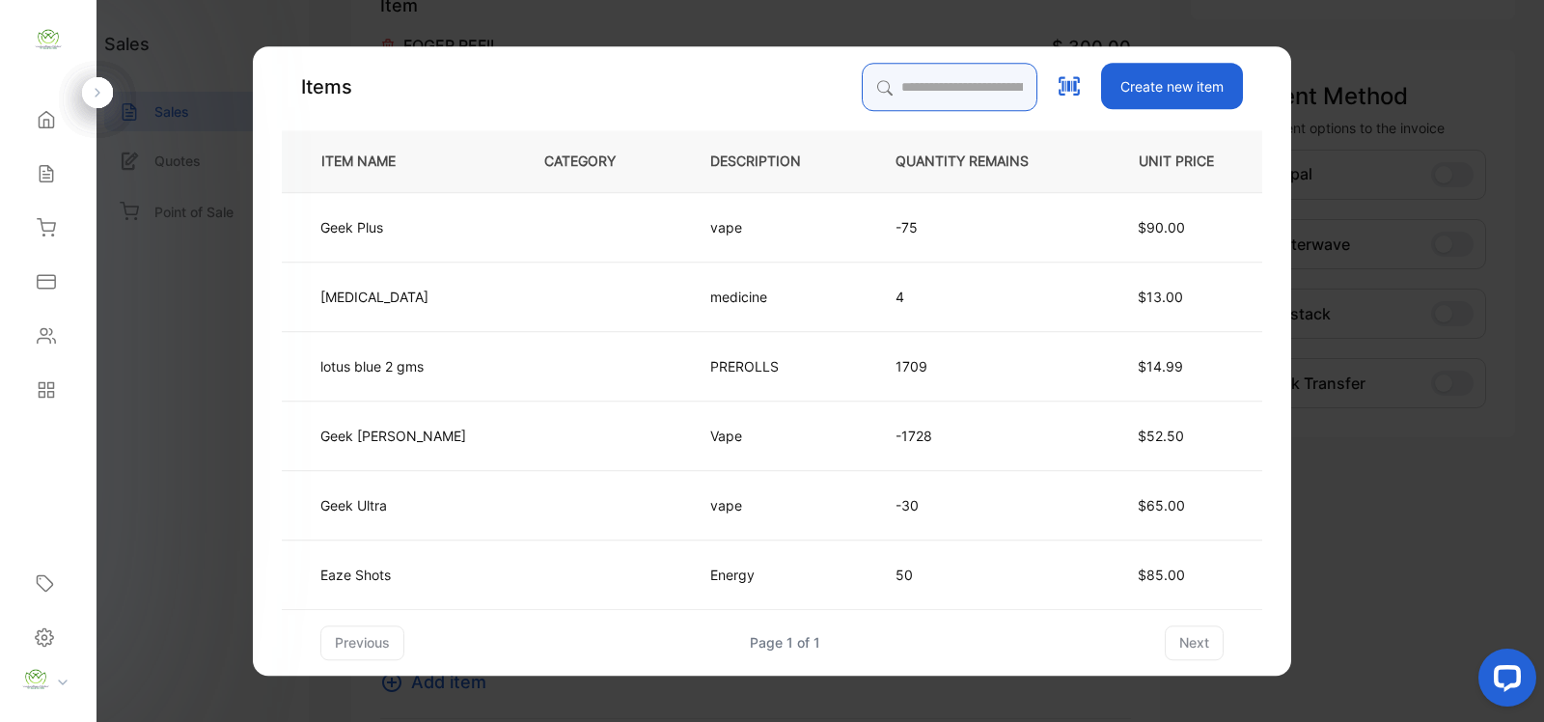
click at [895, 82] on input "search" at bounding box center [950, 87] width 176 height 48
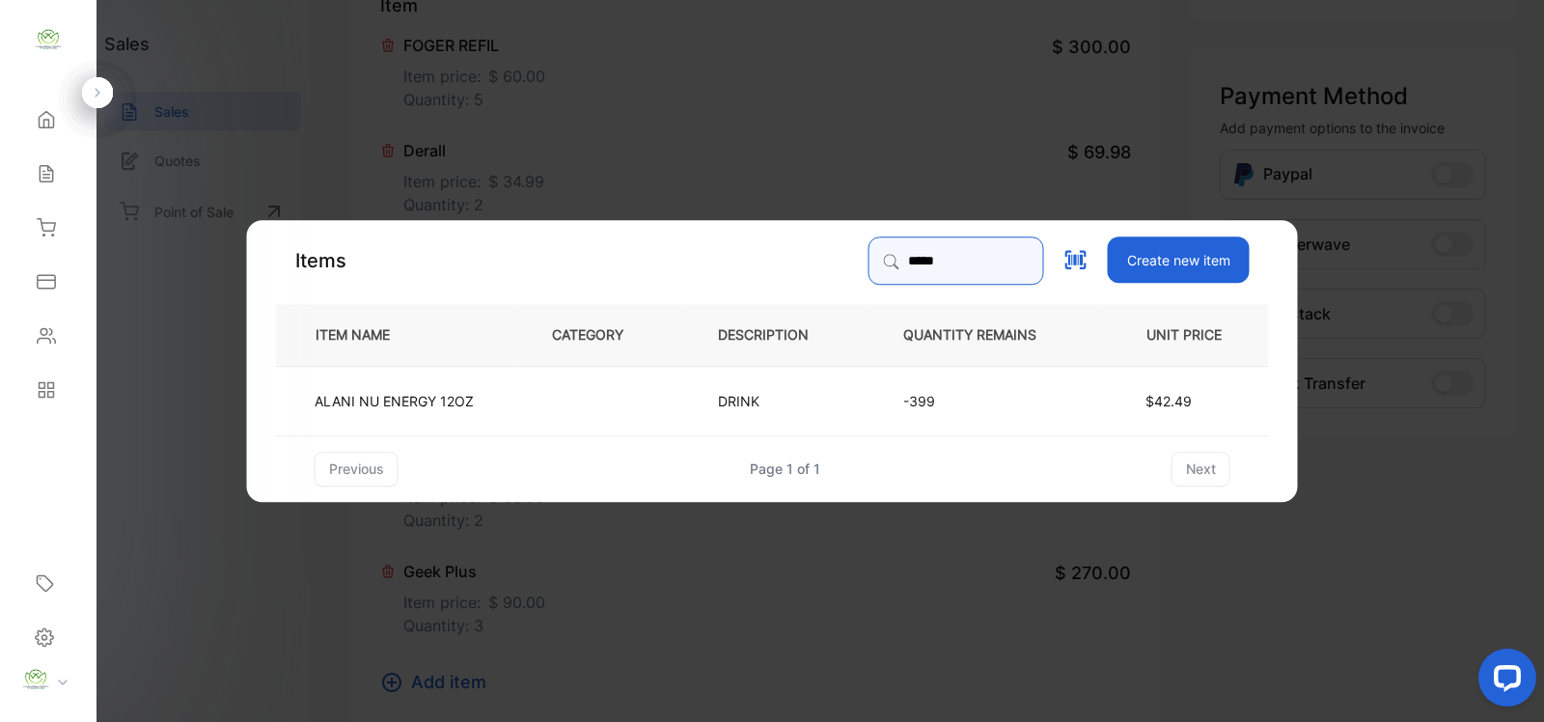
type input "*****"
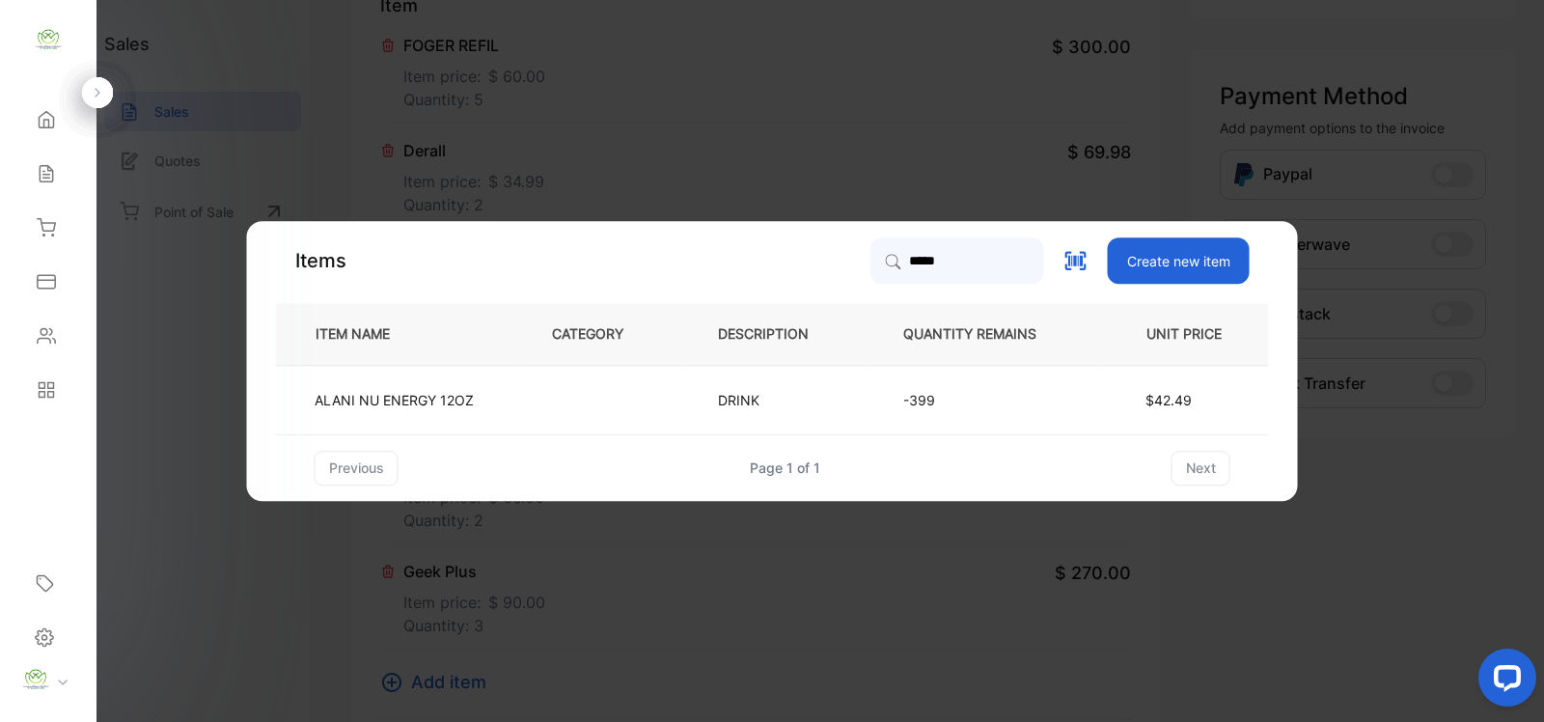
click at [1045, 386] on td "-399" at bounding box center [986, 399] width 228 height 69
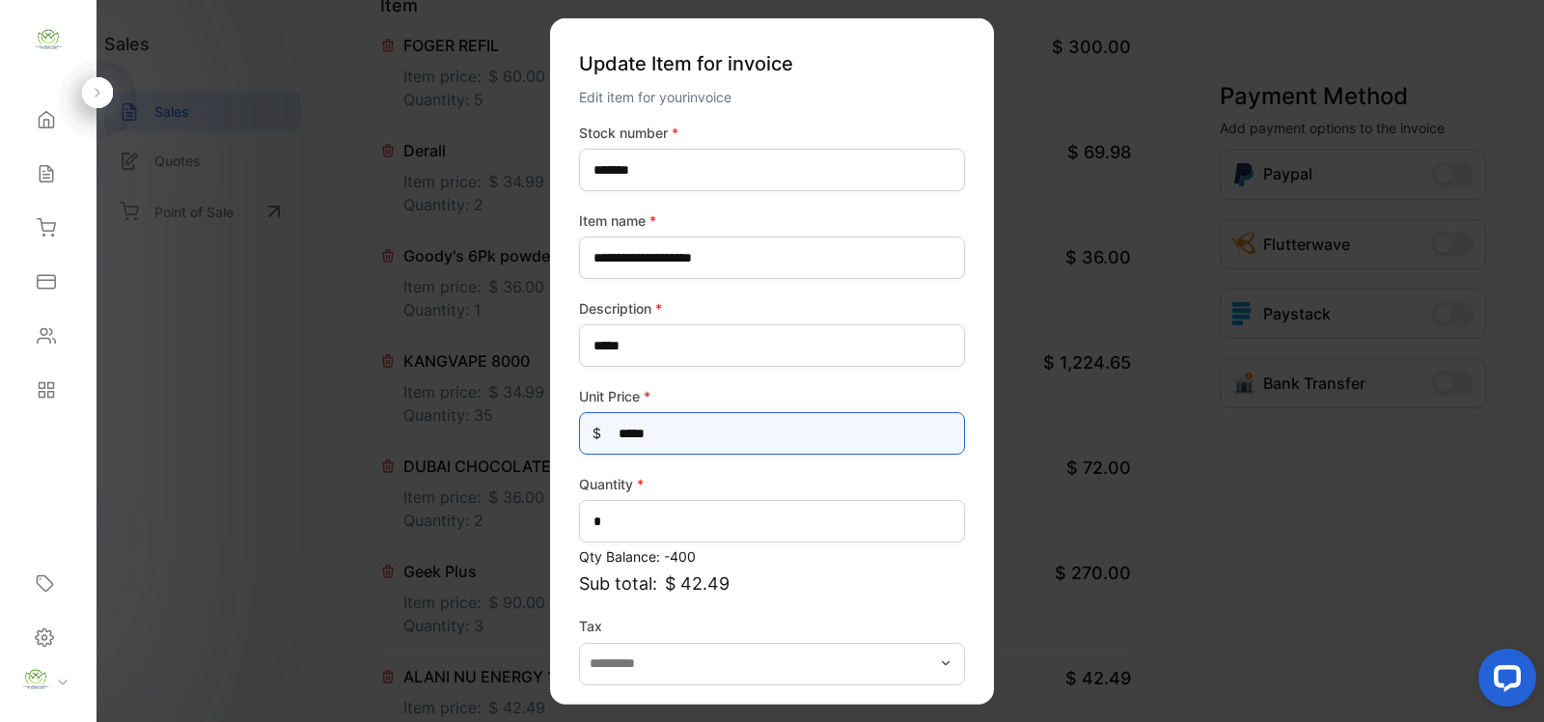
click at [706, 447] on Price-inputprice "*****" at bounding box center [772, 433] width 386 height 42
type Price-inputprice "*****"
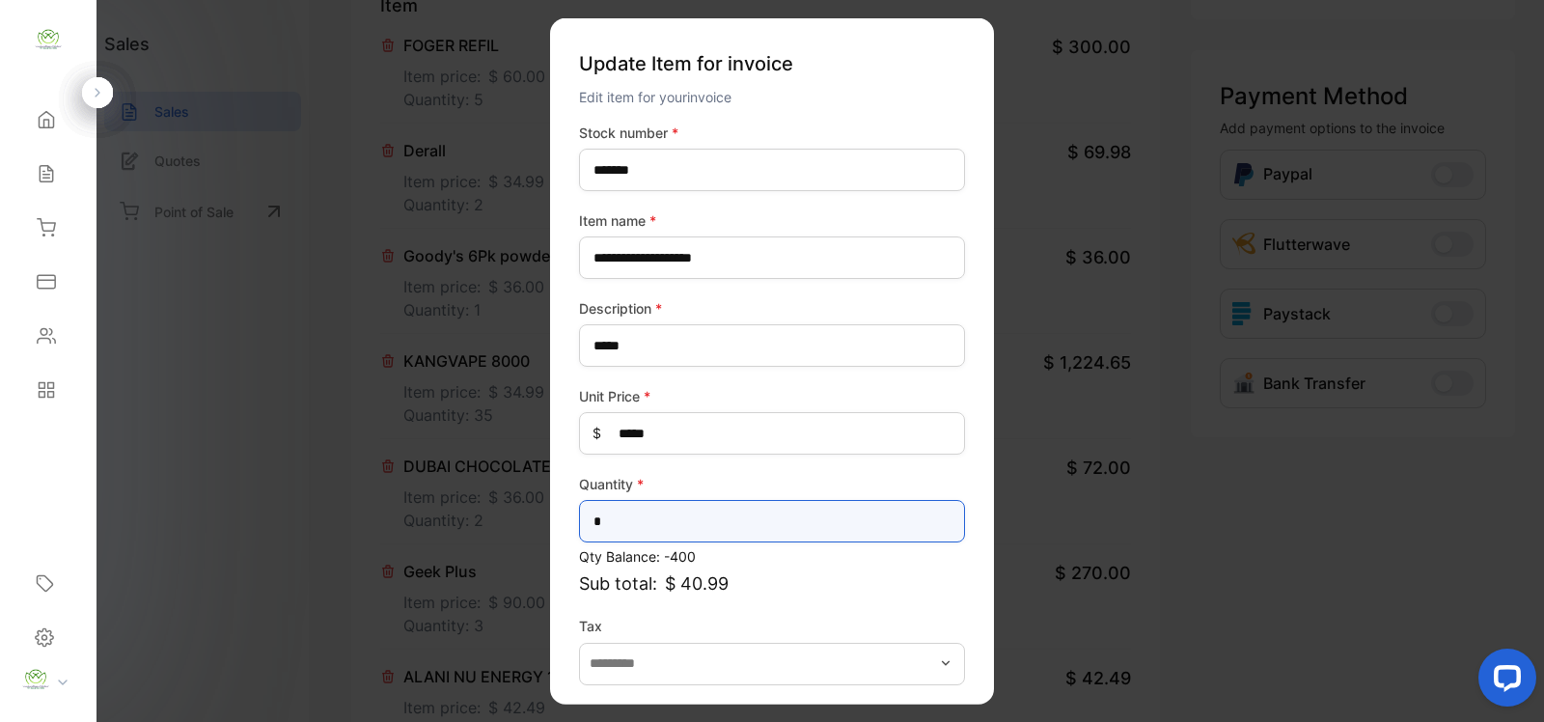
click at [709, 529] on input "*" at bounding box center [772, 521] width 386 height 42
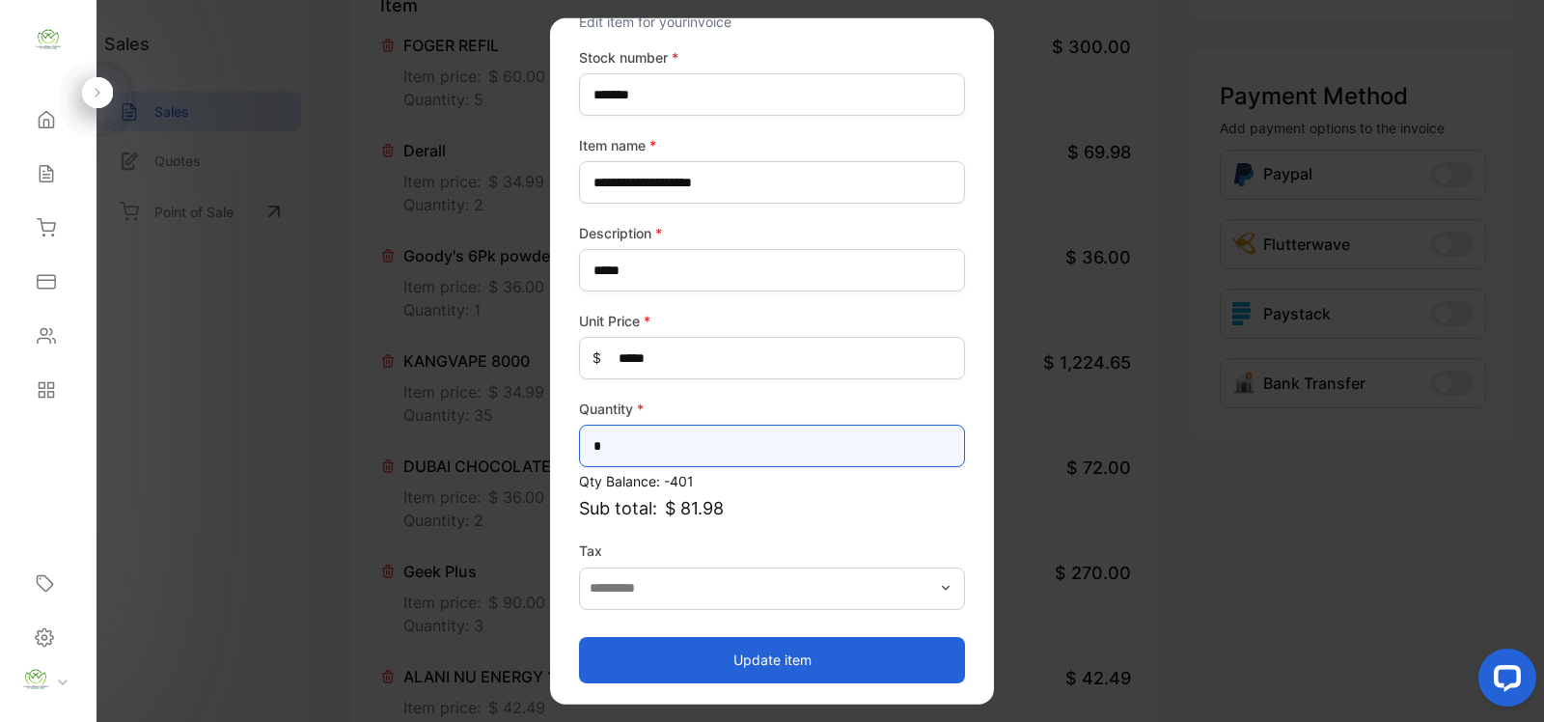
type input "*"
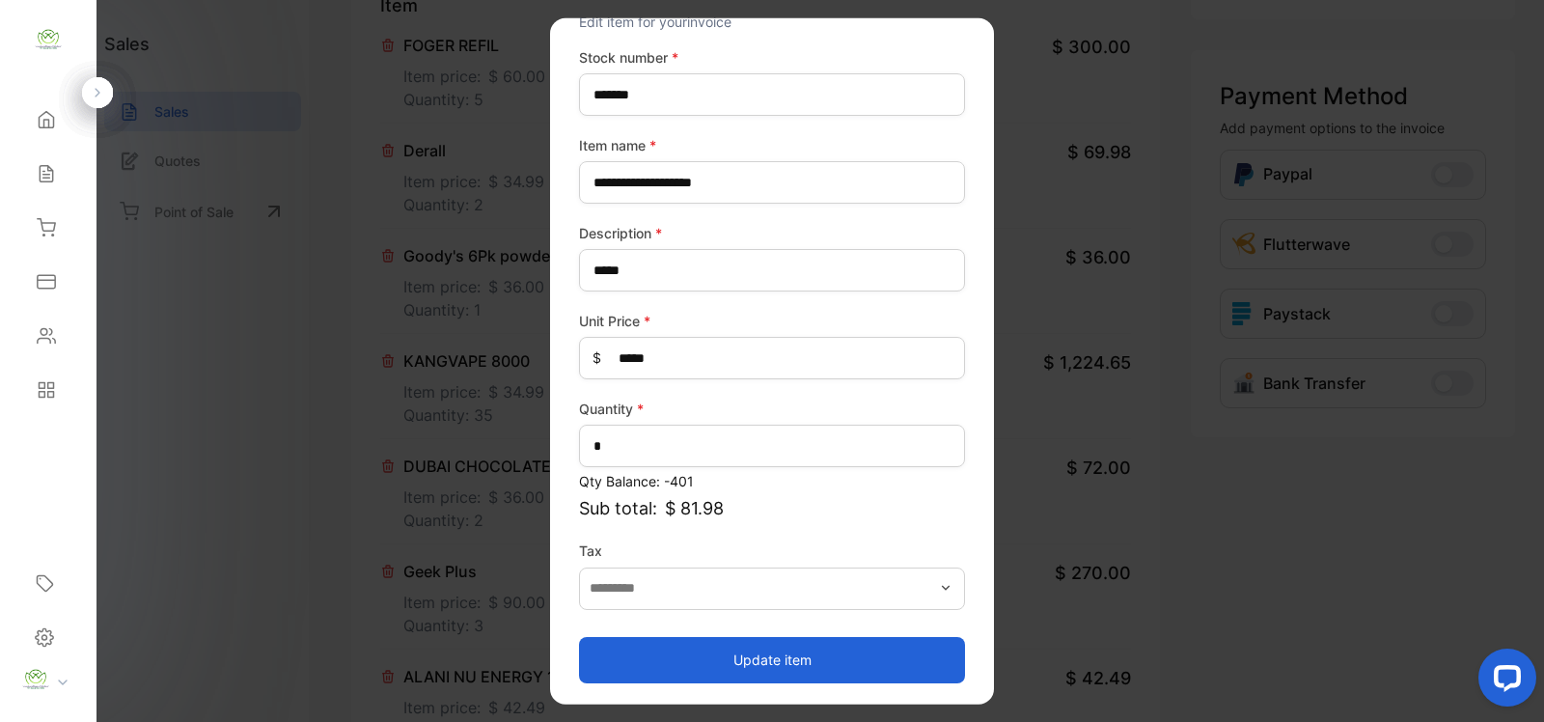
click at [770, 649] on button "Update item" at bounding box center [772, 659] width 386 height 46
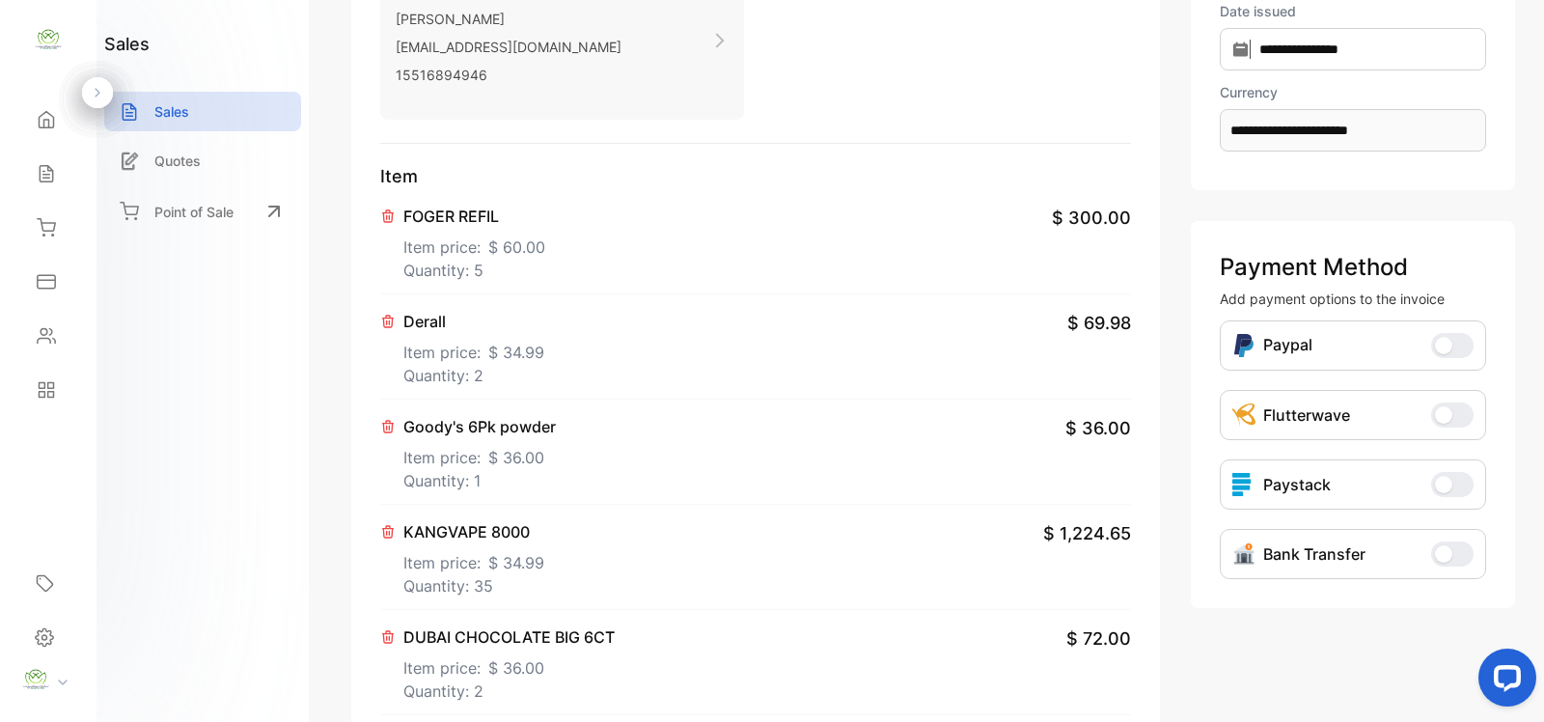
scroll to position [0, 0]
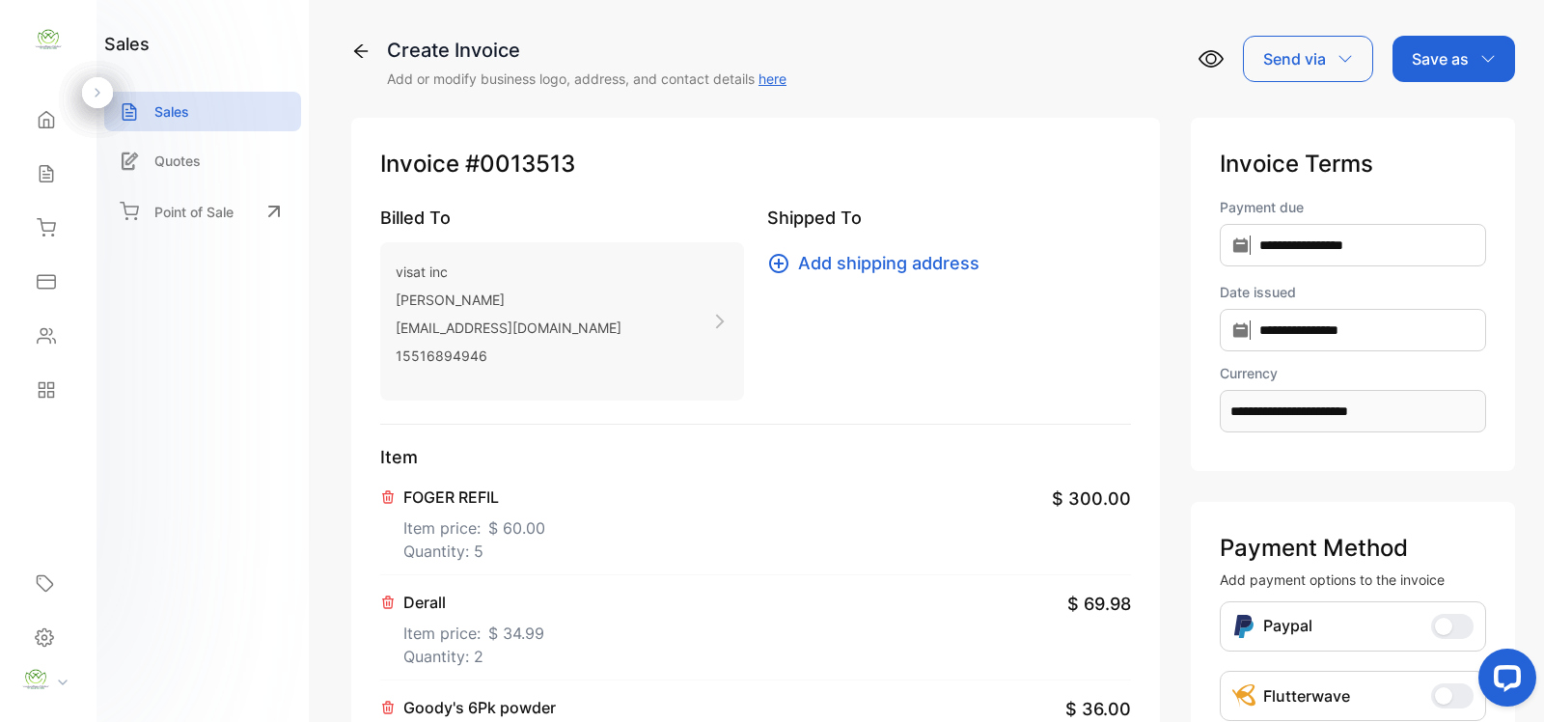
click at [1465, 61] on div "Save as" at bounding box center [1454, 59] width 123 height 46
click at [1444, 123] on div "Invoice" at bounding box center [1449, 122] width 111 height 39
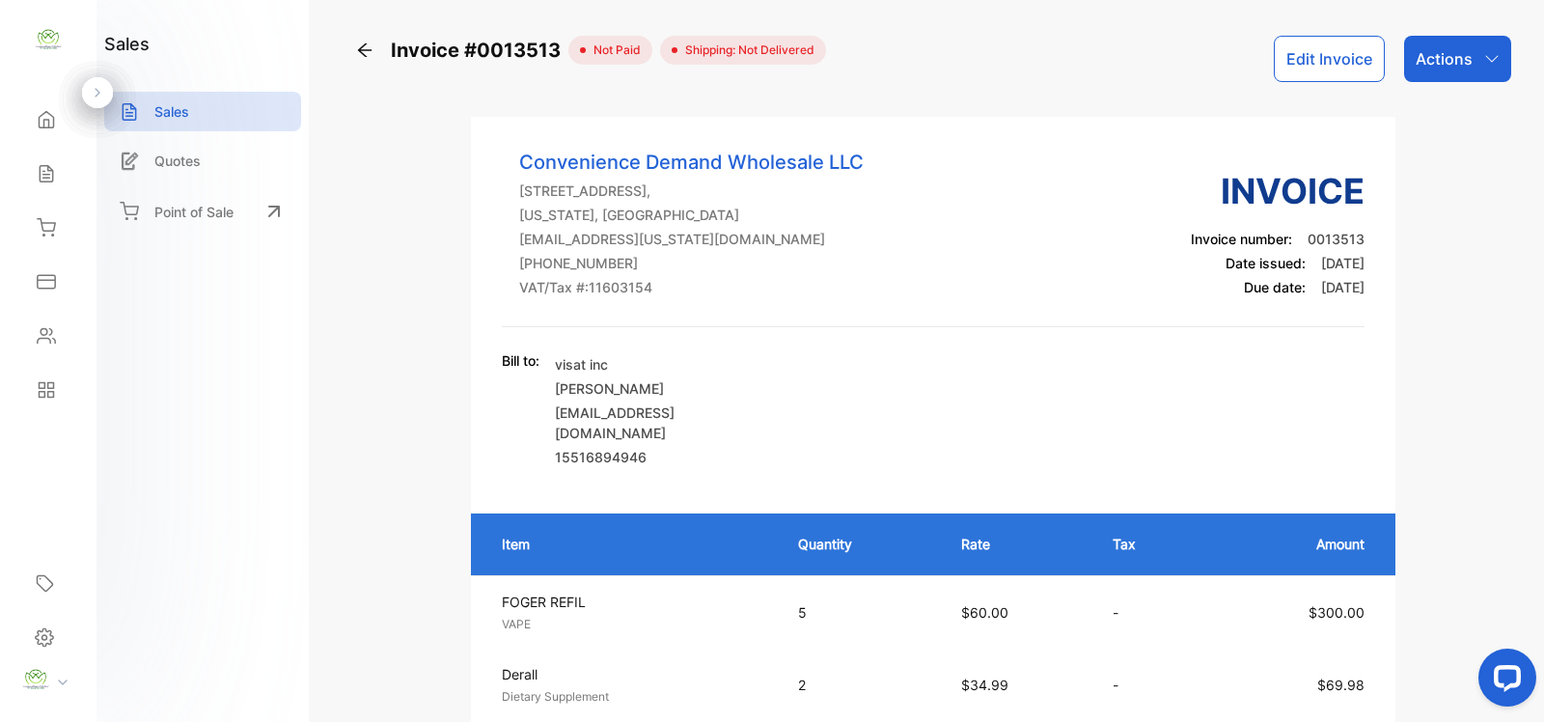
click at [1487, 77] on div "Actions" at bounding box center [1457, 59] width 107 height 46
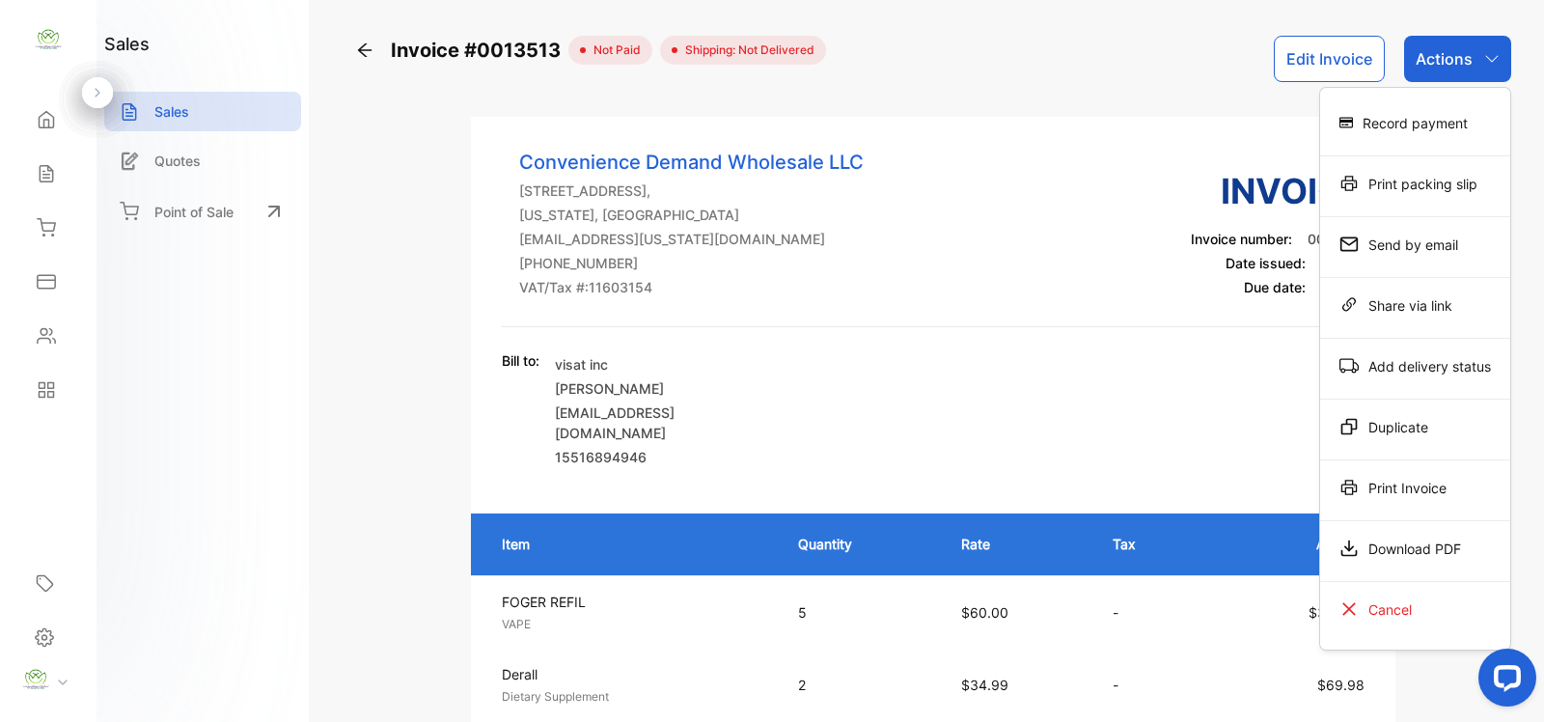
click at [1390, 478] on div "Print Invoice" at bounding box center [1415, 487] width 190 height 39
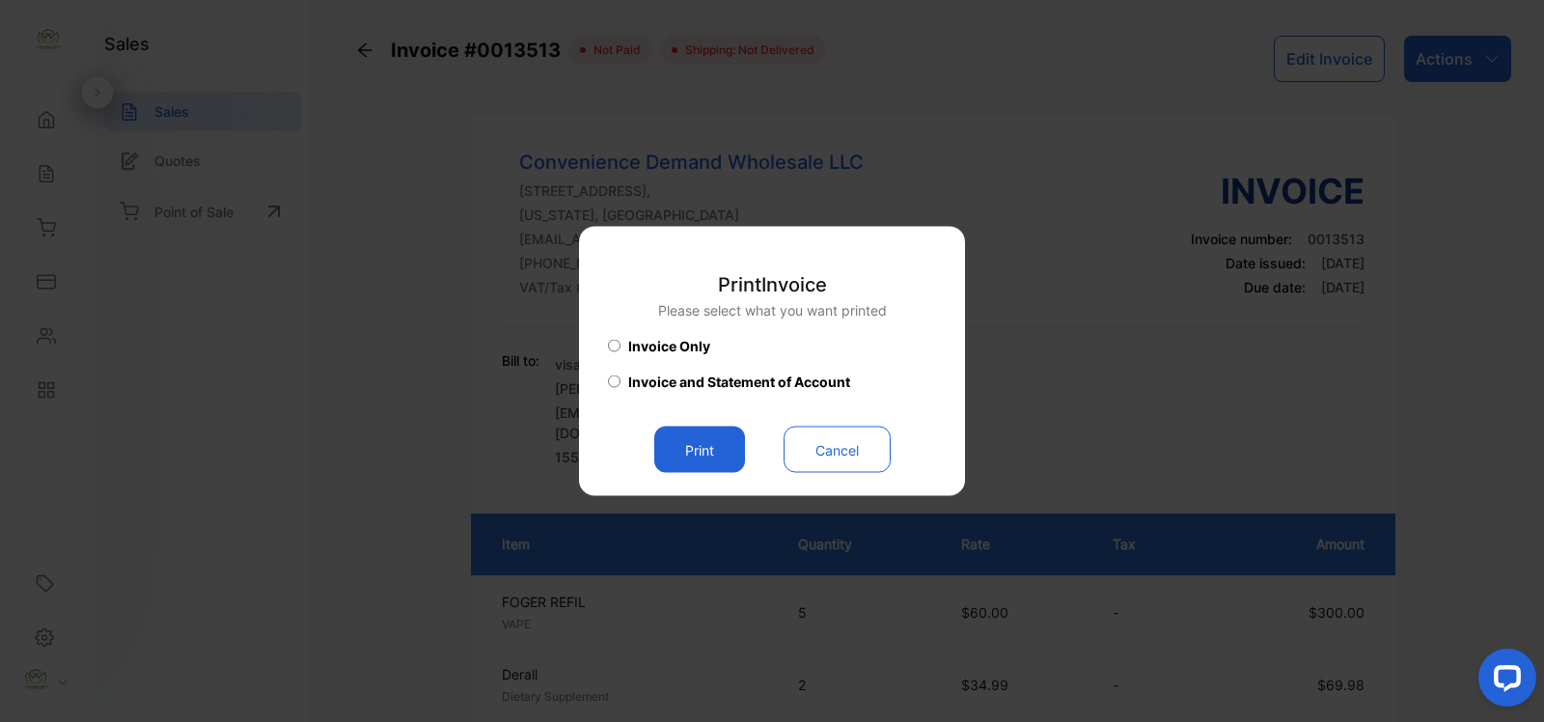
click at [673, 458] on button "Print" at bounding box center [699, 450] width 91 height 46
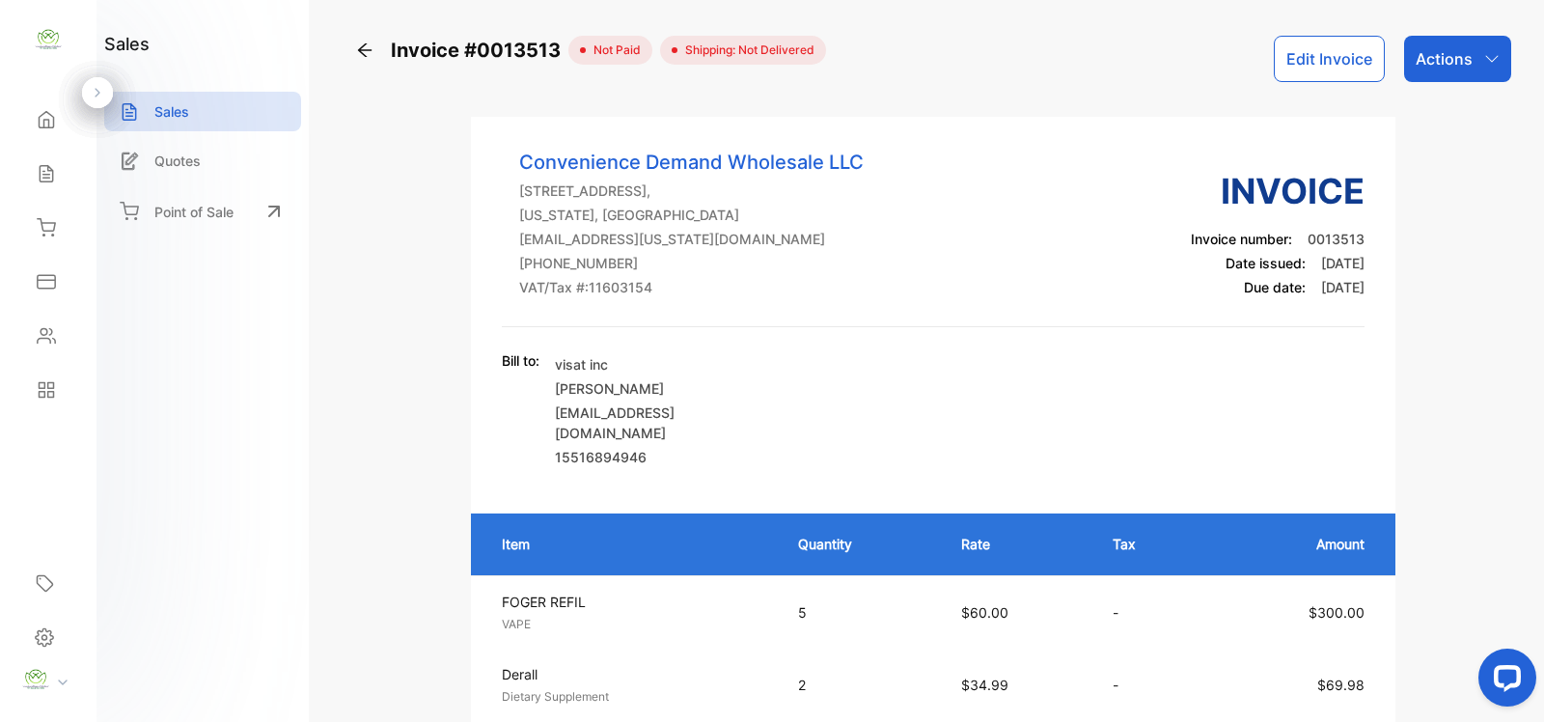
click at [1453, 63] on p "Actions" at bounding box center [1444, 58] width 57 height 23
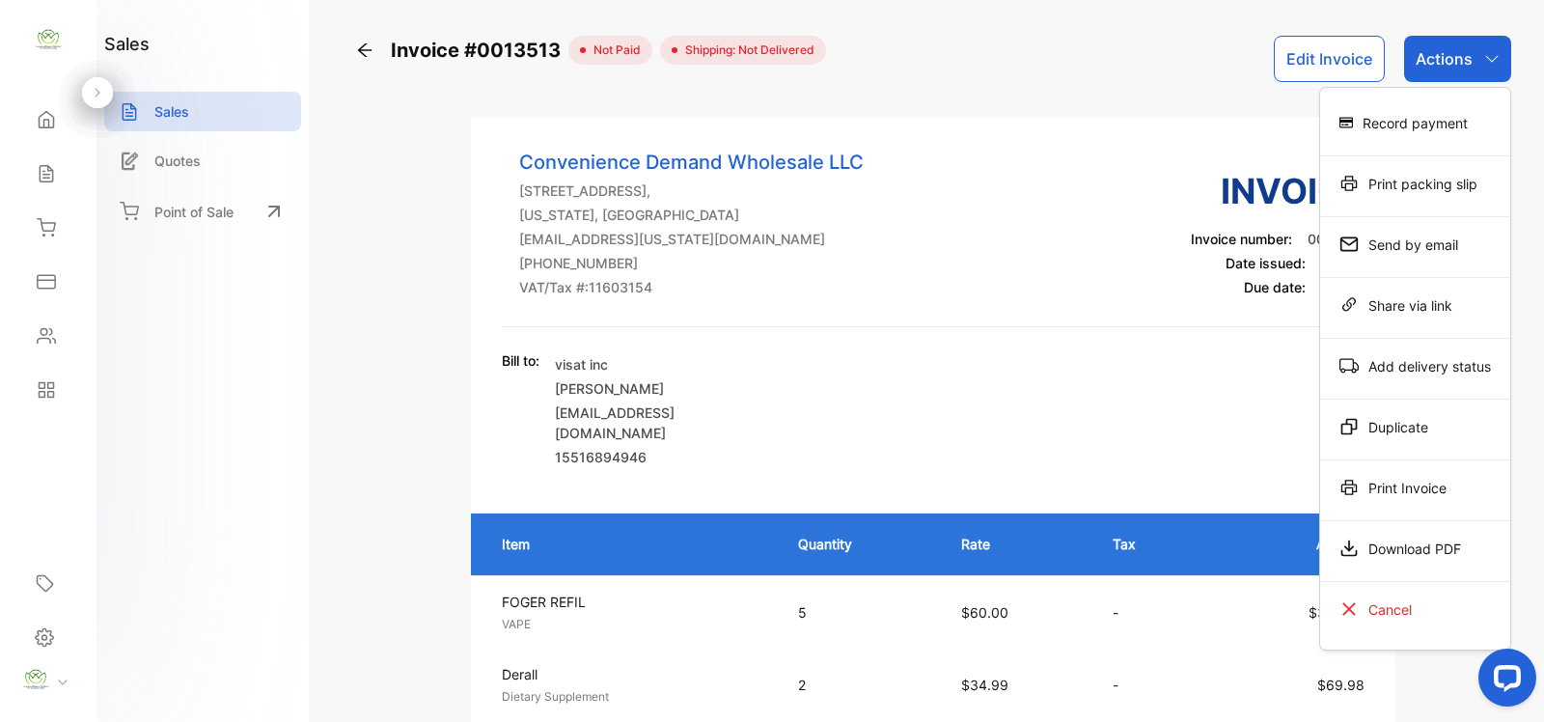
click at [1412, 114] on div "Record payment" at bounding box center [1415, 122] width 190 height 39
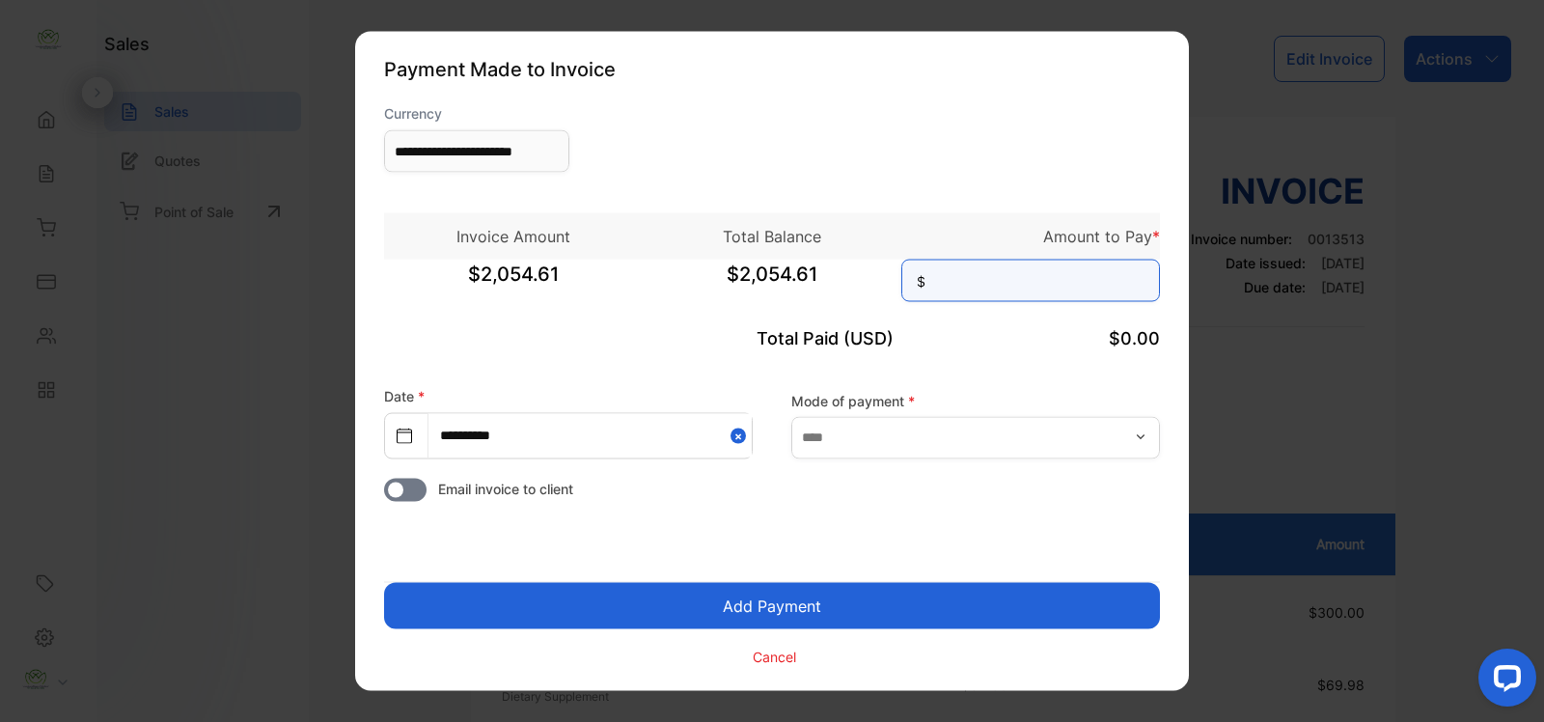
click at [958, 271] on input at bounding box center [1030, 281] width 259 height 42
type input "********"
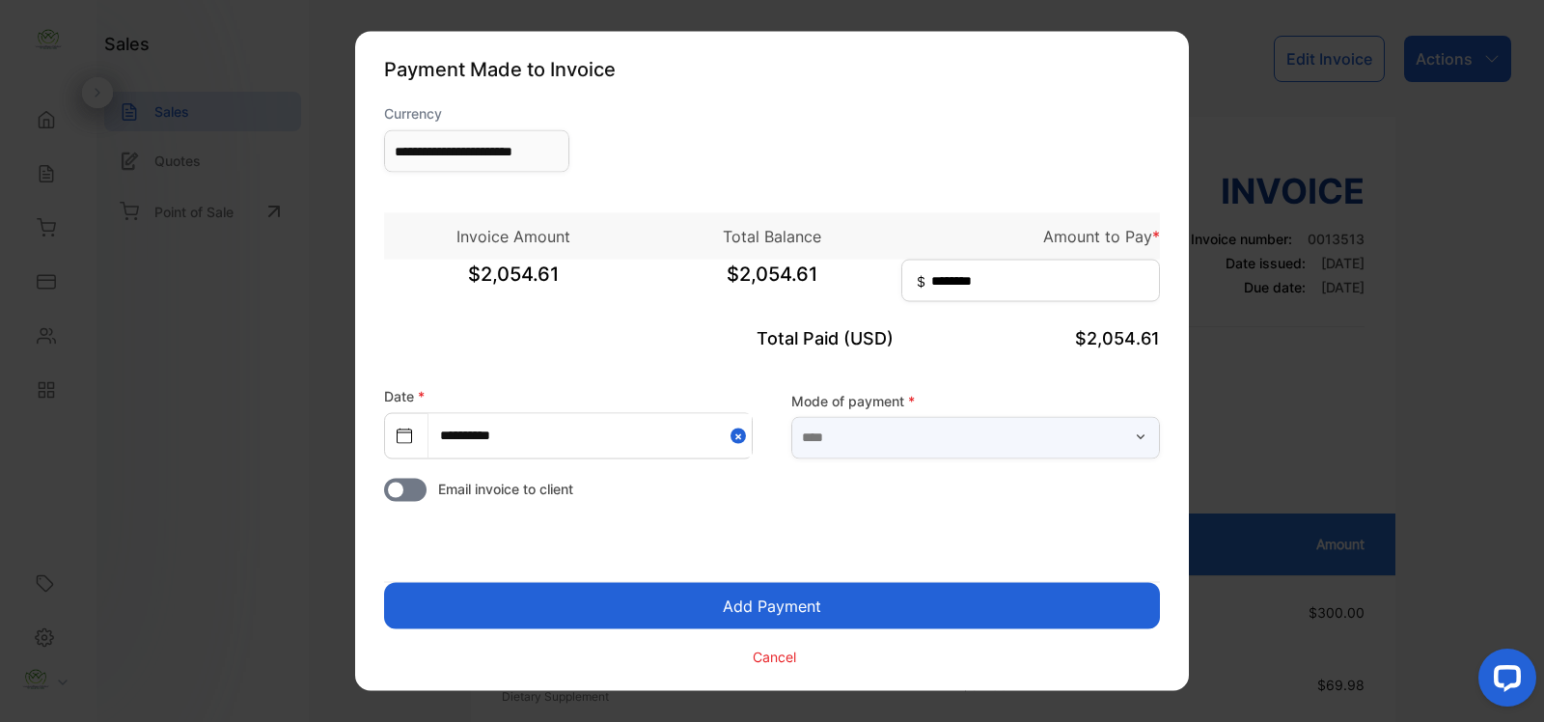
click at [871, 432] on input "text" at bounding box center [975, 437] width 369 height 42
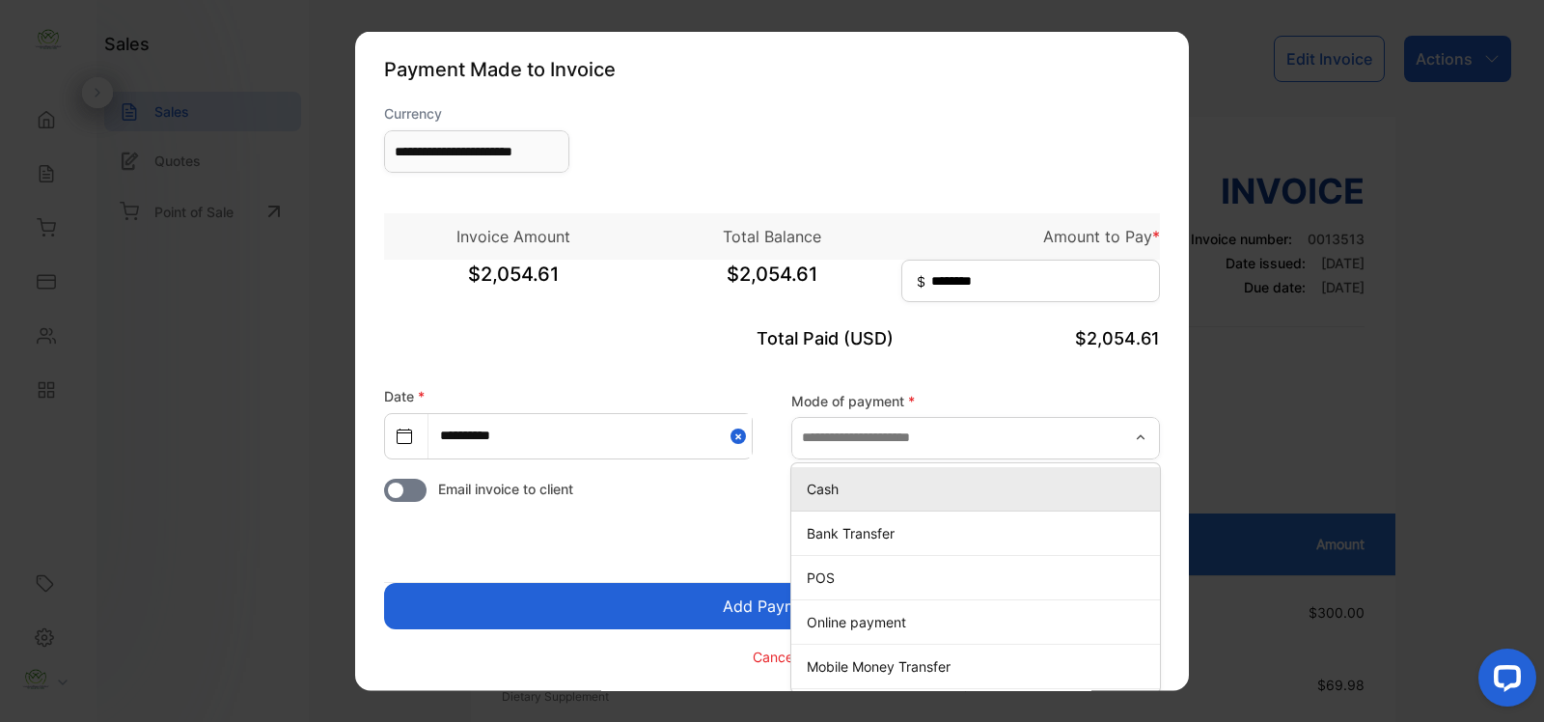
click at [862, 483] on p "Cash" at bounding box center [980, 488] width 346 height 20
type input "****"
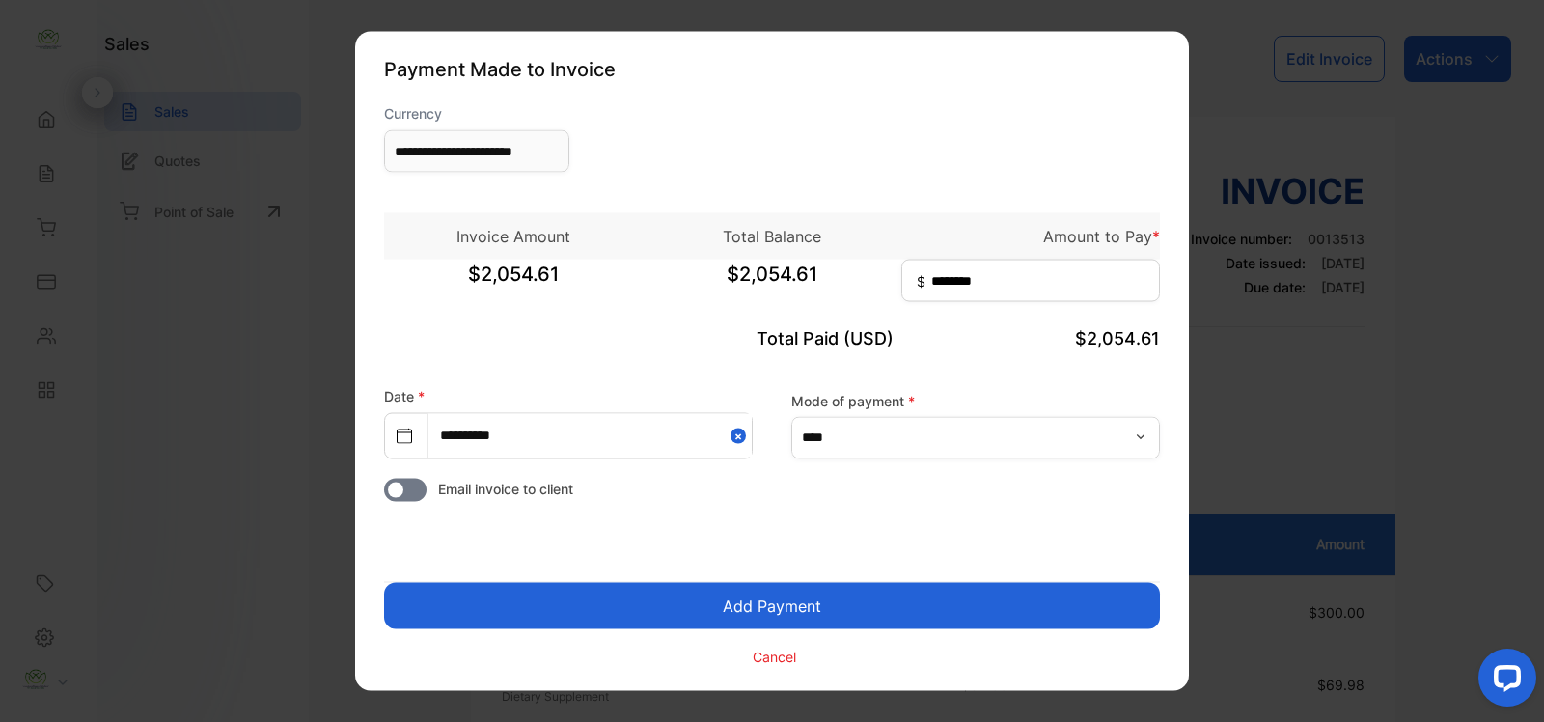
click at [778, 616] on button "Add Payment" at bounding box center [772, 606] width 776 height 46
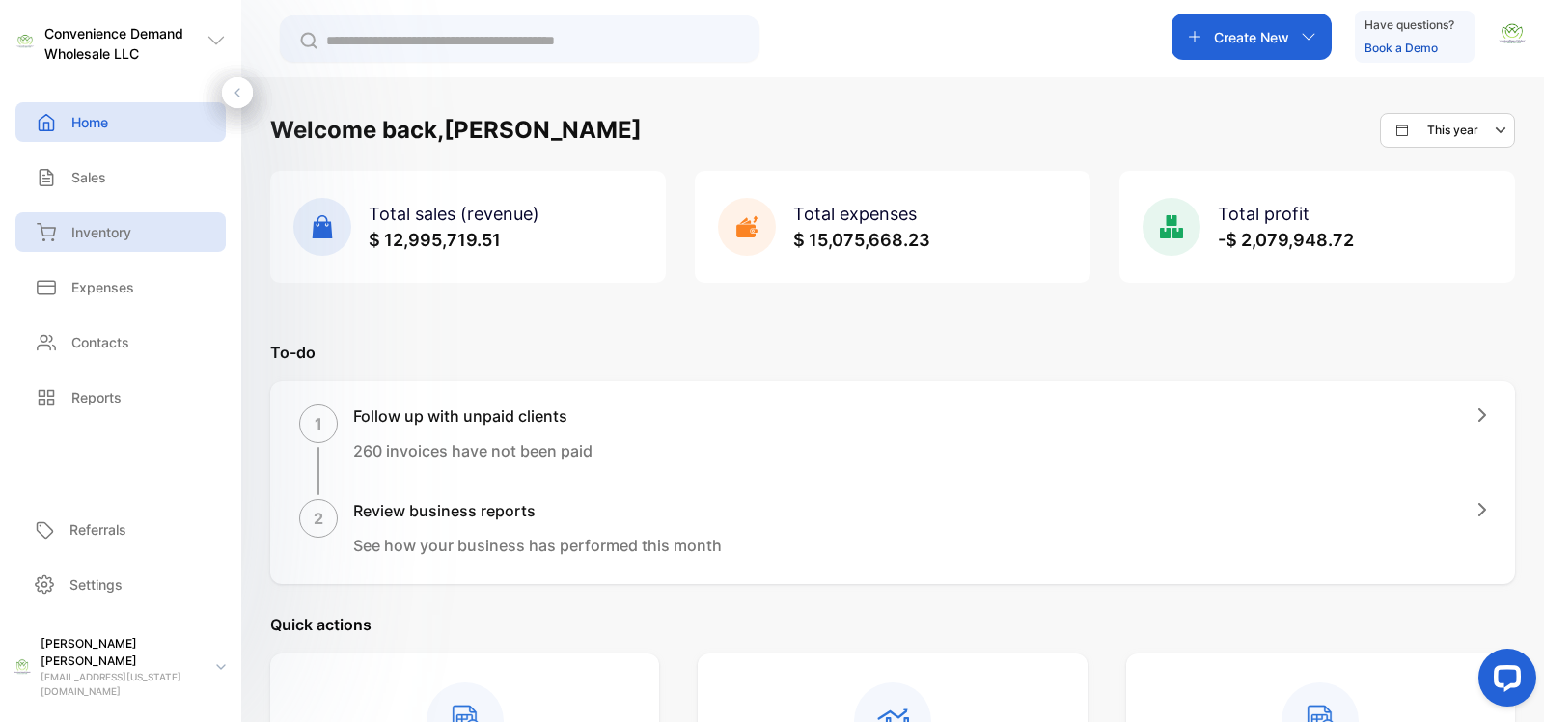
click at [97, 235] on p "Inventory" at bounding box center [101, 232] width 60 height 20
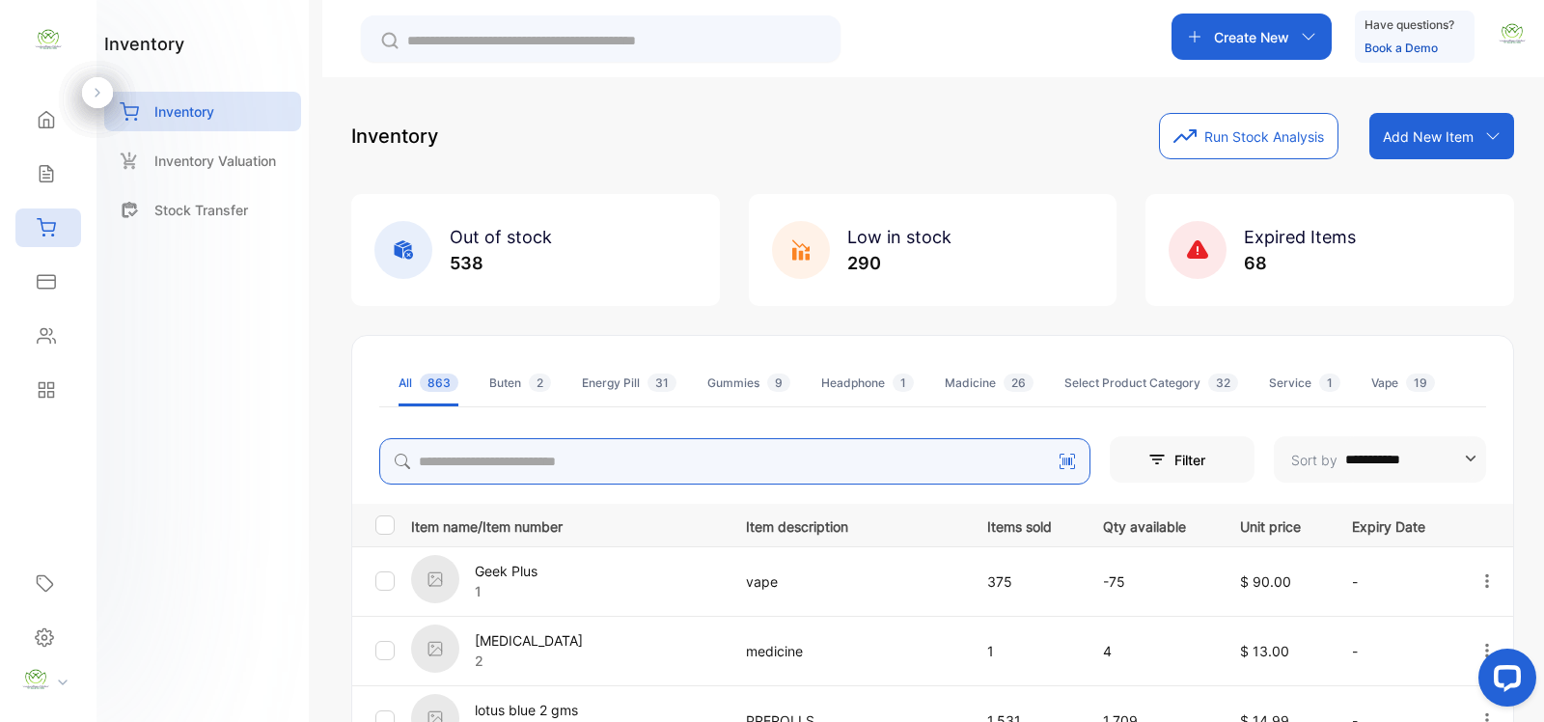
click at [650, 454] on input "search" at bounding box center [734, 461] width 711 height 46
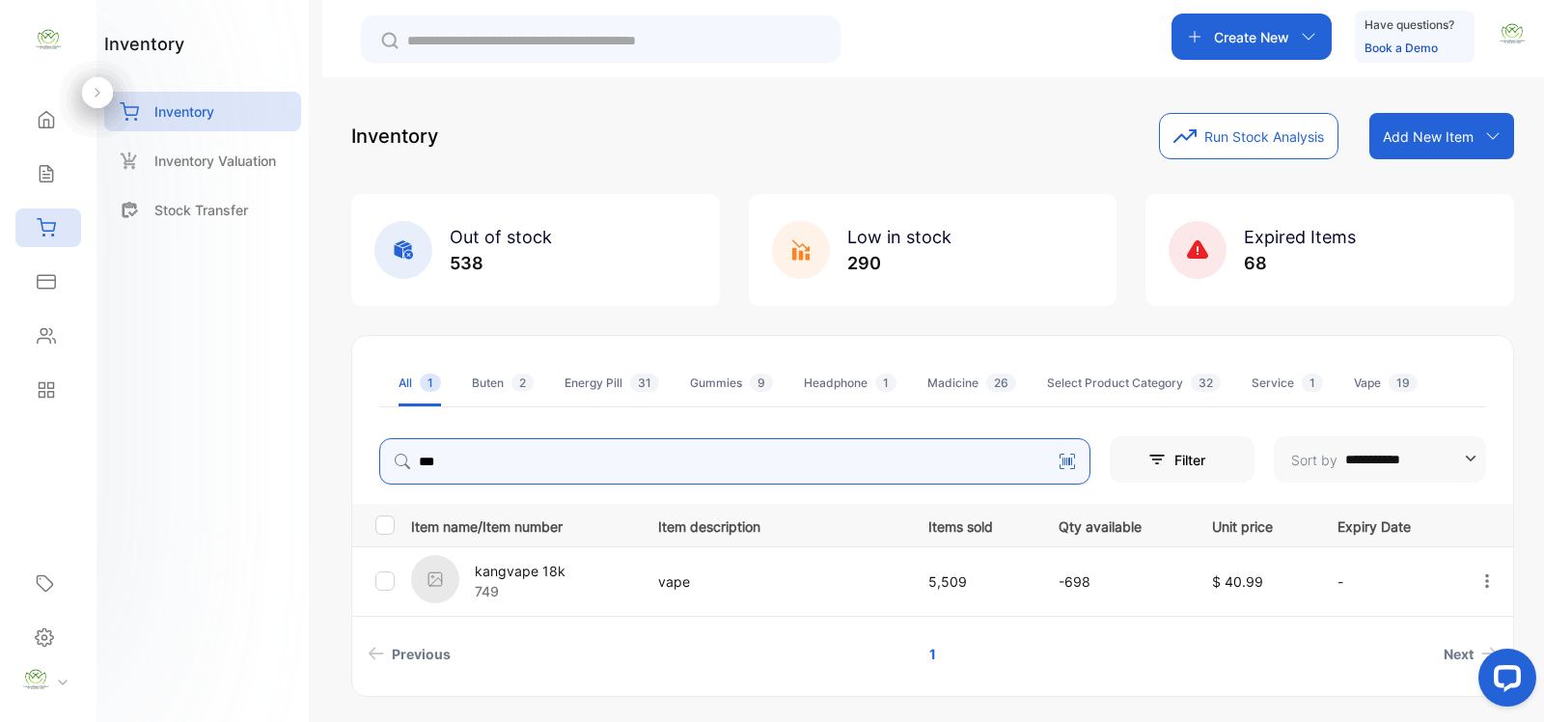
type input "***"
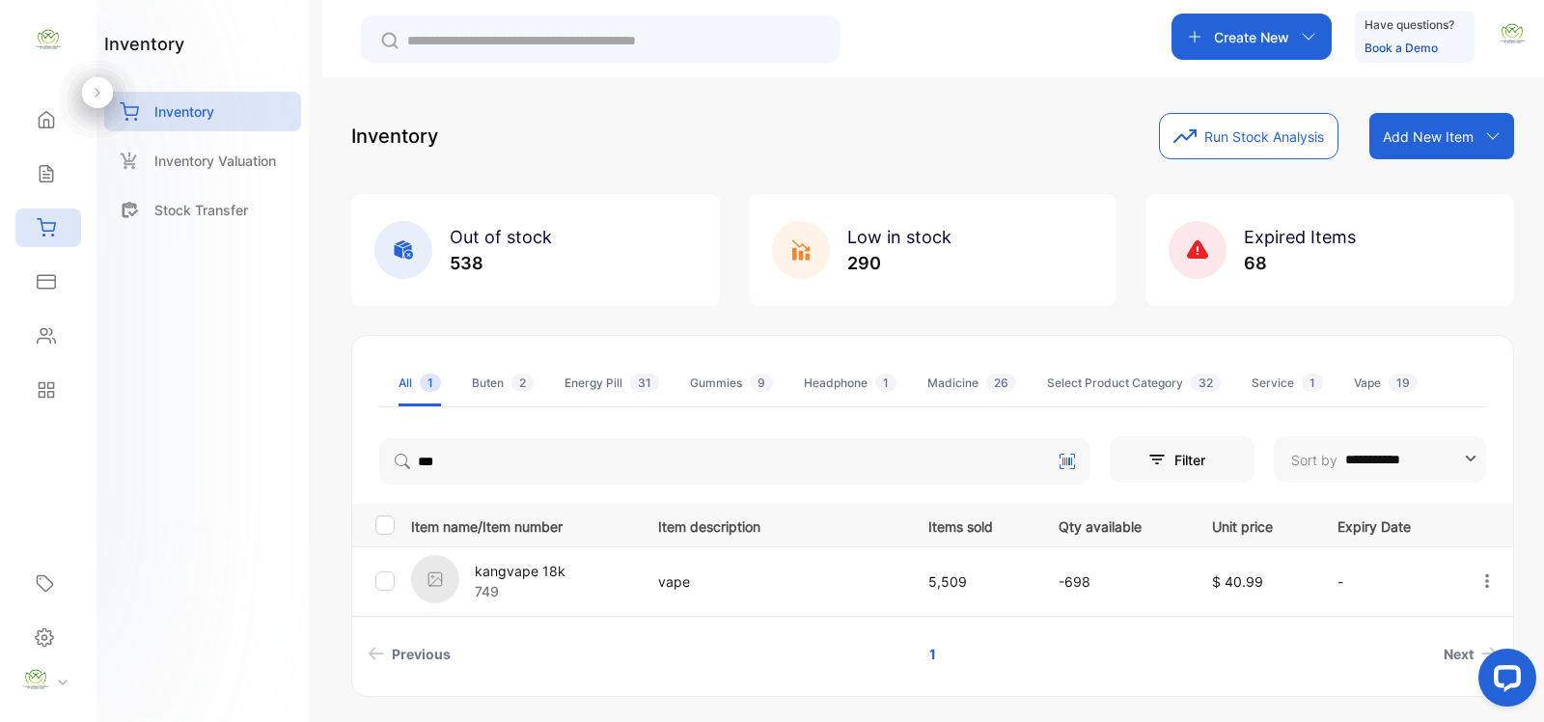
click at [864, 680] on div "**********" at bounding box center [932, 516] width 1163 height 362
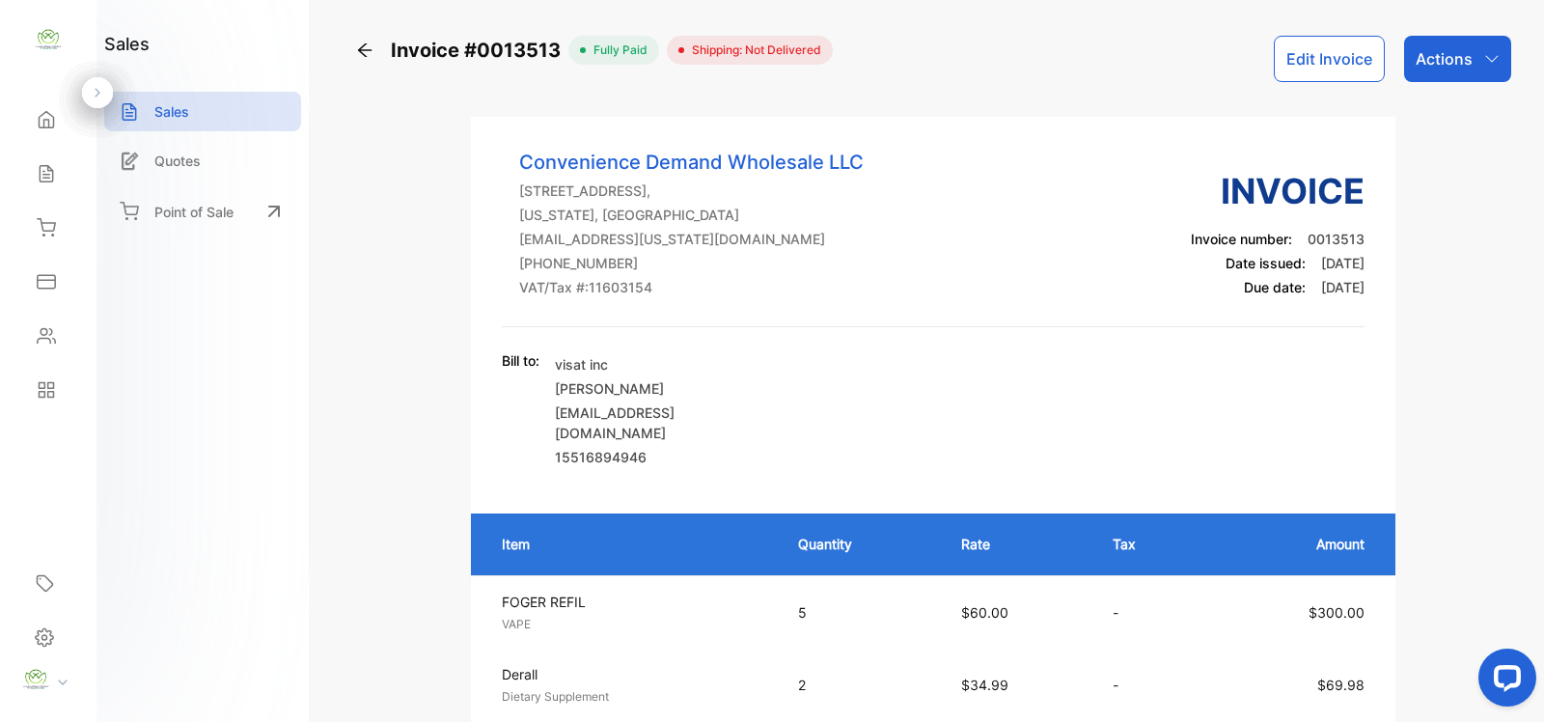
click at [1482, 37] on div "Actions" at bounding box center [1457, 59] width 107 height 46
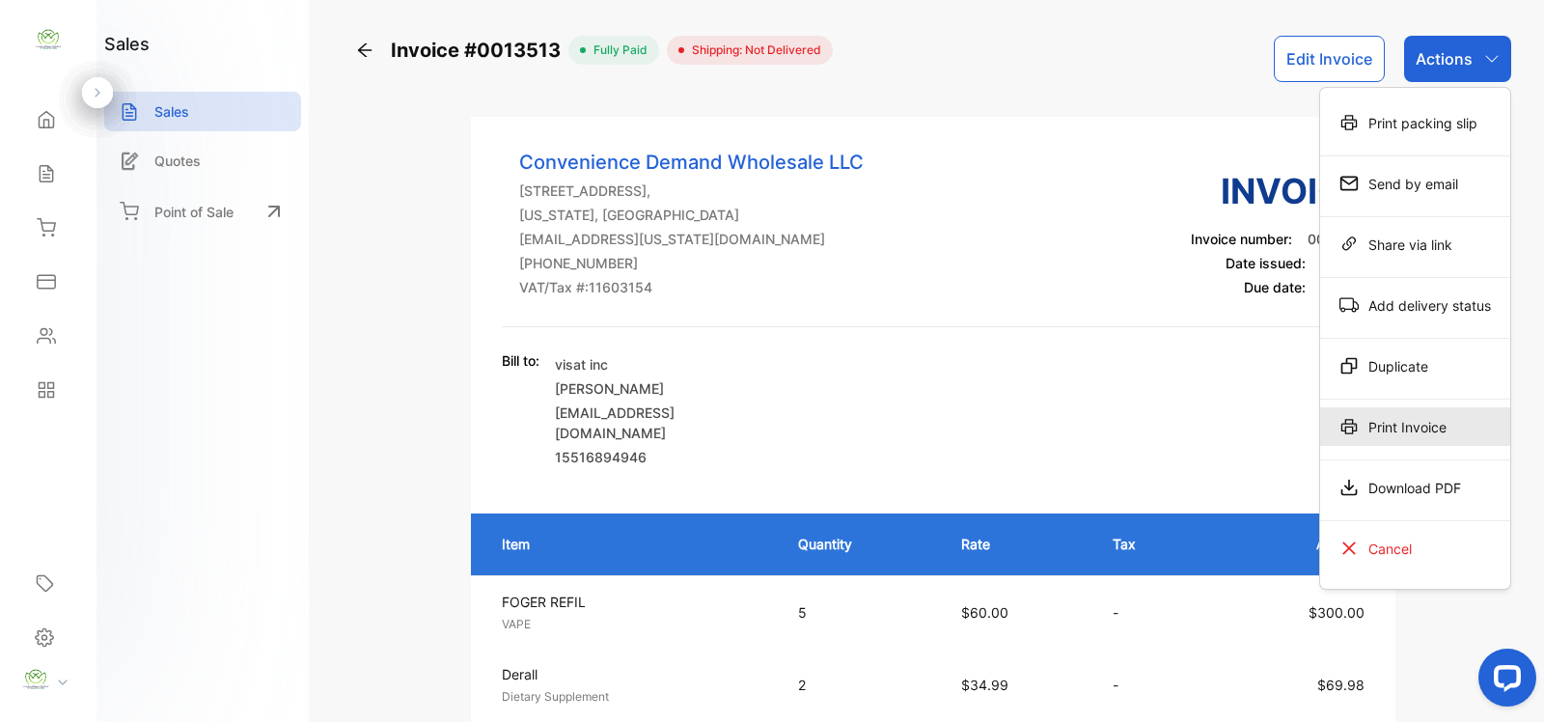
click at [1420, 428] on div "Print Invoice" at bounding box center [1415, 426] width 190 height 39
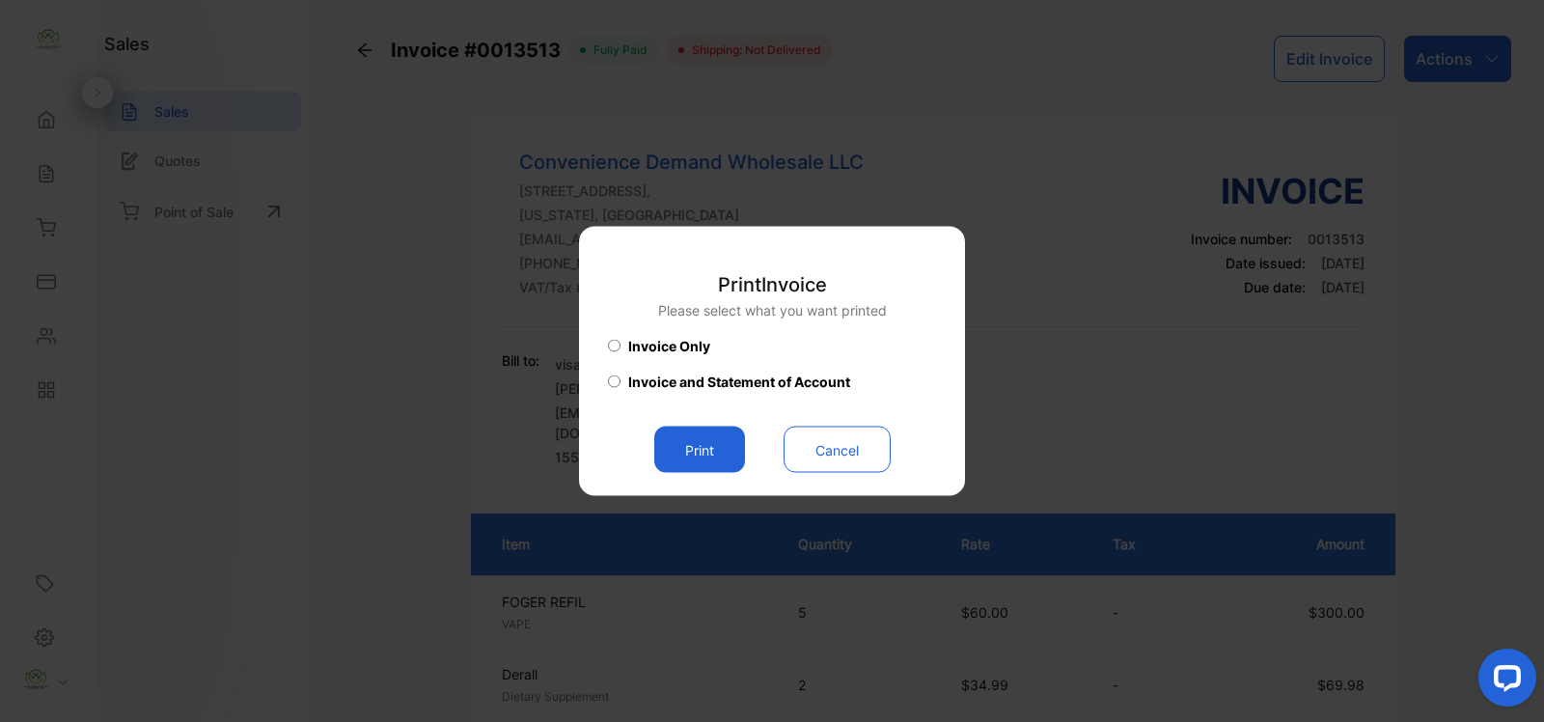
click at [666, 428] on button "Print" at bounding box center [699, 450] width 91 height 46
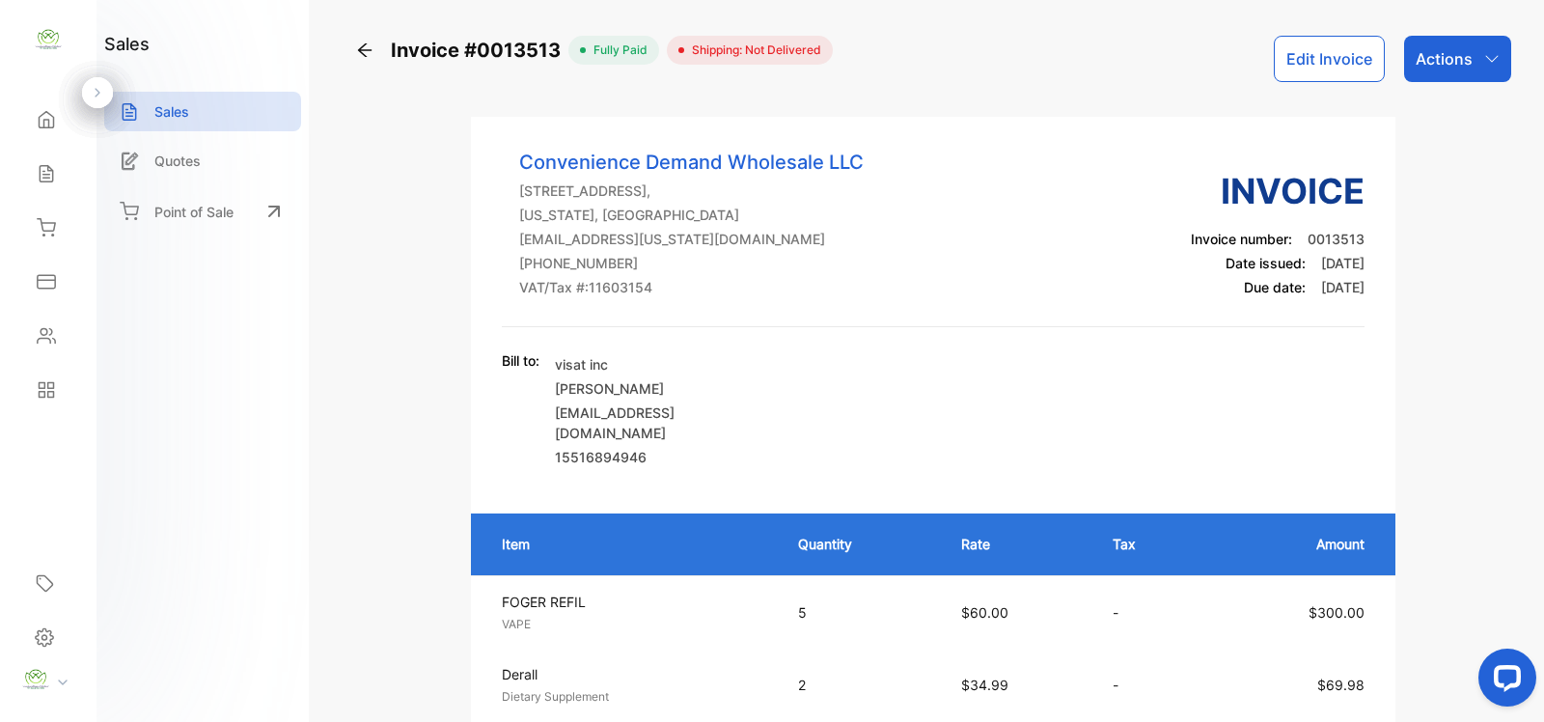
click at [50, 176] on icon at bounding box center [46, 173] width 19 height 19
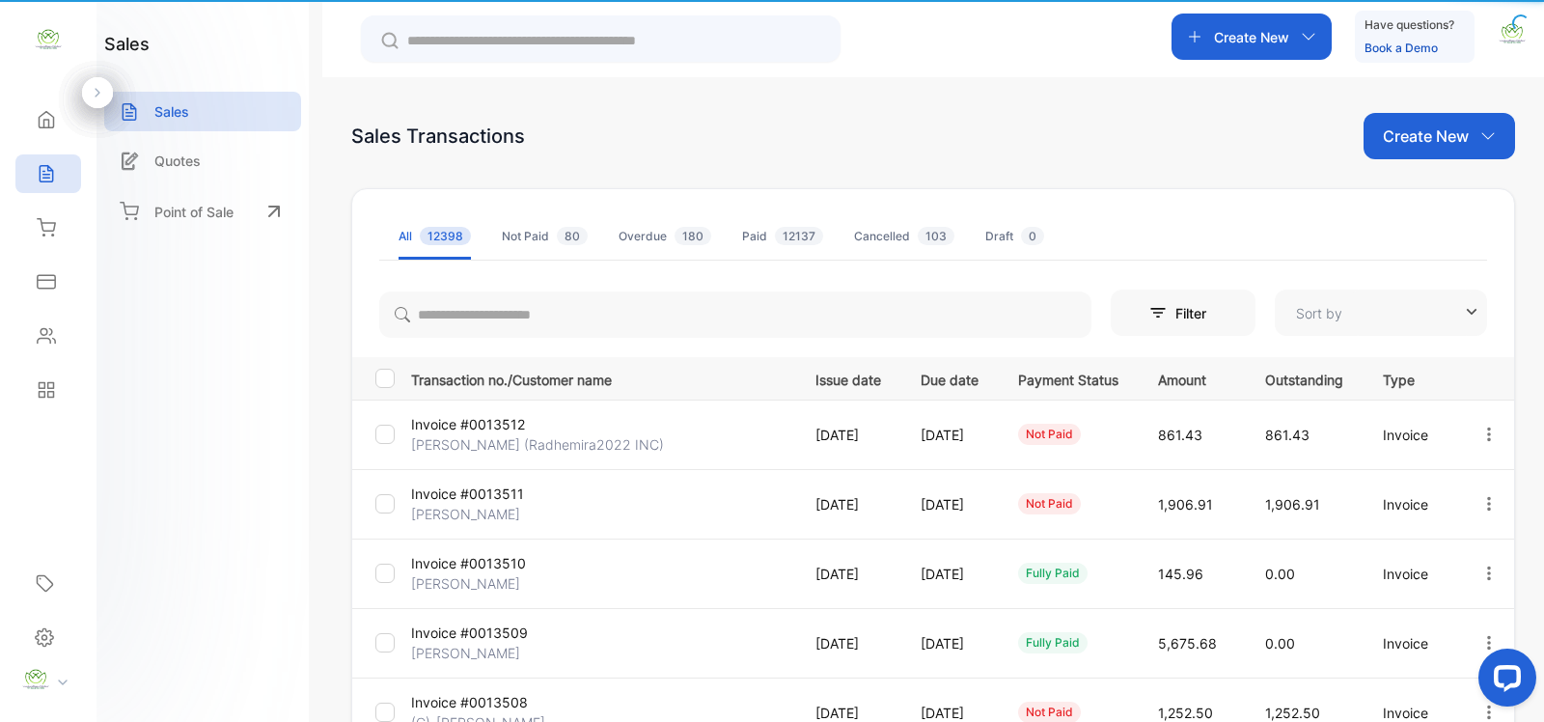
type input "**********"
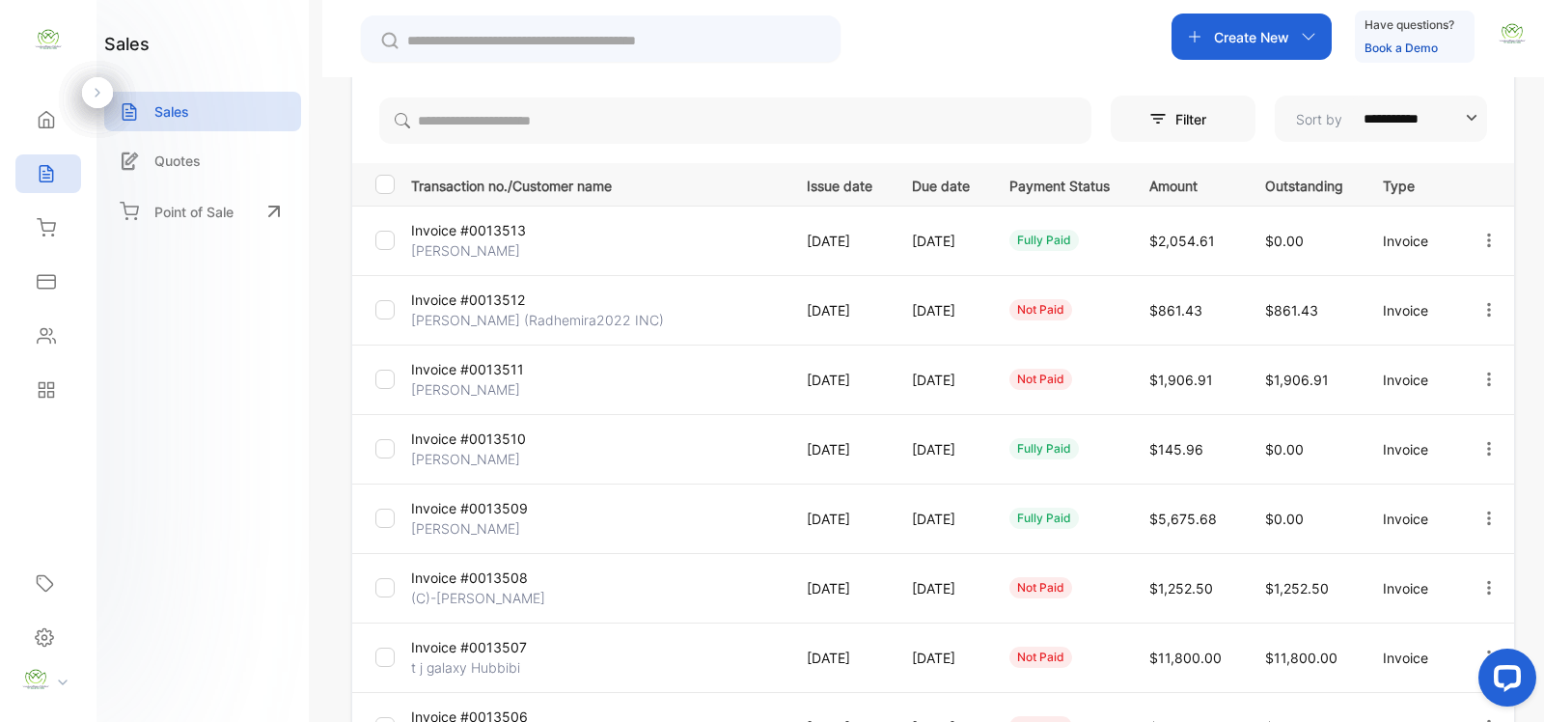
scroll to position [542, 0]
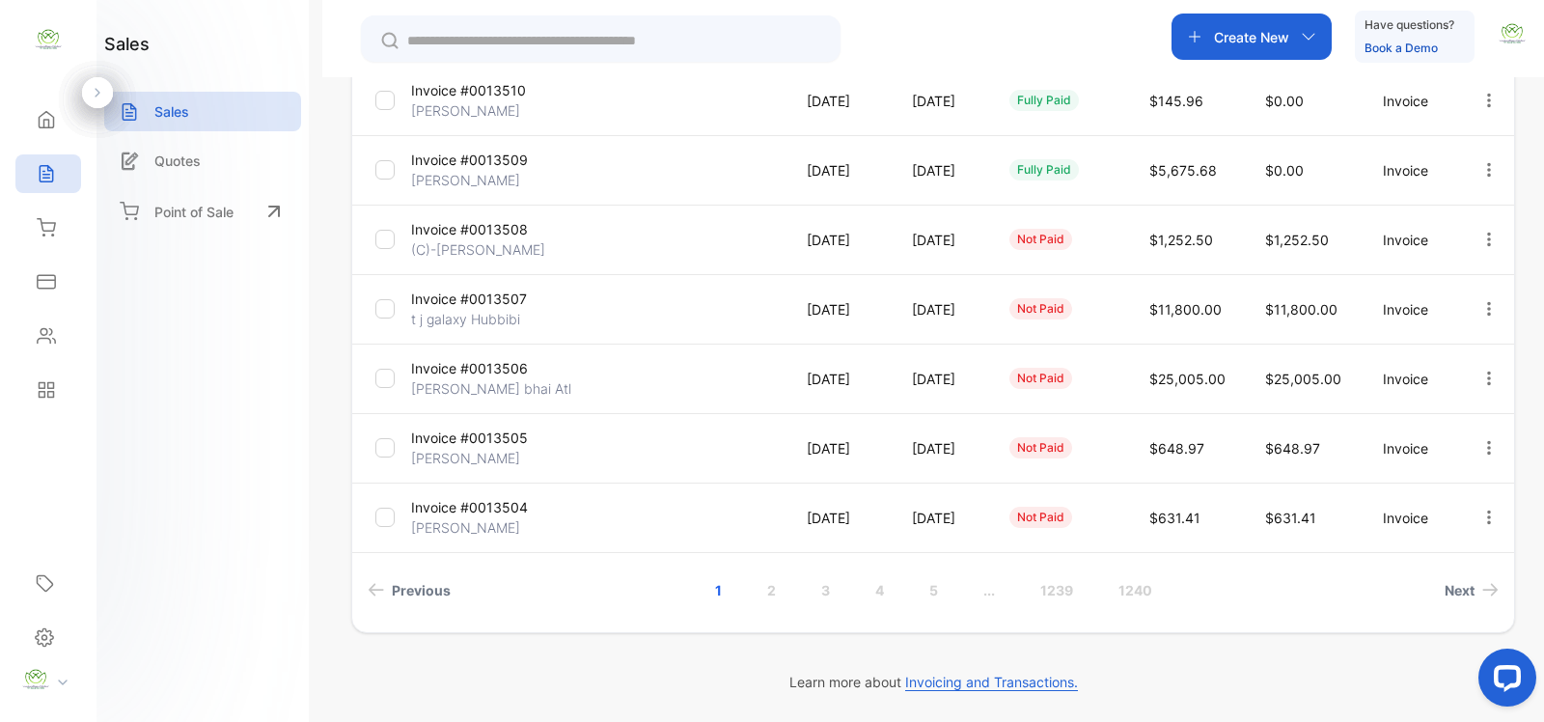
click at [1482, 306] on icon "button" at bounding box center [1489, 308] width 17 height 17
click at [1410, 410] on span "Record payment" at bounding box center [1433, 418] width 121 height 23
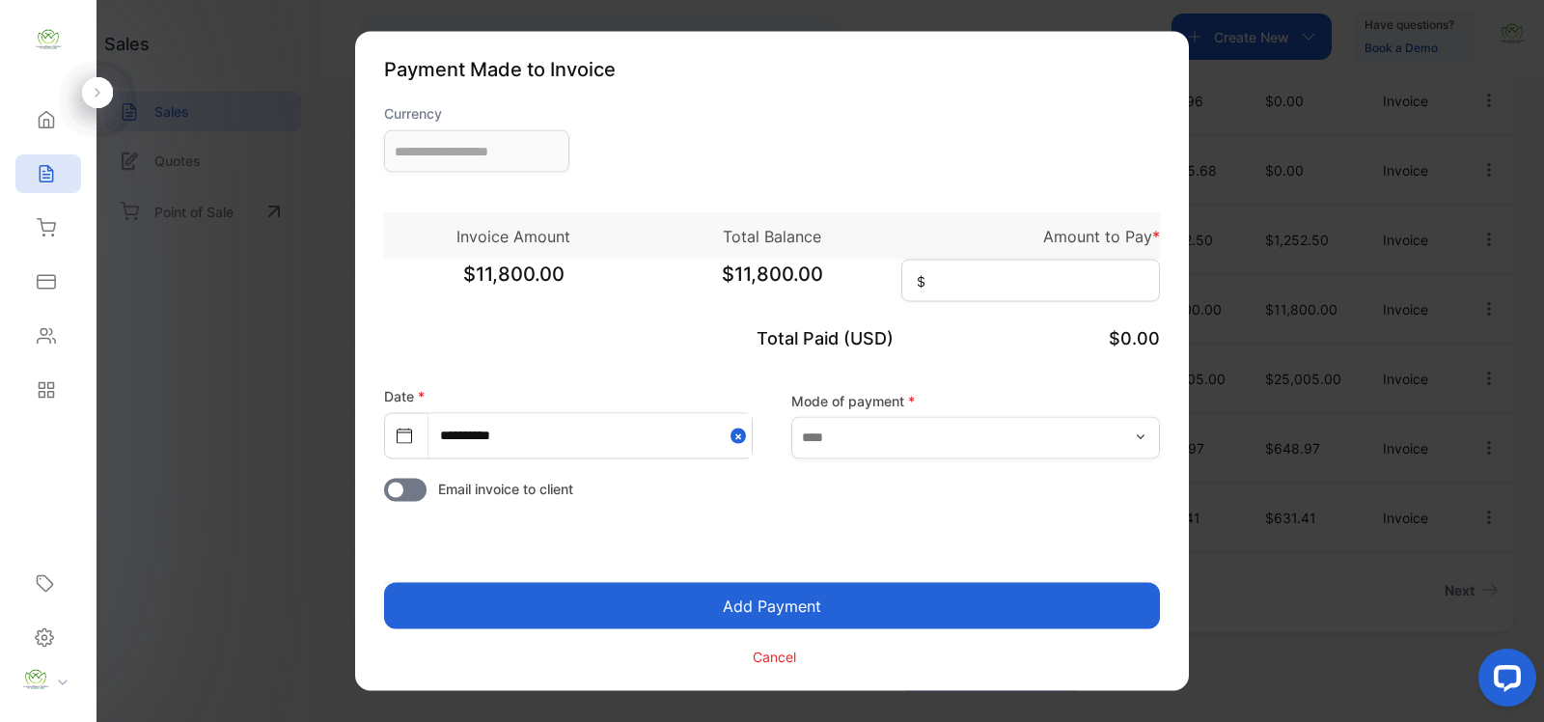
type input "**********"
click at [1069, 287] on input at bounding box center [1030, 281] width 259 height 42
type input "******"
click at [1050, 437] on input "text" at bounding box center [975, 437] width 369 height 42
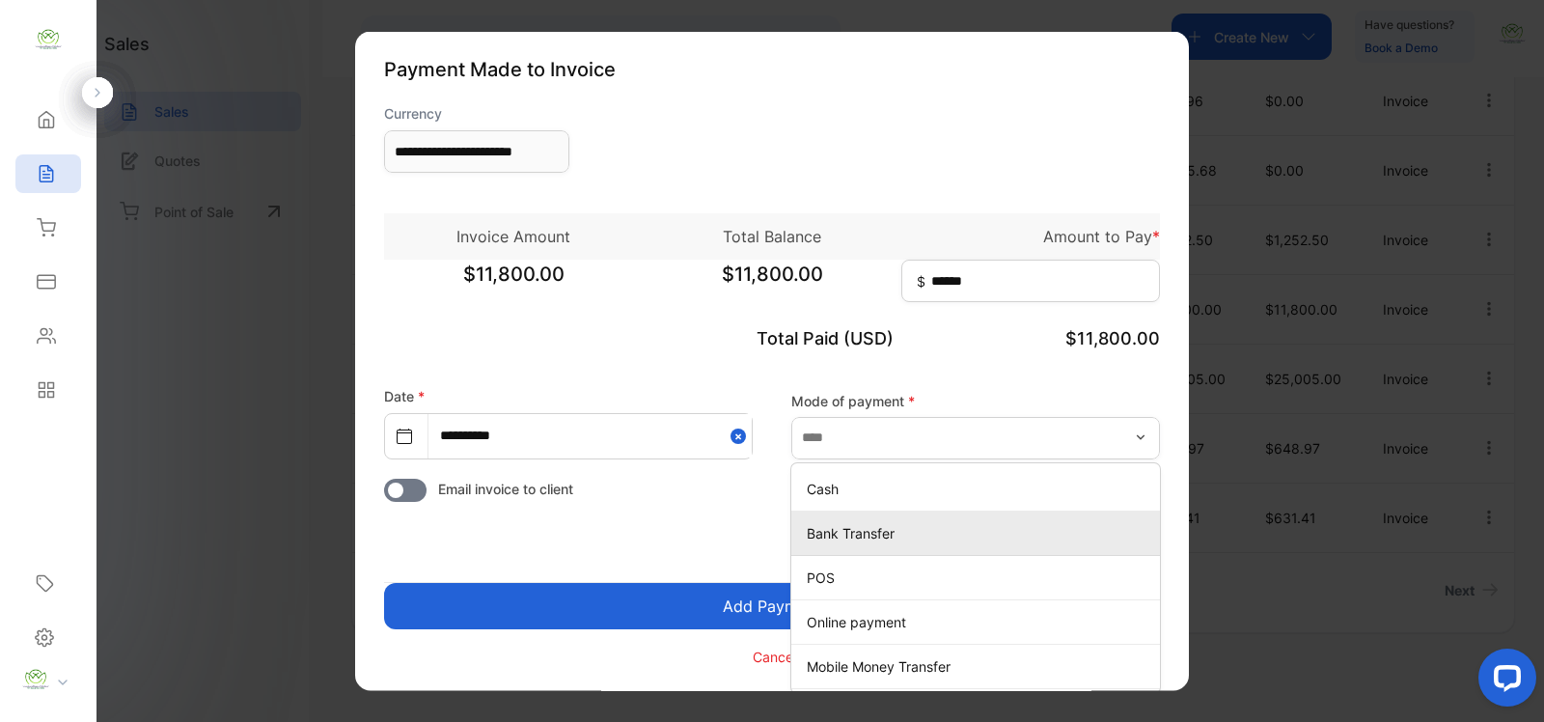
click at [859, 529] on p "Bank Transfer" at bounding box center [980, 532] width 346 height 20
type input "**********"
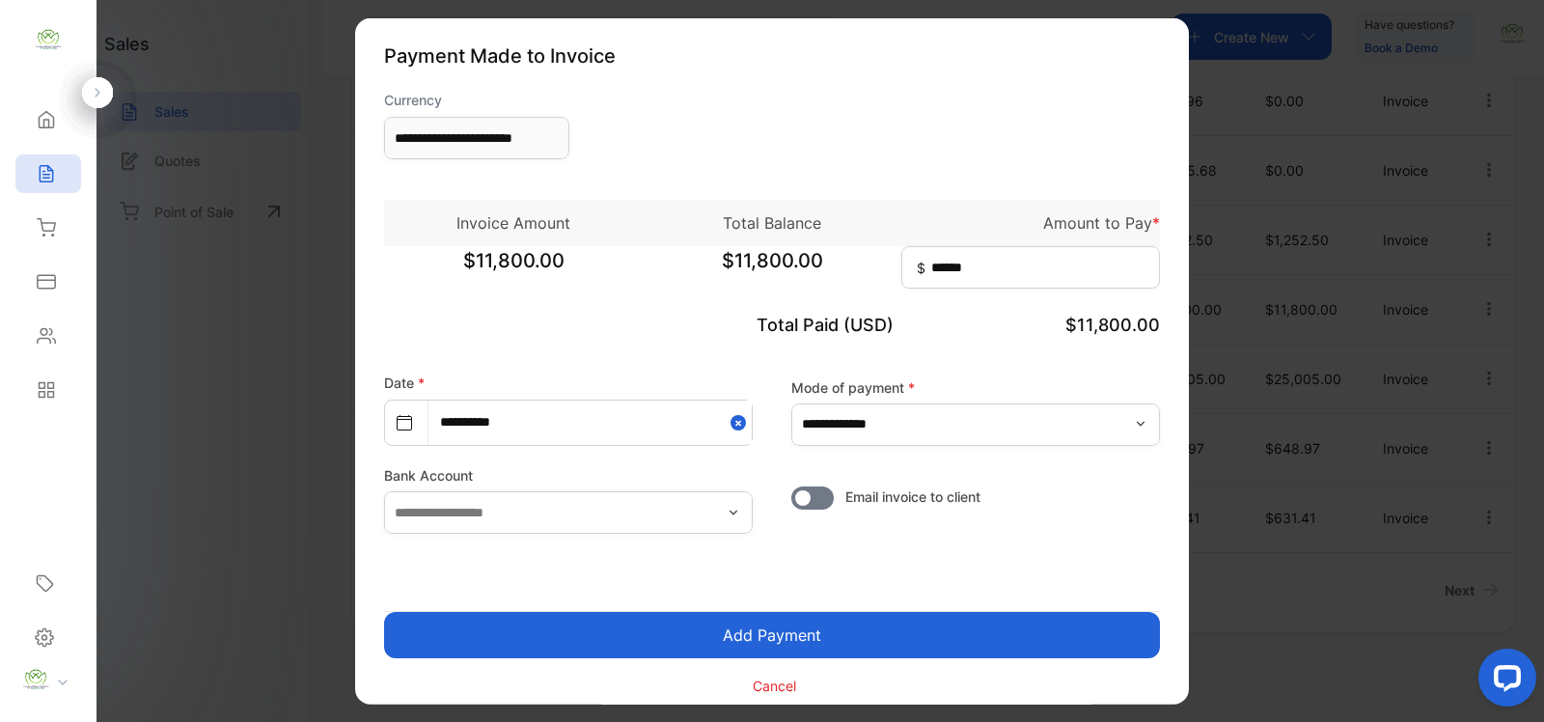
click at [879, 638] on button "Add Payment" at bounding box center [772, 635] width 776 height 46
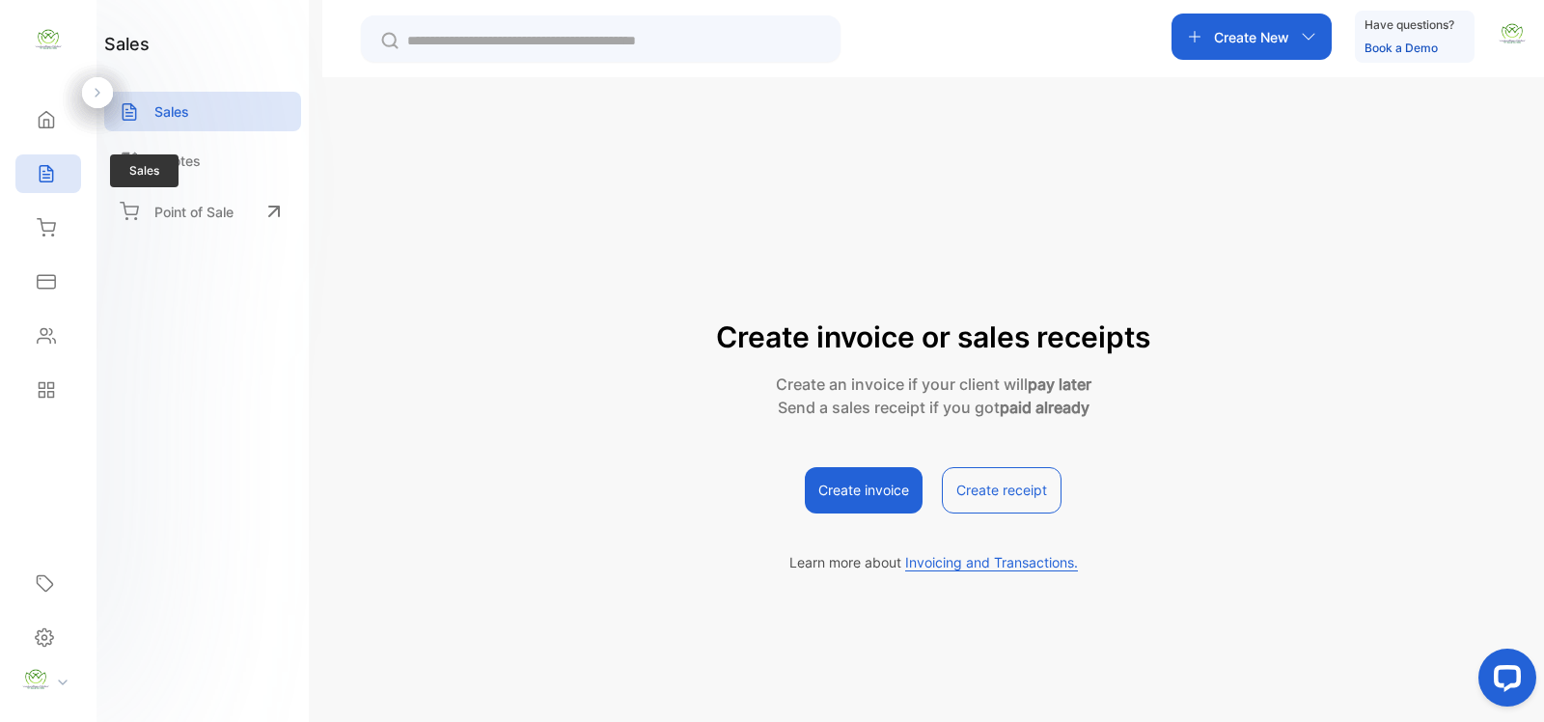
click at [63, 164] on div "Sales" at bounding box center [48, 173] width 66 height 39
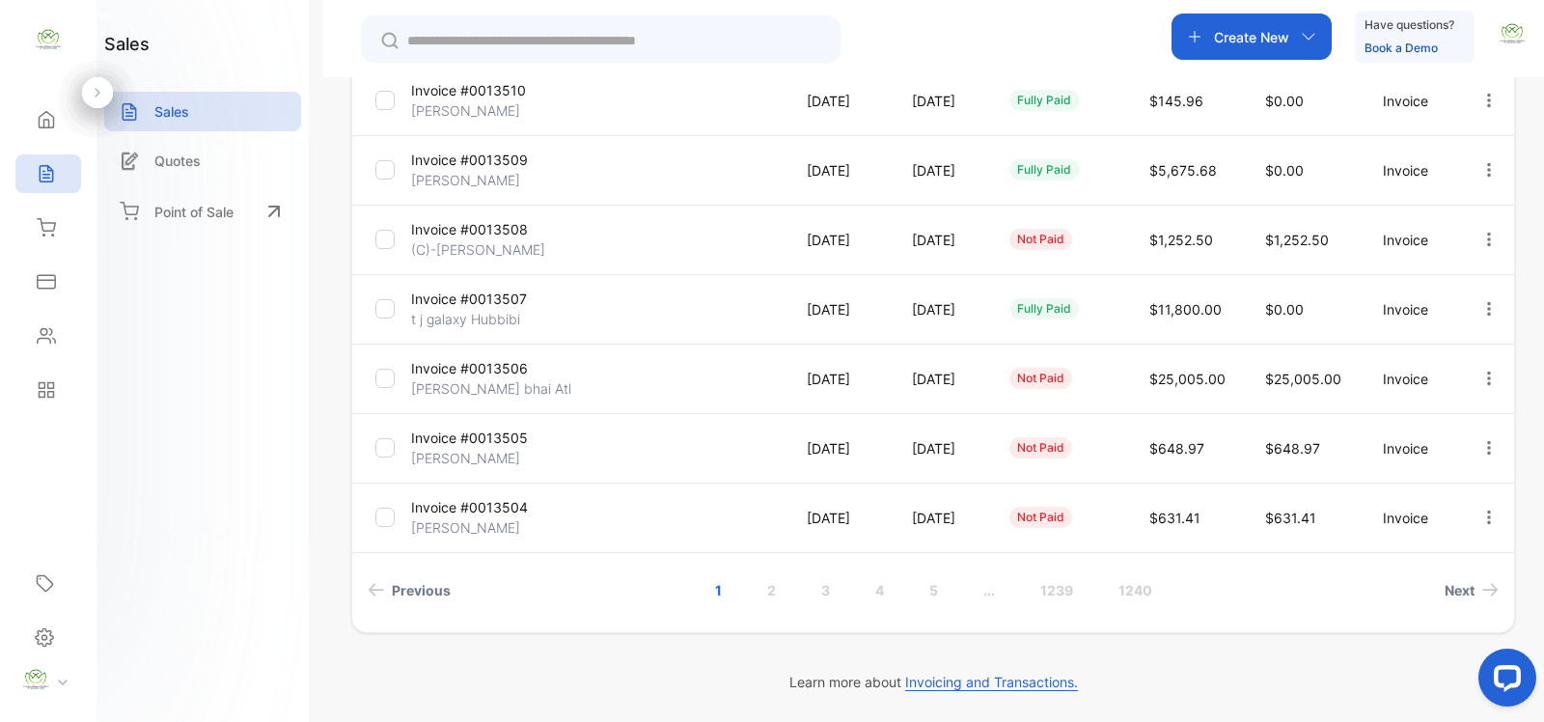
scroll to position [262, 0]
